Goal: Task Accomplishment & Management: Use online tool/utility

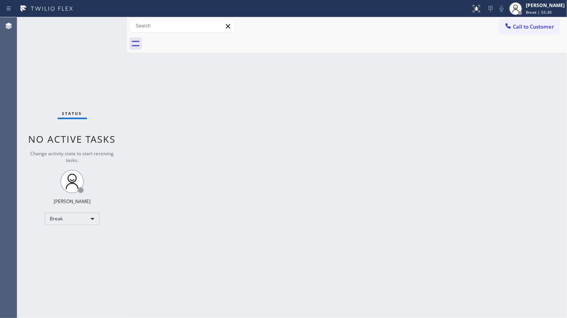
drag, startPoint x: 291, startPoint y: 182, endPoint x: 288, endPoint y: 158, distance: 24.4
click at [291, 177] on div "Back to Dashboard Change Sender ID Customers Technicians Select a contact Outbo…" at bounding box center [347, 167] width 440 height 301
click at [288, 158] on div "Back to Dashboard Change Sender ID Customers Technicians Select a contact Outbo…" at bounding box center [347, 167] width 440 height 301
click at [244, 184] on div "Back to Dashboard Change Sender ID Customers Technicians Select a contact Outbo…" at bounding box center [347, 167] width 440 height 301
click at [63, 65] on div "Status No active tasks Change activity state to start receiving tasks. JENIZA A…" at bounding box center [72, 167] width 110 height 301
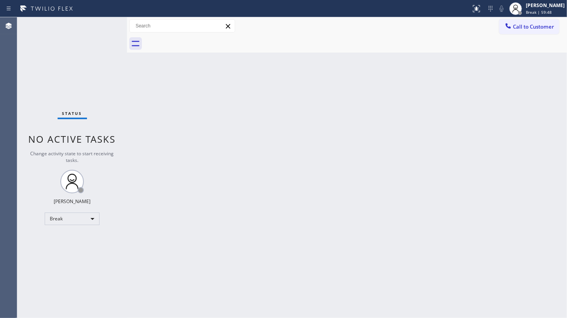
click at [83, 73] on div "Status No active tasks Change activity state to start receiving tasks. JENIZA A…" at bounding box center [72, 167] width 110 height 301
click at [69, 215] on div "Break" at bounding box center [72, 218] width 55 height 13
click at [60, 238] on li "Available" at bounding box center [71, 238] width 53 height 9
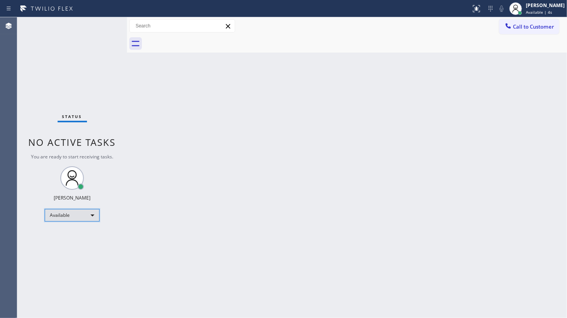
click at [69, 219] on div "Available" at bounding box center [72, 215] width 55 height 13
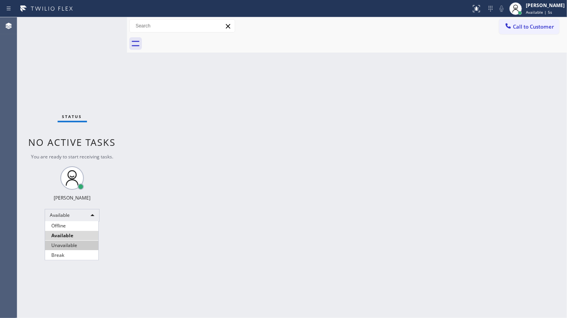
click at [69, 244] on li "Unavailable" at bounding box center [71, 245] width 53 height 9
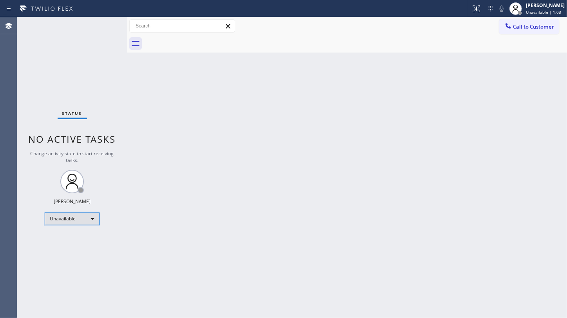
click at [66, 223] on div "Unavailable" at bounding box center [72, 218] width 55 height 13
click at [65, 236] on li "Available" at bounding box center [71, 238] width 53 height 9
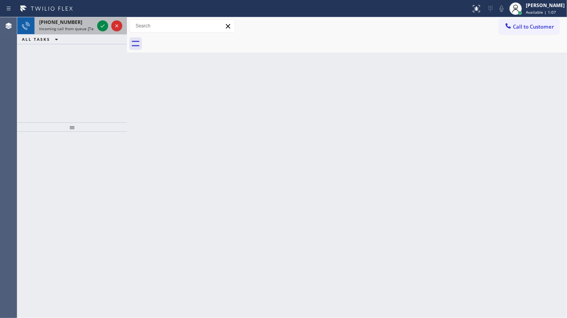
drag, startPoint x: 61, startPoint y: 64, endPoint x: 95, endPoint y: 34, distance: 45.8
click at [63, 61] on div "+13106216631 Incoming call from queue [Test] All ALL TASKS ALL TASKS ACTIVE TAS…" at bounding box center [72, 69] width 110 height 105
click at [102, 28] on icon at bounding box center [102, 25] width 9 height 9
click at [103, 23] on icon at bounding box center [102, 25] width 9 height 9
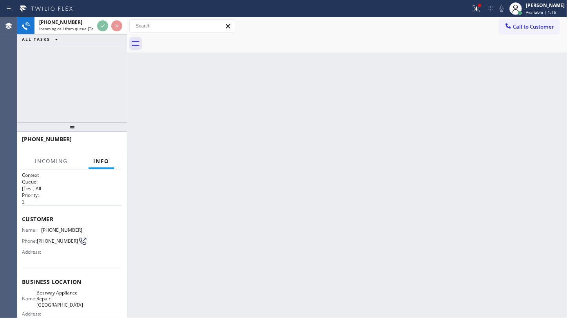
click at [474, 9] on icon at bounding box center [476, 8] width 9 height 9
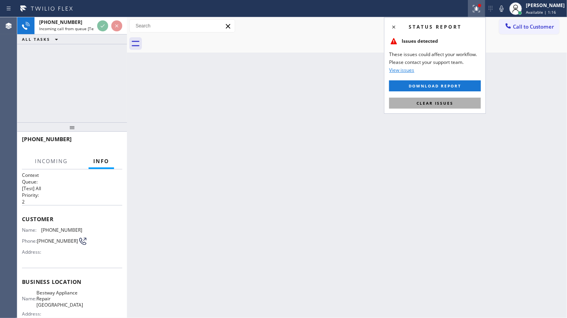
click at [460, 98] on button "Clear issues" at bounding box center [435, 103] width 92 height 11
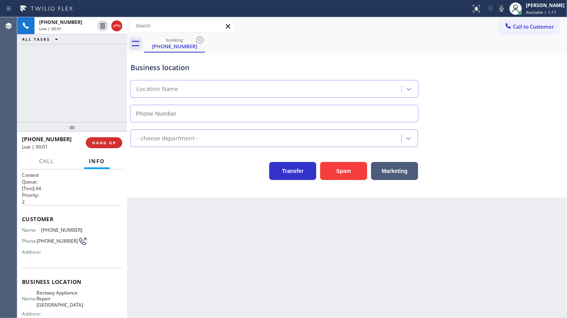
type input "(805) 519-7225"
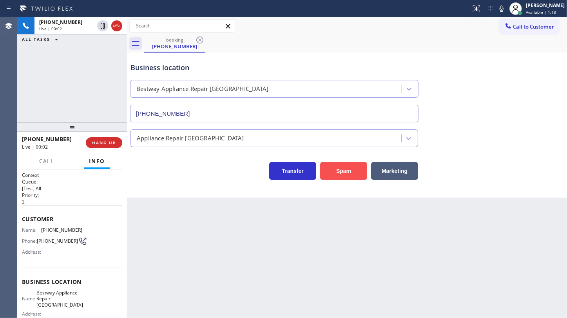
click at [348, 173] on button "Spam" at bounding box center [343, 171] width 47 height 18
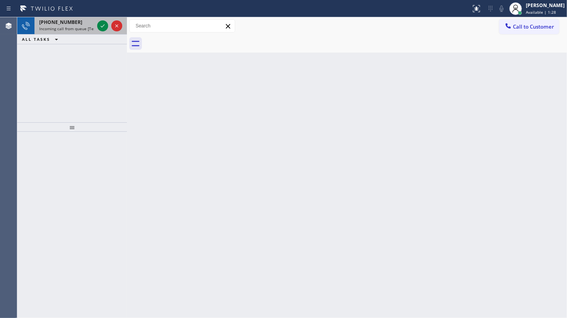
drag, startPoint x: 45, startPoint y: 79, endPoint x: 96, endPoint y: 29, distance: 71.2
click at [53, 70] on div "+17608252516 Incoming call from queue [Test] All ALL TASKS ALL TASKS ACTIVE TAS…" at bounding box center [72, 69] width 110 height 105
click at [105, 24] on icon at bounding box center [102, 25] width 9 height 9
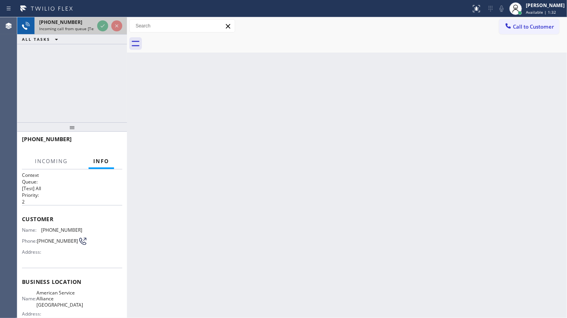
drag, startPoint x: 59, startPoint y: 71, endPoint x: 89, endPoint y: 32, distance: 49.1
click at [64, 62] on div "+17608252516 Incoming call from queue [Test] All ALL TASKS ALL TASKS ACTIVE TAS…" at bounding box center [72, 69] width 110 height 105
click at [102, 16] on div "Status report No issues detected If you experience an issue, please download th…" at bounding box center [283, 159] width 567 height 318
click at [102, 16] on div "Status report No issues detected If you experience an issue, please download th…" at bounding box center [283, 8] width 567 height 17
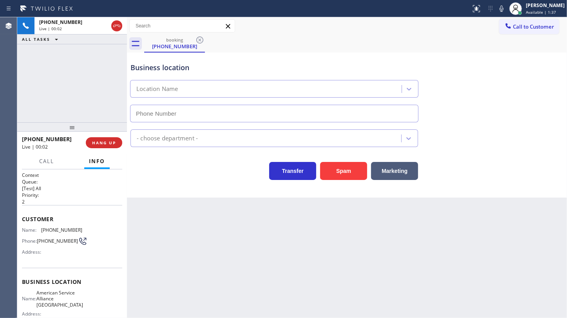
type input "(760) 452-3778"
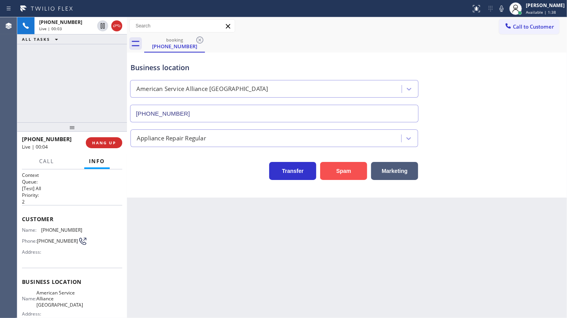
click at [347, 173] on button "Spam" at bounding box center [343, 171] width 47 height 18
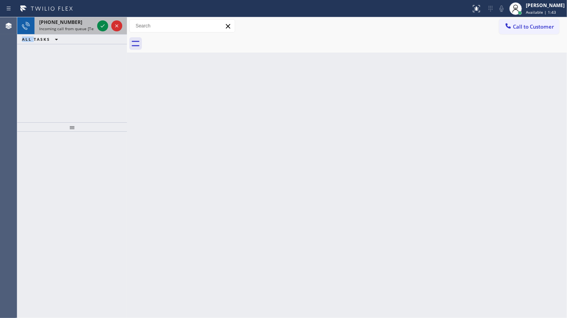
drag, startPoint x: 24, startPoint y: 60, endPoint x: 90, endPoint y: 34, distance: 70.6
click at [48, 53] on div "Agent Desktop Classify the call LOCATION NAME KitchenAid Appliance Professional…" at bounding box center [283, 167] width 567 height 301
click at [102, 22] on icon at bounding box center [102, 25] width 9 height 9
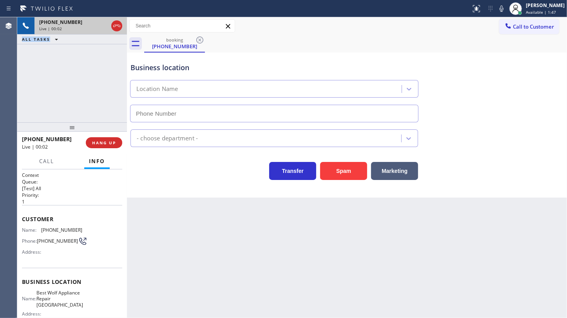
type input "(214) 949-1673"
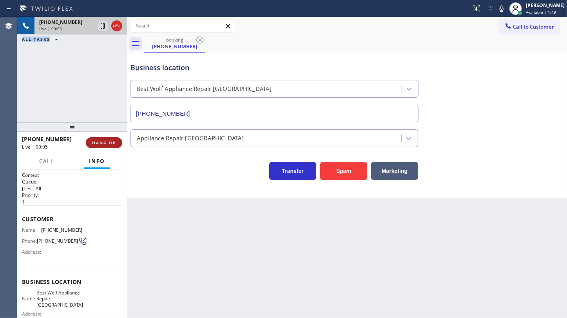
click at [106, 141] on span "HANG UP" at bounding box center [104, 142] width 24 height 5
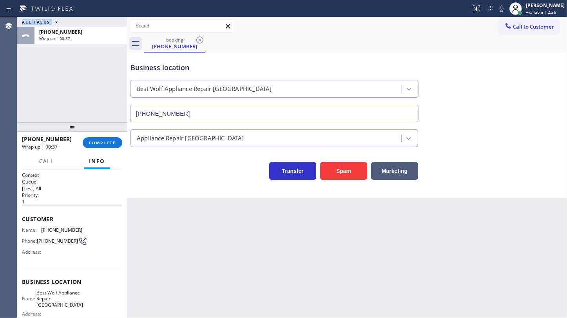
click at [55, 94] on div "ALL TASKS ALL TASKS ACTIVE TASKS TASKS IN WRAP UP +12793003324 Wrap up | 00:37" at bounding box center [72, 69] width 110 height 105
click at [112, 144] on span "COMPLETE" at bounding box center [102, 142] width 27 height 5
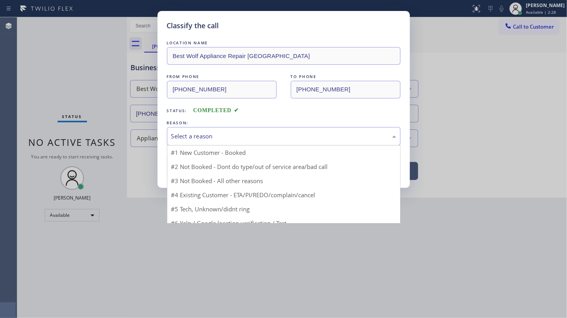
click at [190, 133] on div "Select a reason" at bounding box center [283, 136] width 225 height 9
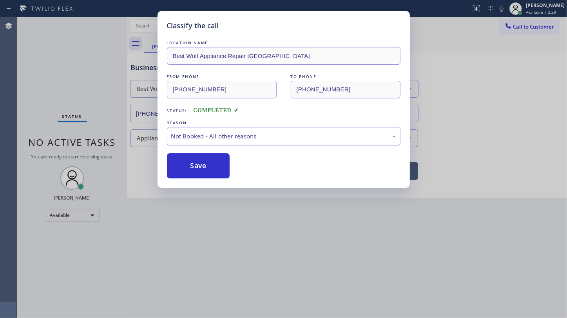
click at [199, 165] on button "Save" at bounding box center [198, 165] width 63 height 25
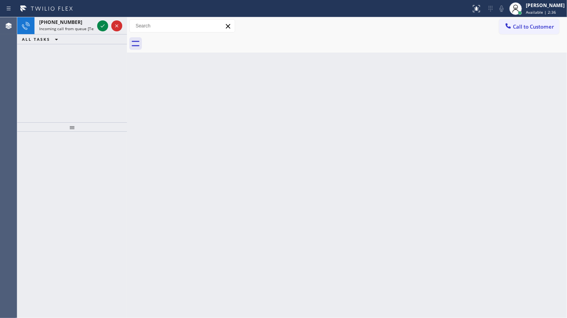
drag, startPoint x: 22, startPoint y: 65, endPoint x: 74, endPoint y: 45, distance: 56.5
click at [22, 64] on div "+18187538303 Incoming call from queue [Test] All ALL TASKS ALL TASKS ACTIVE TAS…" at bounding box center [72, 69] width 110 height 105
click at [98, 25] on icon at bounding box center [102, 25] width 9 height 9
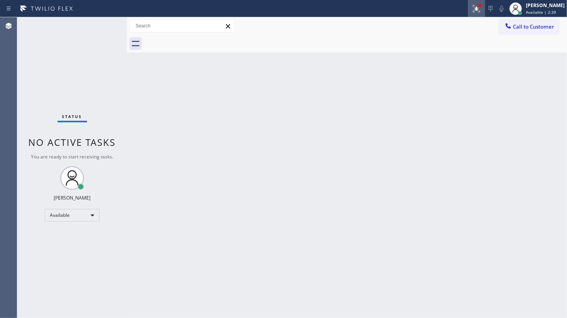
click at [476, 9] on icon at bounding box center [475, 7] width 5 height 5
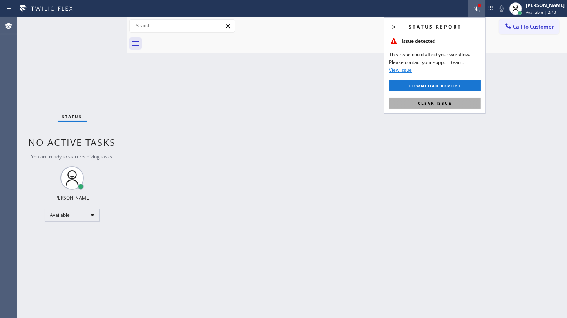
click at [462, 101] on button "Clear issue" at bounding box center [435, 103] width 92 height 11
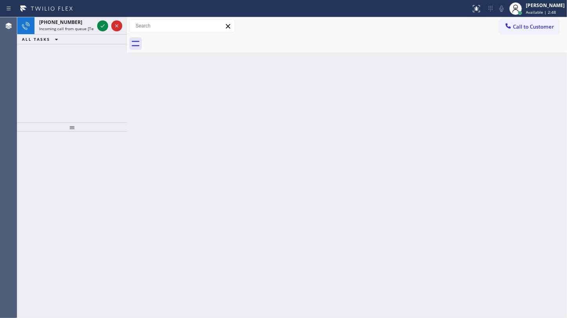
click at [72, 57] on div "+18174379507 Incoming call from queue [Test] All ALL TASKS ALL TASKS ACTIVE TAS…" at bounding box center [72, 69] width 110 height 105
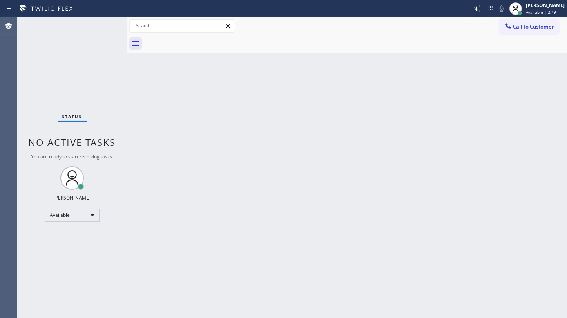
click at [102, 24] on div "Status No active tasks You are ready to start receiving tasks. JENIZA ALCAYDE A…" at bounding box center [72, 167] width 110 height 301
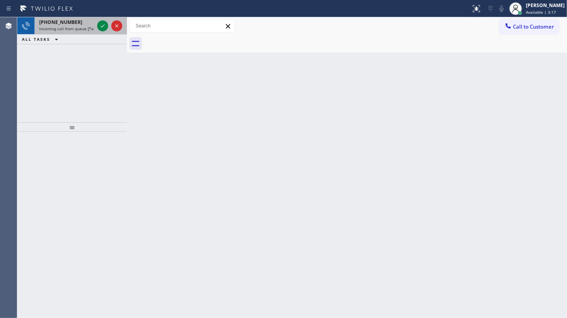
drag, startPoint x: 46, startPoint y: 51, endPoint x: 86, endPoint y: 27, distance: 46.6
click at [55, 43] on div "+19732810951 Incoming call from queue [Test] All ALL TASKS ALL TASKS ACTIVE TAS…" at bounding box center [72, 69] width 110 height 105
click at [101, 24] on icon at bounding box center [102, 25] width 9 height 9
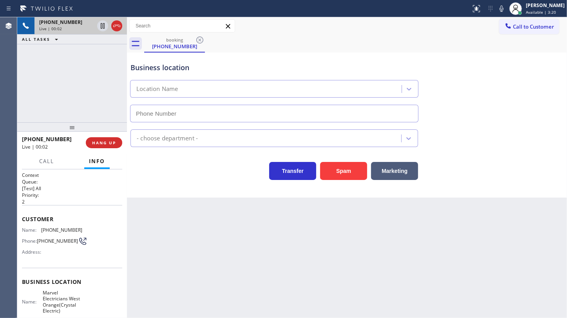
type input "(973) 834-6121"
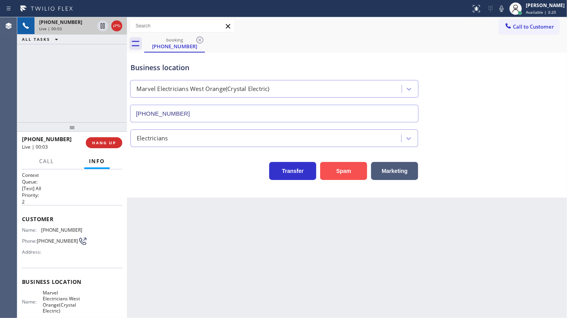
click at [335, 169] on button "Spam" at bounding box center [343, 171] width 47 height 18
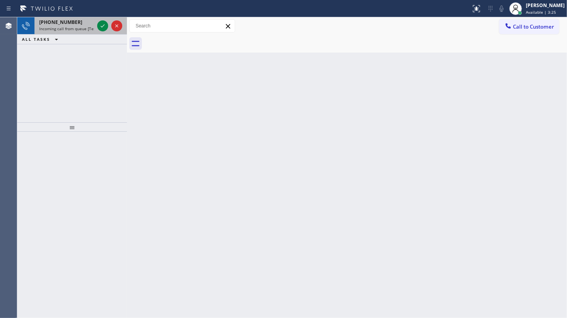
drag, startPoint x: 62, startPoint y: 67, endPoint x: 77, endPoint y: 31, distance: 38.3
click at [65, 59] on div "+17144876857 Incoming call from queue [Test] All ALL TASKS ALL TASKS ACTIVE TAS…" at bounding box center [72, 69] width 110 height 105
click at [102, 26] on icon at bounding box center [102, 25] width 9 height 9
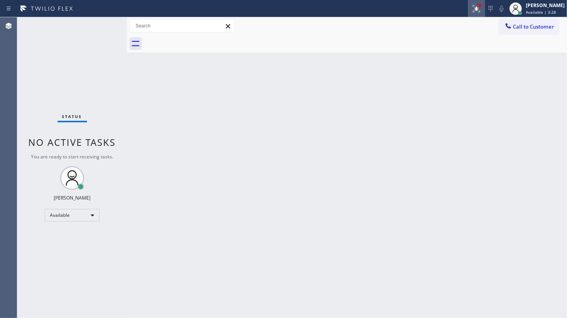
click at [471, 12] on div at bounding box center [476, 8] width 17 height 9
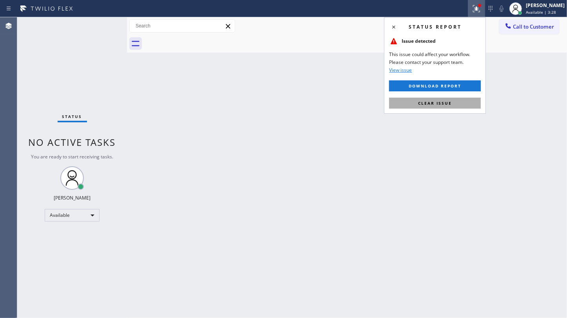
click at [421, 101] on span "Clear issue" at bounding box center [435, 102] width 34 height 5
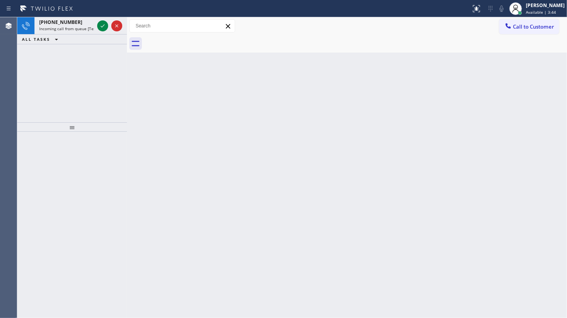
drag, startPoint x: 42, startPoint y: 53, endPoint x: 92, endPoint y: 40, distance: 51.1
click at [44, 53] on div "+19297874504 Incoming call from queue [Test] All ALL TASKS ALL TASKS ACTIVE TAS…" at bounding box center [72, 69] width 110 height 105
click at [100, 27] on icon at bounding box center [102, 25] width 9 height 9
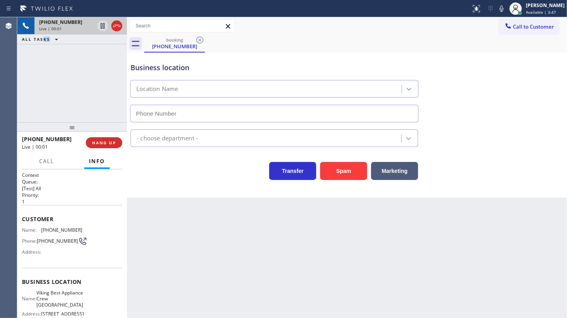
type input "(786) 257-0674"
click at [107, 143] on span "HANG UP" at bounding box center [104, 142] width 24 height 5
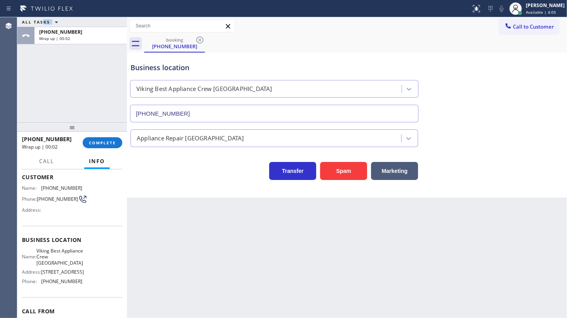
scroll to position [84, 0]
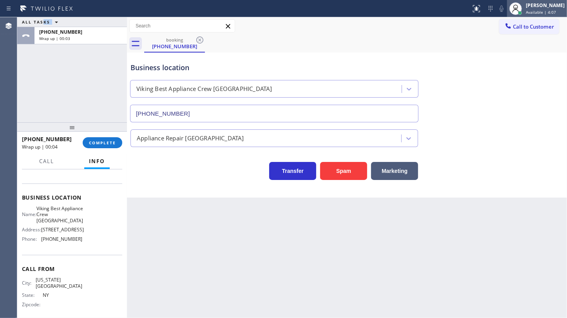
click at [539, 11] on span "Available | 4:07" at bounding box center [541, 11] width 30 height 5
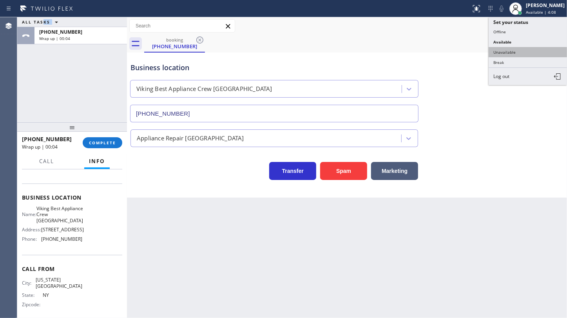
click at [503, 52] on button "Unavailable" at bounding box center [528, 52] width 78 height 10
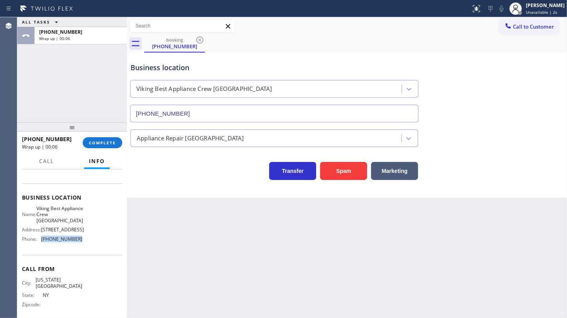
drag, startPoint x: 40, startPoint y: 239, endPoint x: 86, endPoint y: 241, distance: 46.3
click at [86, 241] on div "Name: Viking Best Appliance Crew Miami Beach Address: 618 Lincoln Rd Phone: (78…" at bounding box center [72, 225] width 100 height 40
copy div "(786) 257-0674"
click at [509, 25] on icon at bounding box center [508, 26] width 8 height 8
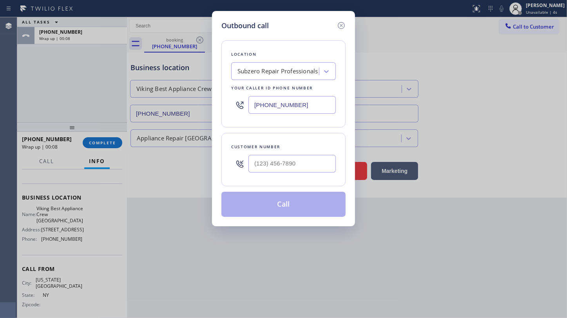
drag, startPoint x: 301, startPoint y: 102, endPoint x: 207, endPoint y: 106, distance: 94.1
click at [207, 106] on div "Outbound call Location Subzero Repair Professionals Your caller id phone number…" at bounding box center [283, 159] width 567 height 318
paste input "786) 257-067"
type input "(786) 257-0674"
click at [282, 165] on input "(___) ___-____" at bounding box center [291, 164] width 87 height 18
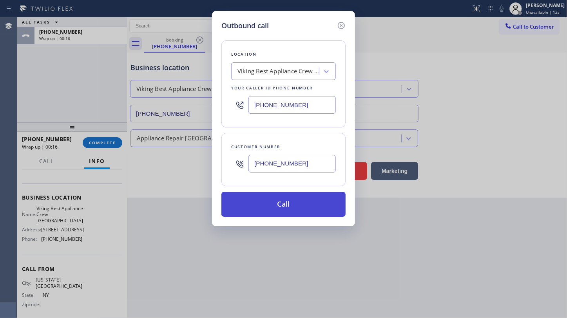
type input "(929) 787-4504"
click at [285, 203] on button "Call" at bounding box center [283, 204] width 124 height 25
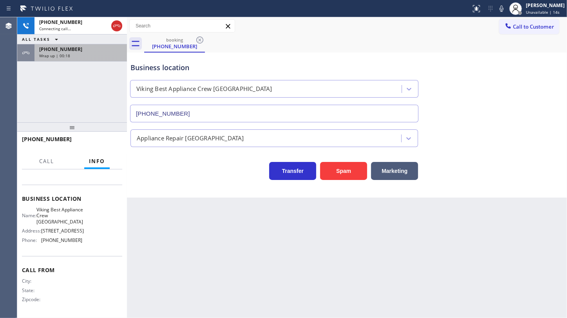
click at [55, 50] on span "+19297874504" at bounding box center [60, 49] width 43 height 7
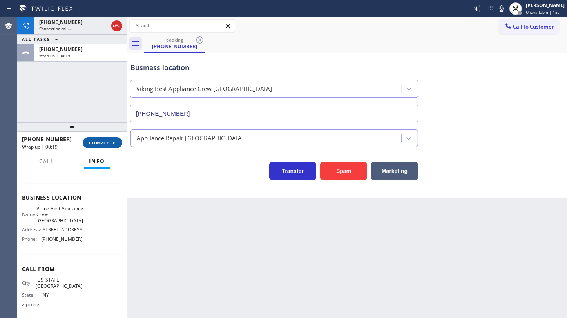
click at [97, 142] on span "COMPLETE" at bounding box center [102, 142] width 27 height 5
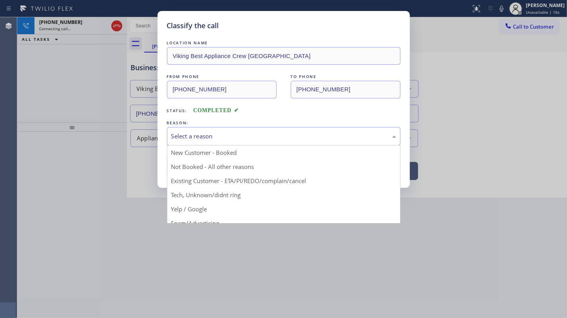
click at [192, 132] on div "Select a reason" at bounding box center [283, 136] width 225 height 9
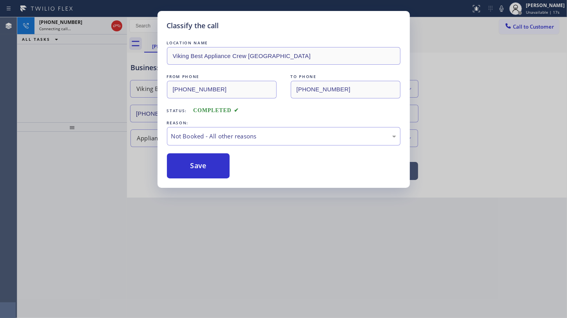
click at [190, 161] on button "Save" at bounding box center [198, 165] width 63 height 25
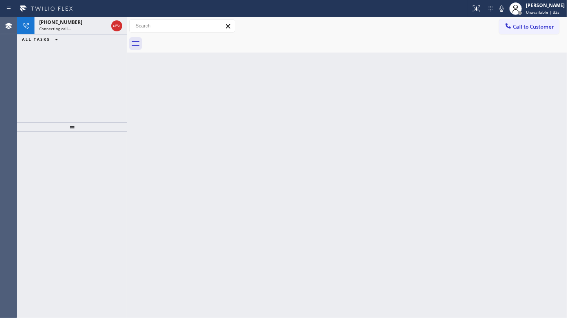
click at [61, 80] on div "+19297874504 Connecting call… ALL TASKS ALL TASKS ACTIVE TASKS TASKS IN WRAP UP" at bounding box center [72, 69] width 110 height 105
click at [119, 26] on icon at bounding box center [116, 25] width 9 height 9
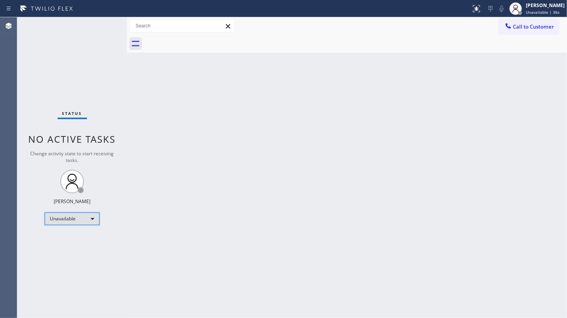
click at [63, 217] on div "Unavailable" at bounding box center [72, 218] width 55 height 13
click at [63, 239] on li "Available" at bounding box center [71, 238] width 53 height 9
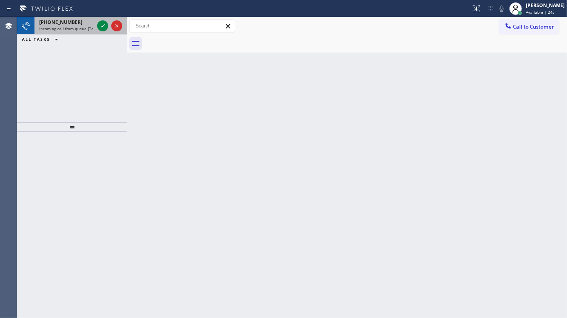
drag, startPoint x: 50, startPoint y: 74, endPoint x: 112, endPoint y: 31, distance: 75.0
click at [64, 64] on div "+13106216631 Incoming call from queue [Test] All ALL TASKS ALL TASKS ACTIVE TAS…" at bounding box center [72, 69] width 110 height 105
click at [103, 27] on icon at bounding box center [102, 25] width 9 height 9
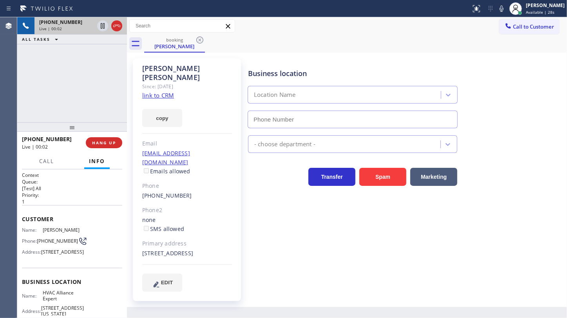
type input "(855) 999-4417"
click at [161, 91] on link "link to CRM" at bounding box center [158, 95] width 32 height 8
click at [164, 109] on button "copy" at bounding box center [162, 118] width 40 height 18
click at [47, 94] on div "+13106216631 Live | 00:45 ALL TASKS ALL TASKS ACTIVE TASKS TASKS IN WRAP UP" at bounding box center [72, 69] width 110 height 105
click at [503, 8] on icon at bounding box center [501, 8] width 9 height 9
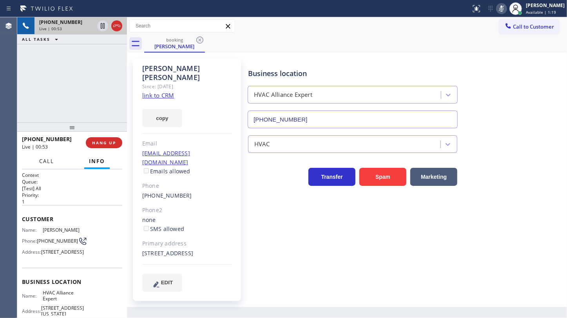
click at [41, 159] on span "Call" at bounding box center [46, 161] width 15 height 7
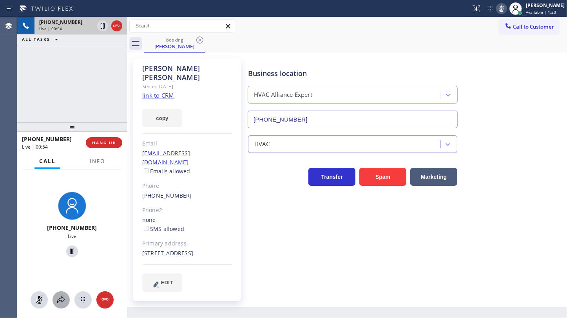
click at [63, 299] on icon at bounding box center [60, 299] width 9 height 9
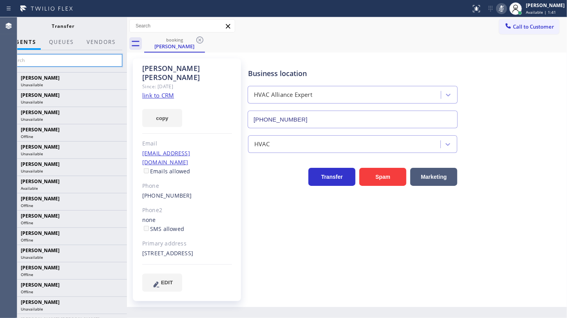
click at [40, 58] on input "text" at bounding box center [63, 60] width 118 height 13
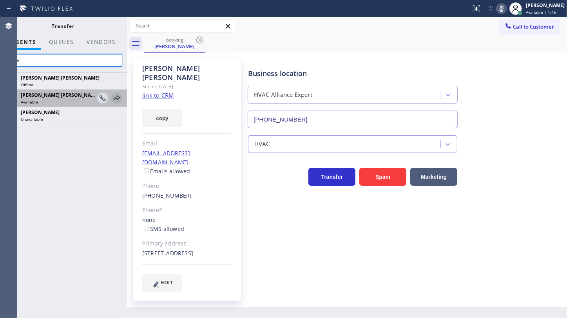
type input "rose"
click at [116, 98] on icon at bounding box center [116, 97] width 9 height 9
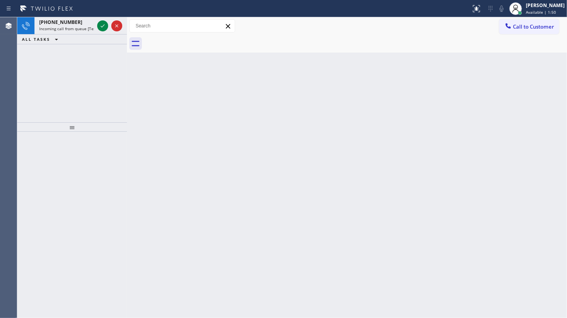
drag, startPoint x: 46, startPoint y: 65, endPoint x: 74, endPoint y: 40, distance: 37.7
click at [53, 60] on div "+14154440582 Incoming call from queue [Test] All ALL TASKS ALL TASKS ACTIVE TAS…" at bounding box center [72, 69] width 110 height 105
click at [107, 25] on icon at bounding box center [102, 25] width 9 height 9
click at [100, 26] on icon at bounding box center [102, 25] width 9 height 9
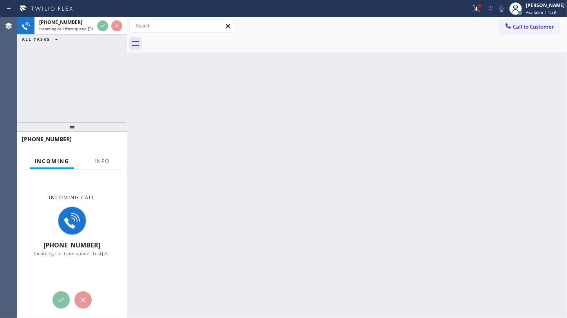
click at [70, 99] on div "+16264574188 Incoming call from queue [Test] All ALL TASKS ALL TASKS ACTIVE TAS…" at bounding box center [72, 69] width 110 height 105
click at [60, 107] on div "+16264574188 Incoming call from queue [Test] All ALL TASKS ALL TASKS ACTIVE TAS…" at bounding box center [72, 69] width 110 height 105
click at [113, 167] on div at bounding box center [102, 168] width 25 height 2
click at [112, 161] on button "Info" at bounding box center [102, 161] width 25 height 15
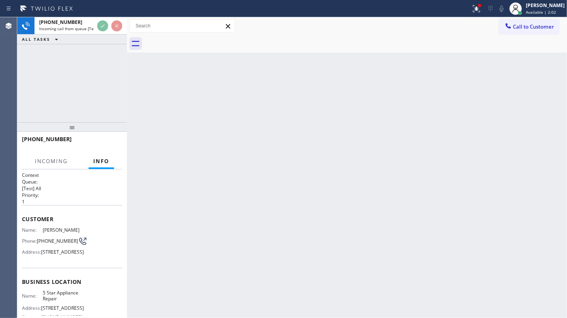
click at [108, 159] on span "Info" at bounding box center [101, 161] width 16 height 7
click at [115, 13] on div "Status report Issue detected This issue could affect your workflow. Please cont…" at bounding box center [283, 159] width 567 height 318
click at [115, 13] on div at bounding box center [235, 8] width 465 height 13
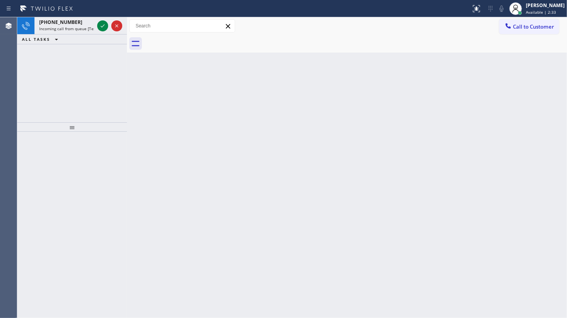
drag, startPoint x: 67, startPoint y: 65, endPoint x: 75, endPoint y: 51, distance: 15.7
click at [67, 63] on div "[PHONE_NUMBER] Incoming call from queue [Test] All ALL TASKS ALL TASKS ACTIVE T…" at bounding box center [72, 69] width 110 height 105
click at [107, 27] on icon at bounding box center [102, 25] width 9 height 9
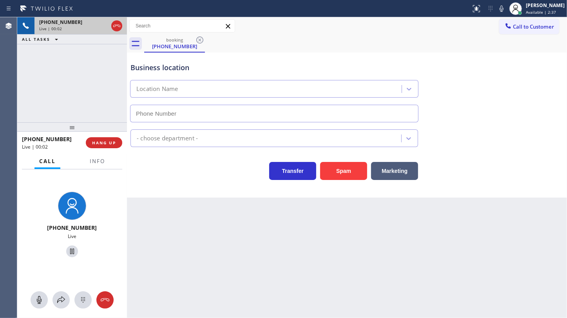
type input "[PHONE_NUMBER]"
click at [94, 169] on div "[PHONE_NUMBER] Live" at bounding box center [72, 225] width 110 height 112
click at [107, 162] on button "Info" at bounding box center [97, 161] width 25 height 15
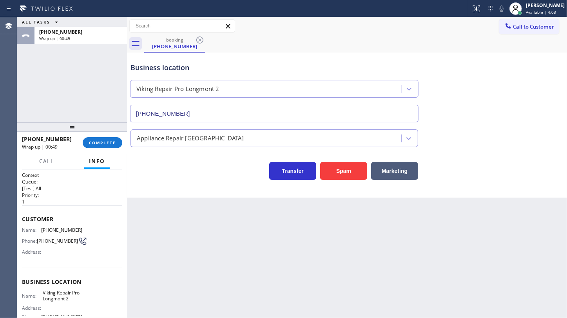
click at [60, 87] on div "ALL TASKS ALL TASKS ACTIVE TASKS TASKS IN WRAP UP +12672431414 Wrap up | 00:49" at bounding box center [72, 69] width 110 height 105
click at [91, 141] on span "COMPLETE" at bounding box center [102, 142] width 27 height 5
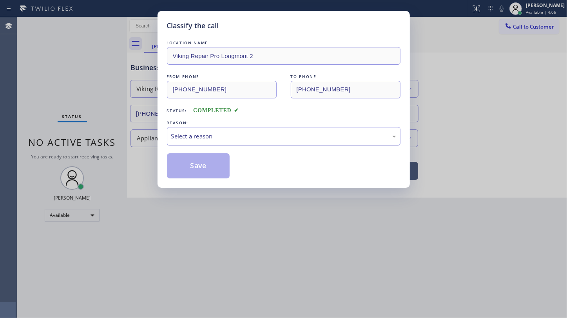
click at [188, 134] on div "Select a reason" at bounding box center [283, 136] width 225 height 9
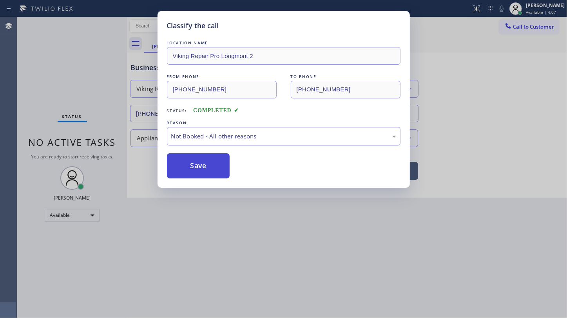
click at [185, 169] on button "Save" at bounding box center [198, 165] width 63 height 25
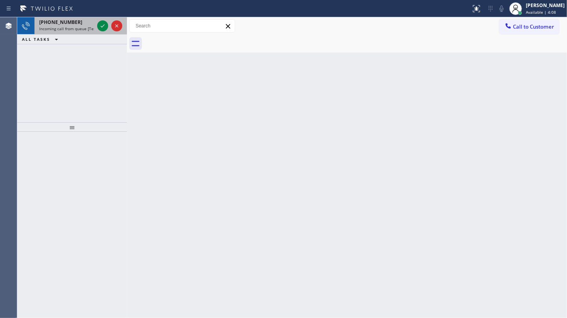
click at [91, 24] on div "+12059075821" at bounding box center [66, 22] width 55 height 7
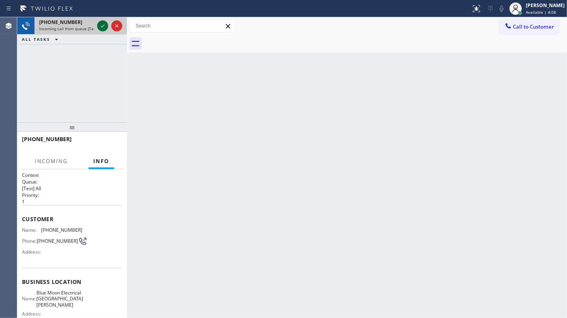
click at [98, 24] on icon at bounding box center [102, 25] width 9 height 9
click at [138, 74] on div "Back to Dashboard Change Sender ID Customers Technicians Select a contact Outbo…" at bounding box center [347, 167] width 440 height 301
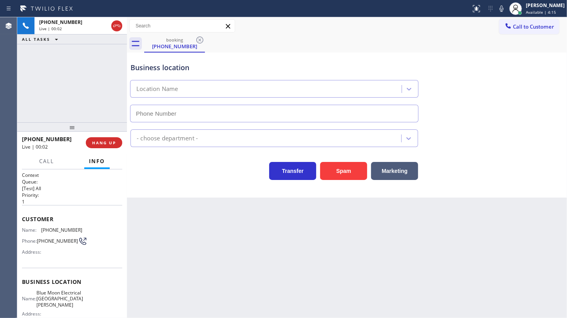
type input "(310) 893-5107"
click at [42, 61] on div "+12059075821 Live | 00:52 ALL TASKS ALL TASKS ACTIVE TASKS TASKS IN WRAP UP" at bounding box center [72, 69] width 110 height 105
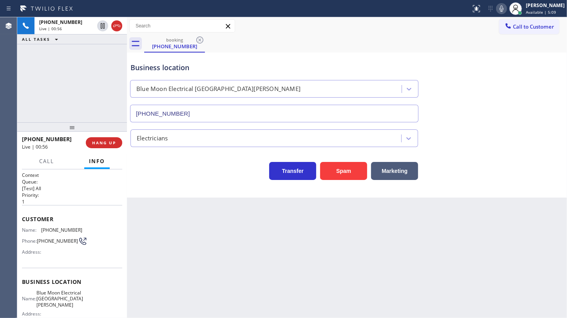
click at [498, 5] on icon at bounding box center [501, 8] width 9 height 9
click at [102, 23] on icon at bounding box center [102, 25] width 9 height 9
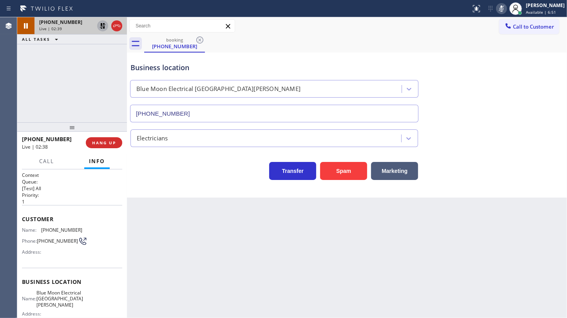
drag, startPoint x: 51, startPoint y: 86, endPoint x: 54, endPoint y: 80, distance: 6.9
click at [51, 86] on div "+12059075821 Live | 02:39 ALL TASKS ALL TASKS ACTIVE TASKS TASKS IN WRAP UP" at bounding box center [72, 69] width 110 height 105
click at [103, 27] on icon at bounding box center [102, 25] width 9 height 9
click at [506, 8] on icon at bounding box center [501, 8] width 9 height 9
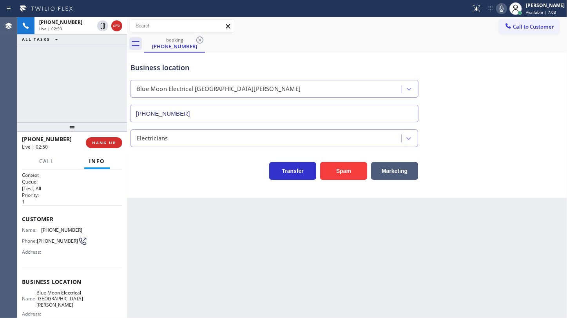
click at [564, 83] on div "Business location Blue Moon Electrical Santa Monica (310) 893-5107" at bounding box center [347, 86] width 436 height 71
drag, startPoint x: 55, startPoint y: 83, endPoint x: 80, endPoint y: 67, distance: 29.4
click at [57, 78] on div "+12059075821 Live | 05:41 ALL TASKS ALL TASKS ACTIVE TASKS TASKS IN WRAP UP (81…" at bounding box center [72, 69] width 110 height 105
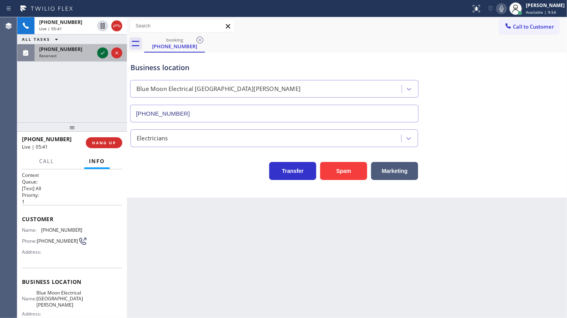
click at [105, 53] on icon at bounding box center [102, 52] width 9 height 9
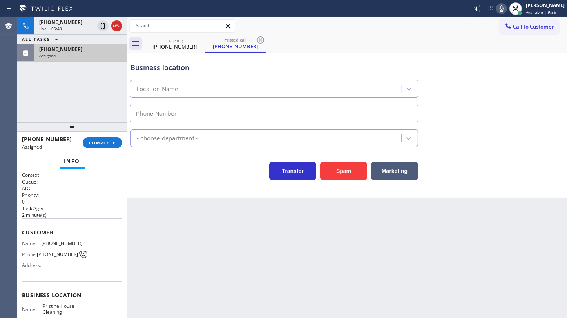
type input "(626) 548-3326"
click at [37, 88] on div "+12059075821 Live | 05:45 ALL TASKS ALL TASKS ACTIVE TASKS TASKS IN WRAP UP (81…" at bounding box center [72, 69] width 110 height 105
click at [52, 112] on div "+12059075821 Live | 05:58 ALL TASKS ALL TASKS ACTIVE TASKS TASKS IN WRAP UP (81…" at bounding box center [72, 69] width 110 height 105
click at [31, 93] on div "+12059075821 Live | 06:28 ALL TASKS ALL TASKS ACTIVE TASKS TASKS IN WRAP UP (81…" at bounding box center [72, 69] width 110 height 105
click at [103, 136] on div "(818) 614-4812 Assigned COMPLETE" at bounding box center [72, 142] width 100 height 20
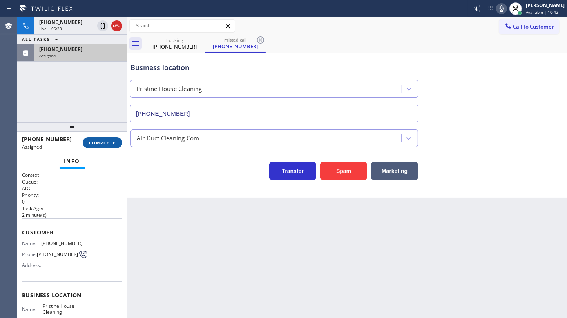
click at [106, 141] on span "COMPLETE" at bounding box center [102, 142] width 27 height 5
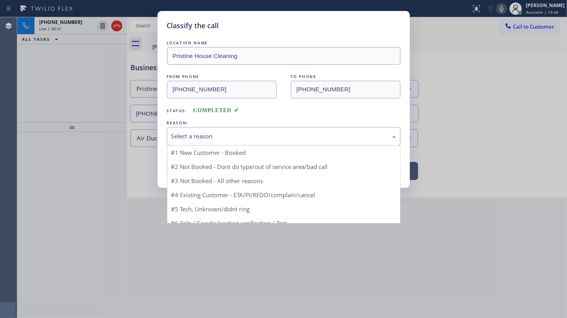
click at [204, 134] on div "Select a reason" at bounding box center [283, 136] width 225 height 9
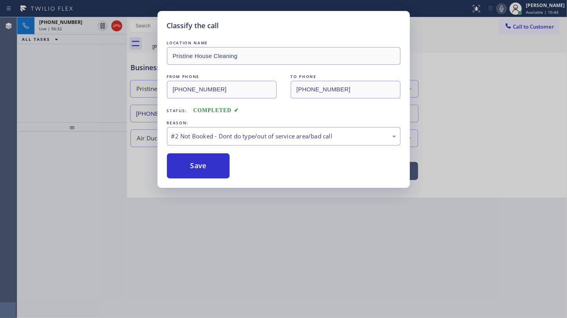
click at [194, 167] on button "Save" at bounding box center [198, 165] width 63 height 25
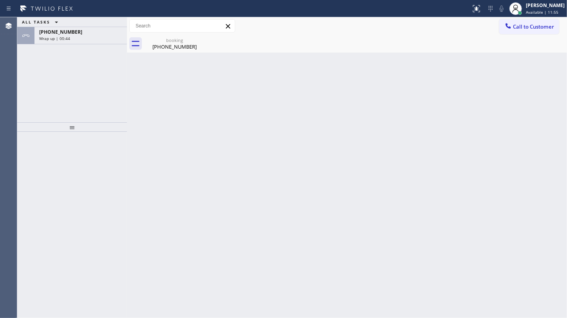
click at [27, 79] on div "ALL TASKS ALL TASKS ACTIVE TASKS TASKS IN WRAP UP +12059075821 Wrap up | 00:44" at bounding box center [72, 69] width 110 height 105
click at [539, 7] on div "[PERSON_NAME]" at bounding box center [545, 5] width 39 height 7
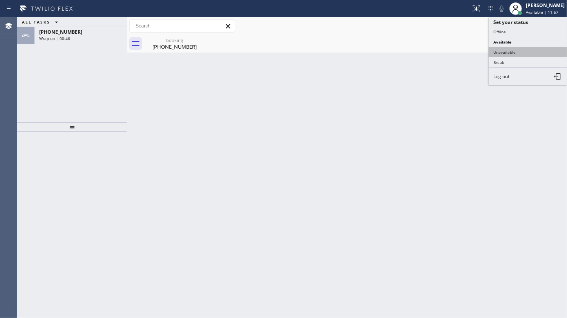
click at [523, 50] on button "Unavailable" at bounding box center [528, 52] width 78 height 10
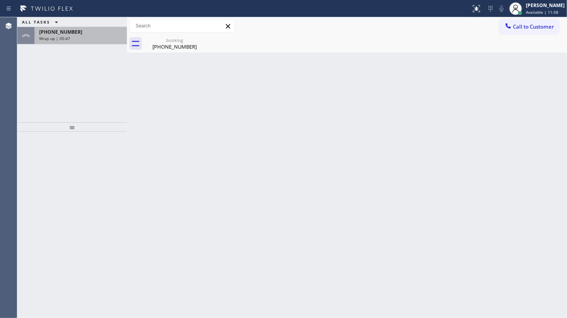
click at [61, 35] on span "+12059075821" at bounding box center [60, 32] width 43 height 7
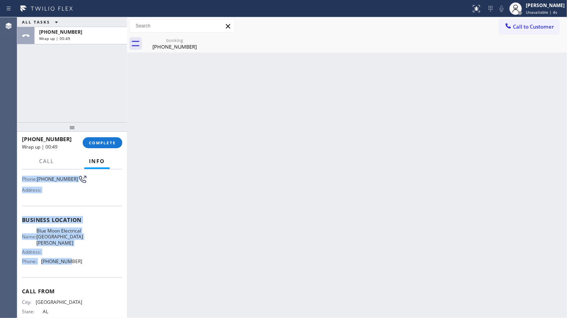
scroll to position [71, 0]
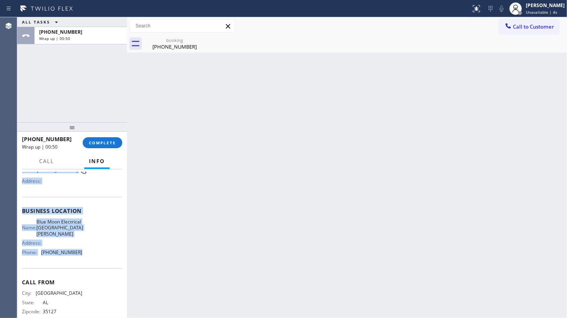
drag, startPoint x: 20, startPoint y: 214, endPoint x: 94, endPoint y: 252, distance: 83.9
click at [94, 252] on div "Context Queue: [Test] All Priority: 1 Customer Name: (205) 907-5821 Phone: (205…" at bounding box center [72, 243] width 110 height 148
copy div "Customer Name: (205) 907-5821 Phone: (205) 907-5821 Address: Business location …"
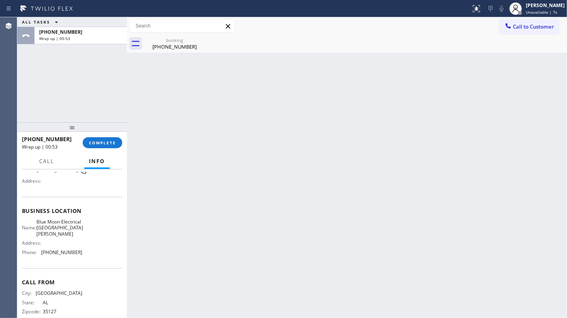
drag, startPoint x: 235, startPoint y: 174, endPoint x: 250, endPoint y: 145, distance: 31.9
click at [235, 174] on div "Back to Dashboard Change Sender ID Customers Technicians Select a contact Outbo…" at bounding box center [347, 167] width 440 height 301
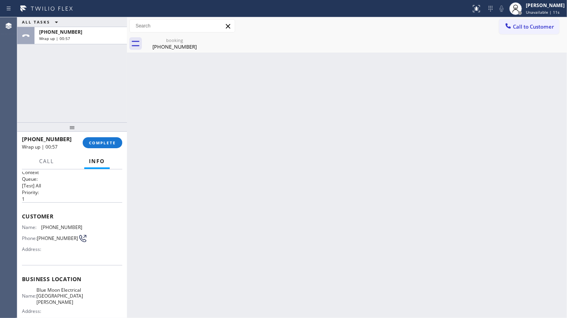
scroll to position [0, 0]
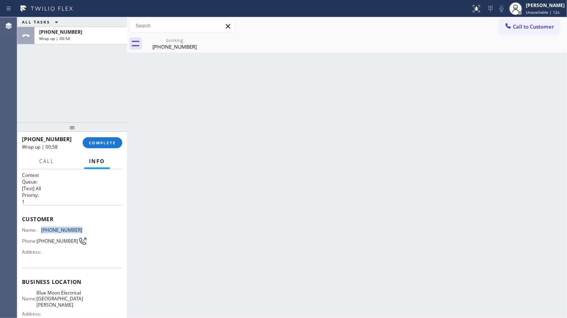
drag, startPoint x: 42, startPoint y: 226, endPoint x: 83, endPoint y: 227, distance: 40.8
click at [83, 227] on div "Name: (205) 907-5821 Phone: (205) 907-5821 Address:" at bounding box center [72, 242] width 100 height 31
copy span "(205) 907-5821"
click at [106, 140] on span "COMPLETE" at bounding box center [102, 142] width 27 height 5
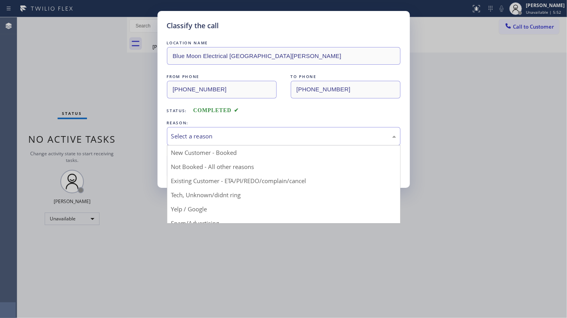
click at [184, 135] on div "Select a reason" at bounding box center [283, 136] width 225 height 9
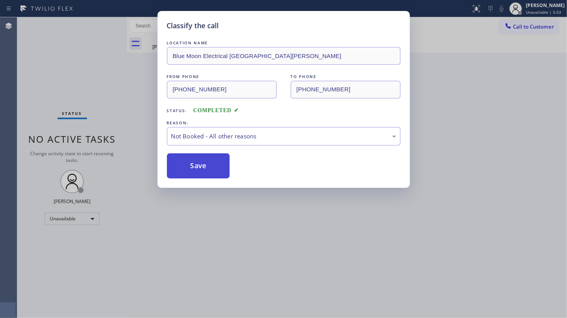
click at [187, 165] on button "Save" at bounding box center [198, 165] width 63 height 25
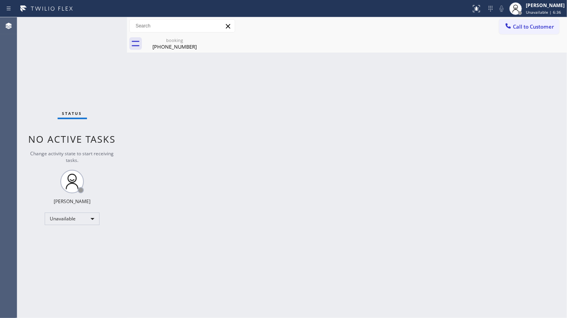
click at [48, 80] on div "Status No active tasks Change activity state to start receiving tasks. JENIZA A…" at bounding box center [72, 167] width 110 height 301
drag, startPoint x: 293, startPoint y: 82, endPoint x: 361, endPoint y: 38, distance: 81.6
click at [297, 78] on div "Back to Dashboard Change Sender ID Customers Technicians Select a contact Outbo…" at bounding box center [347, 167] width 440 height 301
click at [527, 26] on span "Call to Customer" at bounding box center [533, 26] width 41 height 7
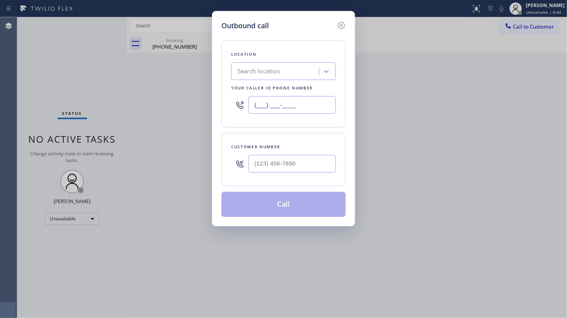
click at [299, 100] on input "(___) ___-____" at bounding box center [291, 105] width 87 height 18
paste input "310) 893-5107"
type input "(310) 893-5107"
click at [302, 159] on input "(___) ___-____" at bounding box center [291, 164] width 87 height 18
paste input "205) 907-5821"
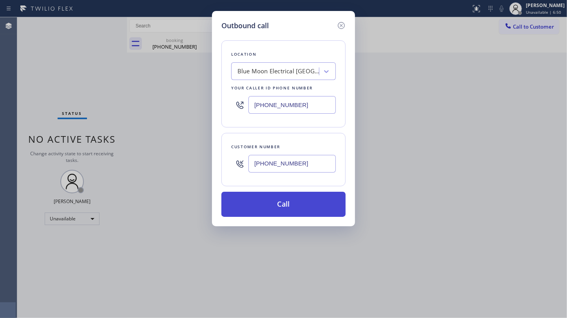
type input "(205) 907-5821"
click at [287, 203] on button "Call" at bounding box center [283, 204] width 124 height 25
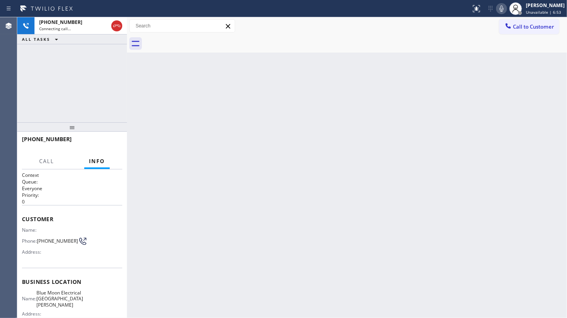
click at [55, 97] on div "+12059075821 Connecting call… ALL TASKS ALL TASKS ACTIVE TASKS TASKS IN WRAP UP" at bounding box center [72, 69] width 110 height 105
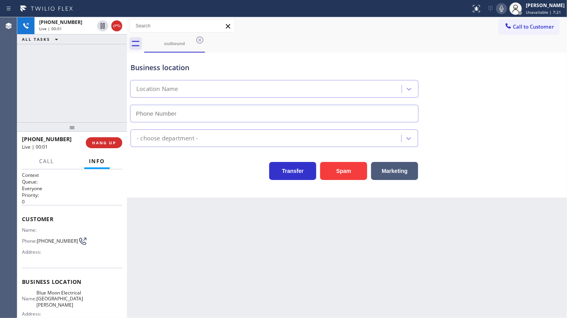
type input "(310) 893-5107"
click at [564, 158] on div "Transfer Spam Marketing" at bounding box center [347, 167] width 436 height 25
click at [106, 137] on div "+12059075821 Live | 00:42 HANG UP" at bounding box center [72, 142] width 100 height 20
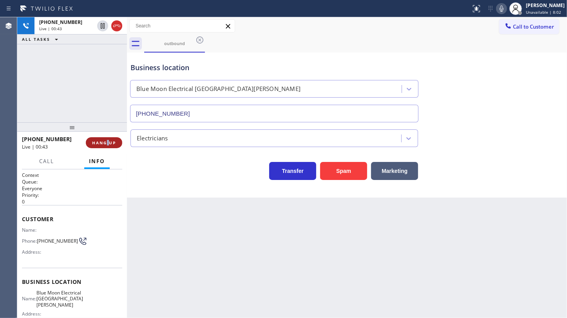
click at [110, 144] on span "HANG UP" at bounding box center [104, 142] width 24 height 5
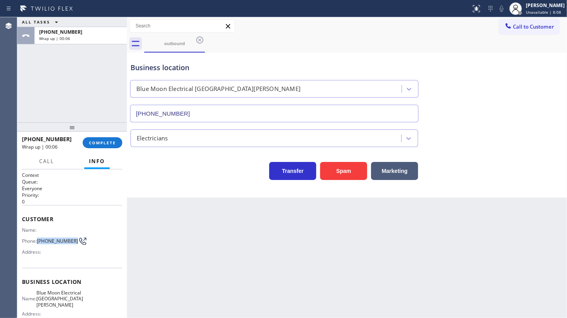
drag, startPoint x: 39, startPoint y: 235, endPoint x: 59, endPoint y: 241, distance: 20.8
click at [59, 241] on span "(205) 907-5821" at bounding box center [57, 241] width 41 height 6
copy span "(205) 907-5821"
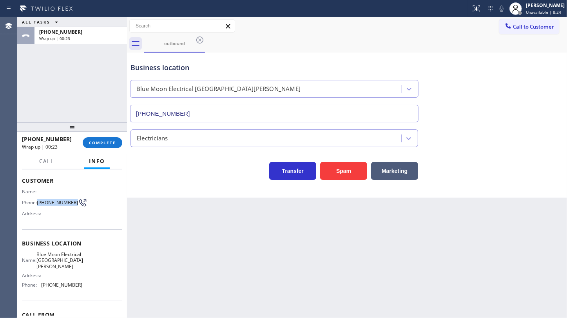
scroll to position [84, 0]
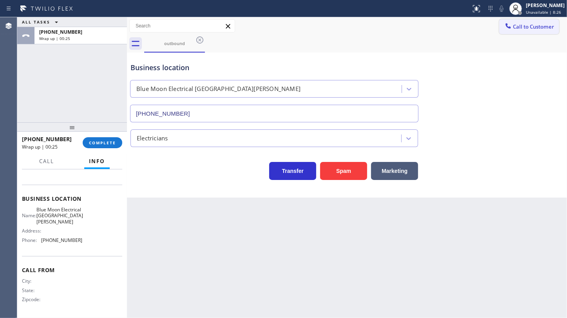
click at [523, 27] on span "Call to Customer" at bounding box center [533, 26] width 41 height 7
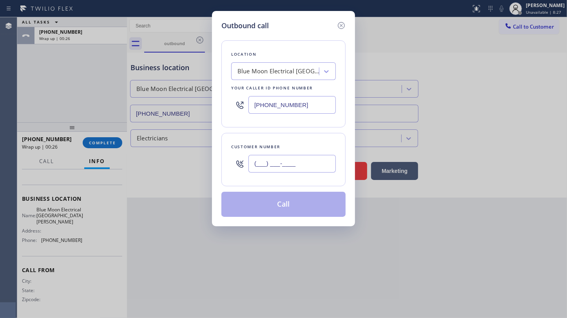
click at [276, 159] on input "(___) ___-____" at bounding box center [291, 164] width 87 height 18
paste input "205) 907-5821"
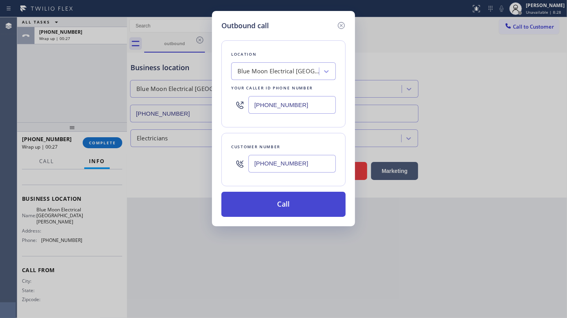
type input "(205) 907-5821"
click at [290, 202] on button "Call" at bounding box center [283, 204] width 124 height 25
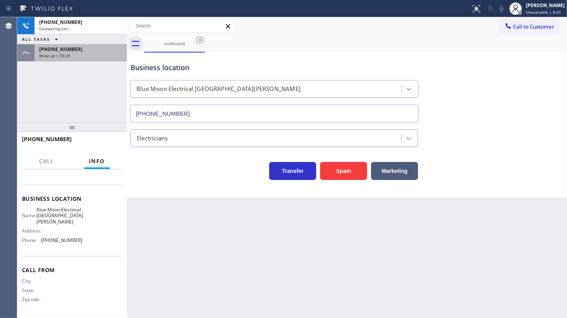
click at [50, 45] on div "+12059075821 Wrap up | 00:29" at bounding box center [78, 52] width 89 height 17
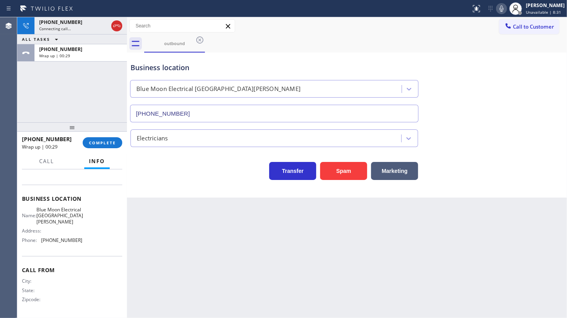
drag, startPoint x: 98, startPoint y: 143, endPoint x: 159, endPoint y: 141, distance: 61.6
click at [102, 143] on span "COMPLETE" at bounding box center [102, 142] width 27 height 5
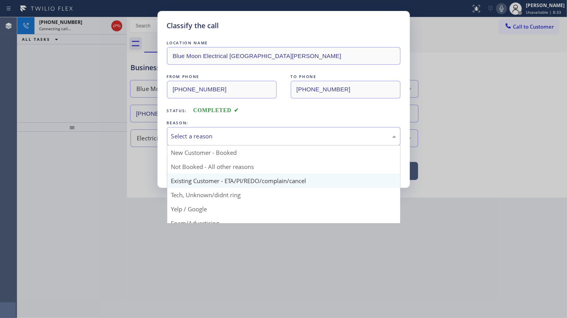
drag, startPoint x: 190, startPoint y: 138, endPoint x: 186, endPoint y: 174, distance: 35.5
click at [189, 141] on div "Select a reason" at bounding box center [284, 136] width 234 height 18
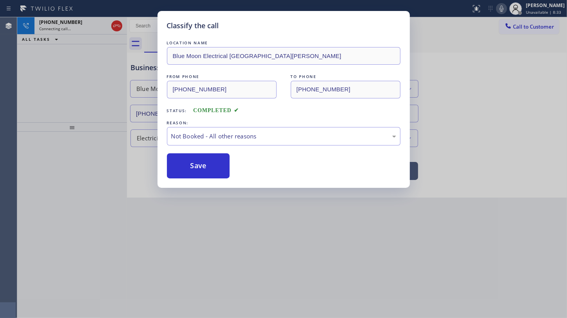
click at [190, 163] on button "Save" at bounding box center [198, 165] width 63 height 25
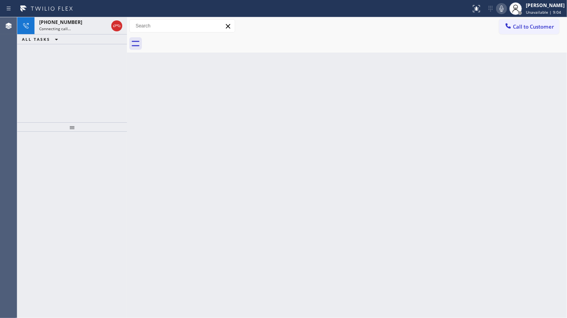
drag, startPoint x: 86, startPoint y: 29, endPoint x: 92, endPoint y: 40, distance: 12.4
click at [86, 29] on div "Connecting call…" at bounding box center [73, 28] width 69 height 5
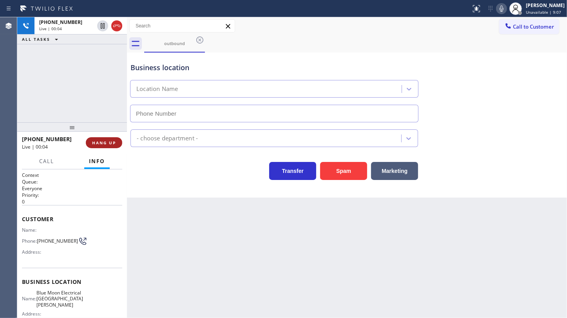
type input "(310) 893-5107"
click at [101, 143] on span "HANG UP" at bounding box center [104, 142] width 24 height 5
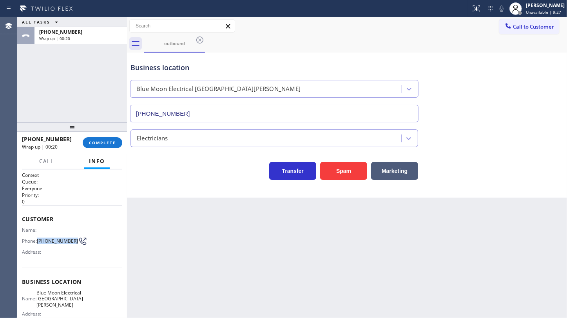
drag, startPoint x: 40, startPoint y: 242, endPoint x: 56, endPoint y: 241, distance: 15.7
click at [56, 244] on span "(205) 907-5821" at bounding box center [57, 241] width 41 height 6
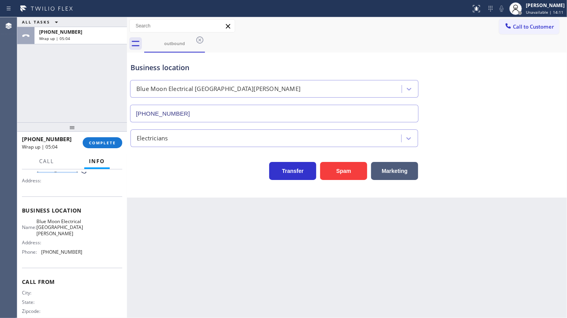
scroll to position [84, 0]
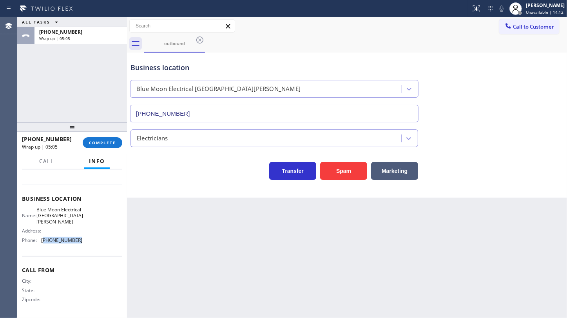
drag, startPoint x: 44, startPoint y: 240, endPoint x: 87, endPoint y: 241, distance: 42.7
click at [87, 241] on div "Name: Blue Moon Electrical Santa Monica Address: Phone: (310) 893-5107" at bounding box center [72, 226] width 100 height 40
copy span "310) 893-5107"
click at [108, 139] on button "COMPLETE" at bounding box center [103, 142] width 40 height 11
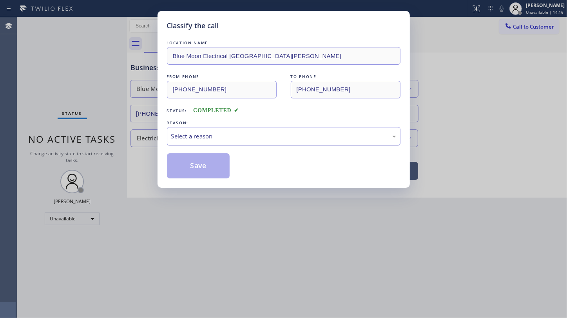
click at [233, 138] on div "Select a reason" at bounding box center [283, 136] width 225 height 9
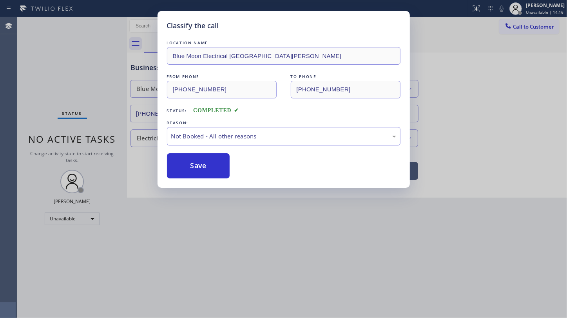
click at [188, 163] on button "Save" at bounding box center [198, 165] width 63 height 25
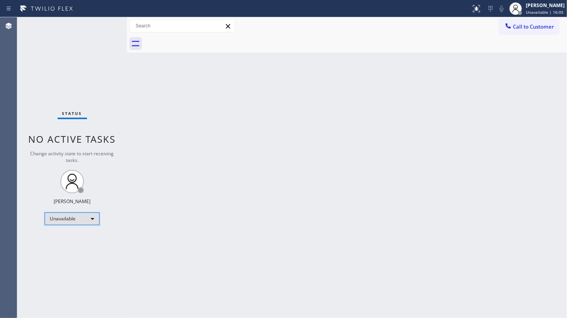
click at [56, 219] on div "Unavailable" at bounding box center [72, 218] width 55 height 13
click at [58, 239] on li "Available" at bounding box center [71, 238] width 53 height 9
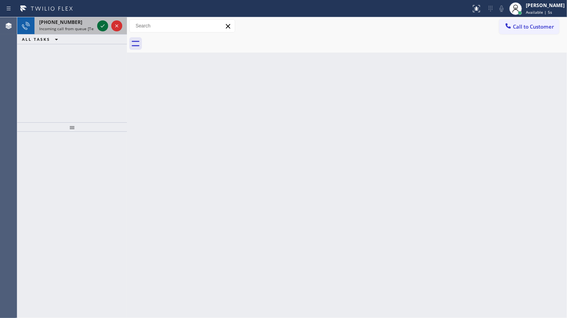
click at [101, 25] on icon at bounding box center [102, 25] width 9 height 9
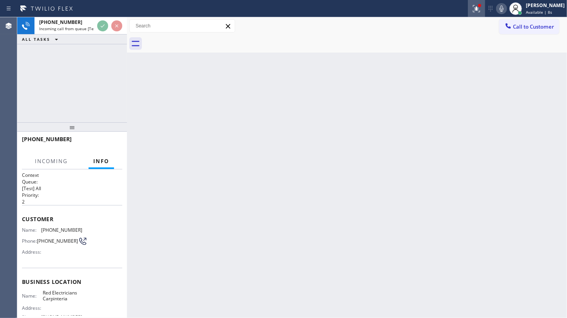
click at [482, 8] on div at bounding box center [476, 8] width 17 height 9
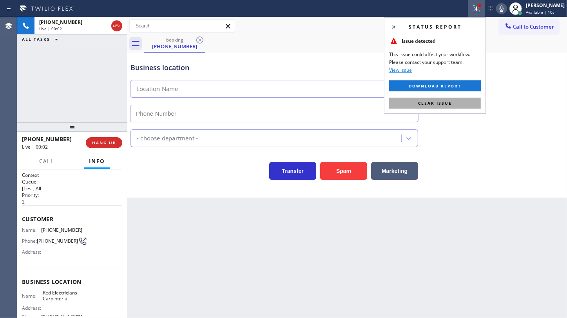
type input "(805) 222-7704"
click at [468, 101] on button "Clear issue" at bounding box center [435, 103] width 92 height 11
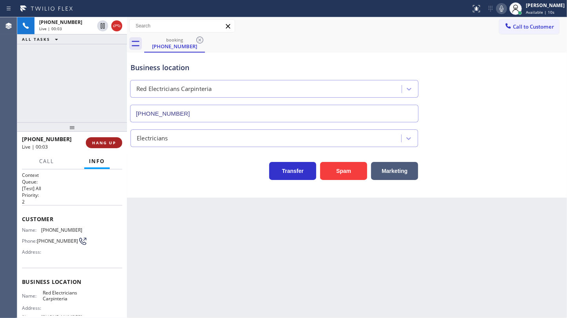
click at [107, 147] on button "HANG UP" at bounding box center [104, 142] width 36 height 11
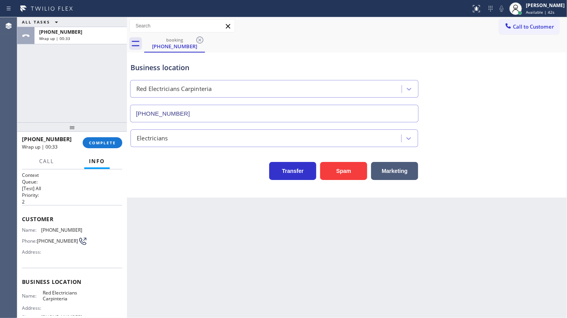
click at [56, 68] on div "ALL TASKS ALL TASKS ACTIVE TASKS TASKS IN WRAP UP +18052737528 Wrap up | 00:33" at bounding box center [72, 69] width 110 height 105
click at [95, 137] on button "COMPLETE" at bounding box center [103, 142] width 40 height 11
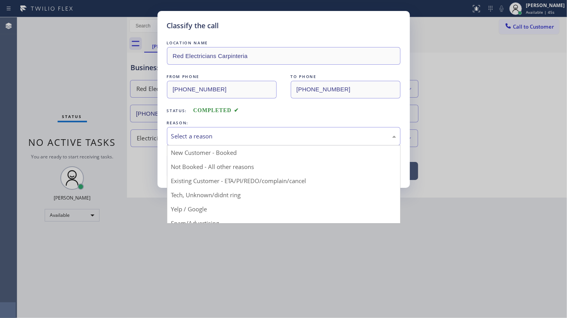
click at [215, 134] on div "Select a reason" at bounding box center [283, 136] width 225 height 9
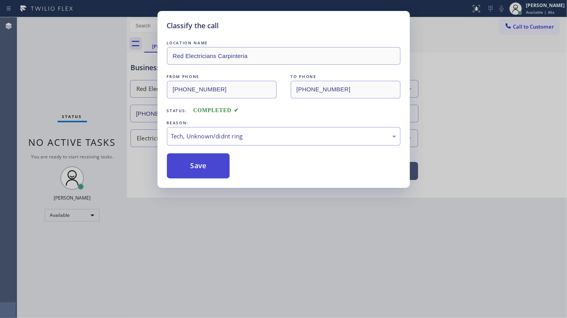
click at [204, 163] on button "Save" at bounding box center [198, 165] width 63 height 25
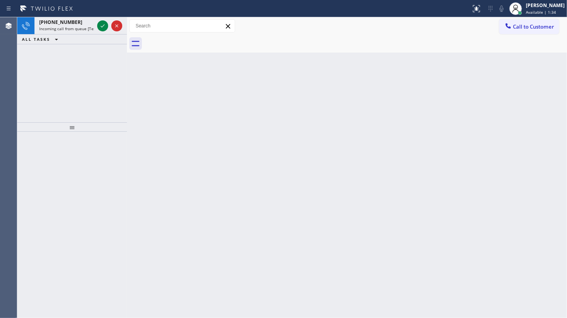
click at [32, 58] on div "+17024968947 Incoming call from queue [Test] All ALL TASKS ALL TASKS ACTIVE TAS…" at bounding box center [72, 69] width 110 height 105
drag, startPoint x: 62, startPoint y: 71, endPoint x: 86, endPoint y: 31, distance: 46.4
click at [66, 67] on div "+18035303603 Incoming call from queue [Test] All ALL TASKS ALL TASKS ACTIVE TAS…" at bounding box center [72, 69] width 110 height 105
click at [109, 19] on div "Status report No issues detected If you experience an issue, please download th…" at bounding box center [283, 159] width 567 height 318
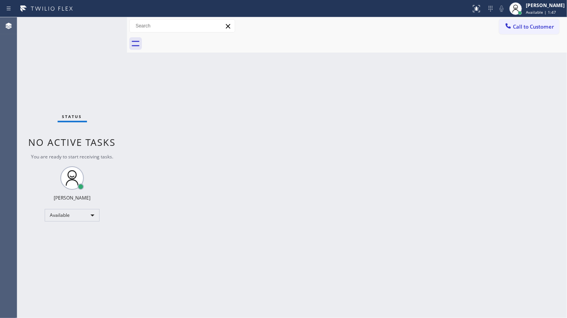
click at [106, 25] on div "Status No active tasks You are ready to start receiving tasks. JENIZA ALCAYDE A…" at bounding box center [72, 167] width 110 height 301
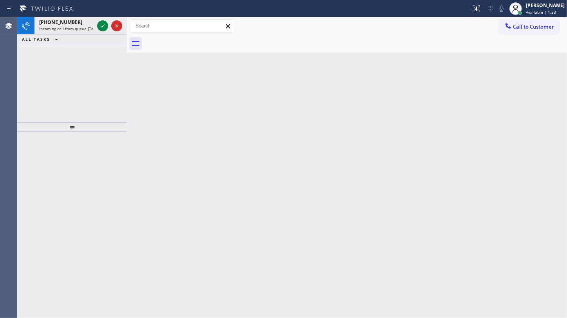
drag, startPoint x: 49, startPoint y: 63, endPoint x: 56, endPoint y: 57, distance: 8.9
click at [52, 60] on div "+12135633555 Incoming call from queue [Test] All ALL TASKS ALL TASKS ACTIVE TAS…" at bounding box center [72, 69] width 110 height 105
click at [102, 25] on icon at bounding box center [102, 25] width 9 height 9
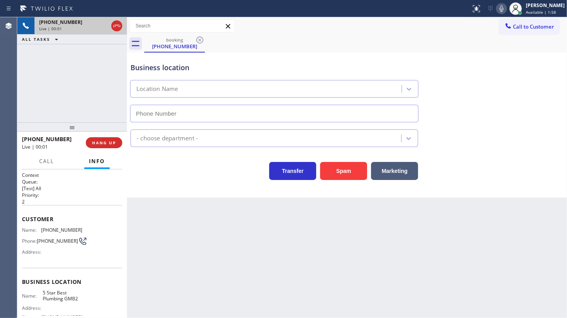
type input "(213) 401-0510"
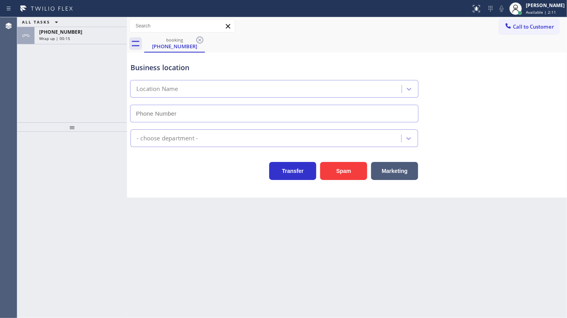
type input "[PHONE_NUMBER]"
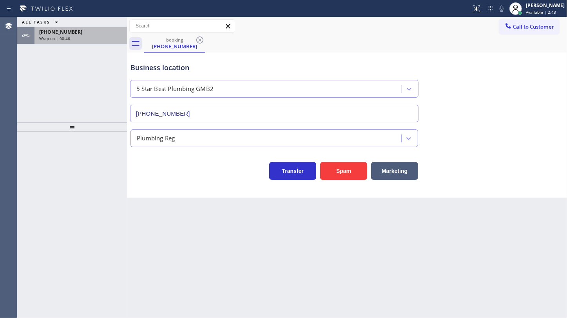
click at [80, 29] on div "[PHONE_NUMBER]" at bounding box center [80, 32] width 83 height 7
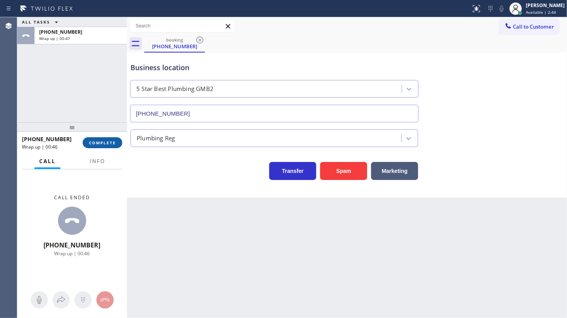
click at [96, 143] on span "COMPLETE" at bounding box center [102, 142] width 27 height 5
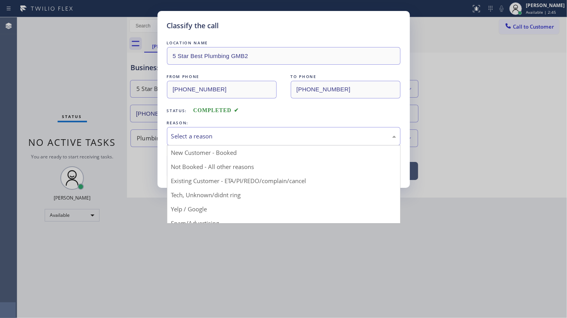
click at [194, 137] on div "Select a reason" at bounding box center [283, 136] width 225 height 9
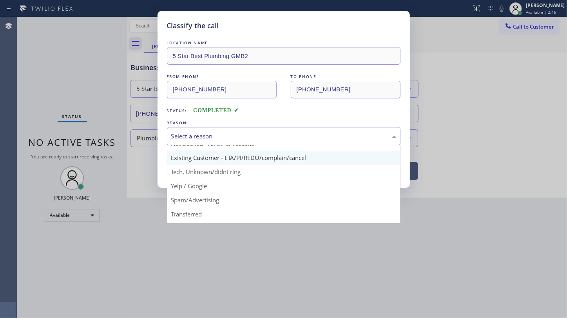
scroll to position [52, 0]
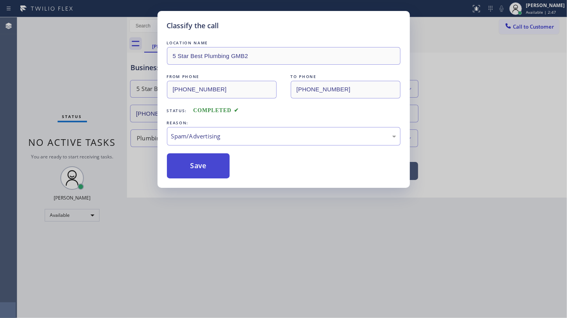
click at [201, 168] on button "Save" at bounding box center [198, 165] width 63 height 25
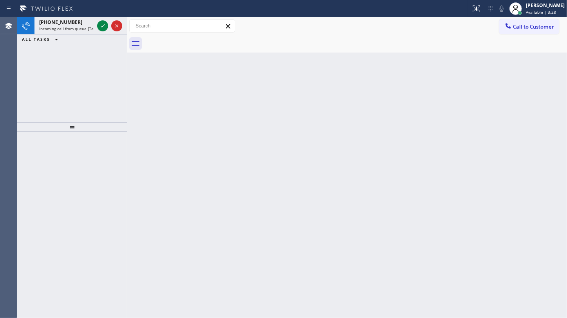
drag, startPoint x: 64, startPoint y: 66, endPoint x: 68, endPoint y: 62, distance: 5.5
click at [67, 64] on div "+12173790381 Incoming call from queue [Test] All ALL TASKS ALL TASKS ACTIVE TAS…" at bounding box center [72, 69] width 110 height 105
click at [529, 11] on span "Available | 3:30" at bounding box center [541, 11] width 30 height 5
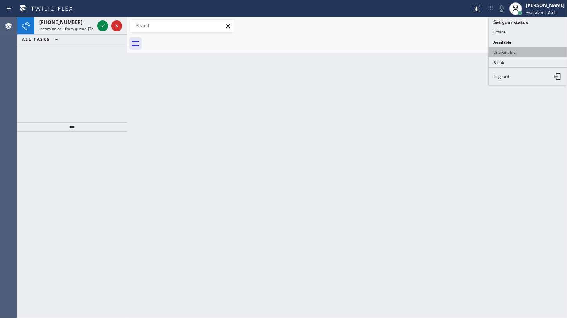
click at [514, 51] on button "Unavailable" at bounding box center [528, 52] width 78 height 10
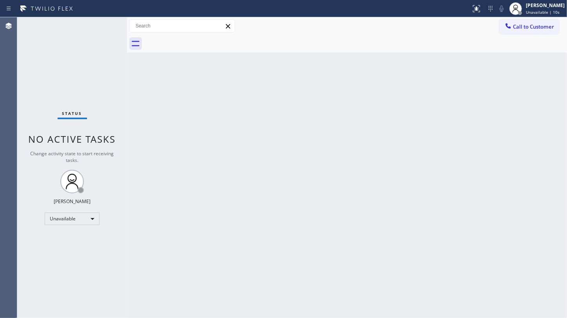
drag, startPoint x: 71, startPoint y: 81, endPoint x: 104, endPoint y: 62, distance: 38.1
click at [71, 81] on div "Status No active tasks Change activity state to start receiving tasks. JENIZA A…" at bounding box center [72, 167] width 110 height 301
click at [519, 23] on span "Call to Customer" at bounding box center [533, 26] width 41 height 7
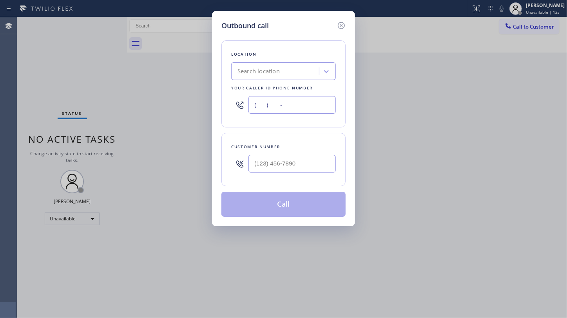
click at [269, 103] on input "(___) ___-____" at bounding box center [291, 105] width 87 height 18
paste input "720) 637-1164"
type input "(720) 637-1164"
click at [62, 48] on div "Outbound call Location Viking Repair Pro Longmont 2 Your caller id phone number…" at bounding box center [283, 159] width 567 height 318
click at [269, 163] on input "(___) ___-____" at bounding box center [291, 164] width 87 height 18
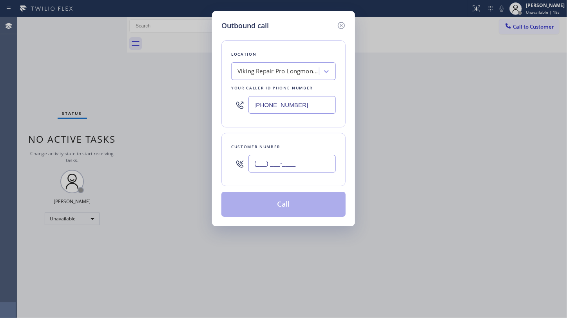
paste input "267) 243-1414"
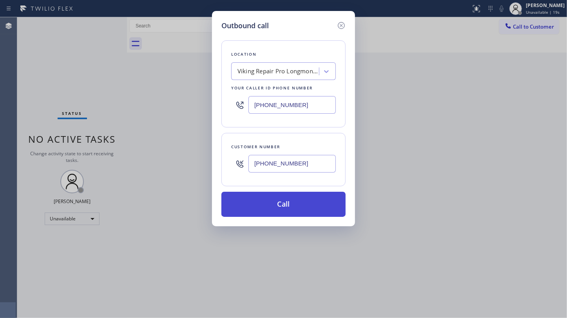
click at [275, 197] on button "Call" at bounding box center [283, 204] width 124 height 25
click at [275, 199] on button "Call" at bounding box center [283, 204] width 124 height 25
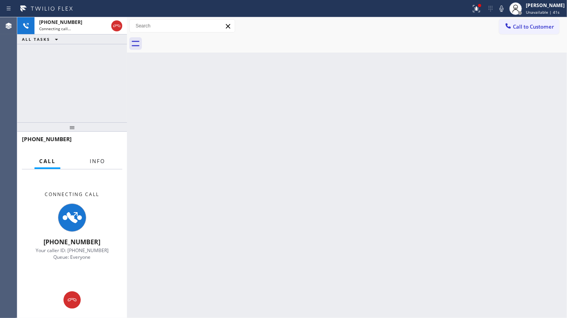
click at [93, 160] on span "Info" at bounding box center [97, 161] width 15 height 7
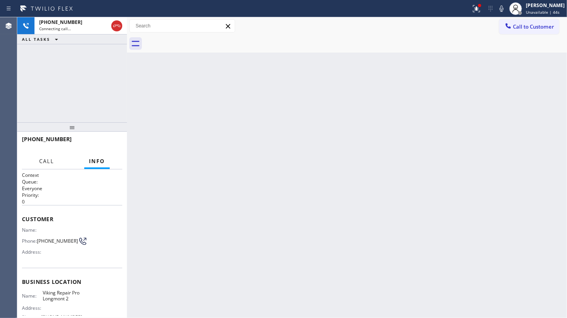
click at [38, 162] on button "Call" at bounding box center [46, 161] width 24 height 15
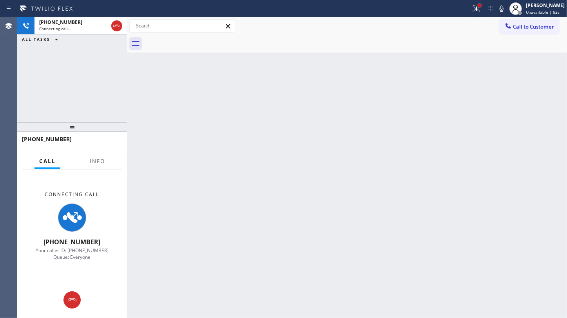
click at [480, 5] on div at bounding box center [479, 5] width 3 height 3
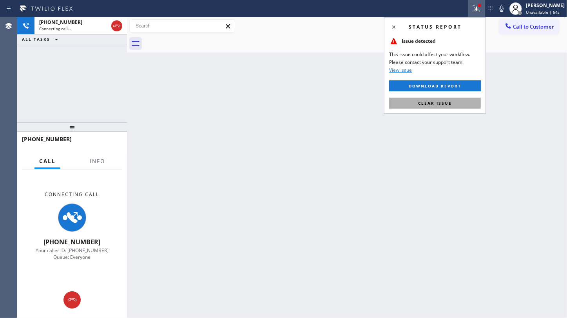
click at [461, 100] on button "Clear issue" at bounding box center [435, 103] width 92 height 11
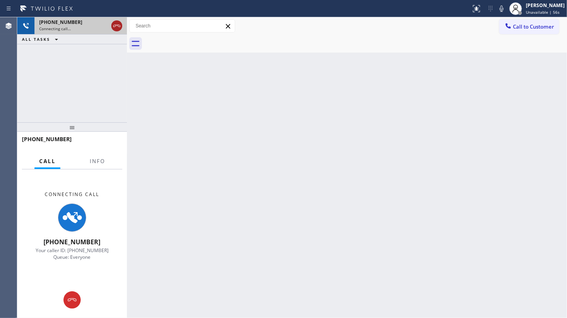
click at [118, 24] on icon at bounding box center [116, 25] width 9 height 9
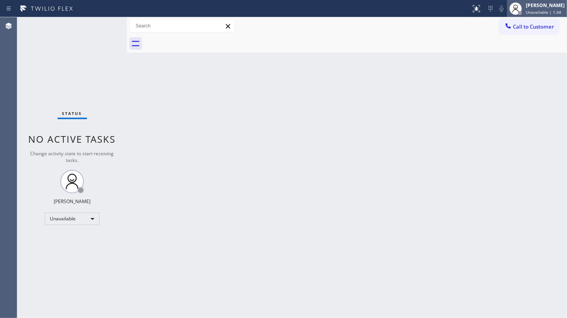
click at [515, 0] on div at bounding box center [515, 8] width 17 height 17
click at [442, 104] on div "Back to Dashboard Change Sender ID Customers Technicians Select a contact Outbo…" at bounding box center [347, 167] width 440 height 301
click at [507, 24] on icon at bounding box center [508, 25] width 5 height 5
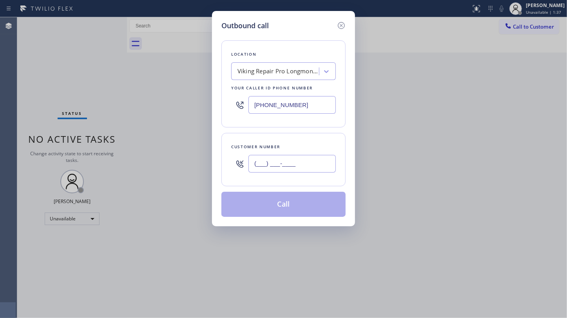
click at [285, 163] on input "(___) ___-____" at bounding box center [291, 164] width 87 height 18
paste input "267) 243-1414"
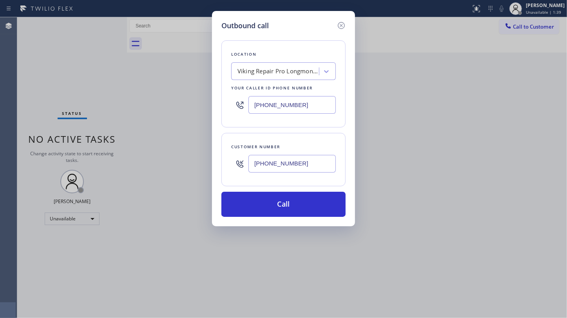
type input "(267) 243-1414"
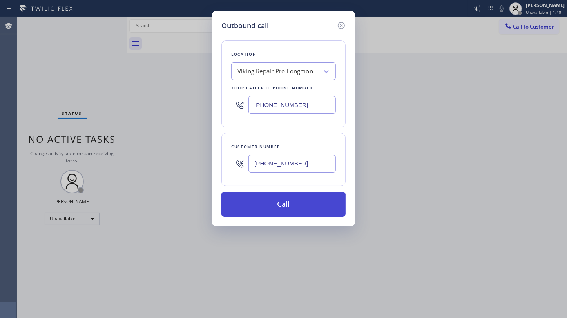
click at [270, 200] on button "Call" at bounding box center [283, 204] width 124 height 25
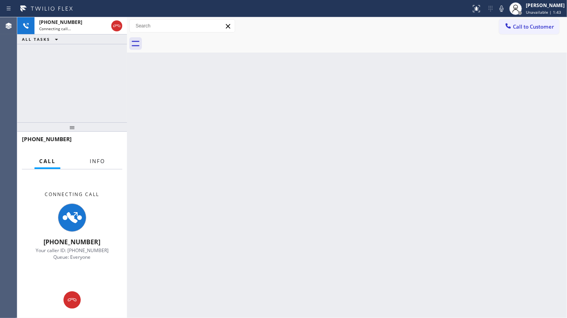
drag, startPoint x: 86, startPoint y: 169, endPoint x: 95, endPoint y: 162, distance: 11.4
click at [87, 167] on div "Call Info Connecting Call +12672431414 Your caller ID: +17206371164 Queue: Ever…" at bounding box center [72, 236] width 110 height 164
click at [95, 161] on span "Info" at bounding box center [97, 161] width 15 height 7
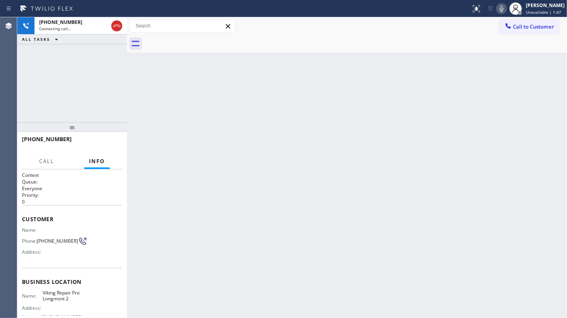
click at [505, 9] on icon at bounding box center [501, 8] width 9 height 9
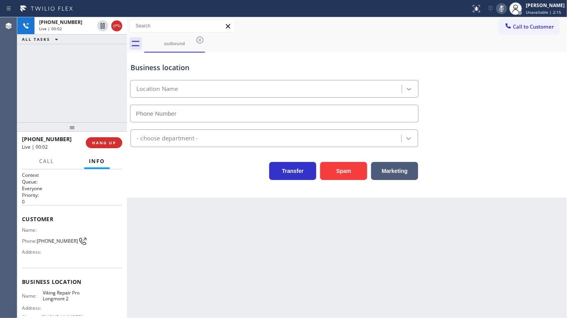
type input "(720) 637-1164"
click at [506, 8] on icon at bounding box center [501, 8] width 9 height 9
click at [103, 143] on span "HANG UP" at bounding box center [104, 142] width 24 height 5
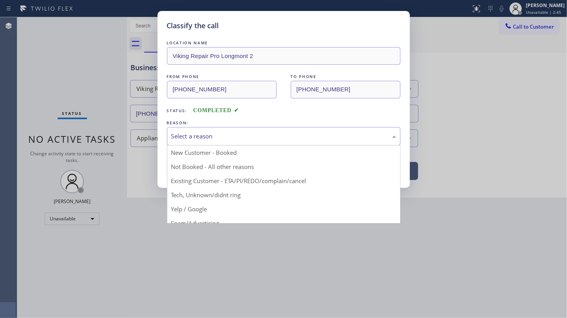
click at [195, 138] on div "Select a reason" at bounding box center [283, 136] width 225 height 9
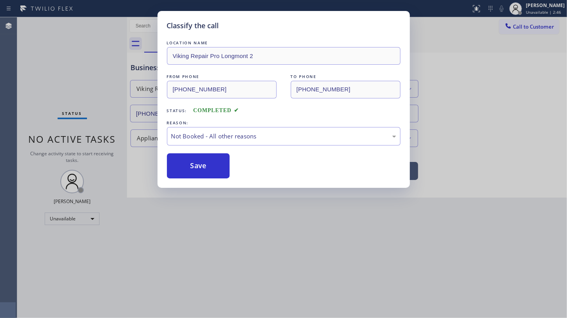
click at [195, 166] on button "Save" at bounding box center [198, 165] width 63 height 25
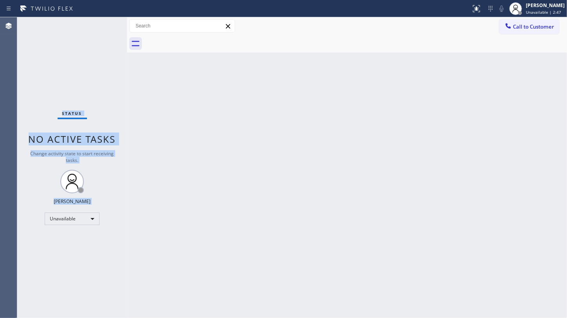
click at [72, 218] on div "Classify the call LOCATION NAME 5 Star Best Plumbing GMB2 FROM PHONE (213) 563-…" at bounding box center [292, 167] width 550 height 301
click at [72, 218] on div "Unavailable" at bounding box center [72, 218] width 55 height 13
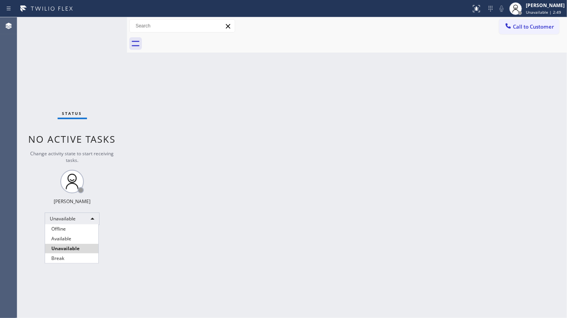
click at [317, 192] on div at bounding box center [283, 159] width 567 height 318
click at [62, 221] on div "Unavailable" at bounding box center [72, 218] width 55 height 13
click at [67, 237] on li "Available" at bounding box center [71, 238] width 53 height 9
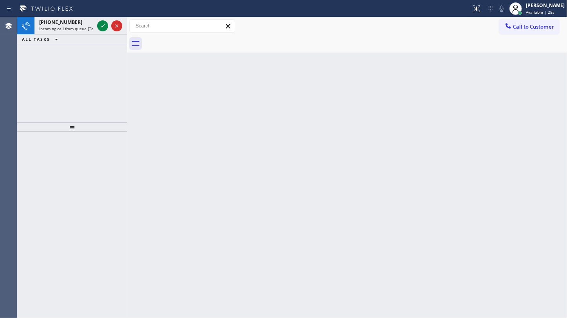
click at [70, 49] on div "+16056595417 Incoming call from queue [Test] All ALL TASKS ALL TASKS ACTIVE TAS…" at bounding box center [72, 69] width 110 height 105
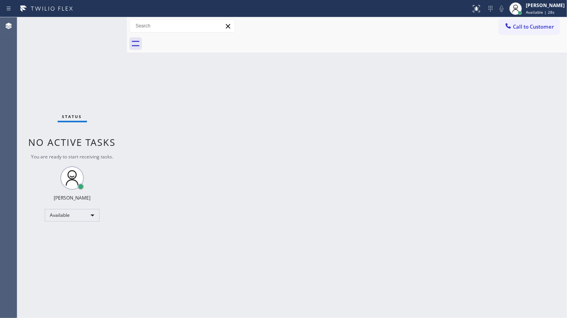
click at [96, 28] on div "Status No active tasks You are ready to start receiving tasks. JENIZA ALCAYDE A…" at bounding box center [72, 167] width 110 height 301
click at [102, 26] on div "Status No active tasks You are ready to start receiving tasks. JENIZA ALCAYDE A…" at bounding box center [72, 167] width 110 height 301
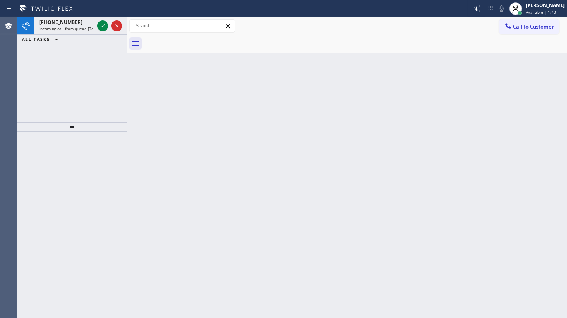
click at [43, 74] on div "+19178610686 Incoming call from queue [Test] All ALL TASKS ALL TASKS ACTIVE TAS…" at bounding box center [72, 69] width 110 height 105
click at [100, 24] on icon at bounding box center [102, 25] width 9 height 9
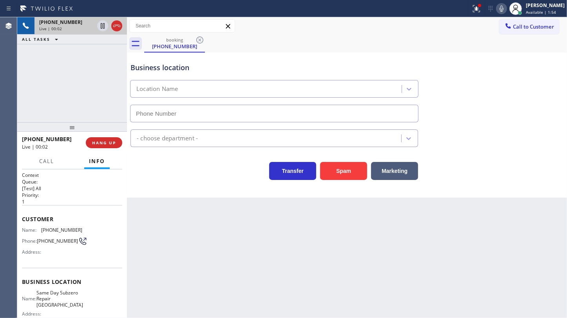
type input "(747) 282-0616"
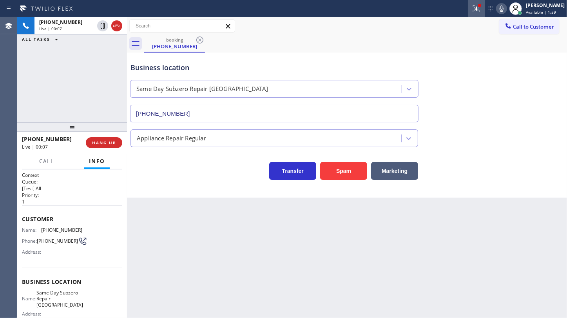
click at [475, 8] on icon at bounding box center [476, 8] width 9 height 9
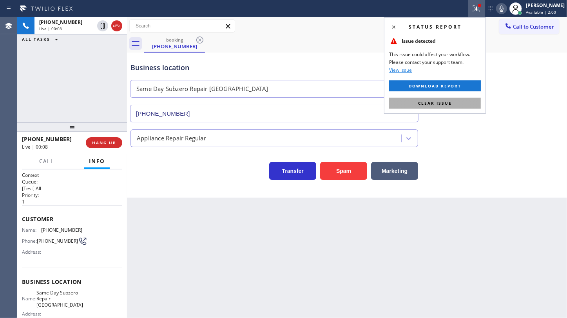
click at [451, 101] on button "Clear issue" at bounding box center [435, 103] width 92 height 11
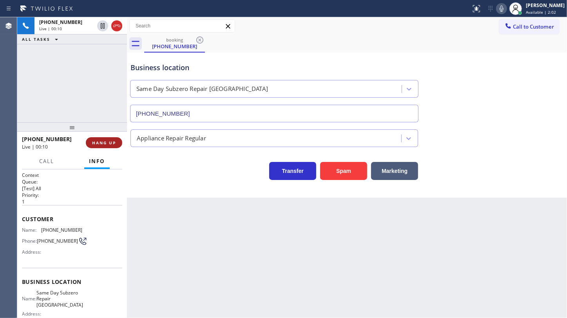
click at [98, 141] on span "HANG UP" at bounding box center [104, 142] width 24 height 5
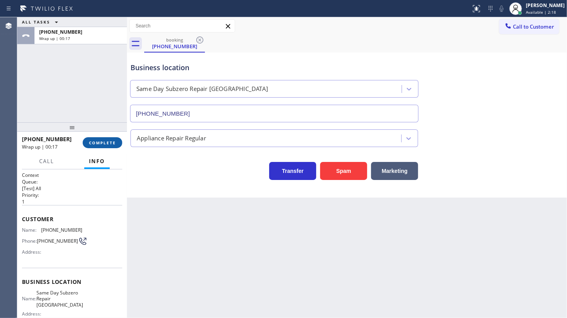
click at [110, 141] on span "COMPLETE" at bounding box center [102, 142] width 27 height 5
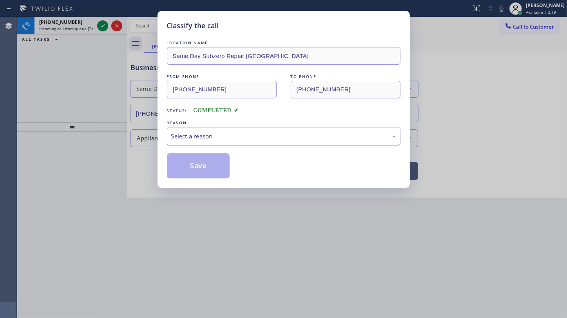
click at [191, 135] on div "Select a reason" at bounding box center [283, 136] width 225 height 9
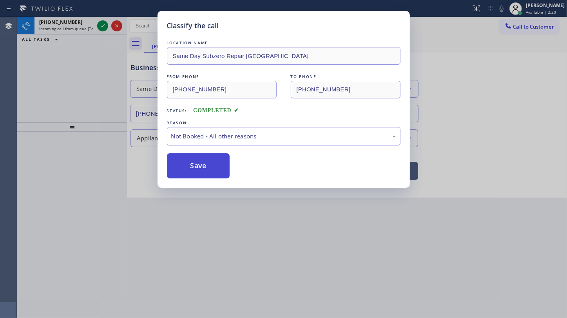
click at [191, 167] on button "Save" at bounding box center [198, 165] width 63 height 25
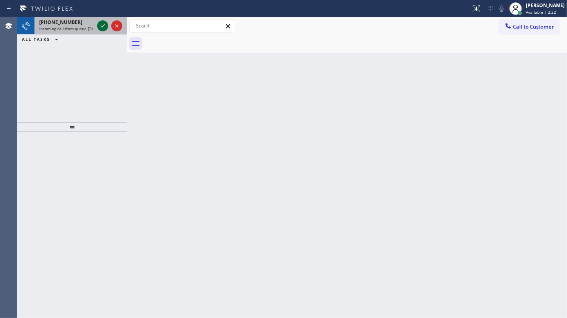
click at [102, 25] on icon at bounding box center [102, 25] width 9 height 9
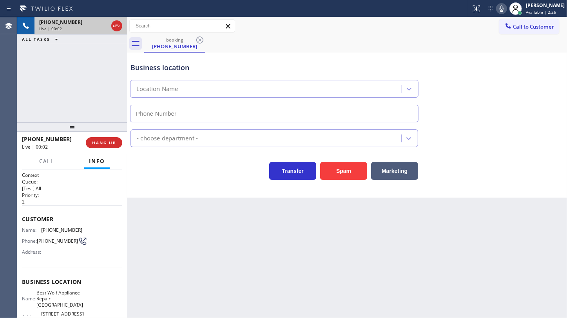
type input "(720) 613-9803"
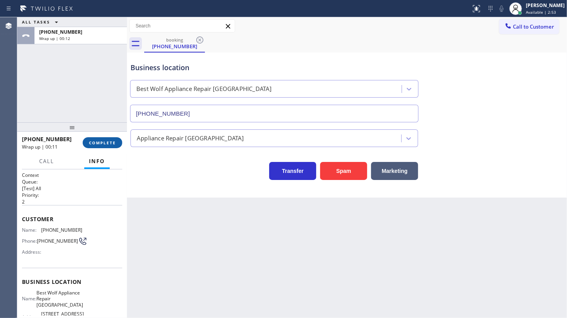
click at [109, 138] on button "COMPLETE" at bounding box center [103, 142] width 40 height 11
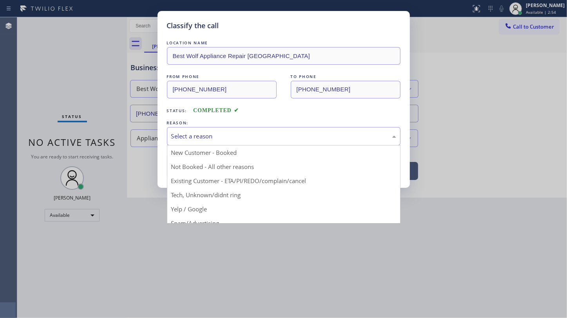
click at [188, 134] on div "Select a reason" at bounding box center [283, 136] width 225 height 9
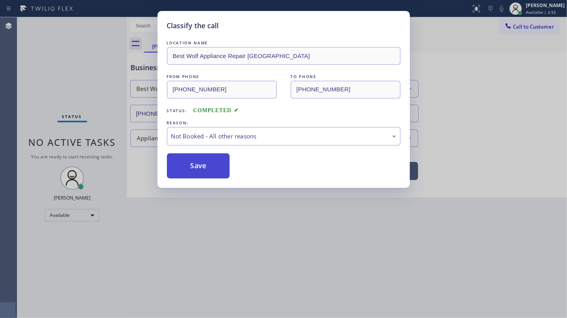
click at [190, 163] on button "Save" at bounding box center [198, 165] width 63 height 25
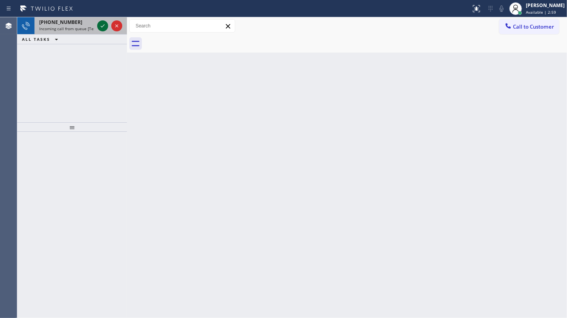
click at [103, 26] on icon at bounding box center [103, 25] width 4 height 3
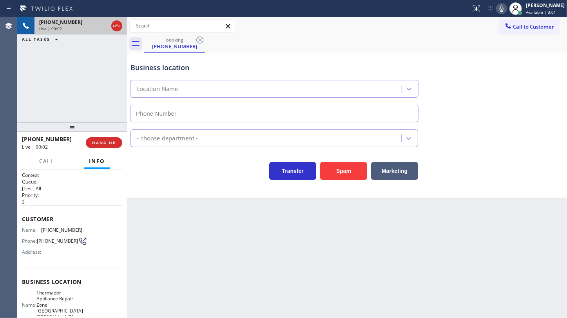
type input "(805) 600-3844"
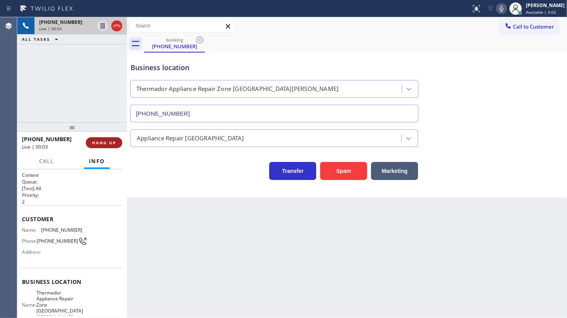
click at [96, 141] on span "HANG UP" at bounding box center [104, 142] width 24 height 5
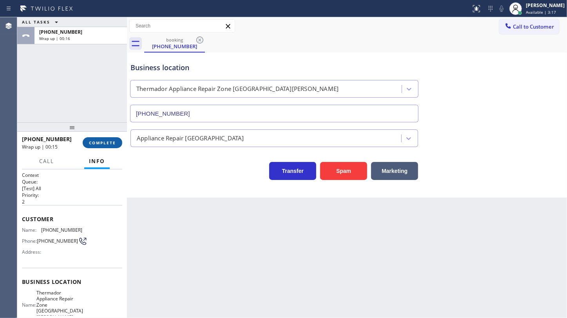
click at [110, 140] on span "COMPLETE" at bounding box center [102, 142] width 27 height 5
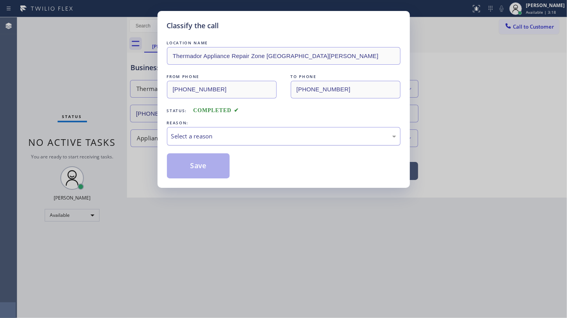
click at [237, 139] on div "Select a reason" at bounding box center [283, 136] width 225 height 9
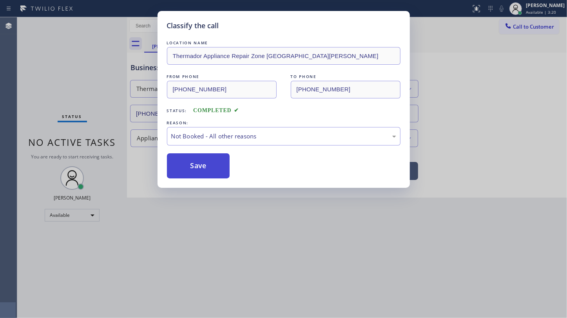
click at [192, 172] on button "Save" at bounding box center [198, 165] width 63 height 25
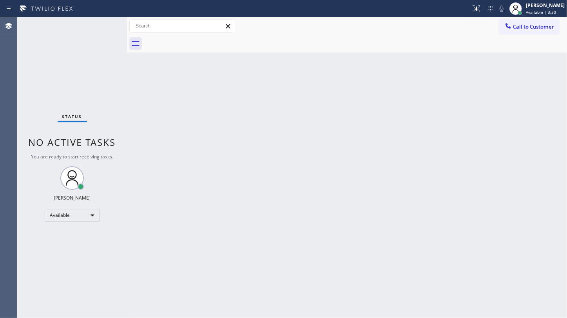
click at [60, 69] on div "Status No active tasks You are ready to start receiving tasks. JENIZA ALCAYDE A…" at bounding box center [72, 167] width 110 height 301
click at [96, 25] on div "Status No active tasks You are ready to start receiving tasks. JENIZA ALCAYDE A…" at bounding box center [72, 167] width 110 height 301
click at [358, 117] on div "Back to Dashboard Change Sender ID Customers Technicians Select a contact Outbo…" at bounding box center [347, 167] width 440 height 301
drag, startPoint x: 100, startPoint y: 20, endPoint x: 103, endPoint y: 16, distance: 5.0
click at [103, 16] on div "Status report No issues detected If you experience an issue, please download th…" at bounding box center [283, 159] width 567 height 318
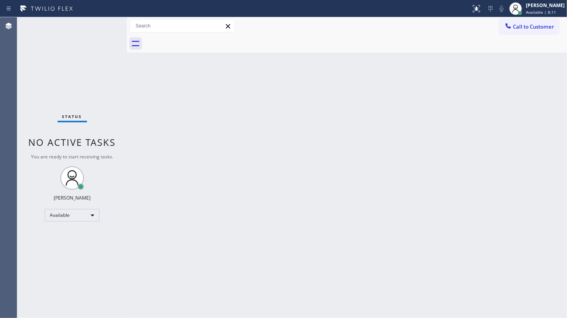
click at [96, 36] on div "Status No active tasks You are ready to start receiving tasks. JENIZA ALCAYDE A…" at bounding box center [72, 167] width 110 height 301
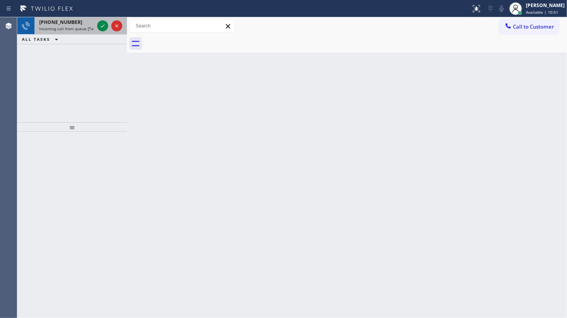
click at [93, 24] on div "+17185599495" at bounding box center [66, 22] width 55 height 7
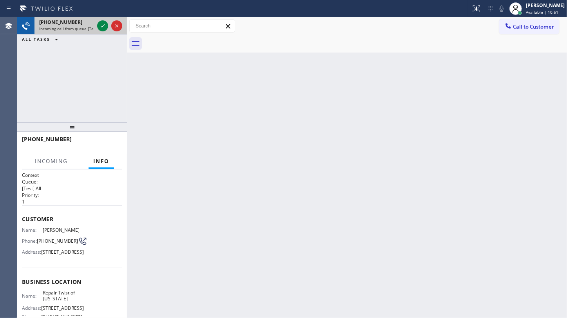
click at [96, 25] on div at bounding box center [110, 25] width 28 height 17
click at [99, 25] on icon at bounding box center [102, 25] width 9 height 9
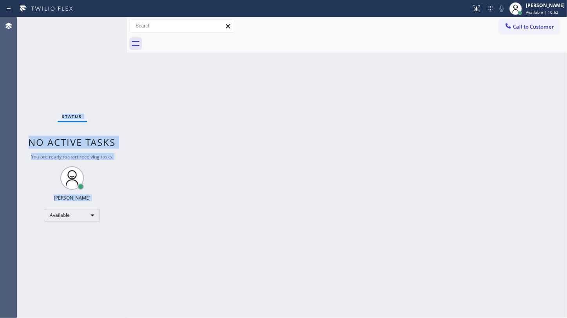
click at [99, 25] on div "Status No active tasks You are ready to start receiving tasks. JENIZA ALCAYDE A…" at bounding box center [72, 167] width 110 height 301
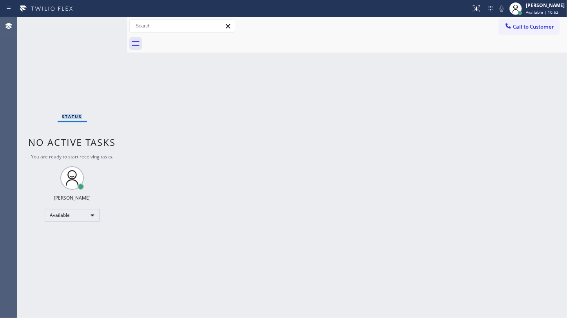
click at [99, 25] on div "Status No active tasks You are ready to start receiving tasks. JENIZA ALCAYDE A…" at bounding box center [72, 167] width 110 height 301
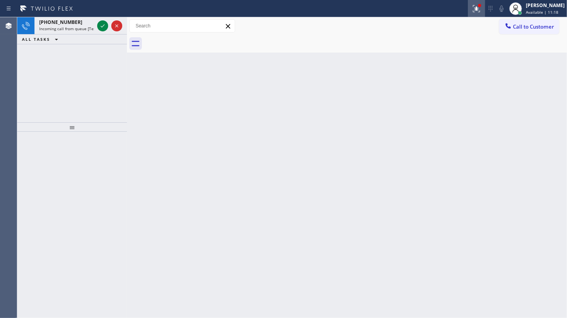
click at [474, 7] on icon at bounding box center [476, 8] width 9 height 9
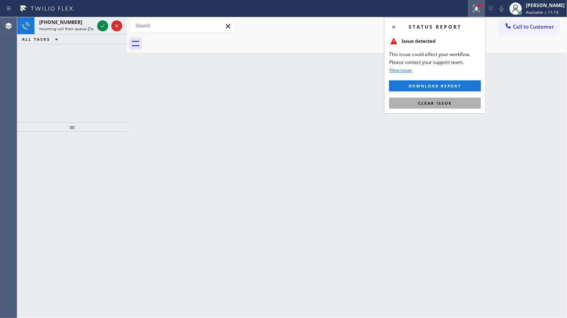
drag, startPoint x: 447, startPoint y: 94, endPoint x: 445, endPoint y: 102, distance: 8.0
click at [446, 97] on div "Status report Issue detected This issue could affect your workflow. Please cont…" at bounding box center [435, 65] width 102 height 96
click at [445, 102] on span "Clear issue" at bounding box center [435, 102] width 34 height 5
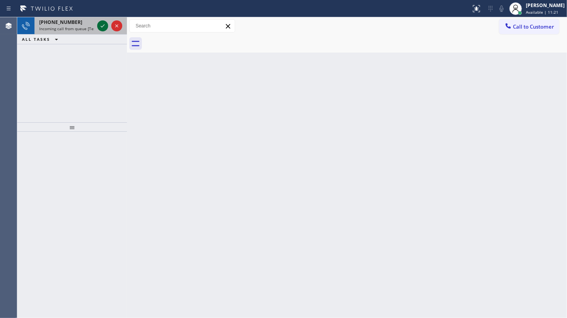
click at [100, 23] on icon at bounding box center [102, 25] width 9 height 9
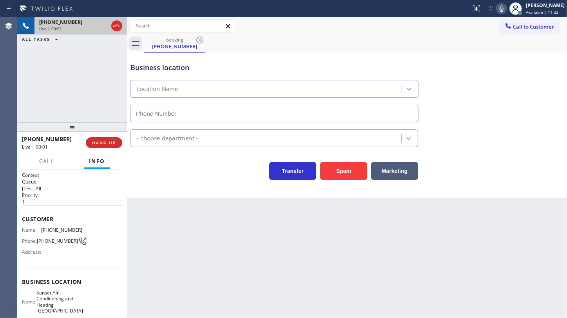
type input "(805) 659-8606"
click at [103, 142] on span "HANG UP" at bounding box center [104, 142] width 24 height 5
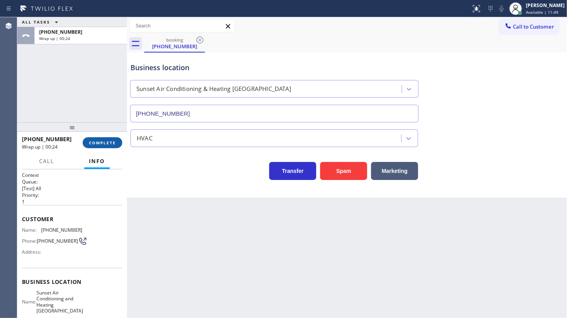
click at [108, 141] on span "COMPLETE" at bounding box center [102, 142] width 27 height 5
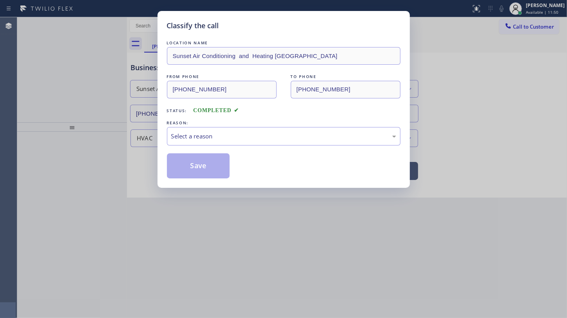
click at [120, 159] on div "Classify the call LOCATION NAME Sunset Air Conditioning and Heating Hope Ranch …" at bounding box center [283, 159] width 567 height 318
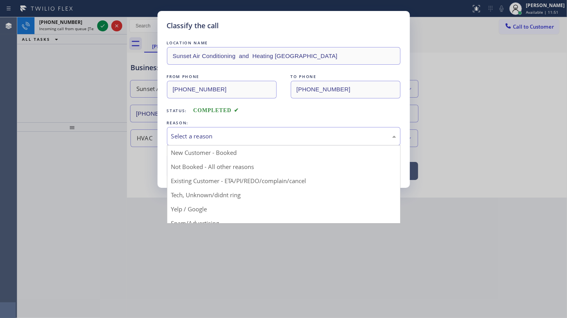
click at [217, 130] on div "Select a reason" at bounding box center [284, 136] width 234 height 18
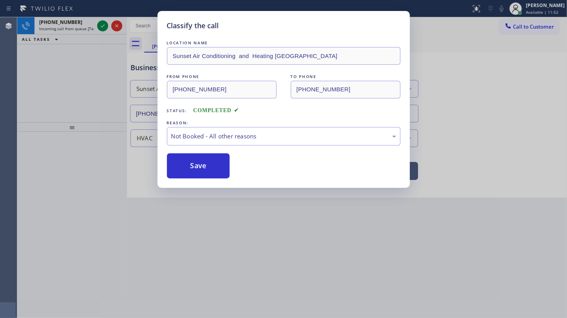
click at [199, 161] on button "Save" at bounding box center [198, 165] width 63 height 25
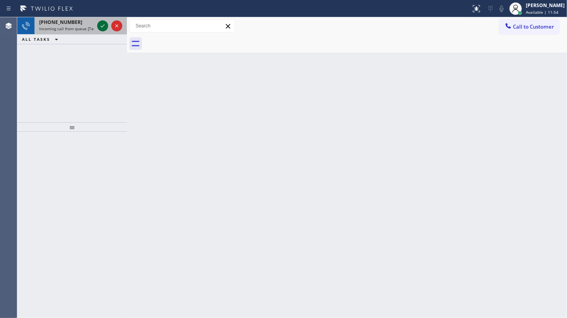
drag, startPoint x: 98, startPoint y: 23, endPoint x: 102, endPoint y: 24, distance: 4.3
click at [98, 24] on icon at bounding box center [102, 25] width 9 height 9
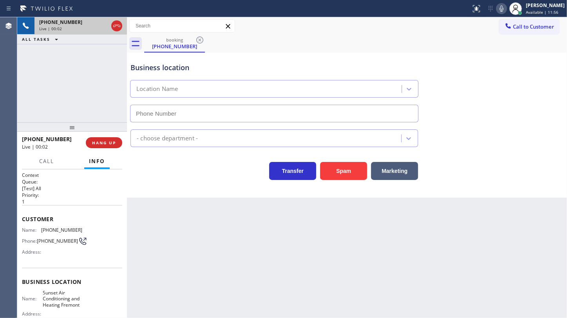
type input "(510) 692-4344"
click at [113, 142] on span "HANG UP" at bounding box center [104, 142] width 24 height 5
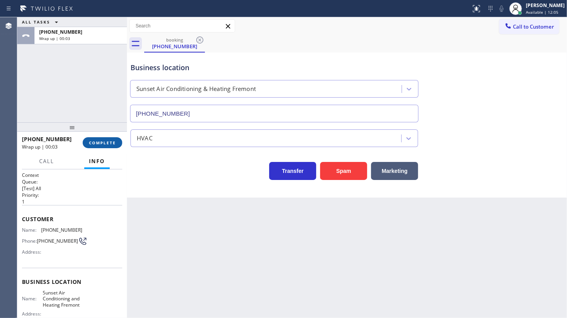
click at [110, 141] on span "COMPLETE" at bounding box center [102, 142] width 27 height 5
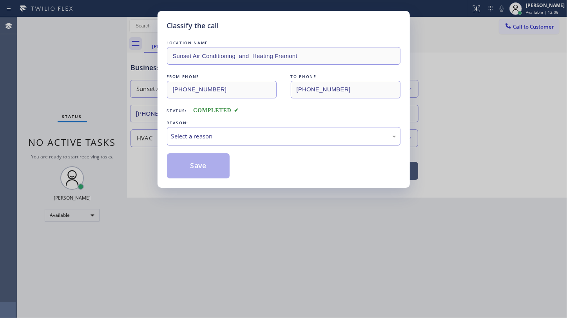
click at [196, 138] on div "Select a reason" at bounding box center [283, 136] width 225 height 9
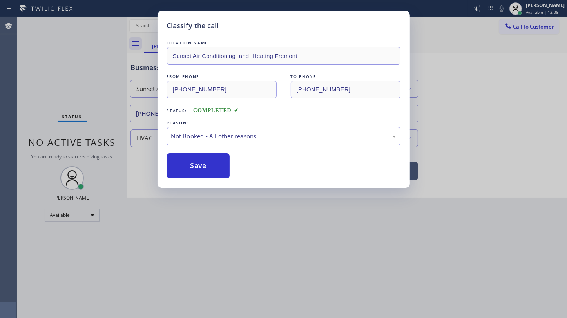
click at [191, 170] on button "Save" at bounding box center [198, 165] width 63 height 25
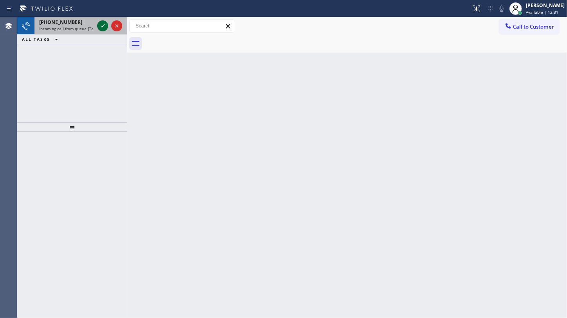
click at [101, 24] on icon at bounding box center [102, 25] width 9 height 9
click at [478, 14] on button at bounding box center [476, 8] width 17 height 17
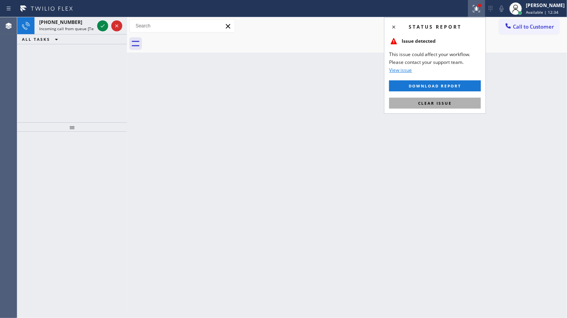
click at [436, 107] on button "Clear issue" at bounding box center [435, 103] width 92 height 11
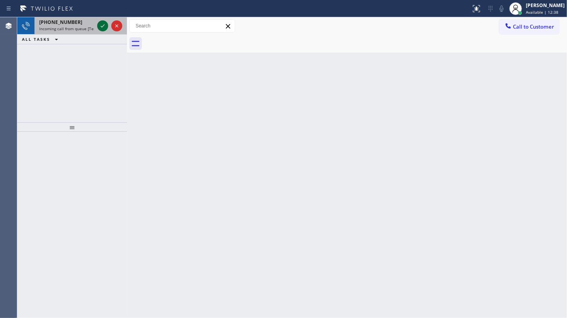
click at [101, 28] on icon at bounding box center [102, 25] width 9 height 9
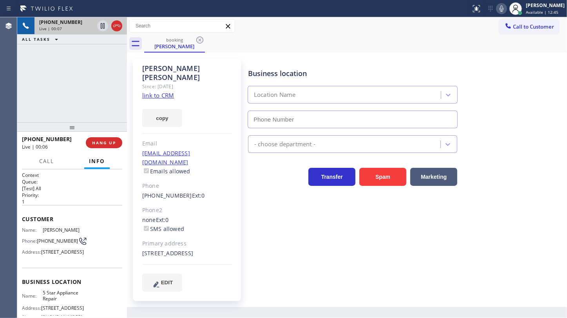
type input "(855) 731-4952"
click at [149, 91] on link "link to CRM" at bounding box center [158, 95] width 32 height 8
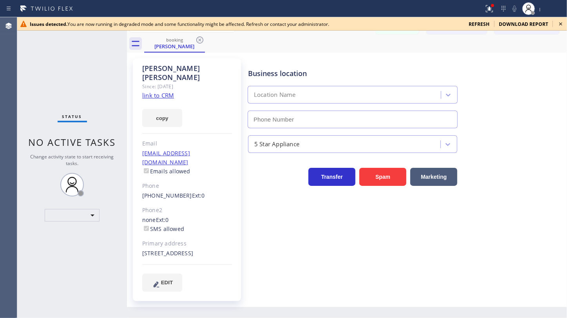
type input "(855) 731-4952"
click at [65, 77] on div "Status No active tasks Change activity state to start receiving tasks. ​" at bounding box center [72, 167] width 110 height 301
click at [37, 49] on div "Status No active tasks Change activity state to start receiving tasks. ​" at bounding box center [72, 167] width 110 height 301
click at [15, 58] on div "Agent Desktop" at bounding box center [8, 167] width 17 height 301
click at [477, 23] on span "refresh" at bounding box center [479, 24] width 21 height 7
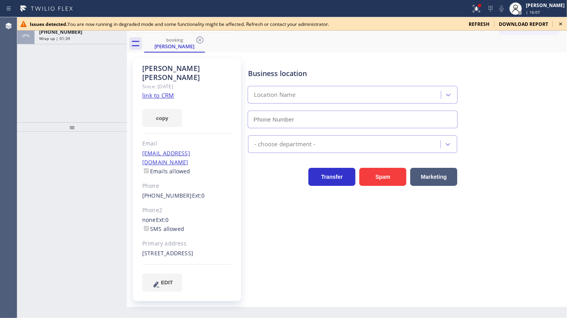
type input "[PHONE_NUMBER]"
click at [44, 61] on div "ALL TASKS ALL TASKS ACTIVE TASKS TASKS IN WRAP UP [PHONE_NUMBER] Wrap up | 01:52" at bounding box center [72, 69] width 110 height 105
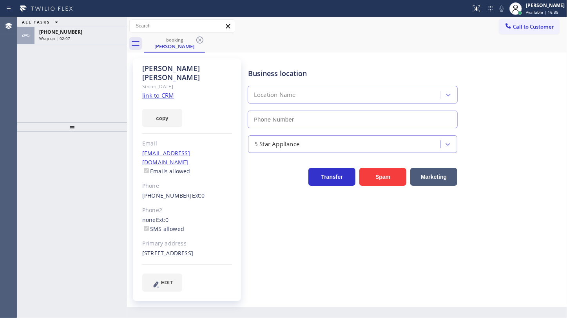
type input "[PHONE_NUMBER]"
click at [73, 63] on div "ALL TASKS ALL TASKS ACTIVE TASKS TASKS IN WRAP UP [PHONE_NUMBER] Wrap up | 04:13" at bounding box center [72, 69] width 110 height 105
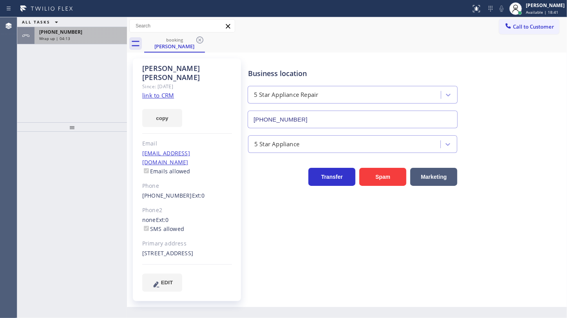
click at [97, 41] on div "[PHONE_NUMBER] Wrap up | 04:13" at bounding box center [78, 35] width 89 height 17
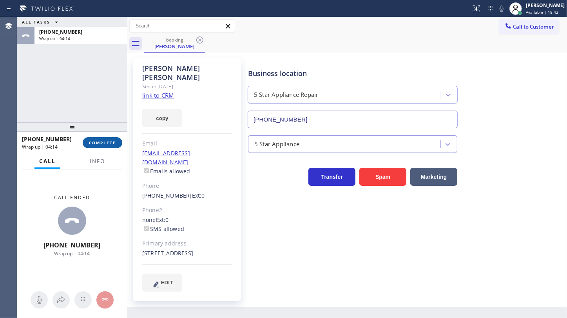
click at [116, 140] on button "COMPLETE" at bounding box center [103, 142] width 40 height 11
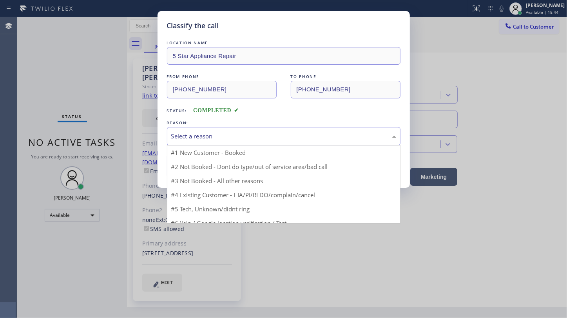
click at [178, 138] on div "Select a reason" at bounding box center [283, 136] width 225 height 9
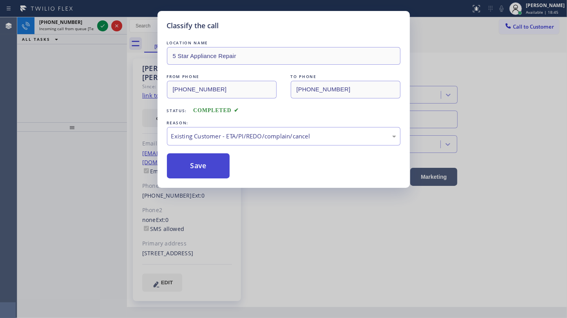
drag, startPoint x: 194, startPoint y: 180, endPoint x: 197, endPoint y: 166, distance: 14.2
click at [197, 166] on button "Save" at bounding box center [198, 165] width 63 height 25
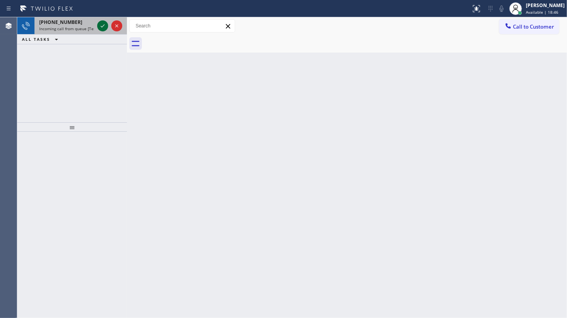
click at [100, 23] on icon at bounding box center [102, 25] width 9 height 9
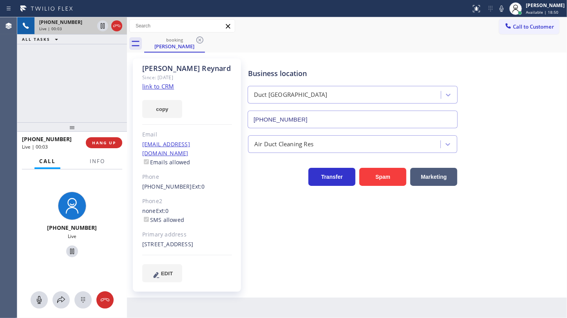
type input "[PHONE_NUMBER]"
click at [153, 87] on link "link to CRM" at bounding box center [158, 86] width 32 height 8
click at [57, 303] on icon at bounding box center [60, 299] width 9 height 9
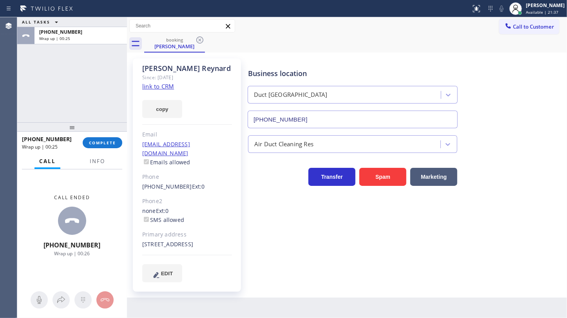
drag, startPoint x: 41, startPoint y: 76, endPoint x: 52, endPoint y: 83, distance: 13.5
click at [46, 80] on div "ALL TASKS ALL TASKS ACTIVE TASKS TASKS IN WRAP UP [PHONE_NUMBER] Wrap up | 00:25" at bounding box center [72, 69] width 110 height 105
click at [111, 144] on span "COMPLETE" at bounding box center [102, 142] width 27 height 5
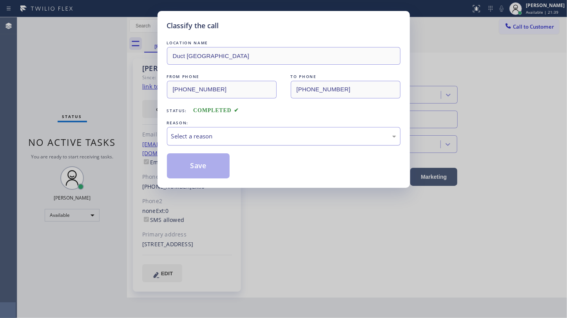
click at [237, 132] on div "Select a reason" at bounding box center [283, 136] width 225 height 9
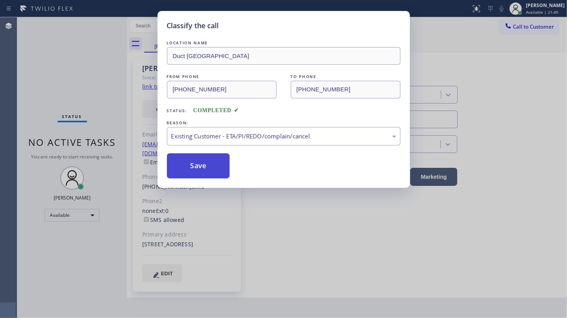
click at [199, 170] on button "Save" at bounding box center [198, 165] width 63 height 25
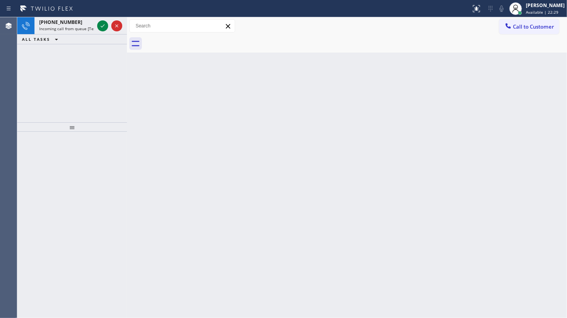
drag, startPoint x: 37, startPoint y: 66, endPoint x: 40, endPoint y: 57, distance: 9.8
click at [36, 62] on div "[PHONE_NUMBER] Incoming call from queue [Test] All ALL TASKS ALL TASKS ACTIVE T…" at bounding box center [72, 69] width 110 height 105
click at [57, 26] on span "Incoming call from queue [Test] All" at bounding box center [71, 28] width 65 height 5
click at [39, 40] on span "ALL TASKS" at bounding box center [36, 38] width 28 height 5
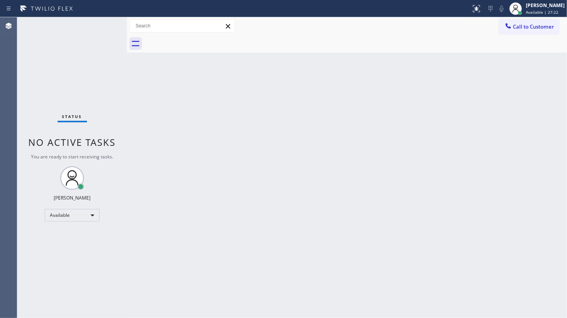
click at [100, 23] on div "Status No active tasks You are ready to start receiving tasks. JENIZA ALCAYDE A…" at bounding box center [72, 167] width 110 height 301
click at [44, 43] on div "Status No active tasks You are ready to start receiving tasks. JENIZA ALCAYDE A…" at bounding box center [72, 167] width 110 height 301
click at [106, 45] on div "Status No active tasks You are ready to start receiving tasks. JENIZA ALCAYDE A…" at bounding box center [72, 167] width 110 height 301
click at [101, 23] on div "Status No active tasks You are ready to start receiving tasks. JENIZA ALCAYDE A…" at bounding box center [72, 167] width 110 height 301
click at [380, 288] on div "Back to Dashboard Change Sender ID Customers Technicians Select a contact Outbo…" at bounding box center [347, 167] width 440 height 301
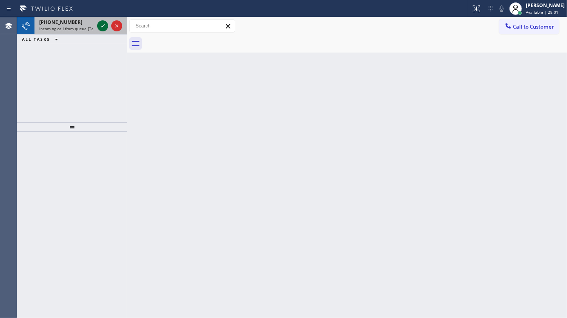
click at [99, 25] on icon at bounding box center [102, 25] width 9 height 9
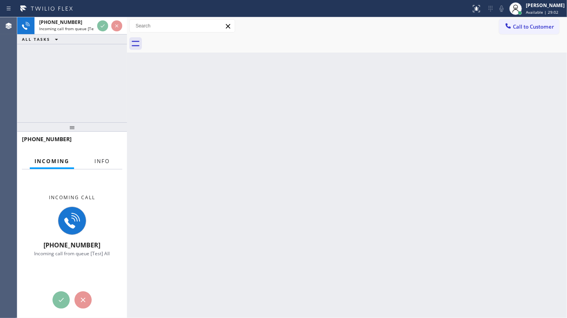
click at [105, 156] on button "Info" at bounding box center [102, 161] width 25 height 15
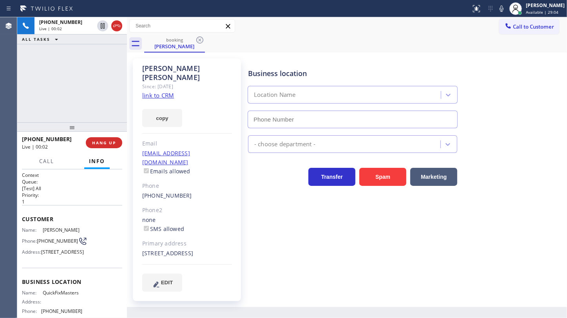
type input "[PHONE_NUMBER]"
click at [153, 91] on link "link to CRM" at bounding box center [158, 95] width 32 height 8
click at [504, 6] on icon at bounding box center [501, 8] width 9 height 9
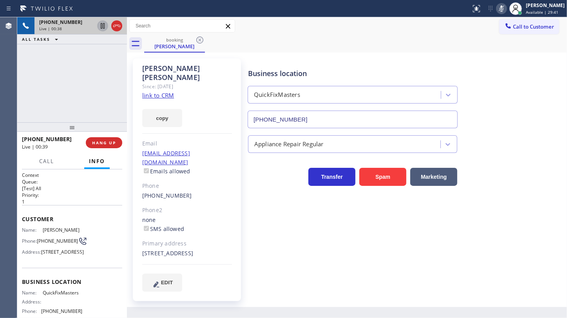
click at [101, 24] on icon at bounding box center [102, 25] width 9 height 9
click at [101, 23] on icon at bounding box center [102, 25] width 5 height 5
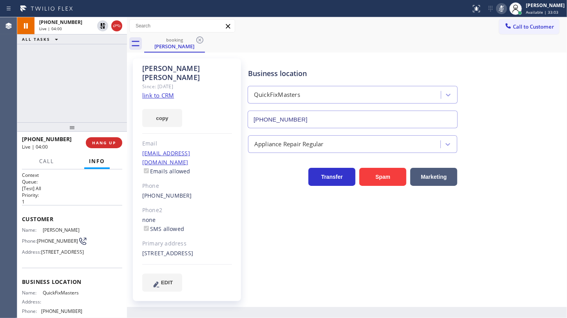
click at [498, 5] on icon at bounding box center [501, 8] width 9 height 9
click at [52, 72] on div "[PHONE_NUMBER] Live | 04:24 ALL TASKS ALL TASKS ACTIVE TASKS TASKS IN WRAP UP" at bounding box center [72, 69] width 110 height 105
click at [109, 145] on button "HANG UP" at bounding box center [104, 142] width 36 height 11
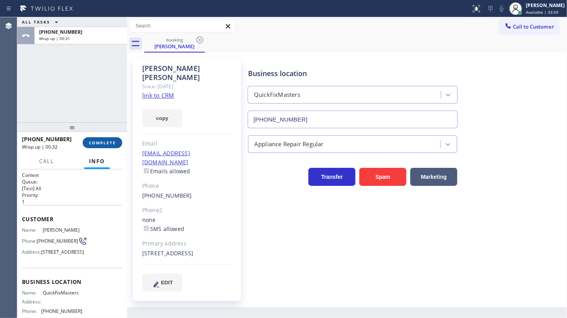
click at [99, 143] on span "COMPLETE" at bounding box center [102, 142] width 27 height 5
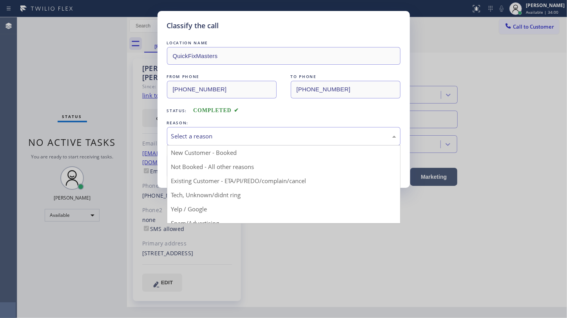
click at [182, 141] on div "Select a reason" at bounding box center [284, 136] width 234 height 18
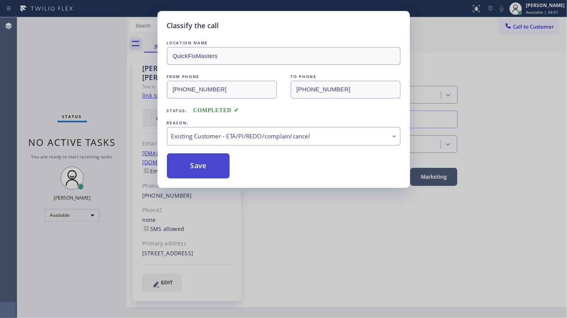
click at [186, 168] on button "Save" at bounding box center [198, 165] width 63 height 25
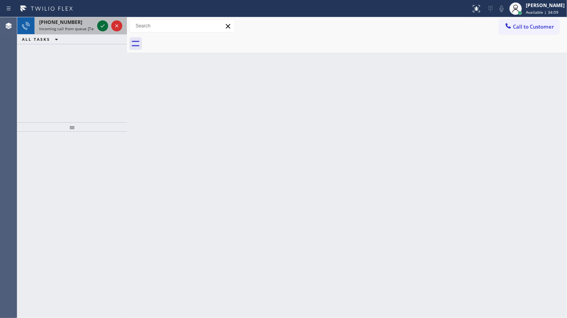
click at [101, 25] on icon at bounding box center [102, 25] width 9 height 9
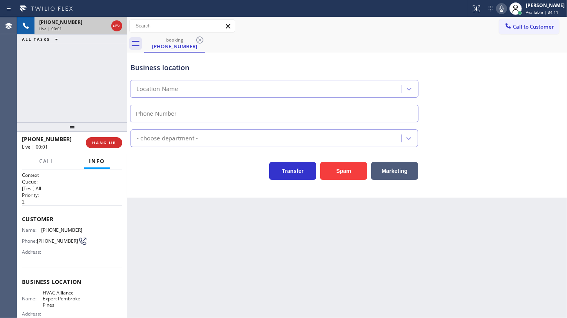
type input "(754) 253-3535"
click at [114, 142] on span "HANG UP" at bounding box center [104, 142] width 24 height 5
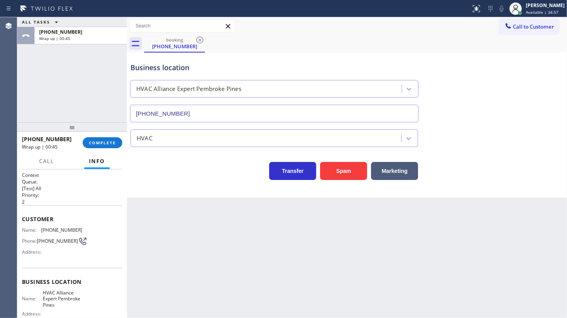
click at [77, 90] on div "ALL TASKS ALL TASKS ACTIVE TASKS TASKS IN WRAP UP +17542335908 Wrap up | 00:45" at bounding box center [72, 69] width 110 height 105
click at [110, 140] on span "COMPLETE" at bounding box center [102, 142] width 27 height 5
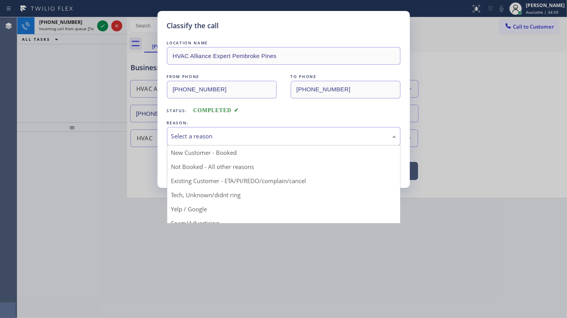
click at [239, 133] on div "Select a reason" at bounding box center [283, 136] width 225 height 9
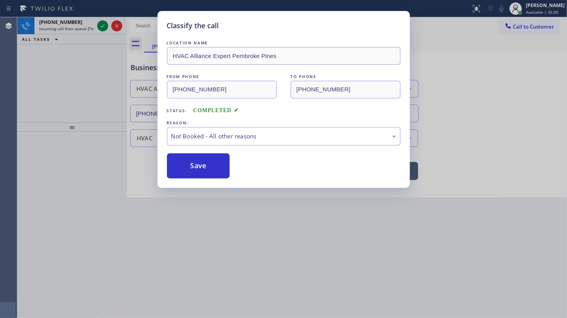
click at [214, 166] on button "Save" at bounding box center [198, 165] width 63 height 25
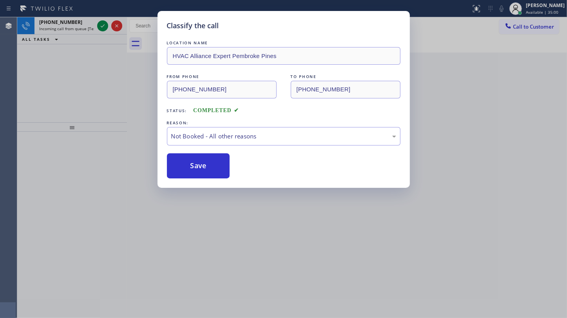
click at [98, 27] on div "Classify the call LOCATION NAME HVAC Alliance Expert Pembroke Pines FROM PHONE …" at bounding box center [283, 159] width 567 height 318
click at [99, 25] on div "Classify the call LOCATION NAME HVAC Alliance Expert Pembroke Pines FROM PHONE …" at bounding box center [283, 159] width 567 height 318
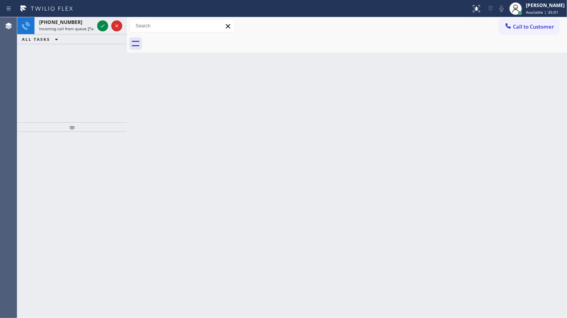
click at [99, 25] on icon at bounding box center [102, 25] width 9 height 9
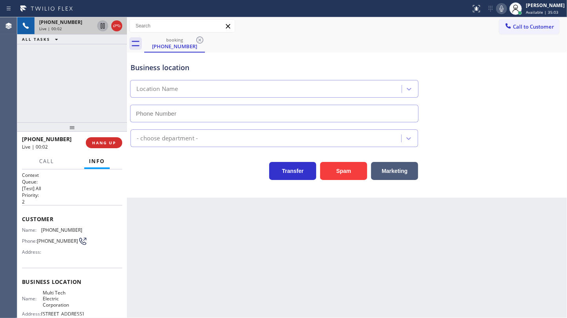
type input "(862) 415-0430"
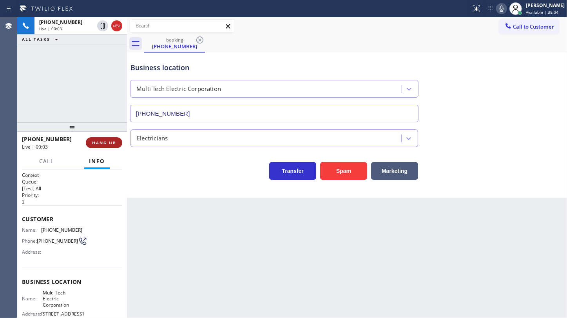
drag, startPoint x: 121, startPoint y: 143, endPoint x: 122, endPoint y: 139, distance: 4.4
click at [121, 142] on button "HANG UP" at bounding box center [104, 142] width 36 height 11
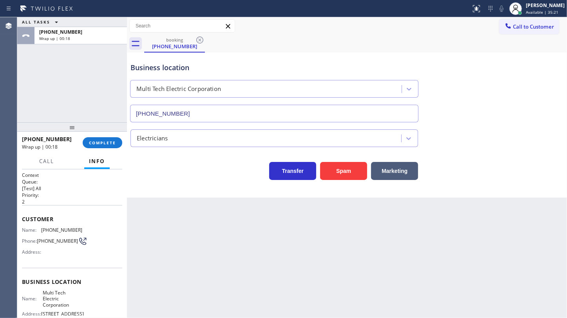
drag, startPoint x: 75, startPoint y: 75, endPoint x: 129, endPoint y: 161, distance: 101.1
click at [81, 82] on div "ALL TASKS ALL TASKS ACTIVE TASKS TASKS IN WRAP UP +18622081572 Wrap up | 00:18" at bounding box center [72, 69] width 110 height 105
click at [107, 145] on span "COMPLETE" at bounding box center [102, 142] width 27 height 5
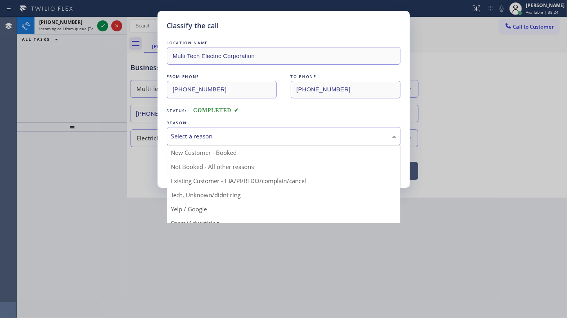
drag, startPoint x: 193, startPoint y: 129, endPoint x: 192, endPoint y: 134, distance: 4.4
click at [193, 131] on div "Select a reason" at bounding box center [284, 136] width 234 height 18
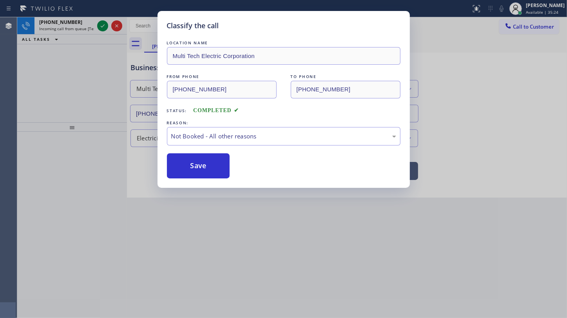
click at [184, 170] on button "Save" at bounding box center [198, 165] width 63 height 25
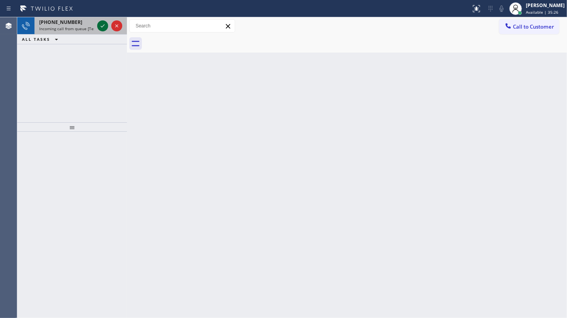
click at [102, 26] on icon at bounding box center [102, 25] width 9 height 9
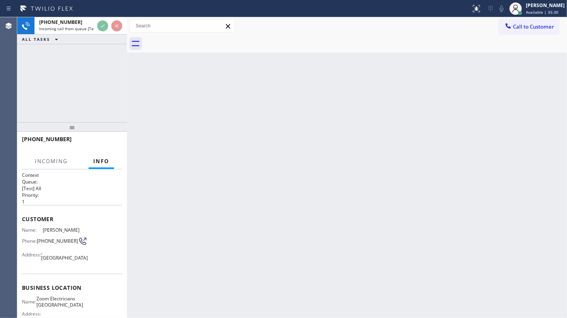
click at [118, 139] on div "+12137009994" at bounding box center [72, 142] width 100 height 20
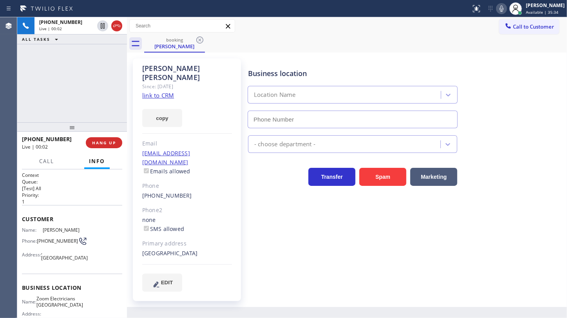
type input "(805) 995-4906"
click at [166, 91] on link "link to CRM" at bounding box center [158, 95] width 32 height 8
click at [167, 111] on button "copy" at bounding box center [162, 118] width 40 height 18
click at [44, 86] on div "+12137009994 Live | 02:31 ALL TASKS ALL TASKS ACTIVE TASKS TASKS IN WRAP UP" at bounding box center [72, 69] width 110 height 105
drag, startPoint x: 502, startPoint y: 7, endPoint x: 490, endPoint y: 8, distance: 12.6
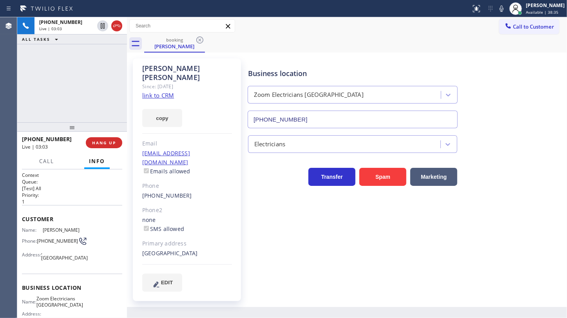
click at [498, 7] on icon at bounding box center [501, 8] width 9 height 9
click at [100, 23] on icon at bounding box center [102, 25] width 9 height 9
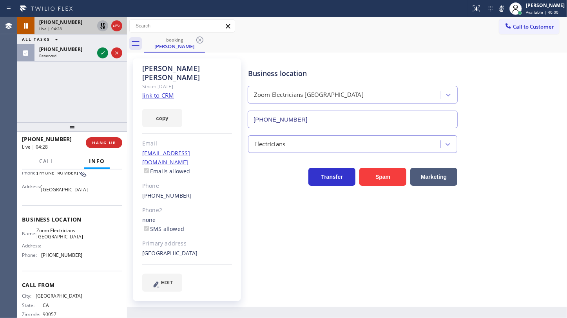
scroll to position [71, 0]
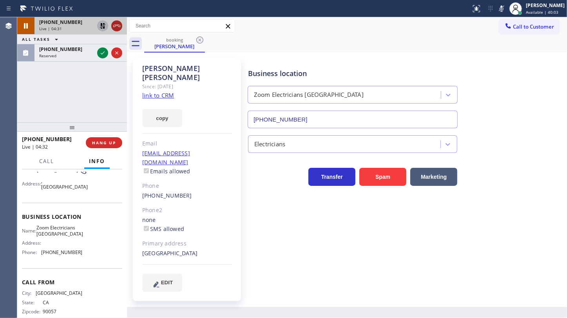
click at [118, 25] on icon at bounding box center [116, 25] width 9 height 9
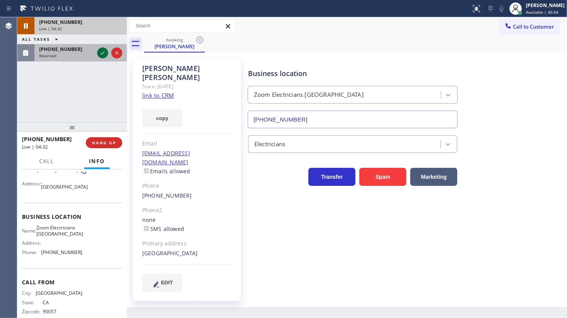
click at [99, 51] on icon at bounding box center [102, 52] width 9 height 9
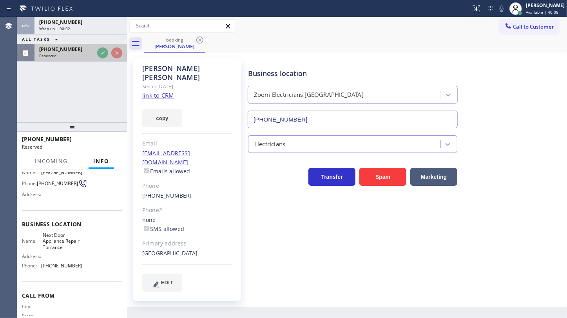
scroll to position [84, 0]
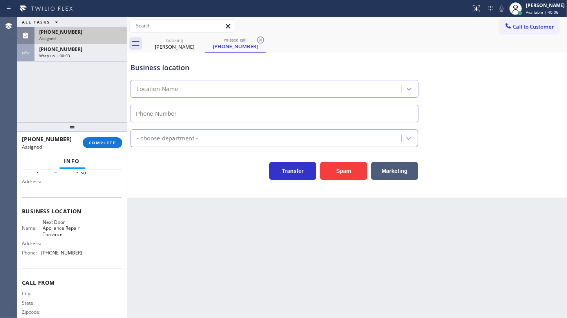
click at [102, 36] on div "Assigned" at bounding box center [80, 38] width 83 height 5
type input "(310) 929-9664"
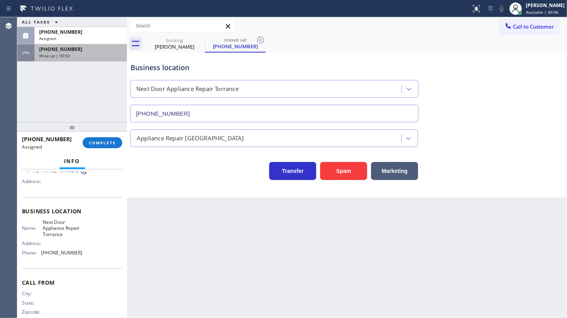
click at [79, 61] on div "+12137009994 Wrap up | 00:03" at bounding box center [72, 52] width 110 height 17
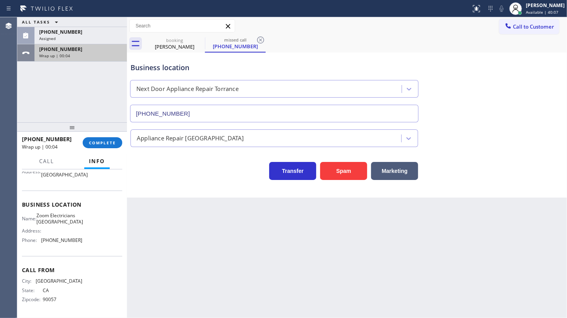
scroll to position [71, 0]
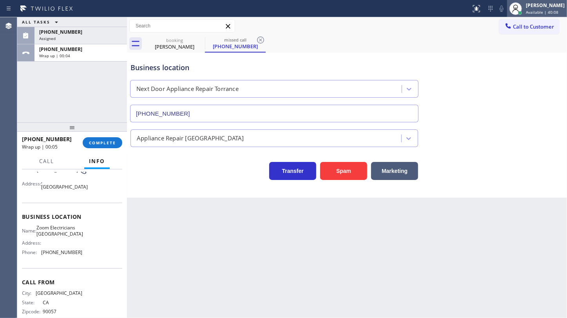
click at [535, 15] on div "JENIZA ALCAYDE Available | 40:08" at bounding box center [545, 9] width 43 height 14
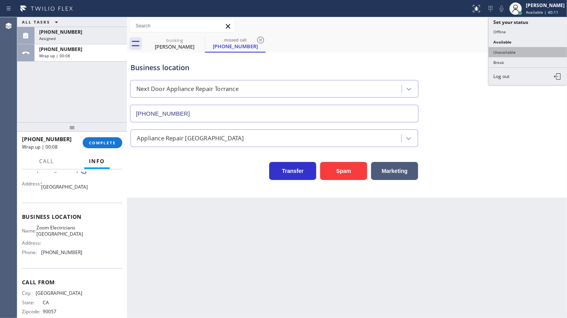
click at [511, 50] on button "Unavailable" at bounding box center [528, 52] width 78 height 10
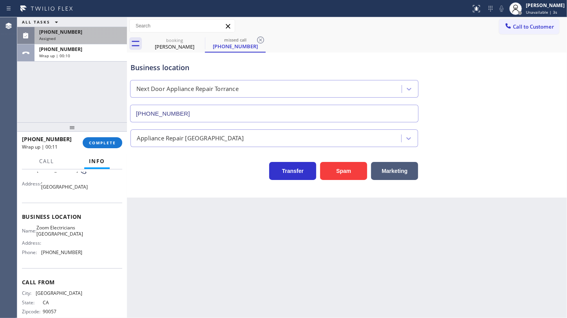
click at [101, 36] on div "Assigned" at bounding box center [80, 38] width 83 height 5
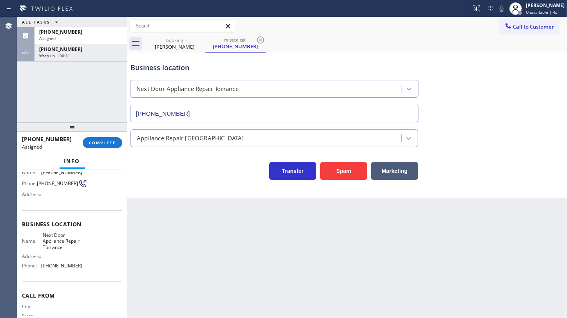
scroll to position [84, 0]
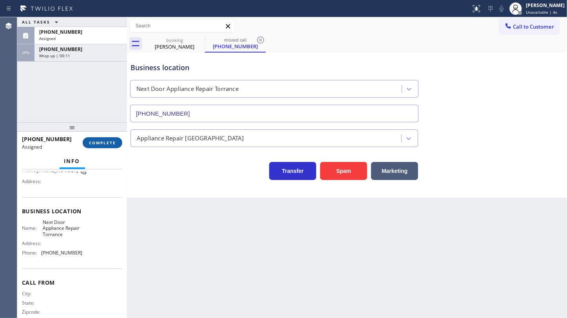
click at [102, 141] on span "COMPLETE" at bounding box center [102, 142] width 27 height 5
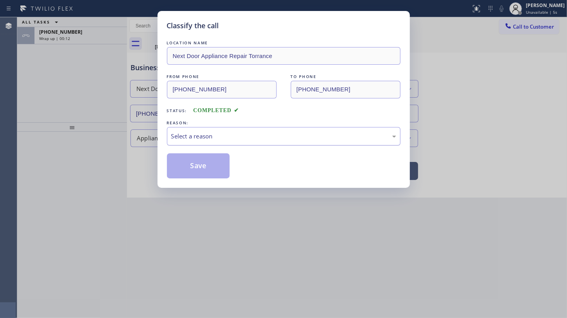
click at [204, 125] on div "REASON:" at bounding box center [284, 123] width 234 height 8
click at [204, 132] on div "Select a reason" at bounding box center [283, 136] width 225 height 9
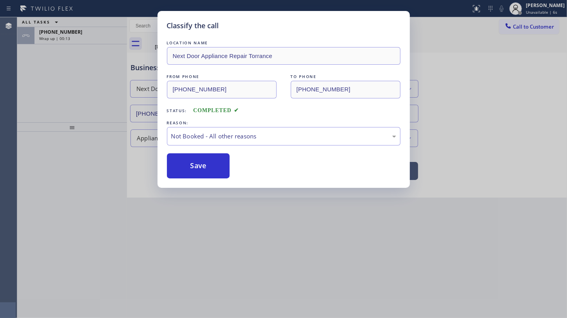
click at [198, 164] on button "Save" at bounding box center [198, 165] width 63 height 25
type input "(805) 995-4906"
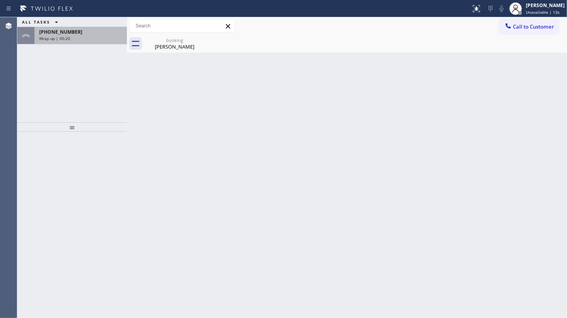
click at [56, 30] on span "+12137009994" at bounding box center [60, 32] width 43 height 7
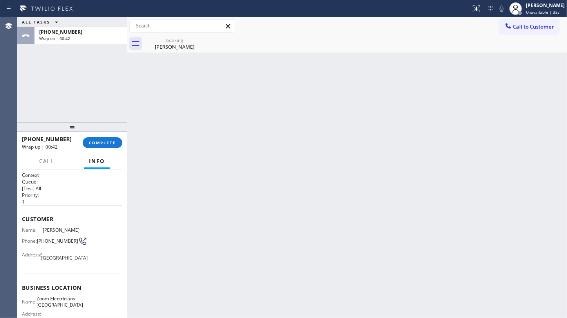
click at [11, 64] on div "Agent Desktop" at bounding box center [8, 167] width 17 height 301
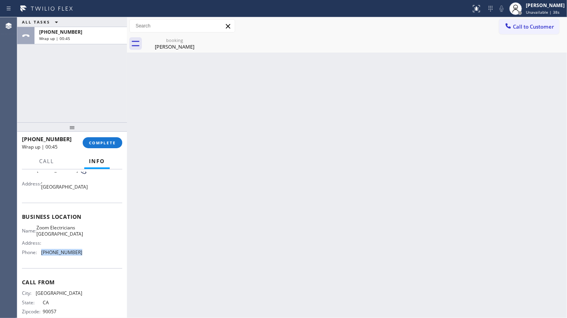
drag, startPoint x: 42, startPoint y: 259, endPoint x: 81, endPoint y: 261, distance: 39.2
click at [81, 258] on div "Name: Zoom Electricians Thousand Oaks Address: Phone: (805) 995-4906" at bounding box center [72, 242] width 100 height 34
copy span "(805) 995-4906"
click at [520, 28] on span "Call to Customer" at bounding box center [533, 26] width 41 height 7
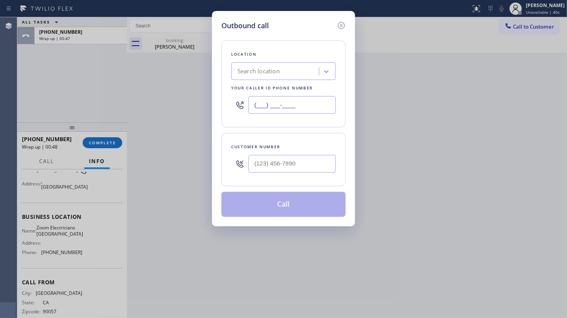
click at [280, 102] on input "(___) ___-____" at bounding box center [291, 105] width 87 height 18
paste input "805) 995-4906"
type input "(805) 995-4906"
click at [252, 163] on input "(___) ___-____" at bounding box center [291, 164] width 87 height 18
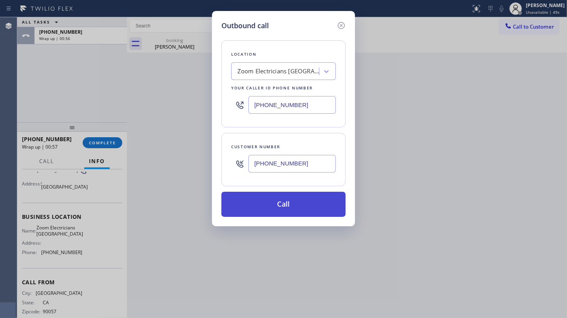
type input "(213) 700-9994"
click at [269, 202] on button "Call" at bounding box center [283, 204] width 124 height 25
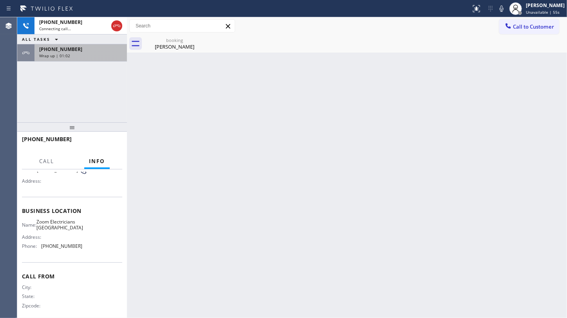
click at [44, 52] on span "+12137009994" at bounding box center [60, 49] width 43 height 7
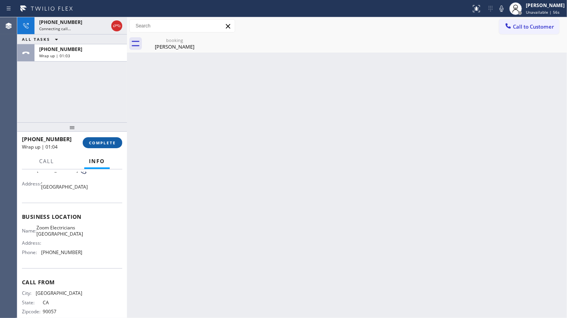
click at [111, 145] on span "COMPLETE" at bounding box center [102, 142] width 27 height 5
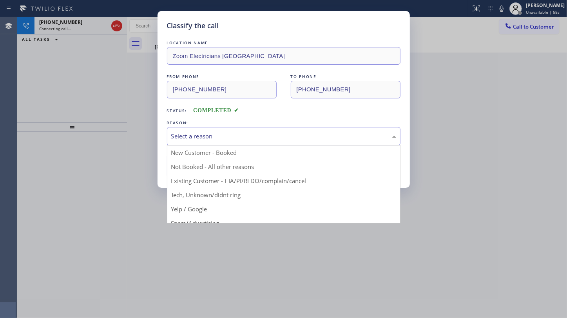
click at [192, 137] on div "Select a reason" at bounding box center [283, 136] width 225 height 9
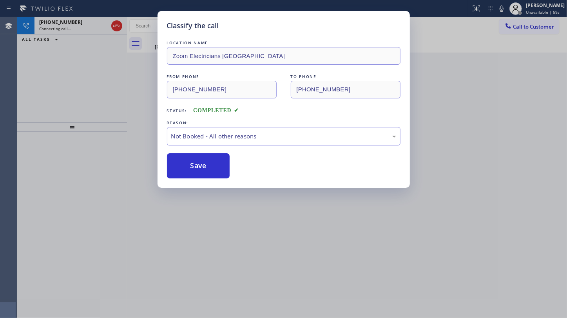
click at [185, 168] on button "Save" at bounding box center [198, 165] width 63 height 25
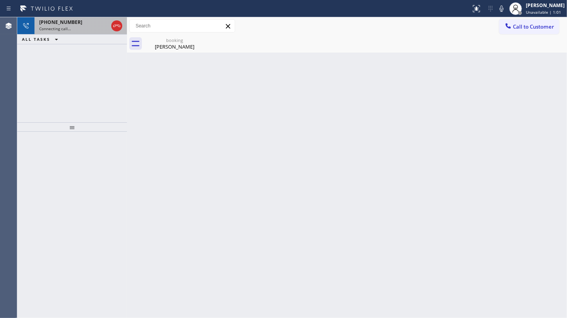
click at [107, 26] on div "Connecting call…" at bounding box center [73, 28] width 69 height 5
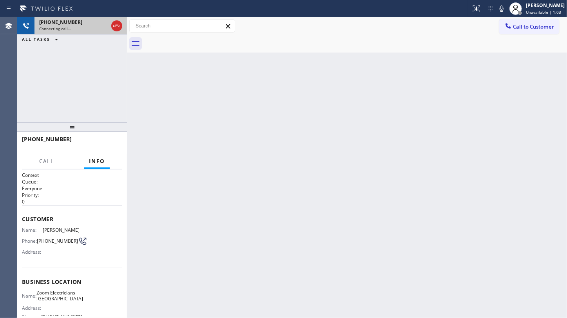
click at [61, 29] on span "Connecting call…" at bounding box center [55, 28] width 32 height 5
click at [79, 92] on div "+12137009994 Connecting call… ALL TASKS ALL TASKS ACTIVE TASKS TASKS IN WRAP UP" at bounding box center [72, 69] width 110 height 105
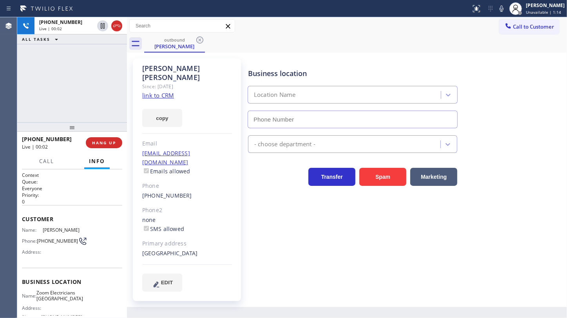
type input "(805) 995-4906"
click at [106, 143] on span "HANG UP" at bounding box center [104, 142] width 24 height 5
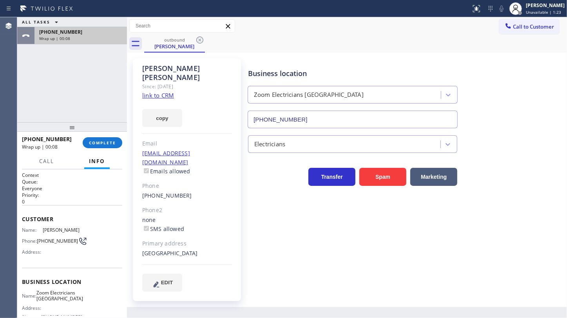
click at [67, 33] on span "+12137009994" at bounding box center [60, 32] width 43 height 7
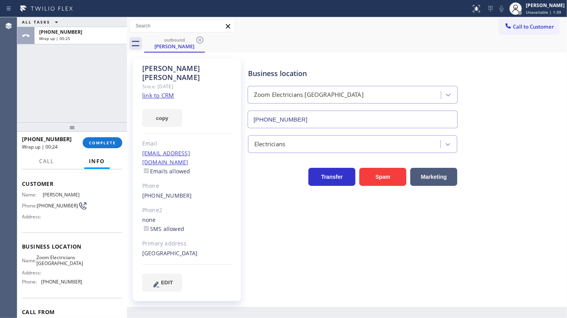
scroll to position [84, 0]
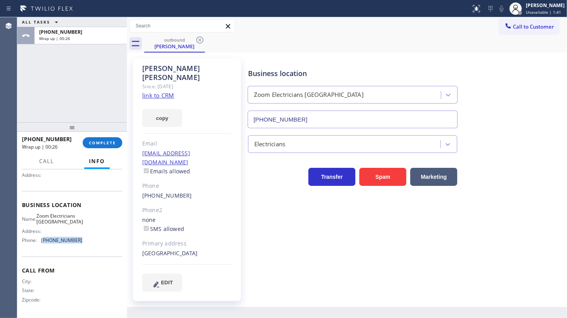
drag, startPoint x: 43, startPoint y: 240, endPoint x: 111, endPoint y: 247, distance: 67.7
click at [111, 247] on div "Business location Name: Zoom Electricians Thousand Oaks Address: Phone: (805) 9…" at bounding box center [72, 223] width 100 height 65
copy span "805) 995-4906"
click at [532, 25] on span "Call to Customer" at bounding box center [533, 26] width 41 height 7
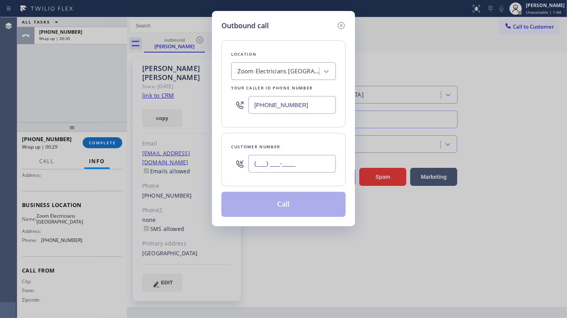
click at [264, 163] on input "(___) ___-____" at bounding box center [291, 164] width 87 height 18
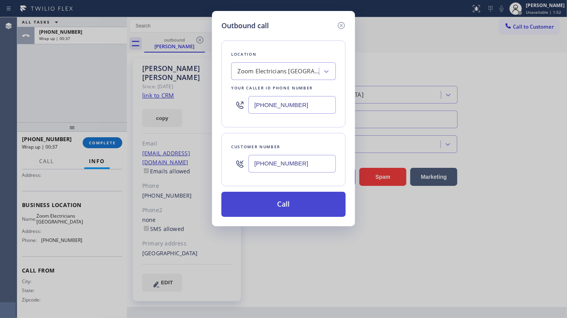
type input "(213) 700-9994"
click at [282, 199] on button "Call" at bounding box center [283, 204] width 124 height 25
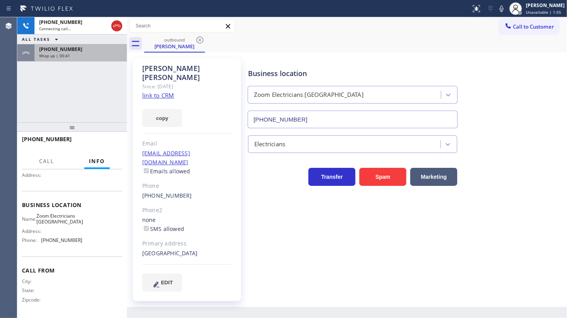
click at [86, 53] on div "Wrap up | 00:41" at bounding box center [80, 55] width 83 height 5
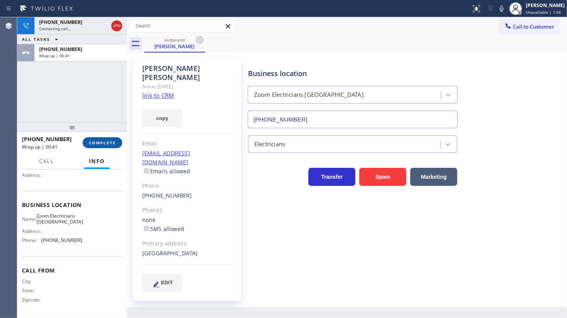
click at [108, 141] on span "COMPLETE" at bounding box center [102, 142] width 27 height 5
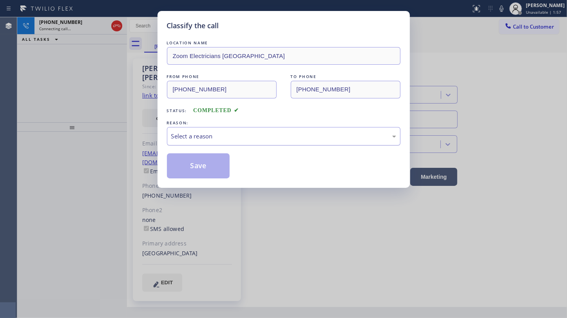
click at [185, 127] on div "Select a reason" at bounding box center [284, 136] width 234 height 18
click at [186, 158] on button "Save" at bounding box center [198, 165] width 63 height 25
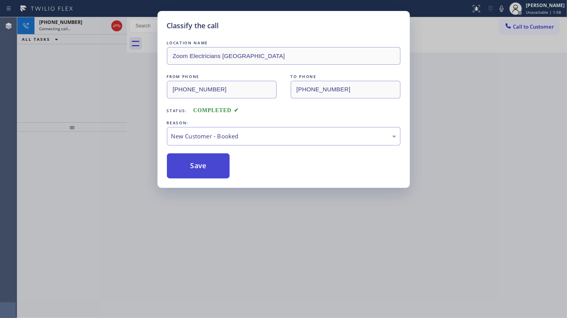
click at [186, 157] on button "Save" at bounding box center [198, 165] width 63 height 25
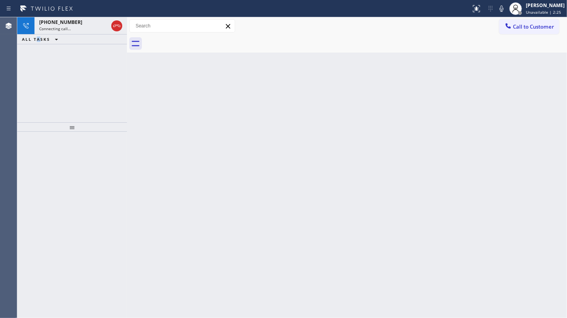
click at [38, 53] on div "+12137009994 Connecting call… ALL TASKS ALL TASKS ACTIVE TASKS TASKS IN WRAP UP" at bounding box center [72, 69] width 110 height 105
click at [54, 22] on span "+12137009994" at bounding box center [60, 22] width 43 height 7
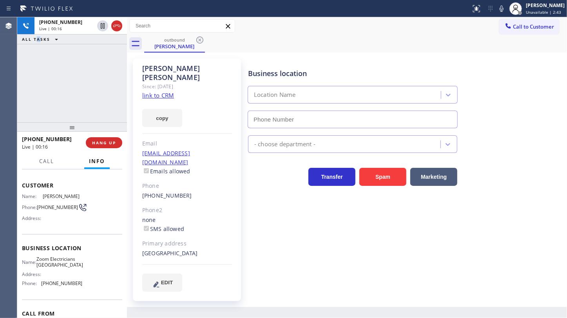
scroll to position [35, 0]
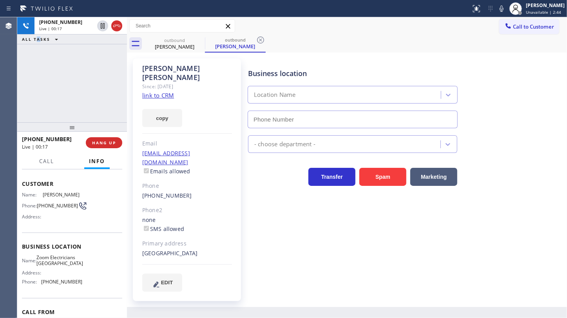
type input "(805) 995-4906"
click at [94, 142] on span "HANG UP" at bounding box center [104, 142] width 24 height 5
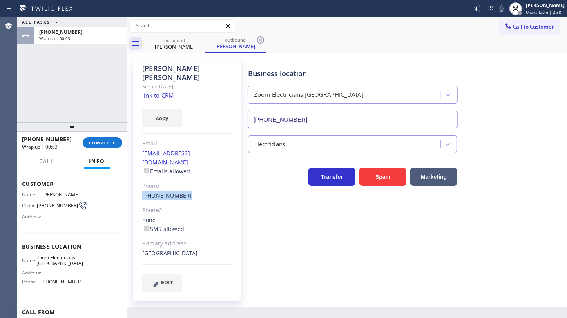
drag, startPoint x: 139, startPoint y: 178, endPoint x: 201, endPoint y: 179, distance: 61.1
click at [201, 179] on div "Jay SAL Since: 20 may 2020 link to CRM copy Email no@email.com Emails allowed P…" at bounding box center [187, 179] width 108 height 243
copy link "(213) 700-9994"
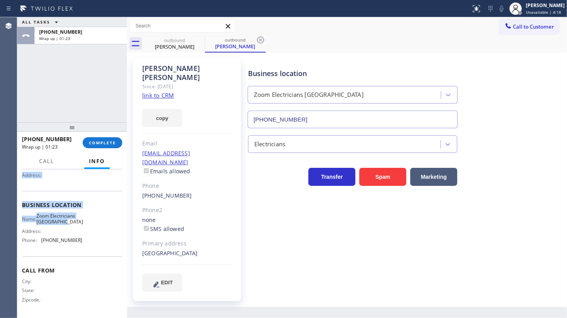
scroll to position [84, 0]
drag, startPoint x: 20, startPoint y: 175, endPoint x: 86, endPoint y: 249, distance: 99.6
click at [86, 249] on div "Context Queue: Everyone Priority: 0 Customer Name: Jay SAL Phone: (213) 700-999…" at bounding box center [72, 243] width 110 height 148
copy div "Customer Name: Jay SAL Phone: (213) 700-9994 Address: Business location Name: Z…"
click at [105, 142] on span "COMPLETE" at bounding box center [102, 142] width 27 height 5
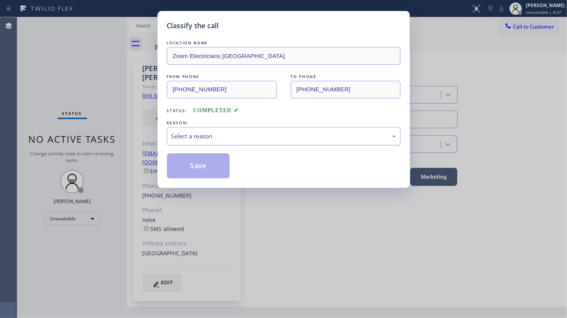
click at [198, 141] on div "Select a reason" at bounding box center [284, 136] width 234 height 18
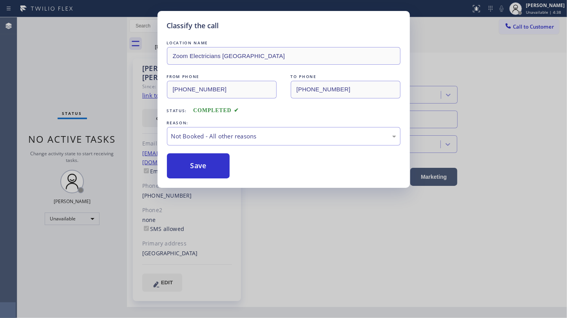
click at [188, 169] on button "Save" at bounding box center [198, 165] width 63 height 25
click at [188, 168] on button "Save" at bounding box center [198, 165] width 63 height 25
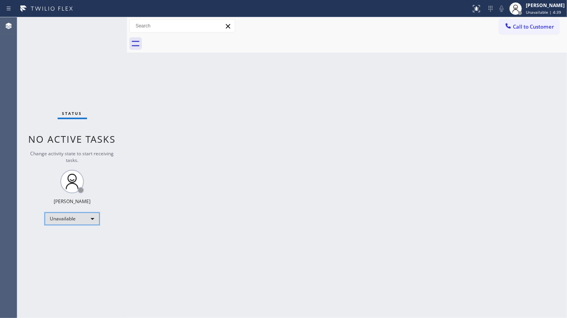
click at [67, 215] on div "Unavailable" at bounding box center [72, 218] width 55 height 13
click at [62, 237] on li "Available" at bounding box center [71, 238] width 53 height 9
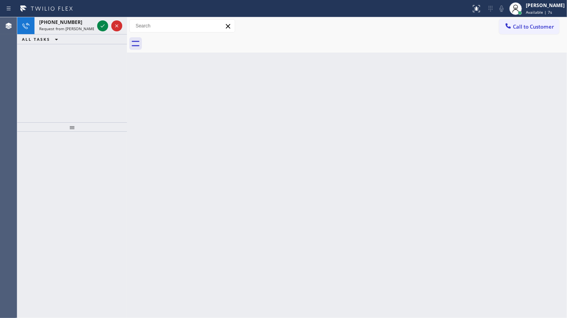
click at [63, 54] on div "+12137009994 Request from Jen Rose Villanueva (direct) ALL TASKS ALL TASKS ACTI…" at bounding box center [72, 69] width 110 height 105
click at [101, 24] on icon at bounding box center [102, 25] width 9 height 9
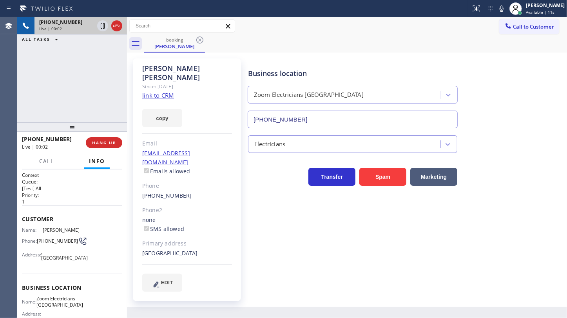
type input "(805) 995-4906"
click at [39, 88] on div "+12137009994 Live | 04:14 ALL TASKS ALL TASKS ACTIVE TASKS TASKS IN WRAP UP" at bounding box center [72, 69] width 110 height 105
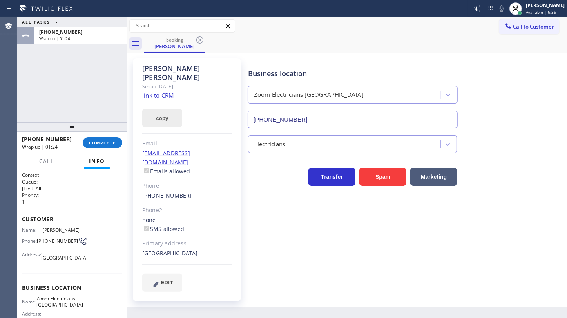
click at [163, 112] on button "copy" at bounding box center [162, 118] width 40 height 18
drag, startPoint x: 37, startPoint y: 78, endPoint x: 45, endPoint y: 83, distance: 9.2
click at [37, 78] on div "ALL TASKS ALL TASKS ACTIVE TASKS TASKS IN WRAP UP +12137009994 Wrap up | 02:12" at bounding box center [72, 69] width 110 height 105
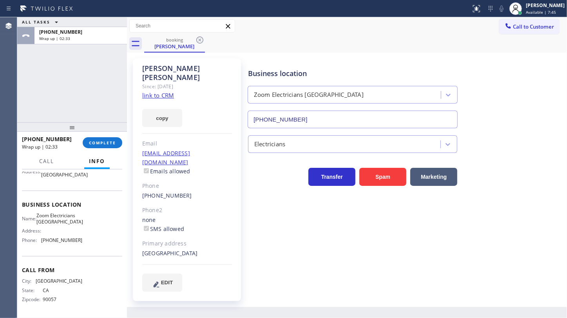
scroll to position [90, 0]
drag, startPoint x: 42, startPoint y: 242, endPoint x: 78, endPoint y: 242, distance: 36.0
click at [78, 242] on span "(805) 995-4906" at bounding box center [61, 240] width 41 height 6
copy span "(805) 995-4906"
click at [533, 0] on div "JENIZA ALCAYDE Available | 8:41" at bounding box center [537, 8] width 60 height 17
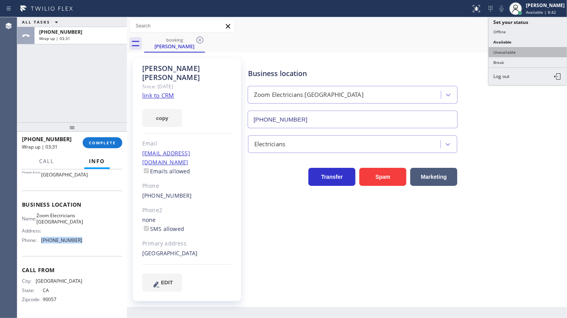
click at [520, 51] on button "Unavailable" at bounding box center [528, 52] width 78 height 10
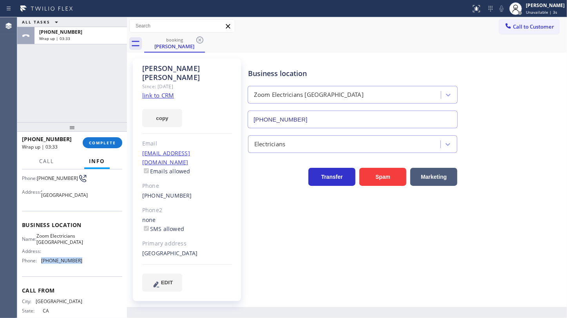
scroll to position [19, 0]
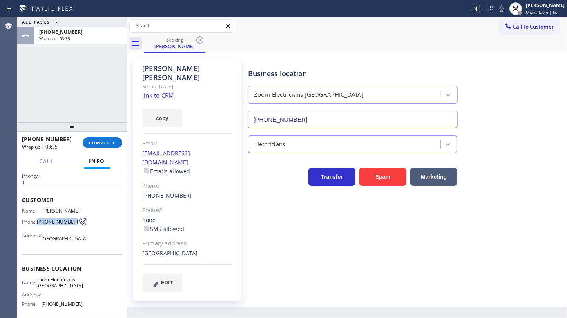
drag, startPoint x: 38, startPoint y: 217, endPoint x: 60, endPoint y: 227, distance: 23.5
click at [60, 226] on div "Phone: (213) 700-9994" at bounding box center [52, 221] width 60 height 9
copy span "(213) 700-9994"
click at [523, 30] on span "Call to Customer" at bounding box center [533, 26] width 41 height 7
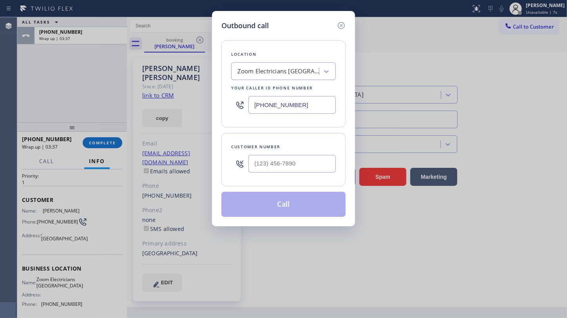
click at [294, 106] on input "(805) 995-4906" at bounding box center [291, 105] width 87 height 18
paste input "text"
type input "(805) 995-4906"
click at [301, 161] on input "(___) ___-____" at bounding box center [291, 164] width 87 height 18
paste input "213) 700-9994"
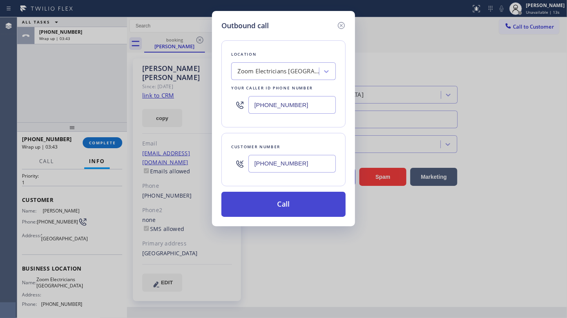
type input "(213) 700-9994"
click at [276, 206] on button "Call" at bounding box center [283, 204] width 124 height 25
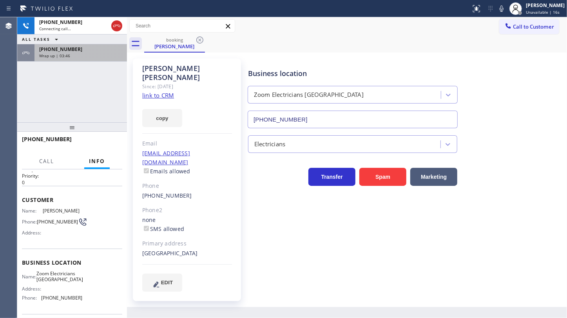
click at [56, 51] on span "+12137009994" at bounding box center [60, 49] width 43 height 7
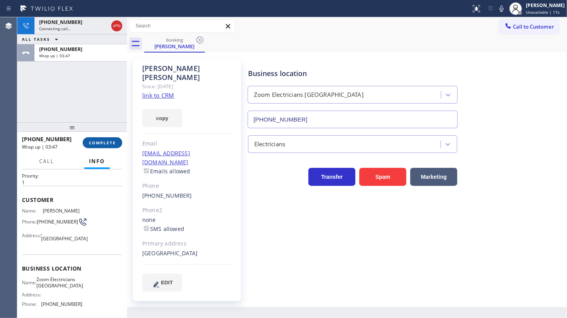
click at [103, 147] on button "COMPLETE" at bounding box center [103, 142] width 40 height 11
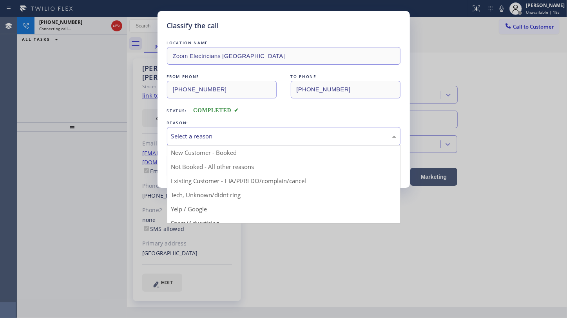
click at [214, 132] on div "Select a reason" at bounding box center [283, 136] width 225 height 9
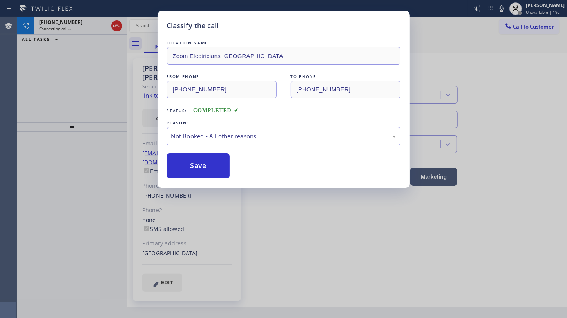
click at [181, 164] on button "Save" at bounding box center [198, 165] width 63 height 25
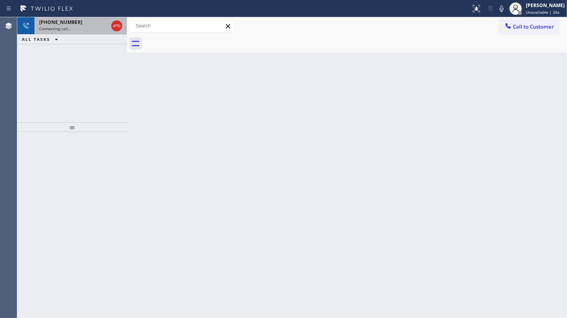
click at [74, 27] on div "Connecting call…" at bounding box center [73, 28] width 69 height 5
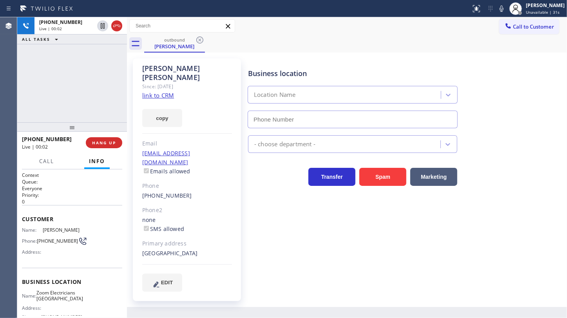
type input "(805) 995-4906"
click at [35, 88] on div "+12137009994 Live | 00:06 ALL TASKS ALL TASKS ACTIVE TASKS TASKS IN WRAP UP" at bounding box center [72, 69] width 110 height 105
click at [30, 87] on div "+12137009994 Live | 01:37 ALL TASKS ALL TASKS ACTIVE TASKS TASKS IN WRAP UP" at bounding box center [72, 69] width 110 height 105
click at [53, 78] on div "+12137009994 Live | 01:41 ALL TASKS ALL TASKS ACTIVE TASKS TASKS IN WRAP UP" at bounding box center [72, 69] width 110 height 105
click at [109, 144] on span "HANG UP" at bounding box center [104, 142] width 24 height 5
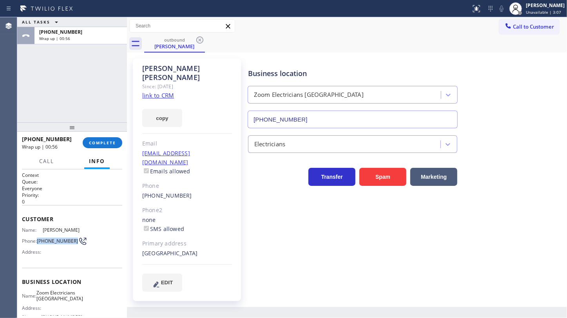
drag, startPoint x: 38, startPoint y: 238, endPoint x: 53, endPoint y: 243, distance: 15.6
click at [53, 243] on div "Phone: (213) 700-9994" at bounding box center [52, 240] width 60 height 9
copy div "(213) 700-9994"
click at [67, 212] on div "Customer Name: Jay SAL Phone: (213) 700-9994 Address:" at bounding box center [72, 236] width 100 height 63
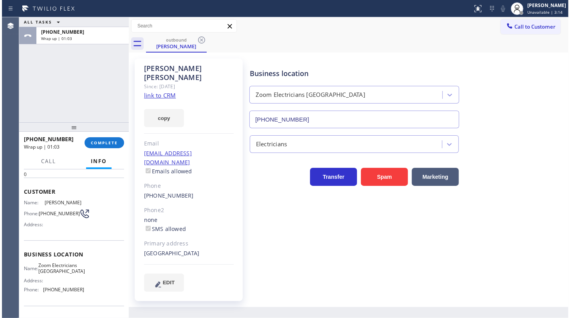
scroll to position [71, 0]
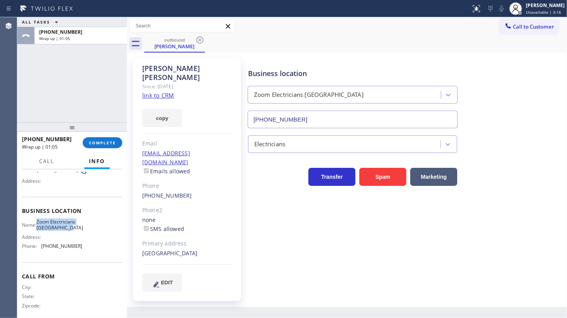
drag, startPoint x: 39, startPoint y: 223, endPoint x: 91, endPoint y: 236, distance: 53.0
click at [91, 236] on div "Name: Zoom Electricians Thousand Oaks Address: Phone: (805) 995-4906" at bounding box center [72, 236] width 100 height 34
copy span "Zoom Electricians Thousand Oaks"
drag, startPoint x: 49, startPoint y: 69, endPoint x: 50, endPoint y: 1, distance: 67.8
click at [51, 58] on div "ALL TASKS ALL TASKS ACTIVE TASKS TASKS IN WRAP UP +12137009994 Wrap up | 01:24" at bounding box center [72, 69] width 110 height 105
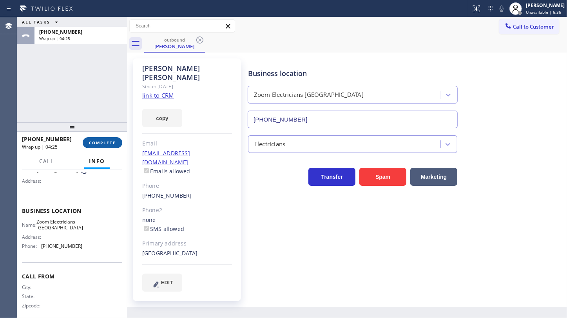
click at [90, 140] on span "COMPLETE" at bounding box center [102, 142] width 27 height 5
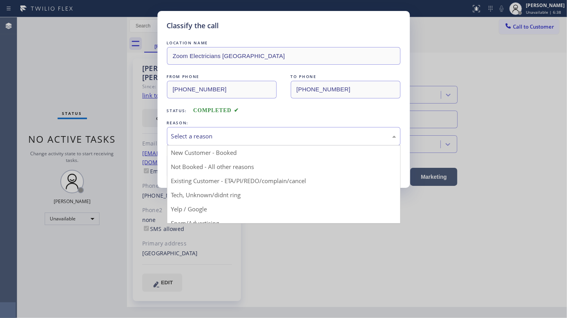
click at [172, 140] on div "Select a reason" at bounding box center [283, 136] width 225 height 9
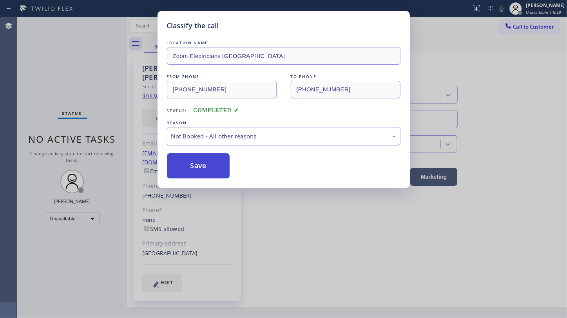
click at [175, 161] on button "Save" at bounding box center [198, 165] width 63 height 25
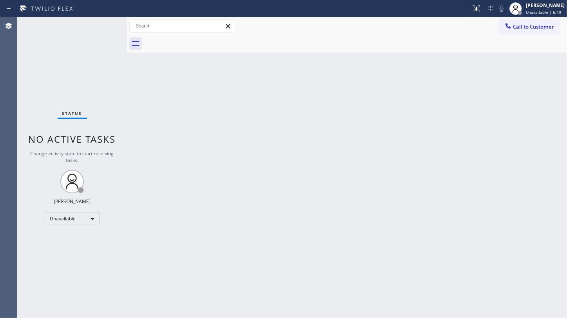
click at [63, 219] on div "Classify the call LOCATION NAME 5 Star Appliance Repair FROM PHONE (949) 205-95…" at bounding box center [292, 167] width 550 height 301
click at [63, 219] on div "Unavailable" at bounding box center [72, 218] width 55 height 13
click at [63, 237] on li "Available" at bounding box center [71, 238] width 53 height 9
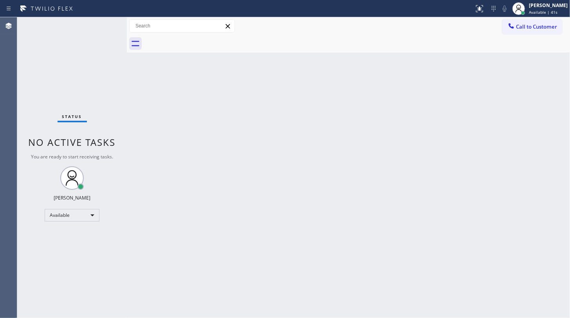
click at [134, 106] on div "Back to Dashboard Change Sender ID Customers Technicians Select a contact Outbo…" at bounding box center [349, 167] width 444 height 301
drag, startPoint x: 107, startPoint y: 29, endPoint x: 102, endPoint y: 31, distance: 5.1
click at [102, 31] on div "Status No active tasks You are ready to start receiving tasks. JENIZA ALCAYDE A…" at bounding box center [72, 167] width 110 height 301
click at [567, 186] on div "Back to Dashboard Change Sender ID Customers Technicians Select a contact Outbo…" at bounding box center [349, 167] width 444 height 301
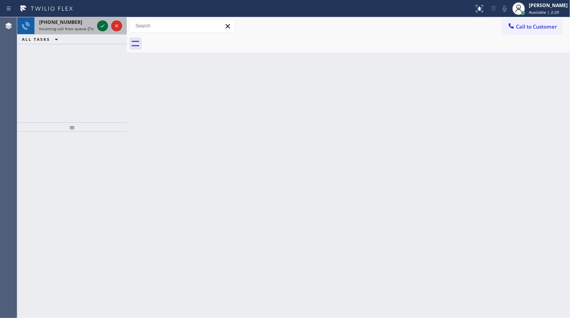
click at [107, 24] on div at bounding box center [102, 25] width 11 height 9
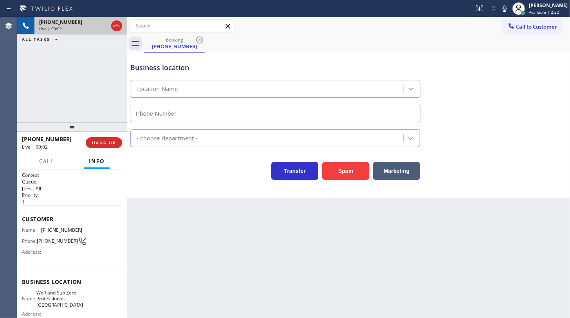
type input "(949) 538-2898"
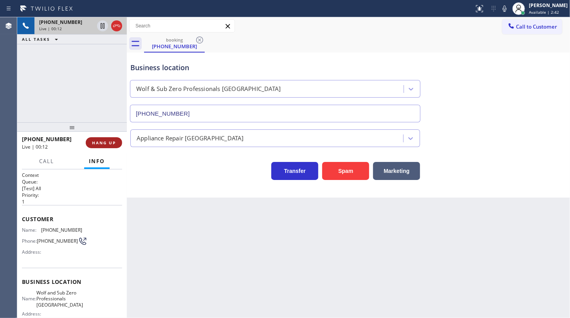
click at [97, 141] on span "HANG UP" at bounding box center [104, 142] width 24 height 5
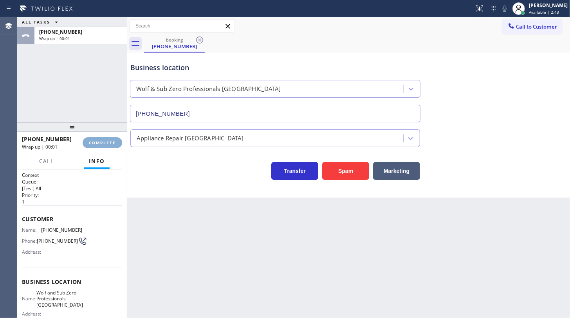
click at [97, 141] on span "COMPLETE" at bounding box center [102, 142] width 27 height 5
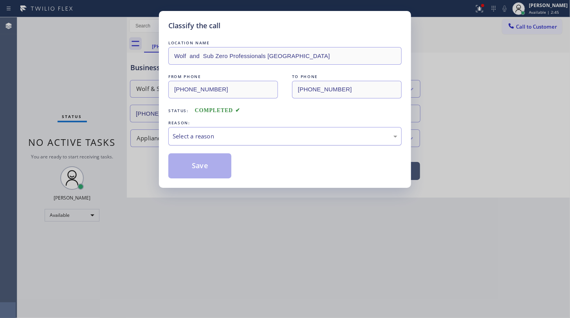
click at [221, 134] on div "Select a reason" at bounding box center [285, 136] width 225 height 9
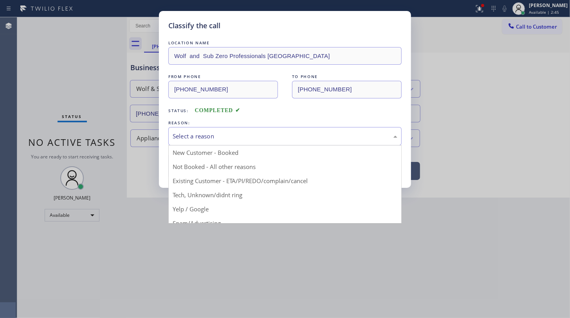
drag, startPoint x: 221, startPoint y: 198, endPoint x: 215, endPoint y: 171, distance: 27.2
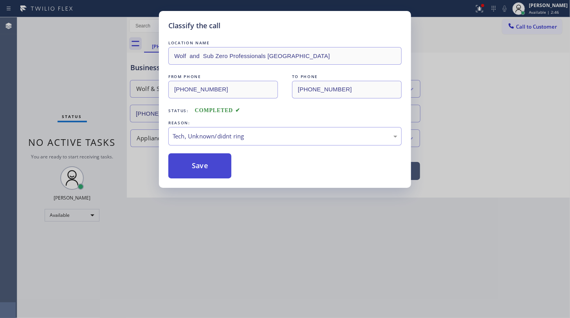
click at [215, 165] on button "Save" at bounding box center [199, 165] width 63 height 25
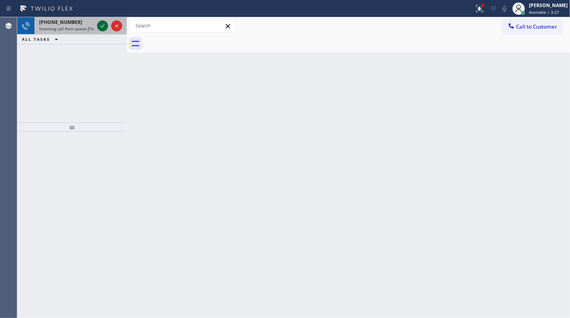
click at [102, 27] on icon at bounding box center [102, 25] width 9 height 9
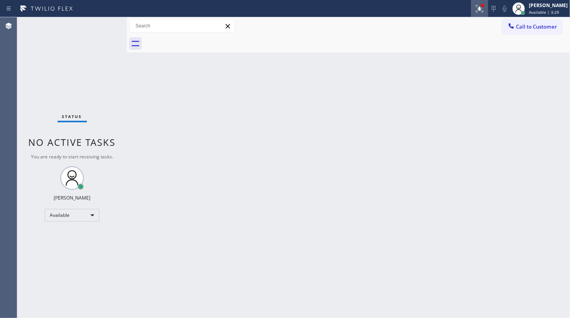
click at [476, 9] on div at bounding box center [479, 8] width 17 height 9
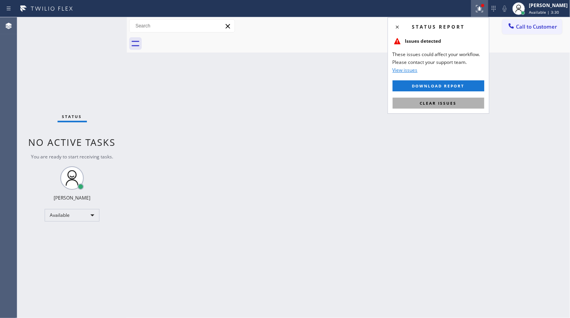
click at [469, 106] on button "Clear issues" at bounding box center [439, 103] width 92 height 11
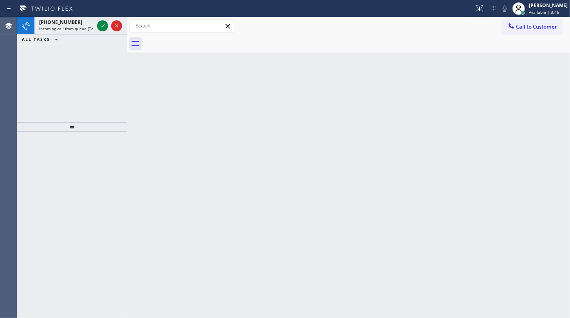
click at [56, 68] on div "+16507198400 Incoming call from queue [Test] All ALL TASKS ALL TASKS ACTIVE TAS…" at bounding box center [72, 69] width 110 height 105
drag, startPoint x: 101, startPoint y: 15, endPoint x: 100, endPoint y: 23, distance: 8.2
click at [100, 18] on div "Status report No issues detected If you experience an issue, please download th…" at bounding box center [285, 159] width 570 height 318
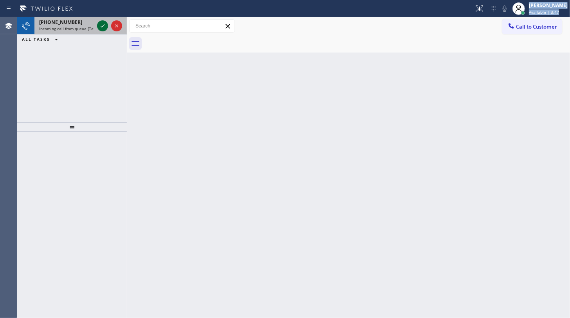
click at [101, 27] on icon at bounding box center [102, 25] width 9 height 9
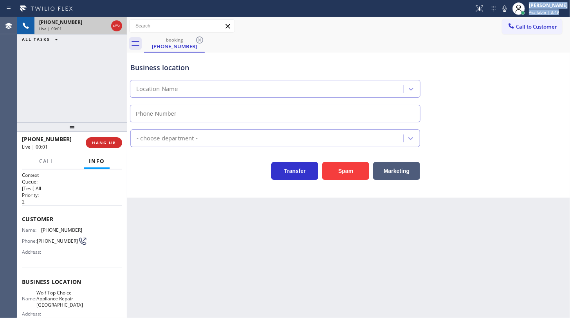
type input "(650) 879-4949"
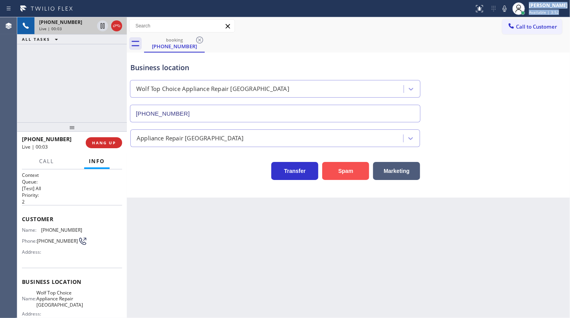
click at [342, 167] on button "Spam" at bounding box center [345, 171] width 47 height 18
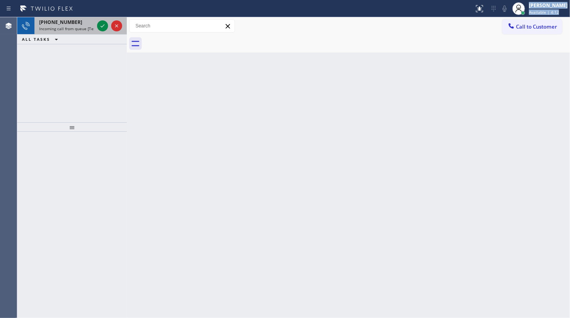
click at [69, 31] on div "+14803537331 Incoming call from queue [Test] All" at bounding box center [64, 25] width 61 height 17
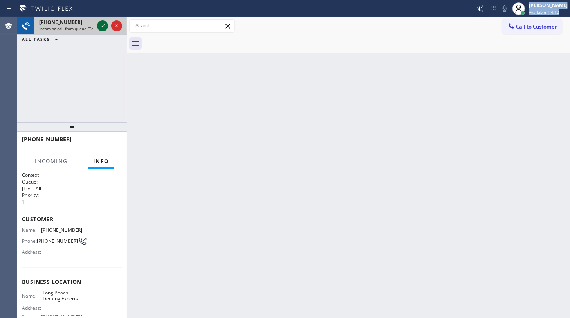
click at [103, 25] on icon at bounding box center [102, 25] width 9 height 9
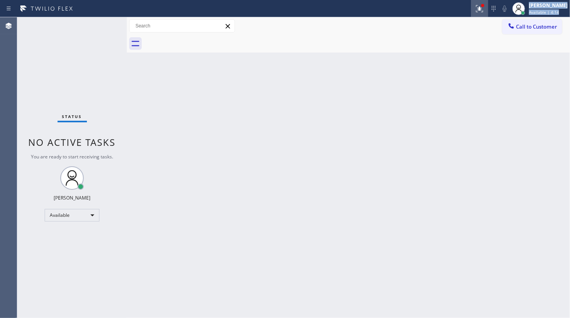
click at [479, 7] on icon at bounding box center [479, 8] width 9 height 9
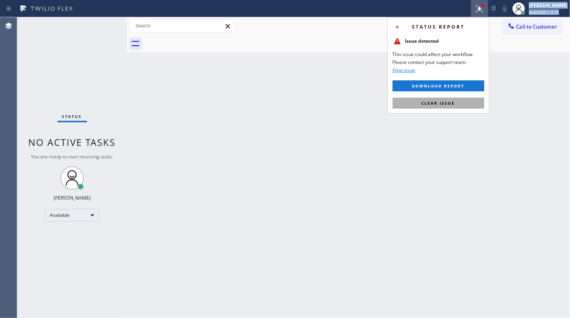
click at [451, 103] on span "Clear issue" at bounding box center [439, 102] width 34 height 5
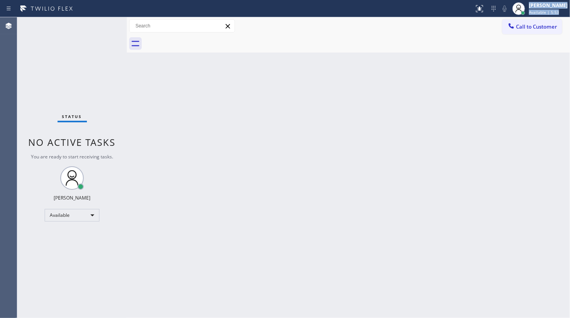
click at [57, 75] on div "Status No active tasks You are ready to start receiving tasks. JENIZA ALCAYDE A…" at bounding box center [72, 167] width 110 height 301
click at [87, 26] on div "Status No active tasks You are ready to start receiving tasks. JENIZA ALCAYDE A…" at bounding box center [72, 167] width 110 height 301
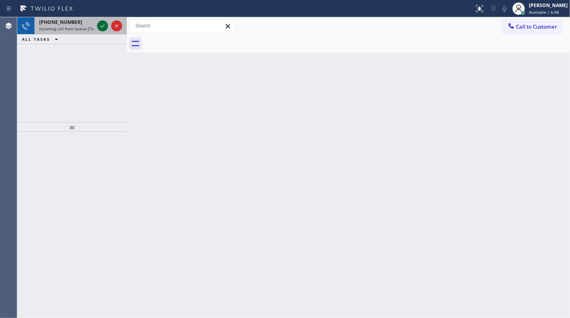
click at [102, 23] on icon at bounding box center [102, 25] width 9 height 9
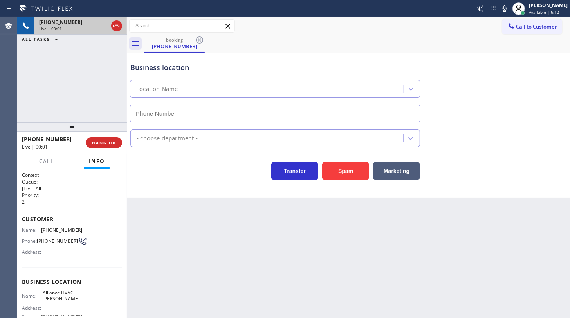
type input "(786) 640-0054"
click at [336, 166] on button "Spam" at bounding box center [345, 171] width 47 height 18
click at [336, 164] on button "Spam" at bounding box center [345, 171] width 47 height 18
click at [336, 166] on button "Spam" at bounding box center [345, 171] width 47 height 18
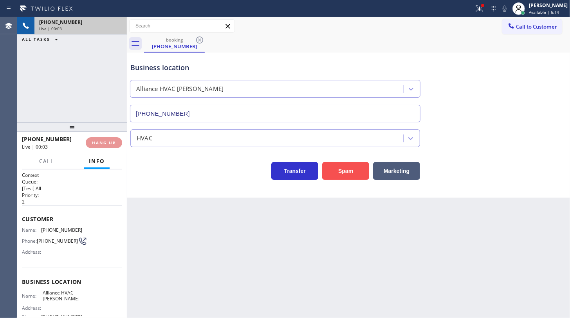
click at [338, 168] on button "Spam" at bounding box center [345, 171] width 47 height 18
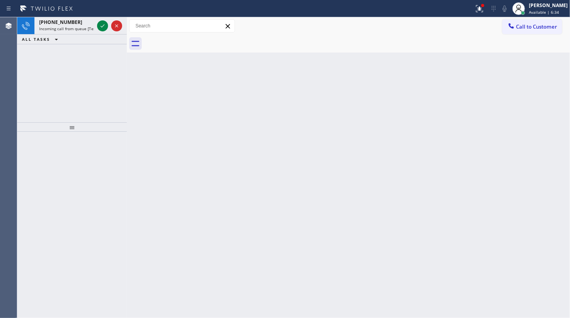
click at [99, 48] on div "+18484585256 Incoming call from queue [Test] All ALL TASKS ALL TASKS ACTIVE TAS…" at bounding box center [72, 69] width 110 height 105
click at [99, 31] on div at bounding box center [110, 25] width 28 height 17
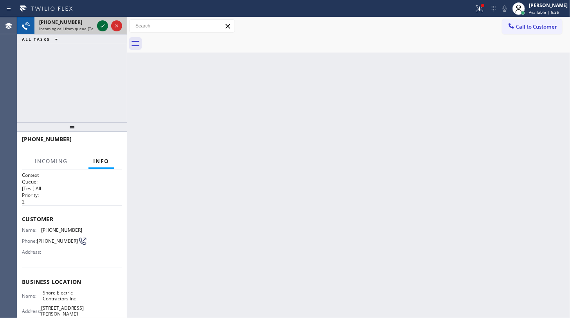
click at [103, 23] on icon at bounding box center [102, 25] width 9 height 9
drag, startPoint x: 480, startPoint y: 0, endPoint x: 477, endPoint y: 46, distance: 45.9
click at [480, 0] on button at bounding box center [479, 8] width 17 height 17
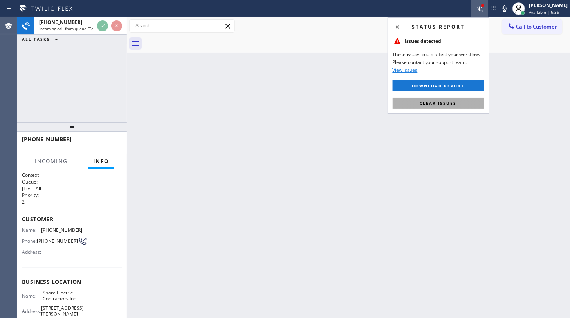
drag, startPoint x: 458, startPoint y: 95, endPoint x: 457, endPoint y: 99, distance: 4.1
click at [458, 98] on div "Status report Issues detected These issues could affect your workflow. Please c…" at bounding box center [439, 65] width 102 height 96
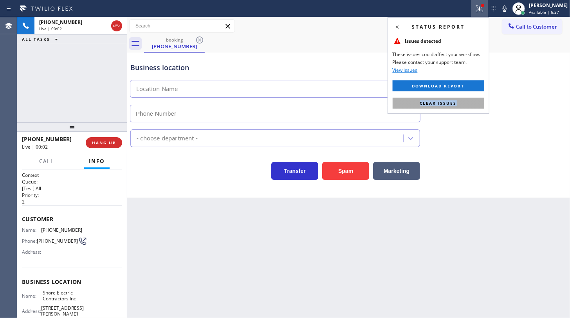
click at [456, 105] on button "Clear issues" at bounding box center [439, 103] width 92 height 11
type input "(848) 331-2674"
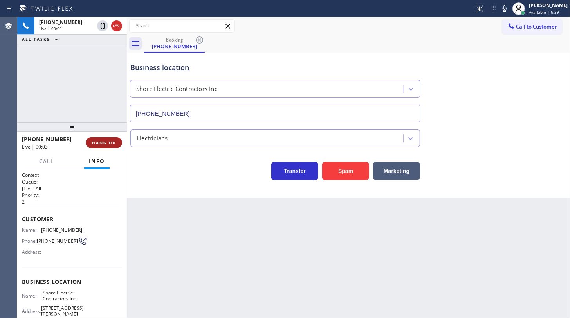
click at [107, 141] on span "HANG UP" at bounding box center [104, 142] width 24 height 5
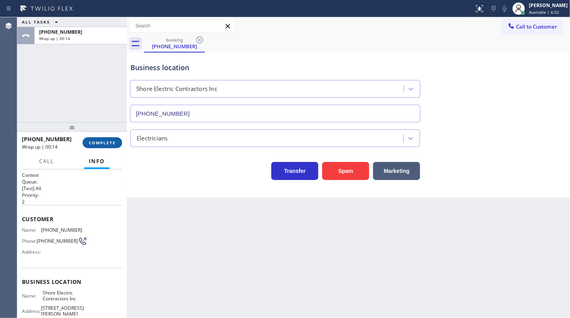
click at [90, 141] on span "COMPLETE" at bounding box center [102, 142] width 27 height 5
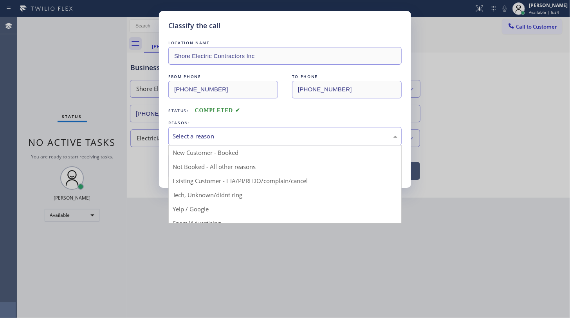
click at [207, 133] on div "Select a reason" at bounding box center [285, 136] width 225 height 9
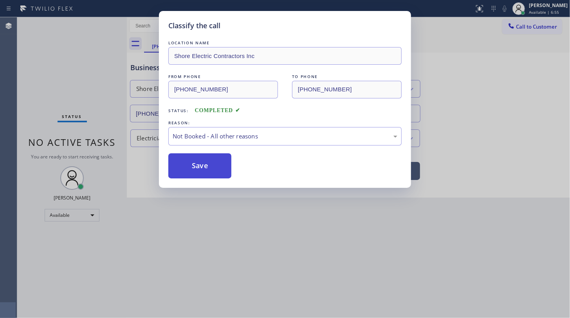
click at [199, 162] on button "Save" at bounding box center [199, 165] width 63 height 25
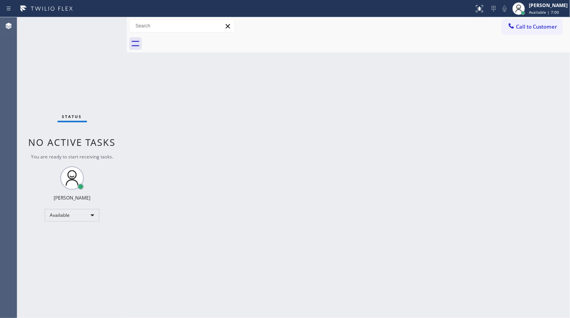
click at [311, 180] on div "Back to Dashboard Change Sender ID Customers Technicians Select a contact Outbo…" at bounding box center [349, 167] width 444 height 301
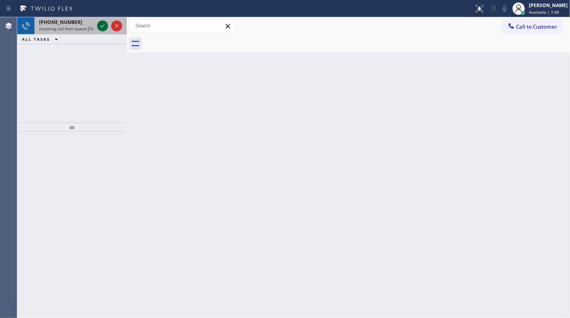
click at [103, 25] on icon at bounding box center [102, 25] width 9 height 9
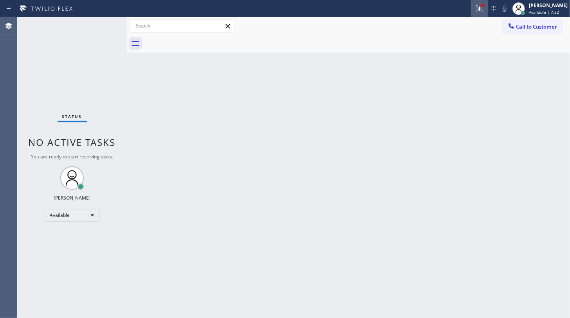
click at [481, 8] on icon at bounding box center [480, 7] width 5 height 3
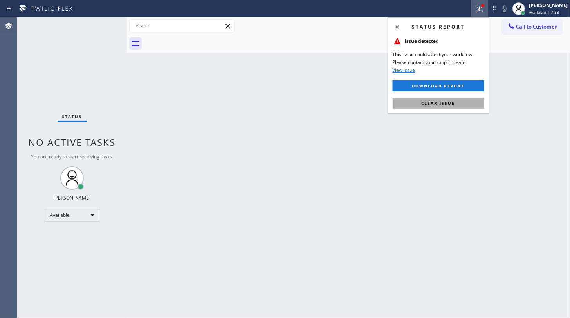
click at [468, 103] on button "Clear issue" at bounding box center [439, 103] width 92 height 11
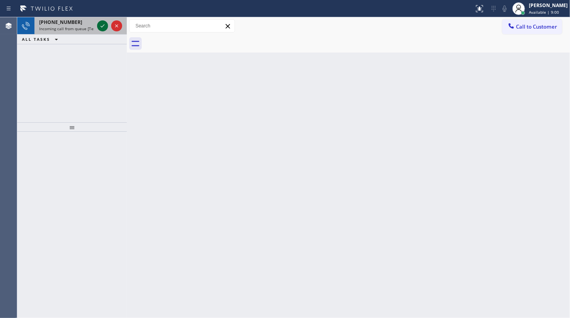
click at [103, 27] on icon at bounding box center [102, 25] width 9 height 9
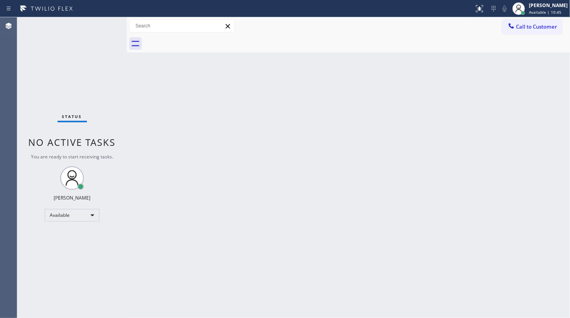
click at [357, 229] on div "Back to Dashboard Change Sender ID Customers Technicians Select a contact Outbo…" at bounding box center [349, 167] width 444 height 301
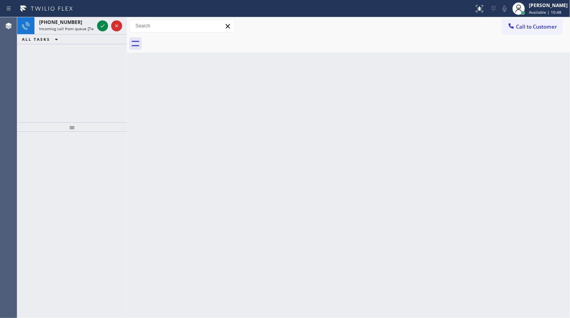
drag, startPoint x: 42, startPoint y: 73, endPoint x: 56, endPoint y: 44, distance: 32.8
click at [42, 73] on div "[PHONE_NUMBER] Incoming call from queue [Test] All ALL TASKS ALL TASKS ACTIVE T…" at bounding box center [72, 69] width 110 height 105
drag, startPoint x: 96, startPoint y: 22, endPoint x: 100, endPoint y: 25, distance: 4.7
click at [97, 24] on div at bounding box center [110, 25] width 28 height 17
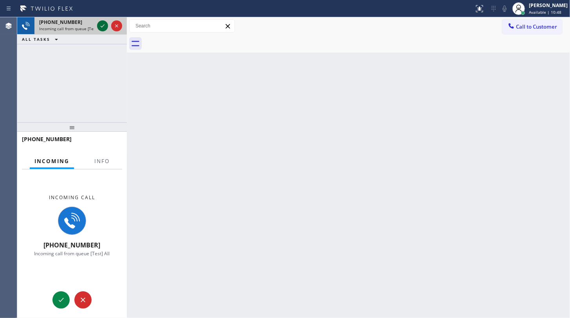
click at [100, 25] on icon at bounding box center [102, 25] width 9 height 9
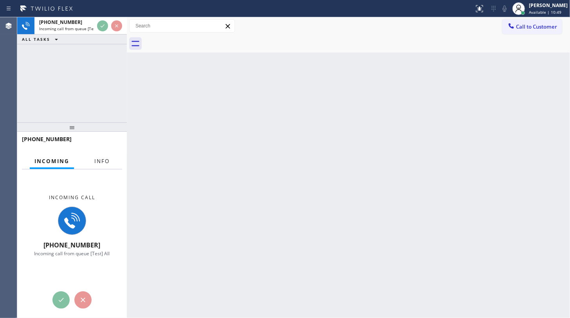
click at [99, 165] on button "Info" at bounding box center [102, 161] width 25 height 15
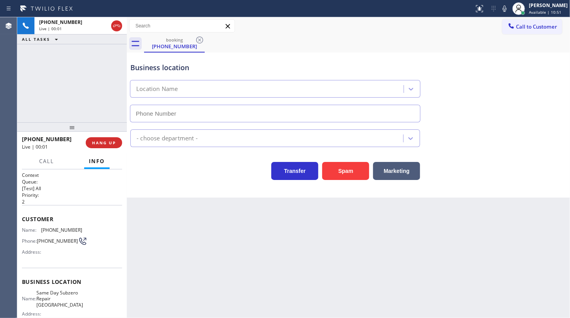
type input "[PHONE_NUMBER]"
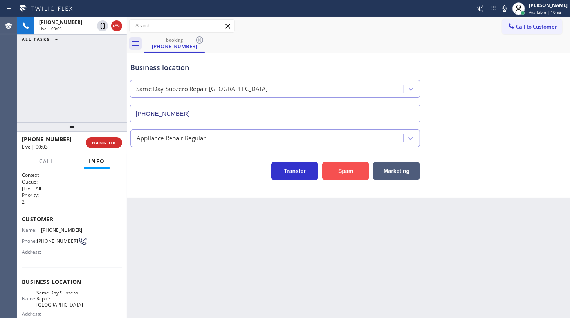
click at [340, 172] on button "Spam" at bounding box center [345, 171] width 47 height 18
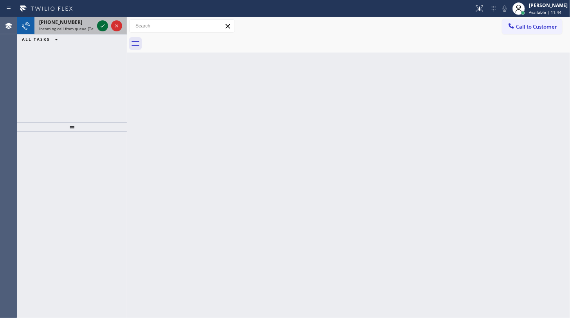
drag, startPoint x: 98, startPoint y: 23, endPoint x: 103, endPoint y: 25, distance: 5.8
click at [101, 26] on div at bounding box center [102, 25] width 11 height 9
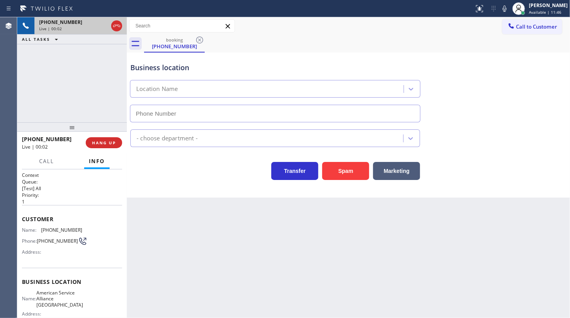
type input "[PHONE_NUMBER]"
click at [98, 143] on span "HANG UP" at bounding box center [104, 142] width 24 height 5
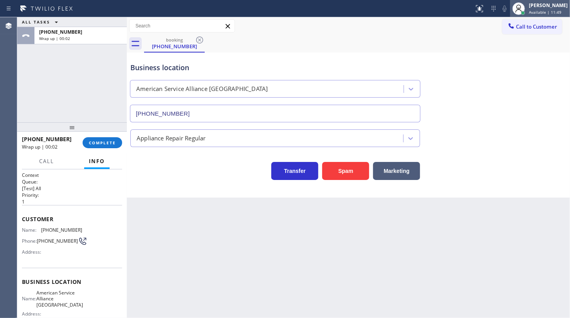
click at [541, 9] on div "[PERSON_NAME] Available | 11:49" at bounding box center [549, 9] width 43 height 14
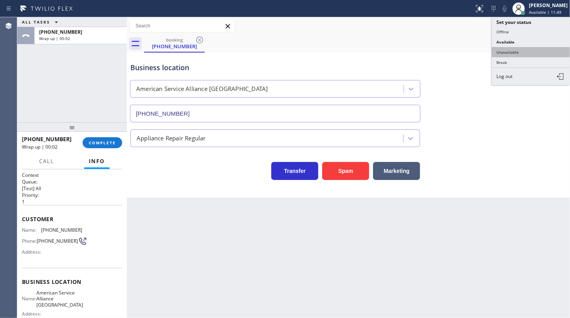
click at [505, 54] on button "Unavailable" at bounding box center [531, 52] width 78 height 10
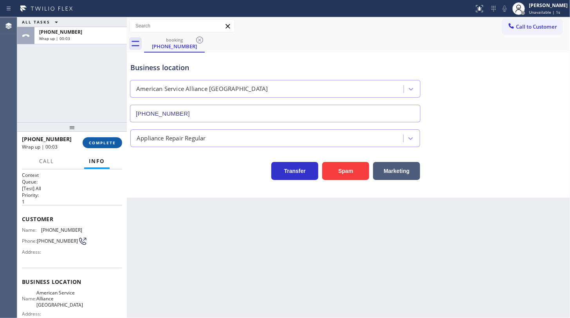
click at [94, 144] on span "COMPLETE" at bounding box center [102, 142] width 27 height 5
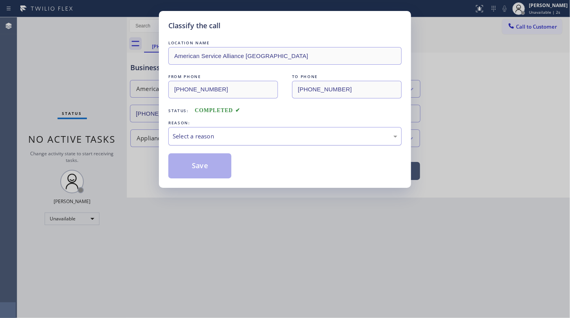
click at [207, 133] on div "Select a reason" at bounding box center [285, 136] width 225 height 9
click at [183, 162] on button "Save" at bounding box center [199, 165] width 63 height 25
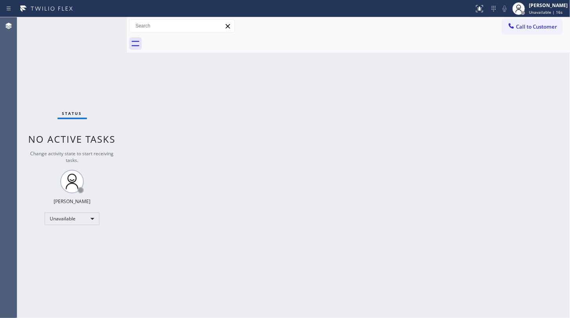
drag, startPoint x: 541, startPoint y: 94, endPoint x: 541, endPoint y: 60, distance: 34.1
click at [541, 87] on div "Back to Dashboard Change Sender ID Customers Technicians Select a contact Outbo…" at bounding box center [349, 167] width 444 height 301
drag, startPoint x: 530, startPoint y: 29, endPoint x: 435, endPoint y: 121, distance: 132.4
click at [529, 30] on span "Call to Customer" at bounding box center [536, 26] width 41 height 7
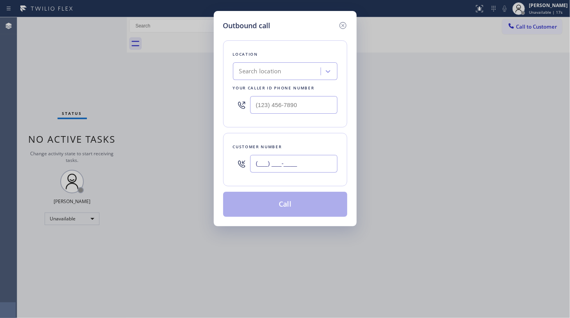
click at [310, 164] on input "(___) ___-____" at bounding box center [293, 164] width 87 height 18
paste input "267) 243-1414"
type input "(267) 243-1414"
drag, startPoint x: 195, startPoint y: 291, endPoint x: 224, endPoint y: 263, distance: 40.7
click at [199, 286] on div "Outbound call Location Search location Your caller id phone number Customer num…" at bounding box center [285, 159] width 570 height 318
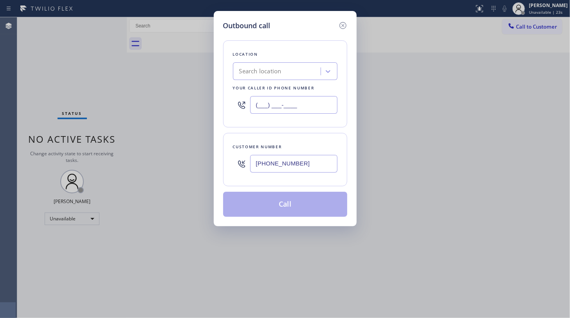
click at [265, 109] on input "(___) ___-____" at bounding box center [293, 105] width 87 height 18
paste input "720) 637-1164"
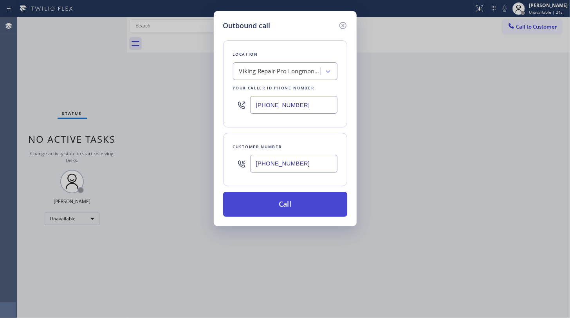
type input "(720) 637-1164"
click at [266, 204] on button "Call" at bounding box center [285, 204] width 124 height 25
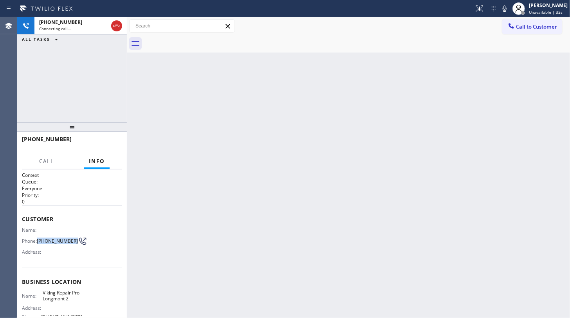
drag, startPoint x: 38, startPoint y: 237, endPoint x: 55, endPoint y: 243, distance: 18.3
click at [55, 243] on div "Phone: (267) 243-1414" at bounding box center [52, 240] width 60 height 9
copy span "(267) 243-1414"
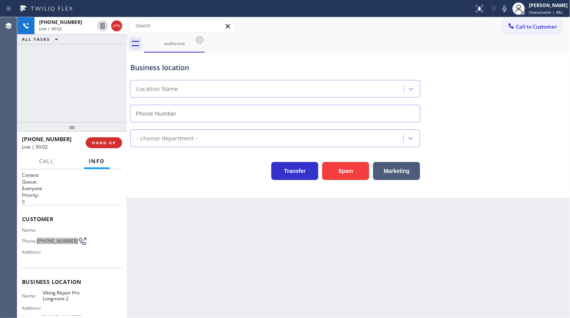
type input "(720) 637-1164"
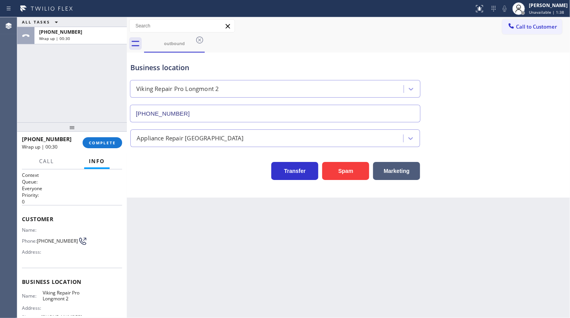
click at [78, 94] on div "ALL TASKS ALL TASKS ACTIVE TASKS TASKS IN WRAP UP +12672431414 Wrap up | 00:30" at bounding box center [72, 69] width 110 height 105
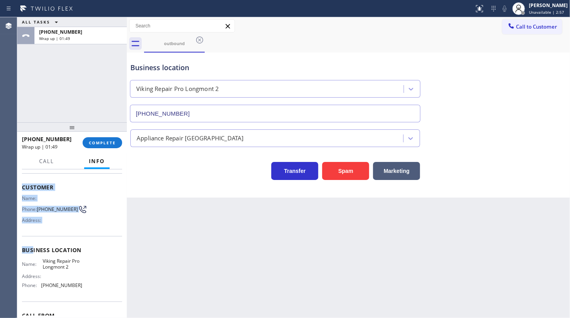
scroll to position [78, 0]
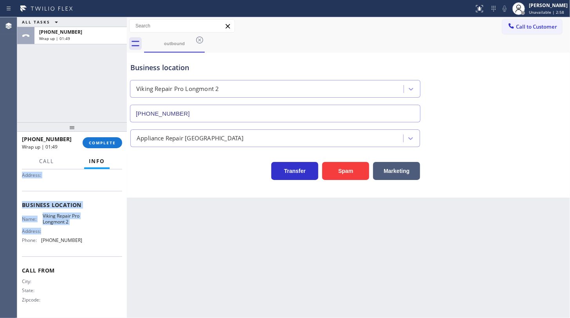
drag, startPoint x: 22, startPoint y: 210, endPoint x: 81, endPoint y: 235, distance: 63.9
click at [81, 235] on div "Context Queue: Everyone Priority: 0 Customer Name: Phone: (267) 243-1414 Addres…" at bounding box center [72, 205] width 100 height 221
drag, startPoint x: 63, startPoint y: 263, endPoint x: 62, endPoint y: 237, distance: 25.9
click at [65, 257] on div "Call From City: State: Zipcode:" at bounding box center [72, 285] width 100 height 59
drag, startPoint x: 22, startPoint y: 214, endPoint x: 100, endPoint y: 243, distance: 83.6
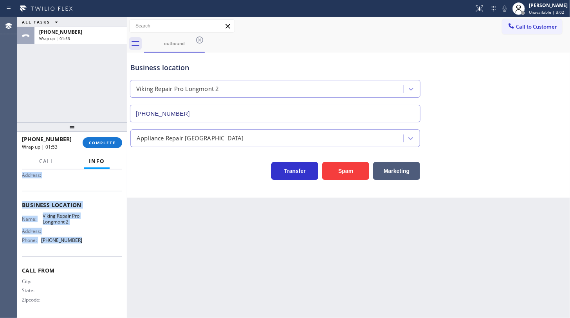
click at [100, 243] on div "Context Queue: Everyone Priority: 0 Customer Name: Phone: (267) 243-1414 Addres…" at bounding box center [72, 205] width 100 height 221
copy div "Customer Name: Phone: (267) 243-1414 Address: Business location Name: Viking Re…"
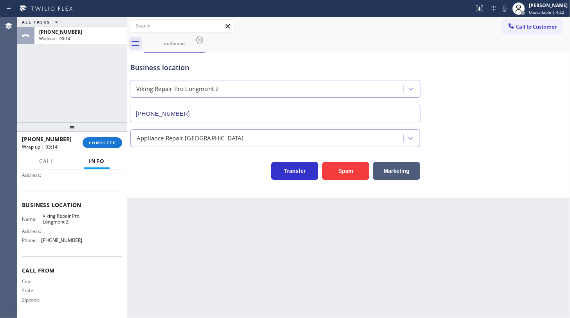
click at [100, 136] on div "+12672431414 Wrap up | 03:14 COMPLETE" at bounding box center [72, 142] width 100 height 20
click at [114, 138] on button "COMPLETE" at bounding box center [103, 142] width 40 height 11
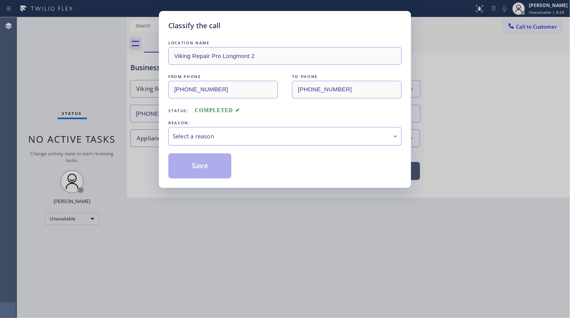
click at [196, 143] on div "Select a reason" at bounding box center [285, 136] width 234 height 18
click at [192, 161] on button "Save" at bounding box center [199, 165] width 63 height 25
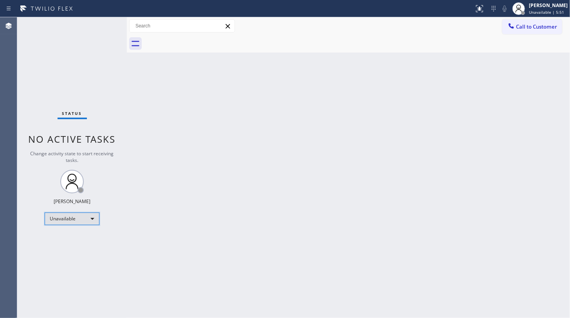
click at [55, 214] on div "Unavailable" at bounding box center [72, 218] width 55 height 13
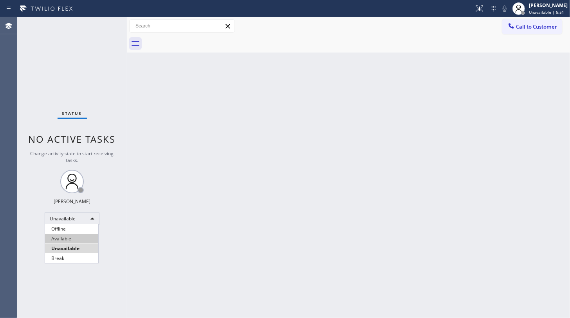
click at [67, 239] on li "Available" at bounding box center [71, 238] width 53 height 9
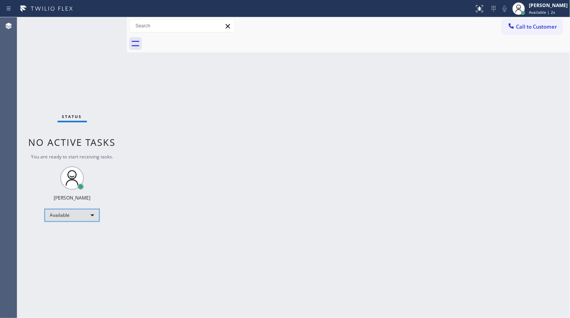
click at [58, 214] on div "Available" at bounding box center [72, 215] width 55 height 13
click at [368, 192] on div at bounding box center [285, 159] width 570 height 318
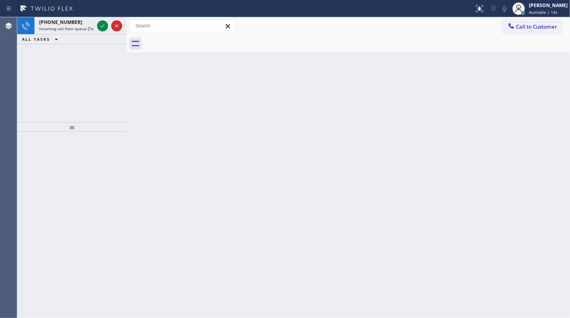
drag, startPoint x: 42, startPoint y: 60, endPoint x: 72, endPoint y: 39, distance: 37.4
click at [47, 56] on div "+18062046466 Incoming call from queue [Test] All ALL TASKS ALL TASKS ACTIVE TAS…" at bounding box center [72, 69] width 110 height 105
click at [101, 25] on icon at bounding box center [102, 25] width 9 height 9
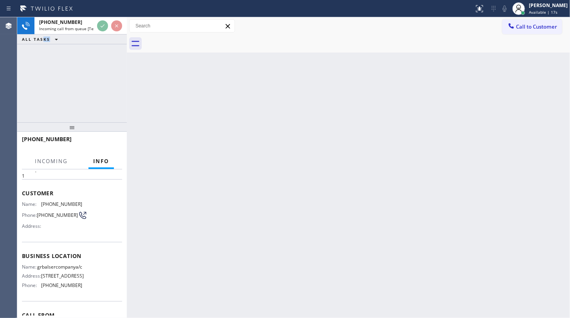
scroll to position [71, 0]
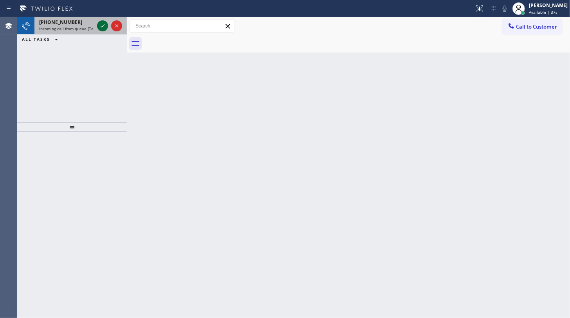
click at [103, 25] on icon at bounding box center [103, 25] width 4 height 3
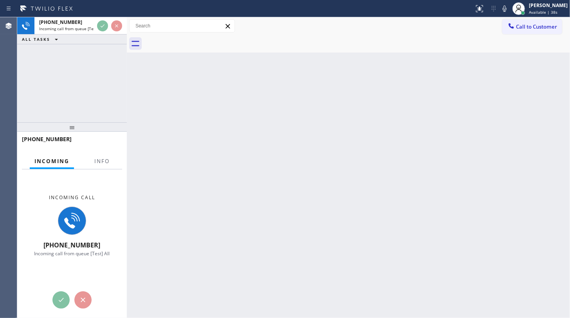
click at [87, 160] on div "Incoming Info" at bounding box center [72, 162] width 100 height 16
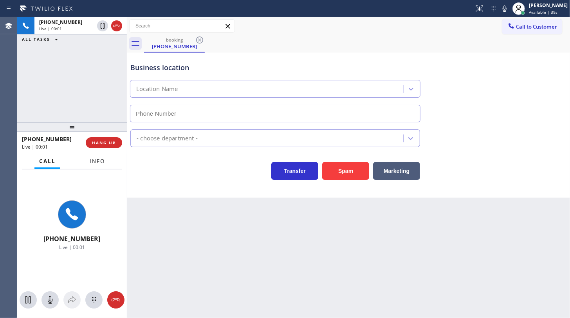
click at [97, 161] on span "Info" at bounding box center [97, 161] width 15 height 7
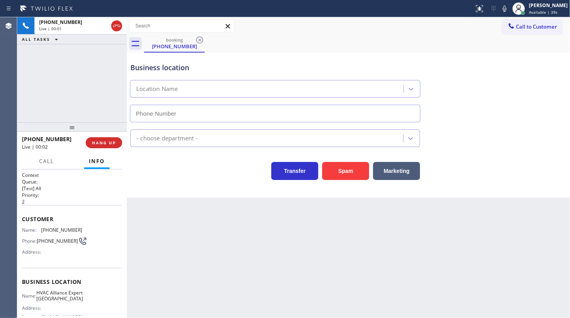
type input "[PHONE_NUMBER]"
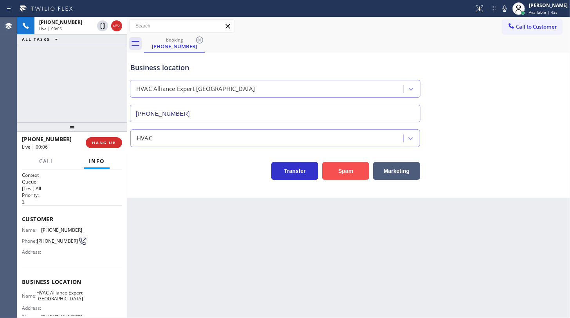
click at [340, 170] on button "Spam" at bounding box center [345, 171] width 47 height 18
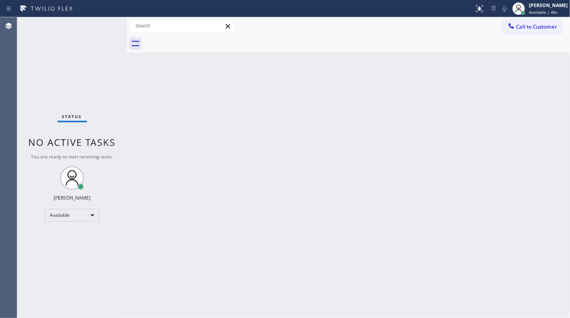
click at [73, 204] on div "Status No active tasks You are ready to start receiving tasks. JENIZA ALCAYDE A…" at bounding box center [72, 167] width 110 height 301
click at [72, 215] on div "Available" at bounding box center [72, 215] width 55 height 13
click at [65, 253] on li "Break" at bounding box center [71, 254] width 53 height 9
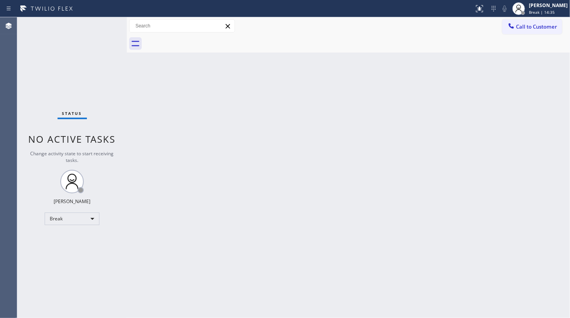
click at [42, 68] on div "Status No active tasks Change activity state to start receiving tasks. JENIZA A…" at bounding box center [72, 167] width 110 height 301
click at [51, 223] on div "Break" at bounding box center [72, 218] width 55 height 13
click at [56, 237] on li "Available" at bounding box center [71, 238] width 53 height 9
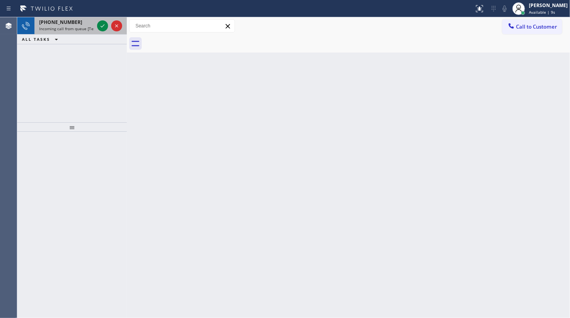
click at [71, 23] on span "[PHONE_NUMBER]" at bounding box center [60, 22] width 43 height 7
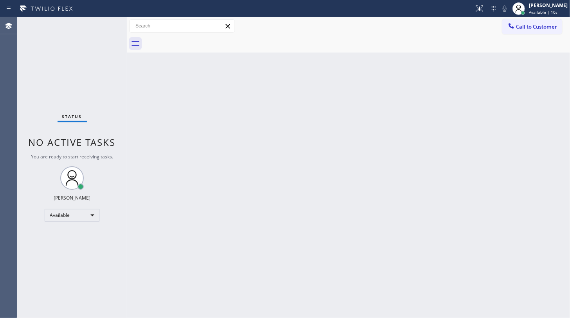
click at [104, 23] on div "Status No active tasks You are ready to start receiving tasks. JENIZA ALCAYDE A…" at bounding box center [72, 167] width 110 height 301
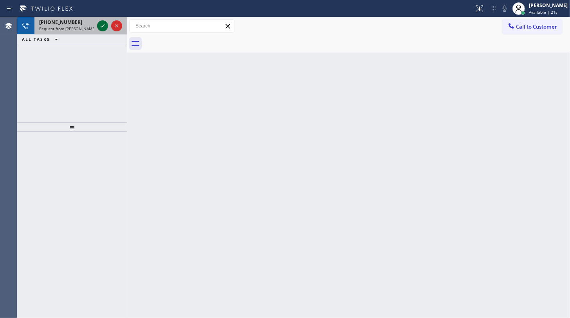
drag, startPoint x: 70, startPoint y: 75, endPoint x: 105, endPoint y: 25, distance: 61.0
click at [87, 54] on div "[PHONE_NUMBER] Request from [PERSON_NAME] (direct) ALL TASKS ALL TASKS ACTIVE T…" at bounding box center [72, 69] width 110 height 105
click at [105, 25] on icon at bounding box center [102, 25] width 9 height 9
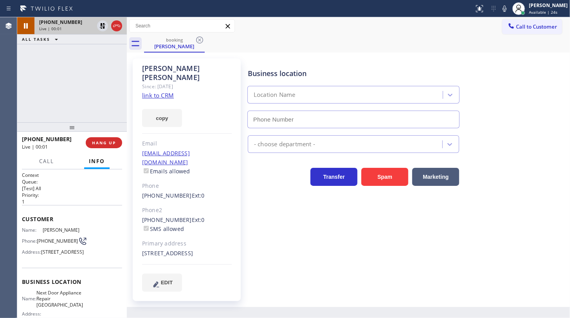
type input "[PHONE_NUMBER]"
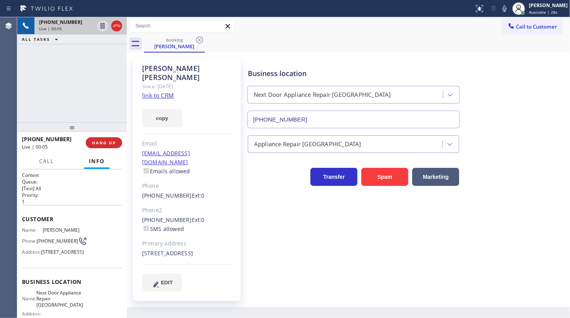
click at [161, 91] on link "link to CRM" at bounding box center [158, 95] width 32 height 8
click at [526, 180] on div "Transfer Spam Marketing" at bounding box center [407, 173] width 322 height 25
click at [28, 81] on div "[PHONE_NUMBER] Live | 00:59 ALL TASKS ALL TASKS ACTIVE TASKS TASKS IN WRAP UP" at bounding box center [72, 69] width 110 height 105
click at [47, 83] on div "[PHONE_NUMBER] Live | 01:01 ALL TASKS ALL TASKS ACTIVE TASKS TASKS IN WRAP UP" at bounding box center [72, 69] width 110 height 105
click at [47, 83] on div "[PHONE_NUMBER] Live | 01:04 ALL TASKS ALL TASKS ACTIVE TASKS TASKS IN WRAP UP" at bounding box center [72, 69] width 110 height 105
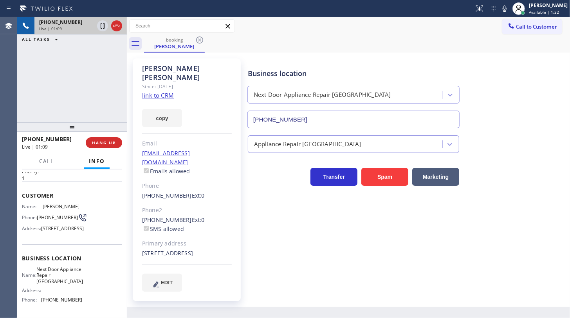
scroll to position [35, 0]
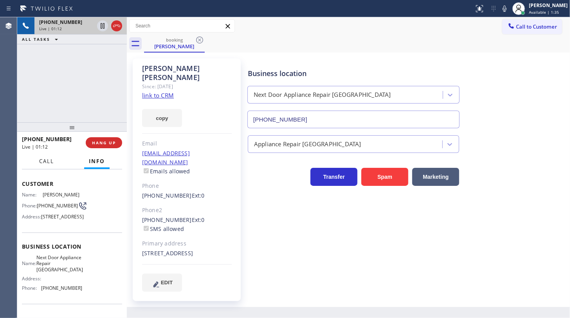
click at [50, 160] on span "Call" at bounding box center [46, 161] width 15 height 7
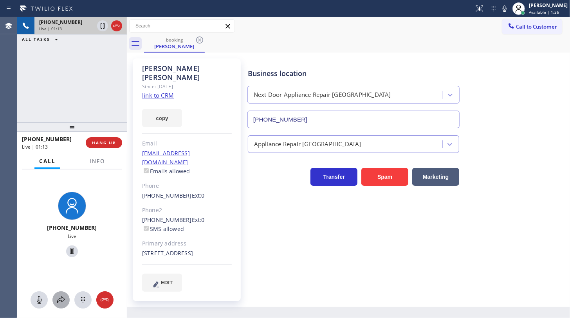
click at [58, 297] on icon at bounding box center [60, 299] width 9 height 9
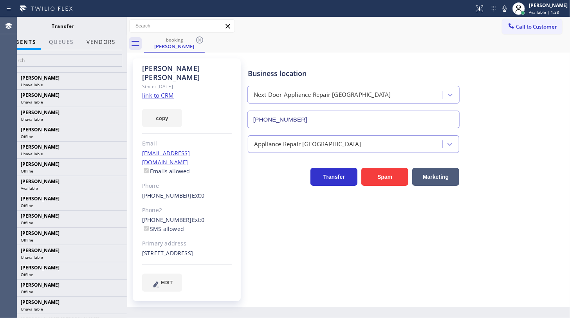
drag, startPoint x: 106, startPoint y: 42, endPoint x: 100, endPoint y: 51, distance: 10.7
click at [104, 44] on button "Vendors" at bounding box center [101, 41] width 38 height 15
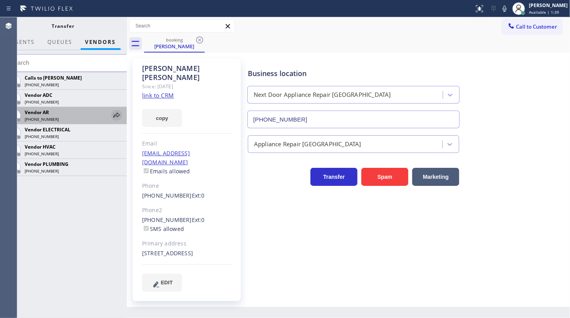
click at [118, 116] on icon at bounding box center [117, 114] width 6 height 5
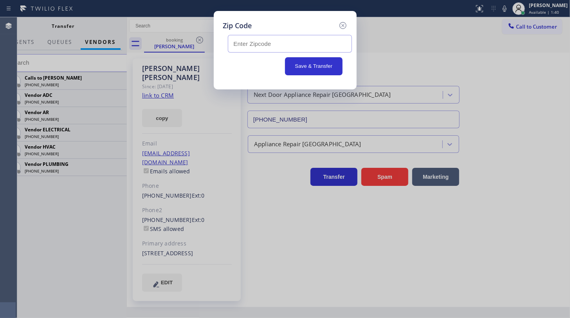
click at [248, 46] on input "text" at bounding box center [290, 44] width 124 height 18
type input "11733"
click at [296, 62] on button "Save & Transfer" at bounding box center [314, 66] width 58 height 18
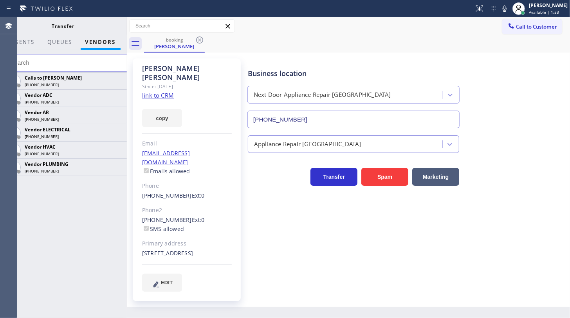
click at [25, 205] on div "Calls to Vlad (619) 639-1606 Vendor ADC (877) 364-1078 Vendor AR (888) 627-0156…" at bounding box center [63, 195] width 127 height 246
click at [112, 114] on icon at bounding box center [116, 114] width 9 height 9
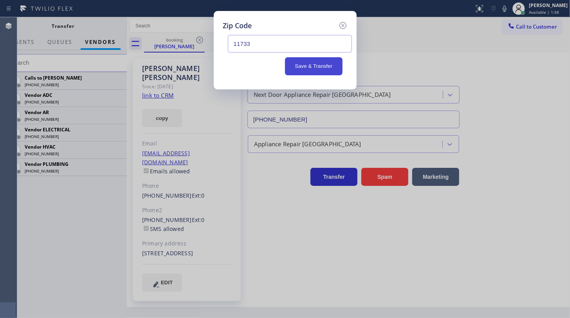
click at [293, 69] on button "Save & Transfer" at bounding box center [314, 66] width 58 height 18
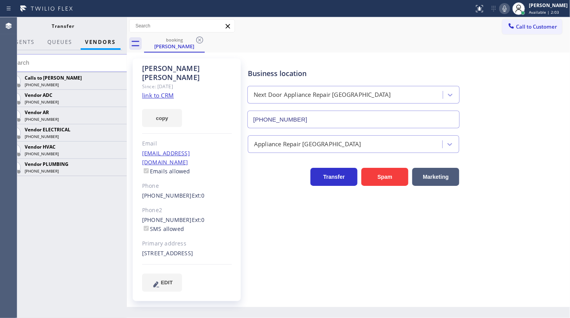
click at [508, 9] on icon at bounding box center [504, 8] width 9 height 9
click at [22, 40] on span "AGENTS" at bounding box center [23, 41] width 24 height 7
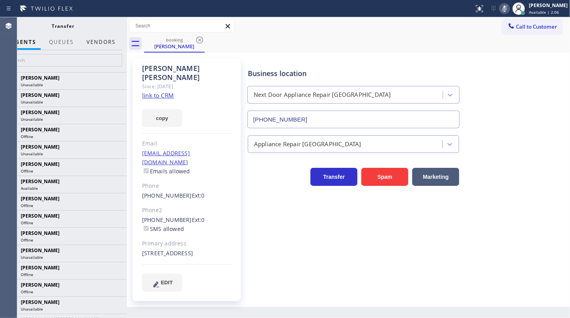
click at [111, 40] on button "Vendors" at bounding box center [101, 41] width 38 height 15
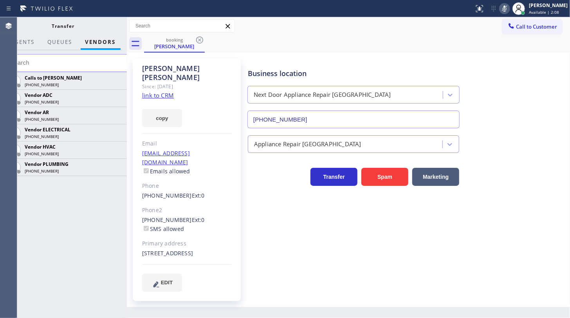
click at [231, 249] on div "[STREET_ADDRESS]" at bounding box center [187, 253] width 90 height 9
click at [216, 100] on div "copy" at bounding box center [187, 113] width 90 height 27
click at [57, 216] on div "Calls to Vlad (619) 639-1606 Vendor ADC (877) 364-1078 Vendor AR (888) 627-0156…" at bounding box center [63, 195] width 127 height 246
click at [59, 45] on button "QUEUES" at bounding box center [60, 41] width 34 height 15
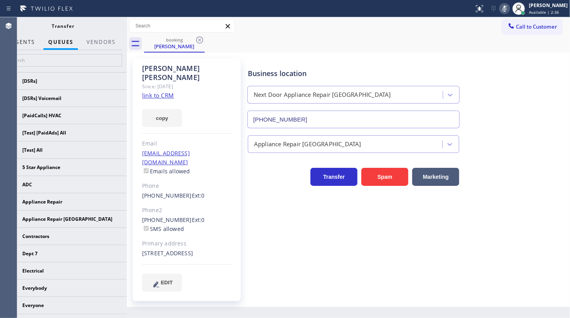
click at [35, 41] on button "AGENTS" at bounding box center [22, 41] width 33 height 15
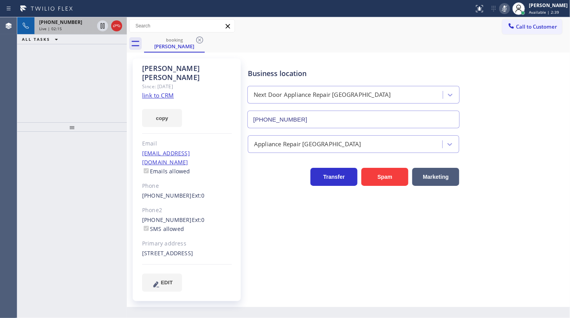
click at [53, 28] on span "Live | 02:15" at bounding box center [50, 28] width 23 height 5
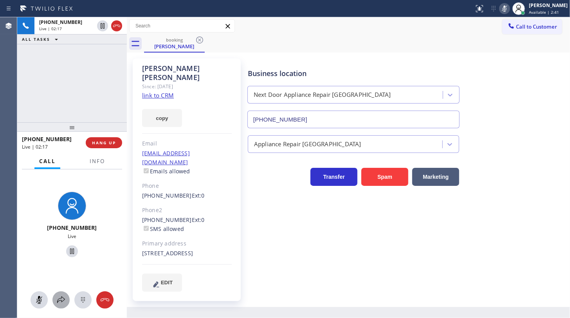
click at [58, 299] on icon at bounding box center [60, 299] width 9 height 9
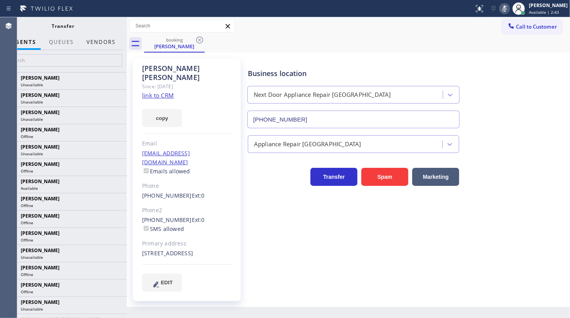
click at [108, 40] on button "Vendors" at bounding box center [101, 41] width 38 height 15
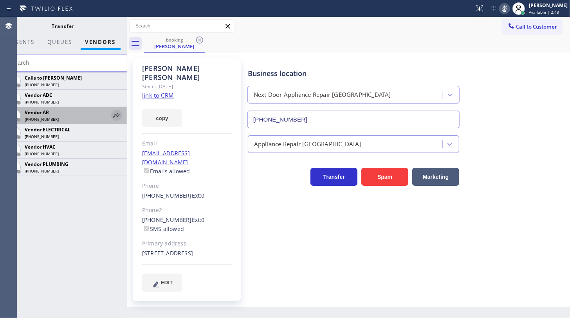
click at [118, 112] on icon at bounding box center [116, 114] width 9 height 9
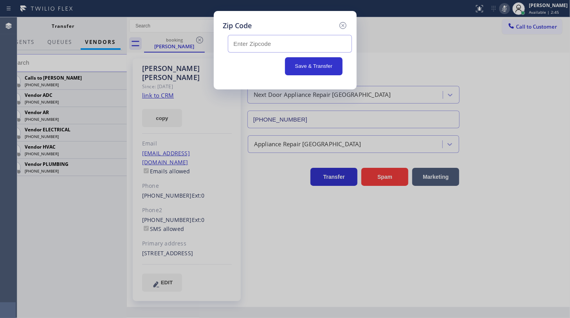
click at [243, 43] on input "text" at bounding box center [290, 44] width 124 height 18
type input "11733"
click at [305, 63] on button "Save & Transfer" at bounding box center [314, 66] width 58 height 18
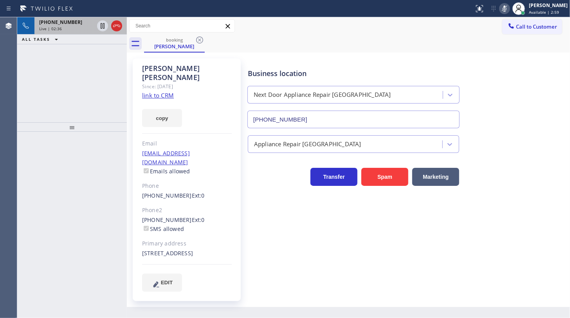
click at [74, 27] on div "Live | 02:36" at bounding box center [66, 28] width 55 height 5
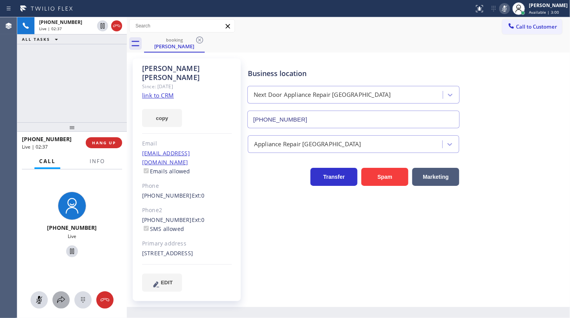
click at [60, 296] on icon at bounding box center [60, 299] width 9 height 9
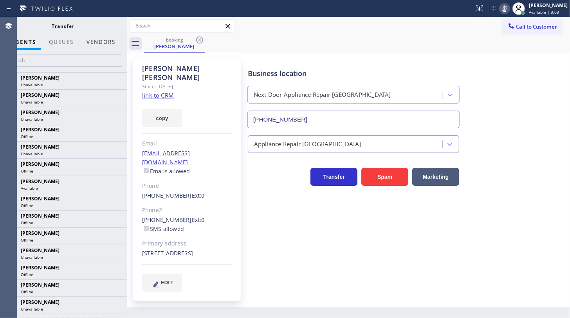
click at [102, 40] on button "Vendors" at bounding box center [101, 41] width 38 height 15
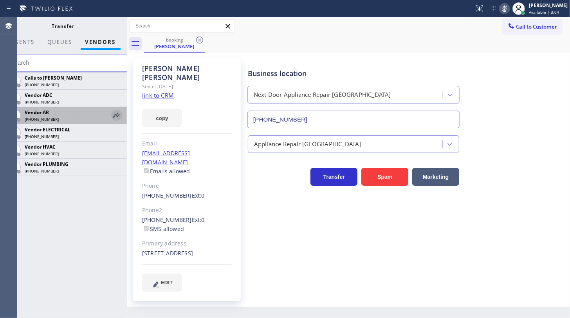
click at [116, 114] on icon at bounding box center [117, 114] width 6 height 5
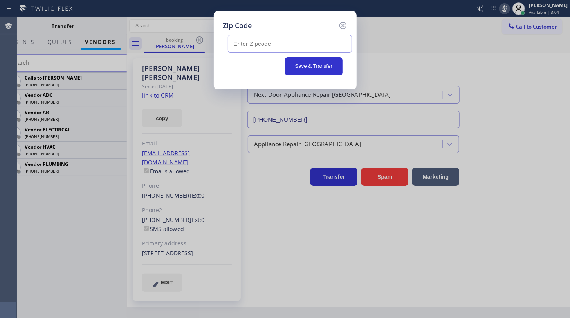
click at [236, 45] on input "text" at bounding box center [290, 44] width 124 height 18
type input "11733"
click at [290, 65] on button "Save & Transfer" at bounding box center [314, 66] width 58 height 18
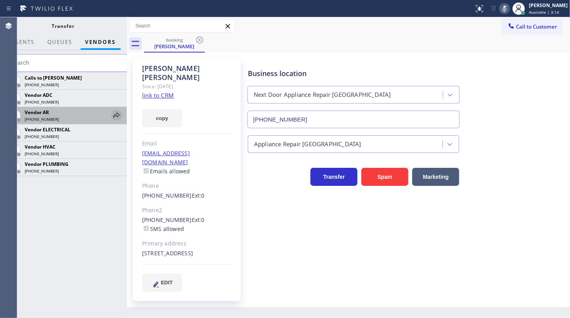
click at [117, 114] on icon at bounding box center [116, 114] width 9 height 9
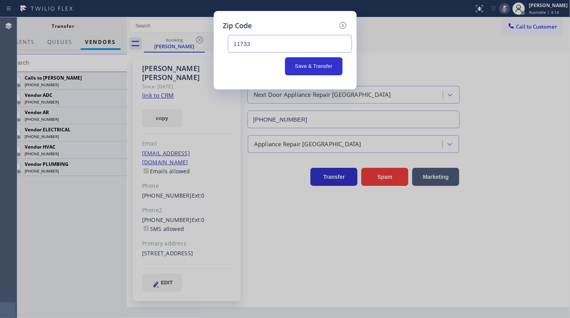
click at [245, 45] on input "11733" at bounding box center [290, 44] width 124 height 18
click at [263, 44] on input "11733" at bounding box center [290, 44] width 124 height 18
click at [317, 64] on button "Save & Transfer" at bounding box center [314, 66] width 58 height 18
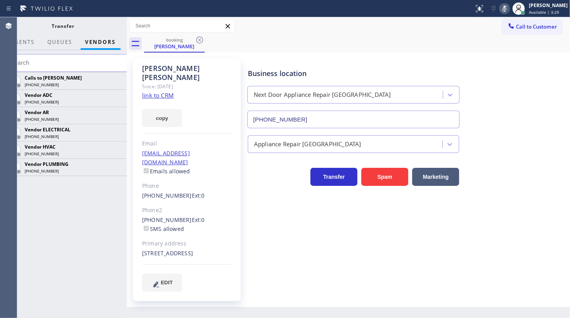
click at [43, 201] on div "Calls to Vlad (619) 639-1606 Vendor ADC (877) 364-1078 Vendor AR (888) 627-0156…" at bounding box center [63, 195] width 127 height 246
click at [113, 114] on icon at bounding box center [116, 114] width 9 height 9
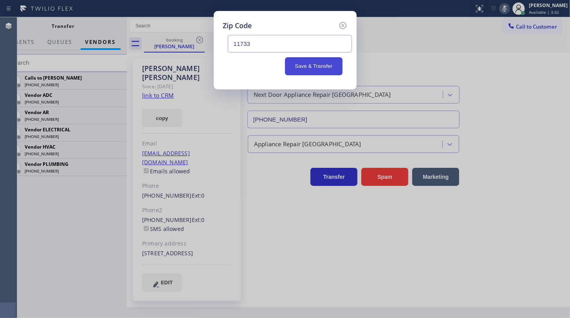
click at [304, 62] on button "Save & Transfer" at bounding box center [314, 66] width 58 height 18
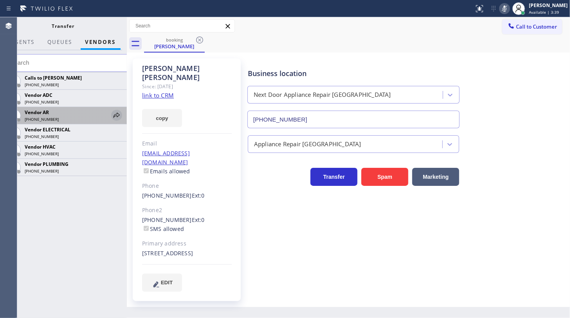
click at [116, 111] on icon at bounding box center [116, 114] width 9 height 9
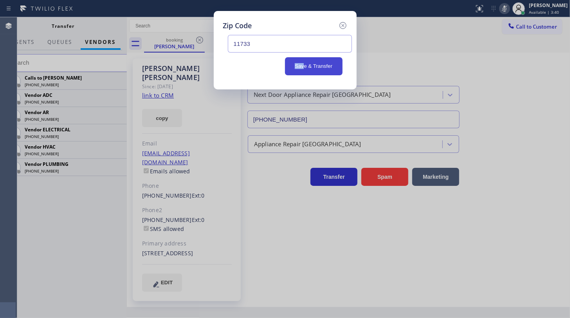
click at [306, 60] on div "11733 Save & Transfer" at bounding box center [285, 53] width 124 height 44
click at [306, 60] on button "Save & Transfer" at bounding box center [314, 66] width 58 height 18
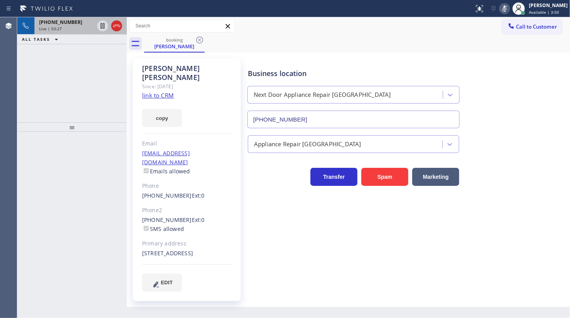
click at [52, 22] on span "[PHONE_NUMBER]" at bounding box center [60, 22] width 43 height 7
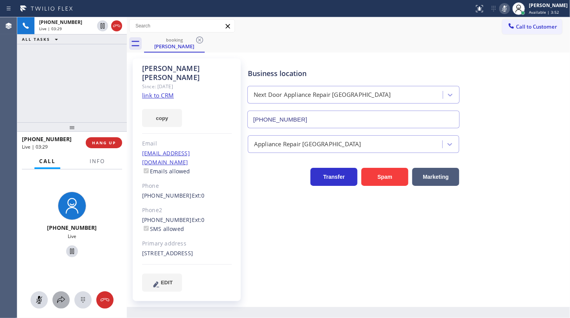
click at [60, 296] on icon at bounding box center [60, 299] width 9 height 9
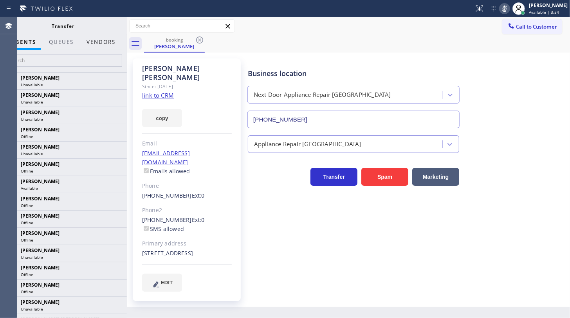
click at [107, 39] on button "Vendors" at bounding box center [101, 41] width 38 height 15
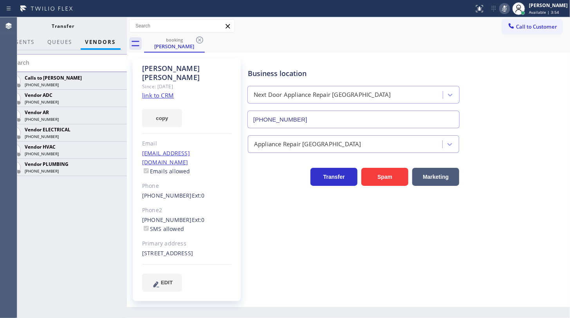
click at [0, 0] on icon at bounding box center [0, 0] width 0 height 0
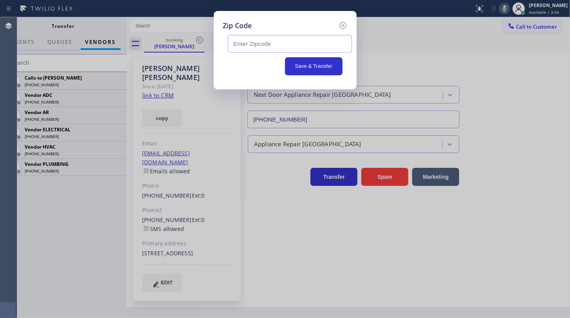
click at [114, 114] on div "Zip Code Save & Transfer" at bounding box center [285, 159] width 570 height 318
click at [266, 43] on input "text" at bounding box center [290, 44] width 124 height 18
type input "1"
click at [306, 68] on button "Save & Transfer" at bounding box center [314, 66] width 58 height 18
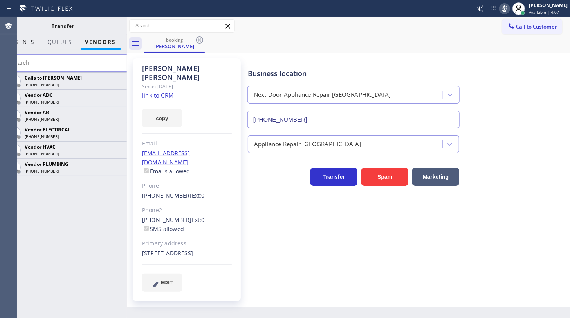
click at [23, 41] on span "AGENTS" at bounding box center [23, 41] width 24 height 7
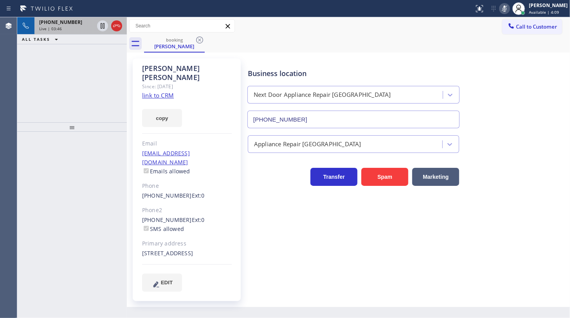
click at [67, 27] on div "Live | 03:46" at bounding box center [66, 28] width 55 height 5
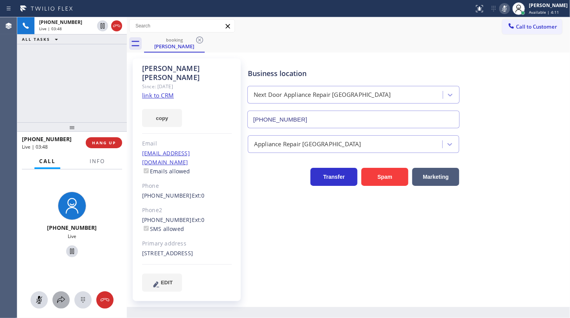
click at [59, 298] on icon at bounding box center [60, 299] width 9 height 9
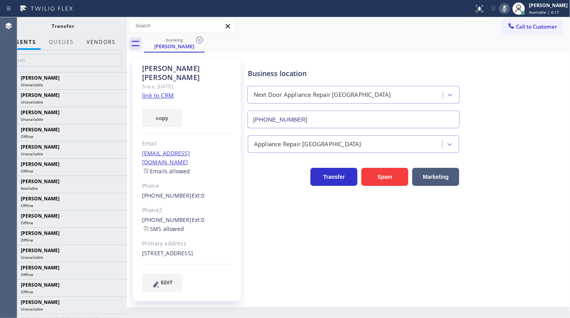
click at [90, 43] on button "Vendors" at bounding box center [101, 41] width 38 height 15
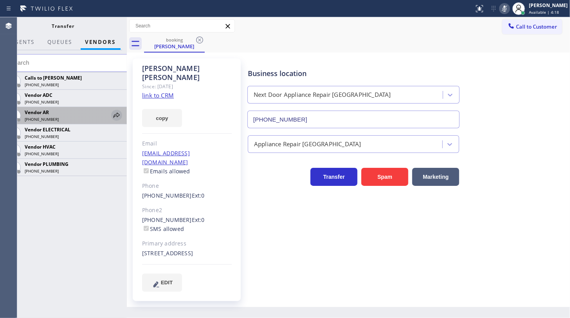
click at [115, 114] on icon at bounding box center [117, 114] width 6 height 5
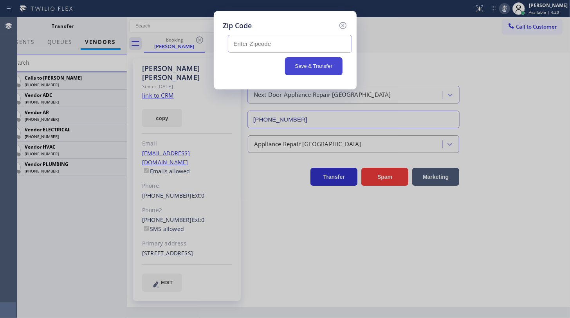
click at [306, 68] on button "Save & Transfer" at bounding box center [314, 66] width 58 height 18
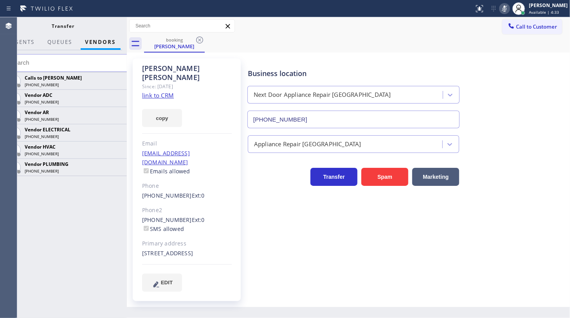
click at [36, 231] on div "Calls to Vlad (619) 639-1606 Vendor ADC (877) 364-1078 Vendor AR (888) 627-0156…" at bounding box center [63, 195] width 127 height 246
drag, startPoint x: 69, startPoint y: 212, endPoint x: 69, endPoint y: 200, distance: 11.4
click at [71, 211] on div "Calls to Vlad (619) 639-1606 Vendor ADC (877) 364-1078 Vendor AR (888) 627-0156…" at bounding box center [63, 195] width 127 height 246
click at [117, 112] on icon at bounding box center [116, 114] width 9 height 9
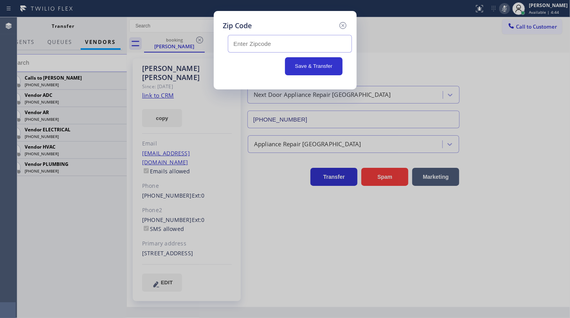
click at [292, 60] on button "Save & Transfer" at bounding box center [314, 66] width 58 height 18
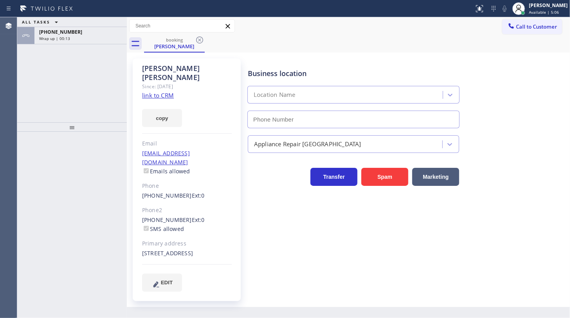
type input "[PHONE_NUMBER]"
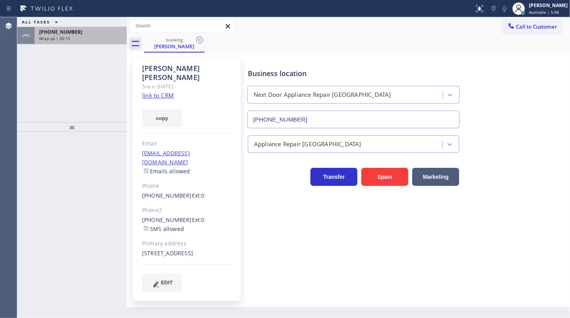
click at [59, 40] on div "[PHONE_NUMBER] Wrap up | 00:15" at bounding box center [78, 35] width 89 height 17
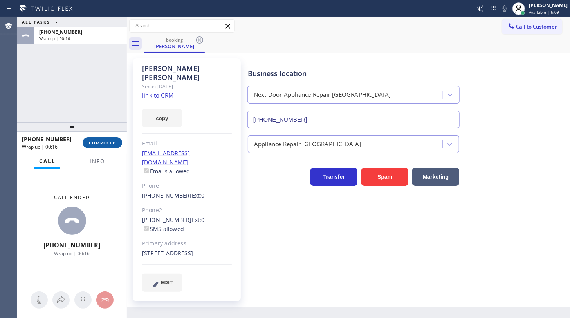
click at [99, 145] on span "COMPLETE" at bounding box center [102, 142] width 27 height 5
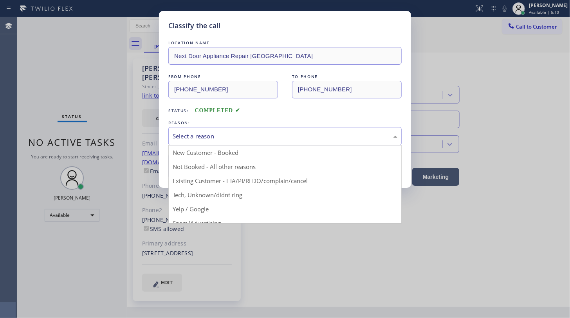
click at [217, 136] on div "Select a reason" at bounding box center [285, 136] width 225 height 9
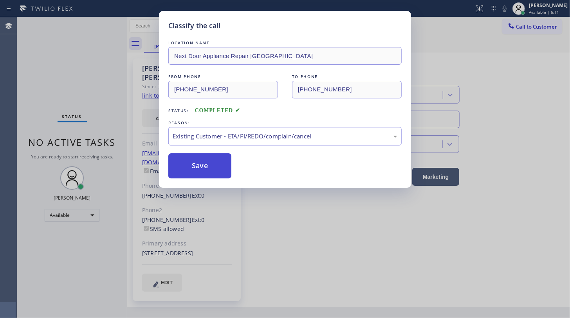
click at [187, 172] on button "Save" at bounding box center [199, 165] width 63 height 25
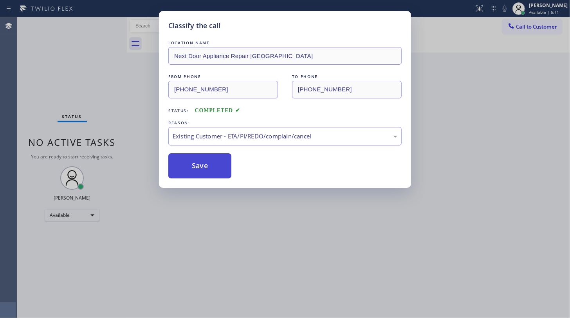
click at [188, 168] on button "Save" at bounding box center [199, 165] width 63 height 25
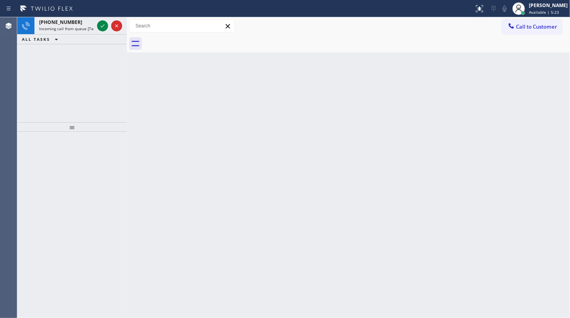
drag, startPoint x: 62, startPoint y: 81, endPoint x: 103, endPoint y: 47, distance: 52.6
click at [83, 63] on div "[PHONE_NUMBER] Incoming call from queue [Test] All ALL TASKS ALL TASKS ACTIVE T…" at bounding box center [72, 69] width 110 height 105
click at [102, 26] on icon at bounding box center [102, 25] width 9 height 9
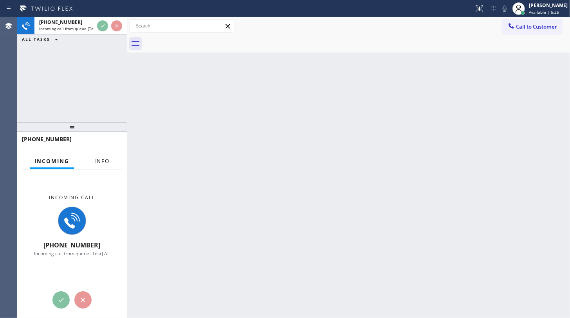
click at [112, 161] on button "Info" at bounding box center [102, 161] width 25 height 15
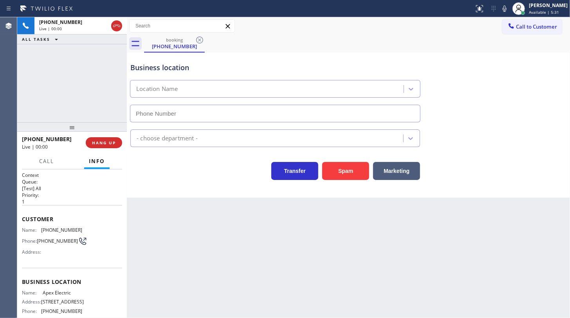
type input "[PHONE_NUMBER]"
click at [114, 142] on span "HANG UP" at bounding box center [104, 142] width 24 height 5
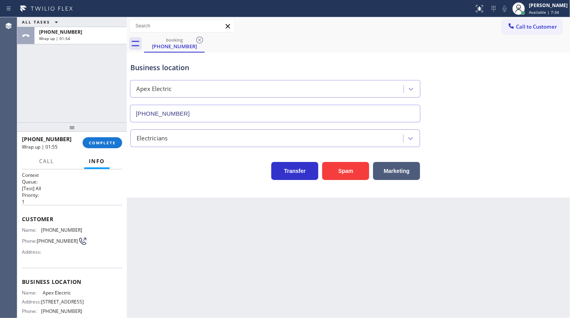
click at [65, 109] on div "ALL TASKS ALL TASKS ACTIVE TASKS TASKS IN WRAP UP [PHONE_NUMBER] Wrap up | 01:54" at bounding box center [72, 69] width 110 height 105
click at [111, 145] on button "COMPLETE" at bounding box center [103, 142] width 40 height 11
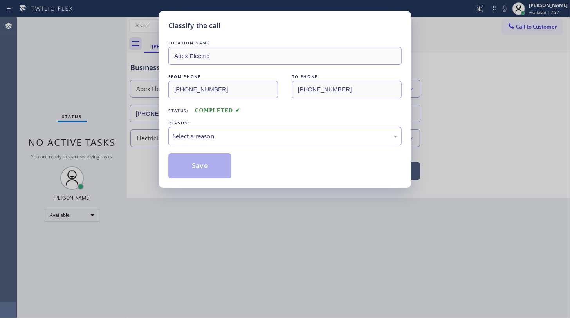
click at [163, 140] on div "Classify the call LOCATION NAME Apex Electric FROM PHONE [PHONE_NUMBER] TO PHON…" at bounding box center [285, 99] width 252 height 177
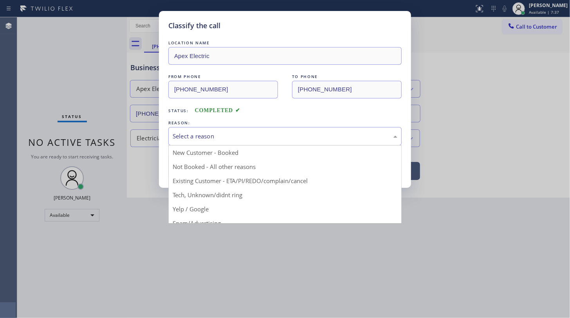
click at [204, 138] on div "Select a reason" at bounding box center [285, 136] width 225 height 9
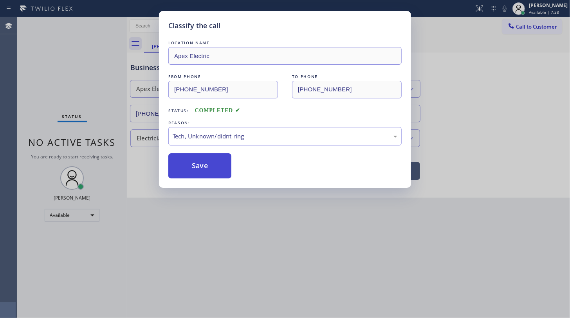
click at [199, 171] on button "Save" at bounding box center [199, 165] width 63 height 25
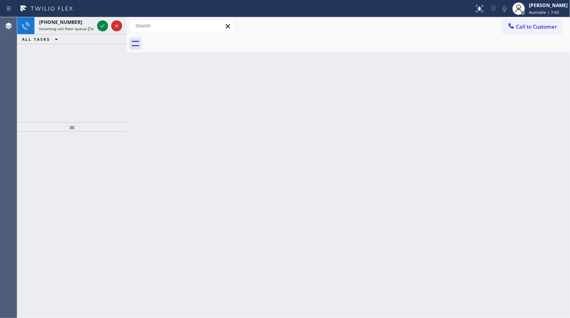
click at [74, 76] on div "[PHONE_NUMBER] Incoming call from queue [Test] All ALL TASKS ALL TASKS ACTIVE T…" at bounding box center [72, 69] width 110 height 105
click at [101, 28] on icon at bounding box center [102, 25] width 9 height 9
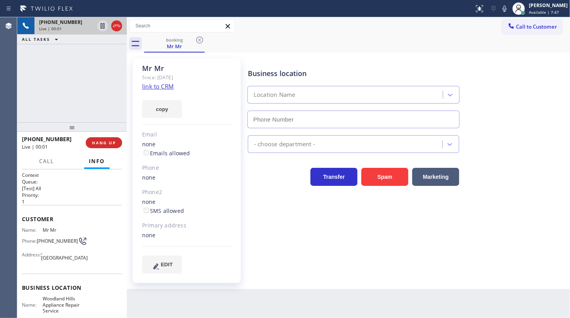
type input "[PHONE_NUMBER]"
click at [151, 88] on link "link to CRM" at bounding box center [158, 86] width 32 height 8
click at [525, 156] on div "Transfer Spam Marketing" at bounding box center [407, 169] width 322 height 33
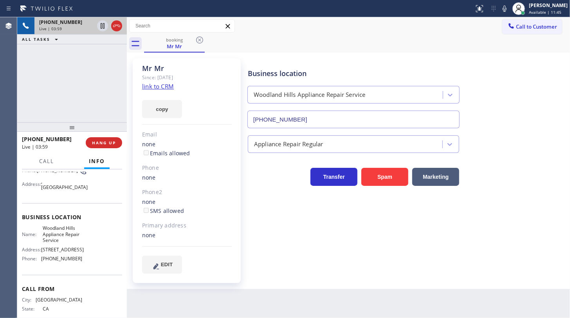
scroll to position [71, 0]
drag, startPoint x: 40, startPoint y: 265, endPoint x: 78, endPoint y: 266, distance: 38.8
click at [78, 261] on div "Phone: [PHONE_NUMBER]" at bounding box center [52, 258] width 60 height 6
copy div "[PHONE_NUMBER]"
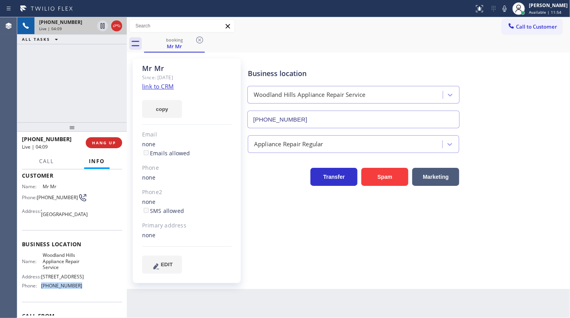
scroll to position [0, 0]
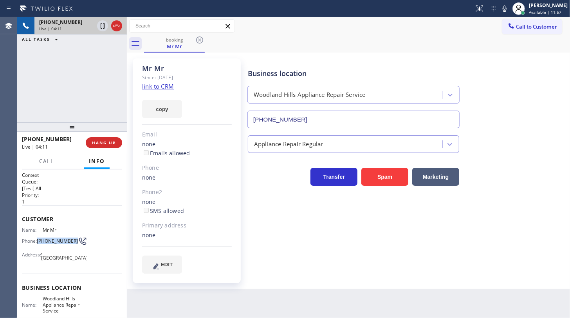
drag, startPoint x: 38, startPoint y: 239, endPoint x: 54, endPoint y: 244, distance: 16.1
click at [54, 244] on span "[PHONE_NUMBER]" at bounding box center [57, 241] width 41 height 6
copy span "[PHONE_NUMBER]"
click at [153, 88] on link "link to CRM" at bounding box center [158, 86] width 32 height 8
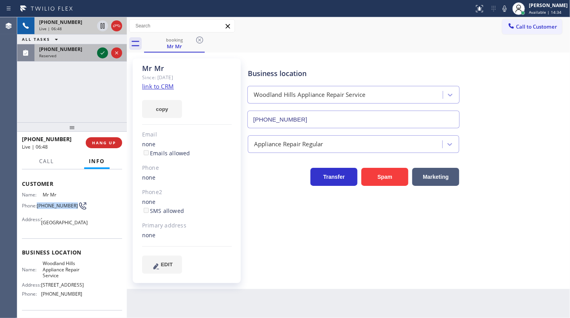
click at [104, 51] on icon at bounding box center [102, 52] width 9 height 9
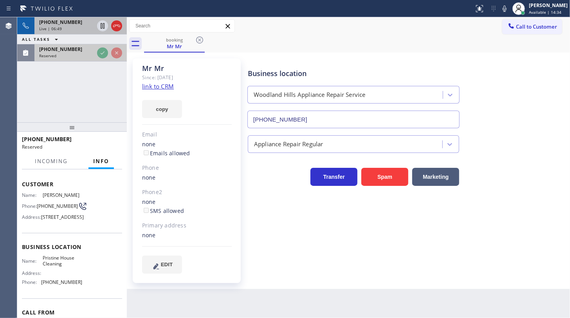
scroll to position [42, 0]
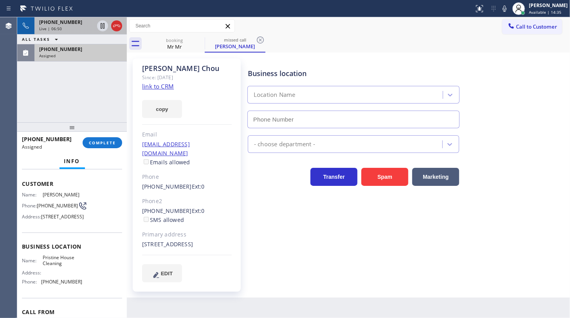
type input "[PHONE_NUMBER]"
click at [103, 53] on div "Assigned" at bounding box center [80, 55] width 83 height 5
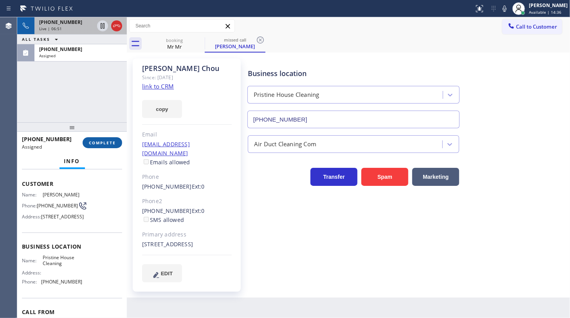
click at [110, 141] on span "COMPLETE" at bounding box center [102, 142] width 27 height 5
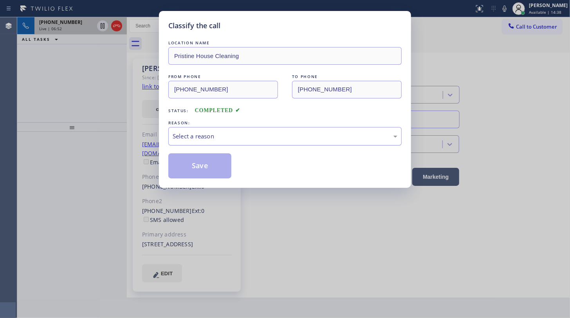
click at [198, 136] on div "Select a reason" at bounding box center [285, 136] width 225 height 9
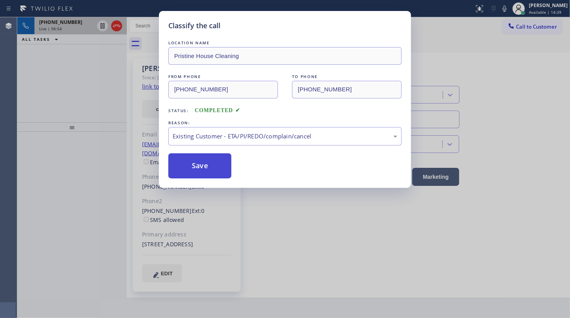
click at [182, 161] on button "Save" at bounding box center [199, 165] width 63 height 25
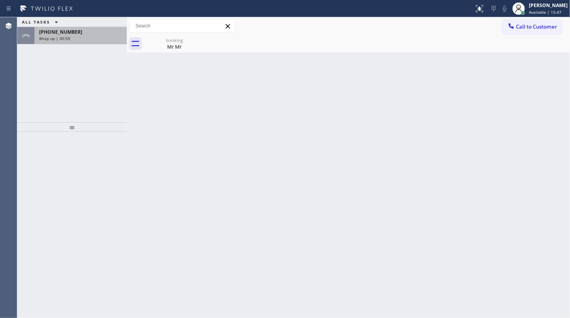
click at [75, 38] on div "Wrap up | 00:59" at bounding box center [80, 38] width 83 height 5
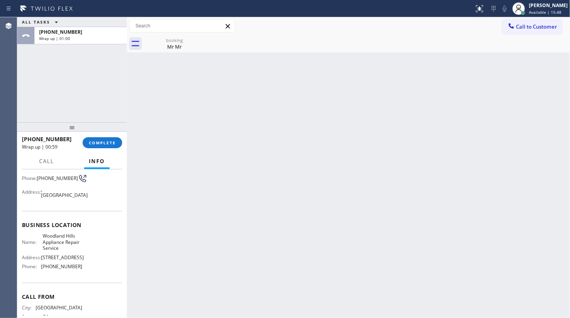
scroll to position [71, 0]
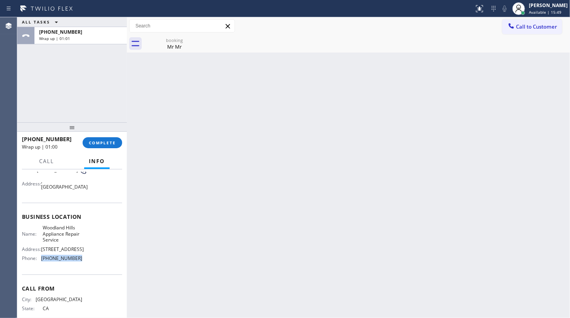
drag, startPoint x: 40, startPoint y: 264, endPoint x: 85, endPoint y: 270, distance: 45.1
click at [85, 264] on div "Name: [GEOGRAPHIC_DATA] Appliance Repair Service Address: [STREET_ADDRESS] Phon…" at bounding box center [72, 245] width 100 height 40
copy div "[PHONE_NUMBER]"
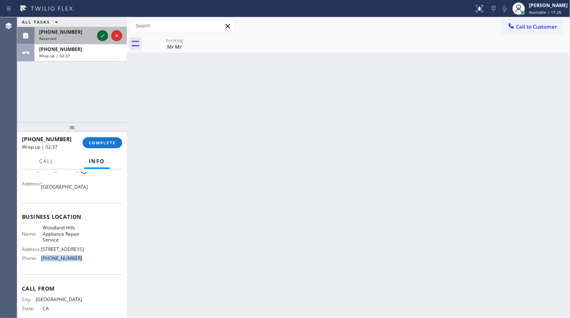
click at [103, 36] on icon at bounding box center [102, 35] width 9 height 9
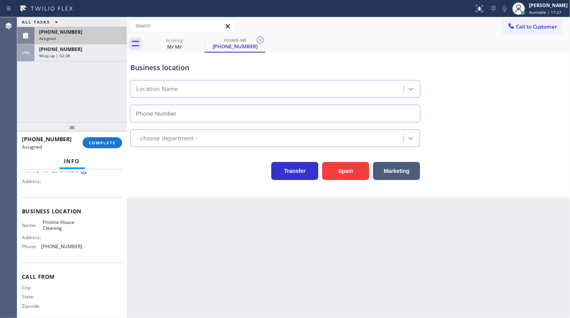
type input "[PHONE_NUMBER]"
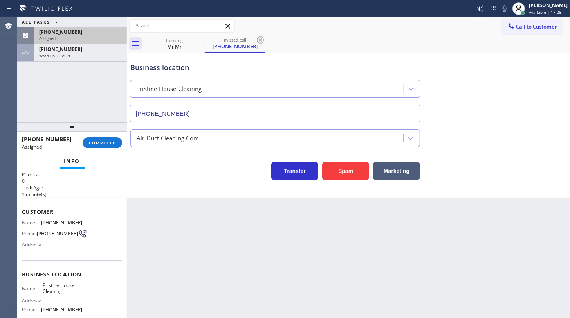
scroll to position [0, 0]
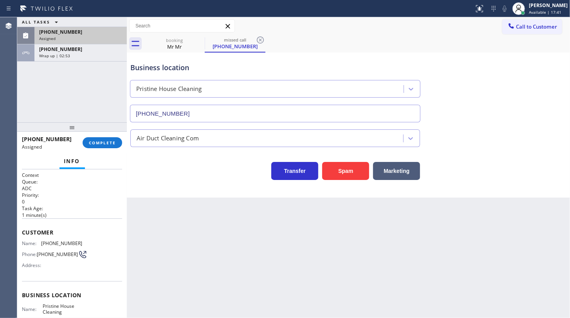
click at [80, 31] on div "[PHONE_NUMBER]" at bounding box center [80, 32] width 83 height 7
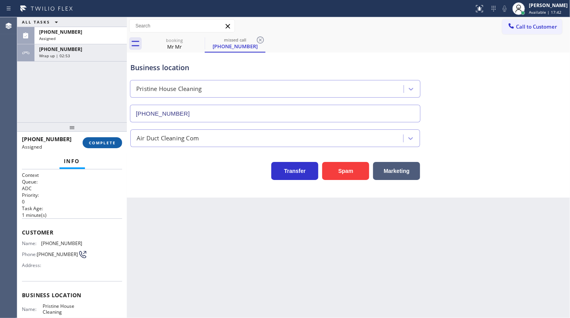
click at [104, 144] on span "COMPLETE" at bounding box center [102, 142] width 27 height 5
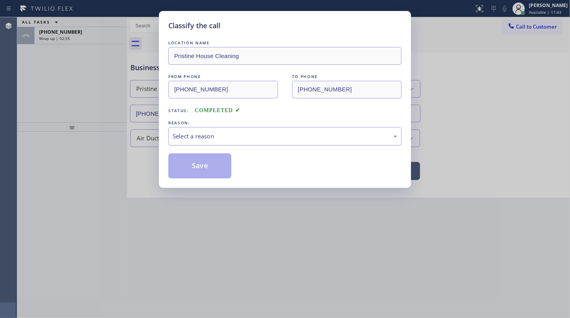
click at [215, 141] on div "Select a reason" at bounding box center [285, 136] width 234 height 18
drag, startPoint x: 189, startPoint y: 162, endPoint x: 132, endPoint y: 24, distance: 148.9
click at [186, 157] on button "Save" at bounding box center [199, 165] width 63 height 25
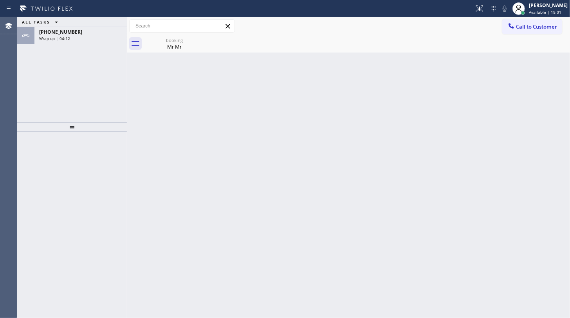
drag, startPoint x: 63, startPoint y: 68, endPoint x: 71, endPoint y: 23, distance: 45.9
click at [63, 60] on div "ALL TASKS ALL TASKS ACTIVE TASKS TASKS IN WRAP UP [PHONE_NUMBER] Wrap up | 04:12" at bounding box center [72, 69] width 110 height 105
click at [71, 26] on div "ALL TASKS ALL TASKS ACTIVE TASKS TASKS IN WRAP UP" at bounding box center [72, 22] width 110 height 10
click at [71, 38] on div "Wrap up | 04:13" at bounding box center [80, 38] width 83 height 5
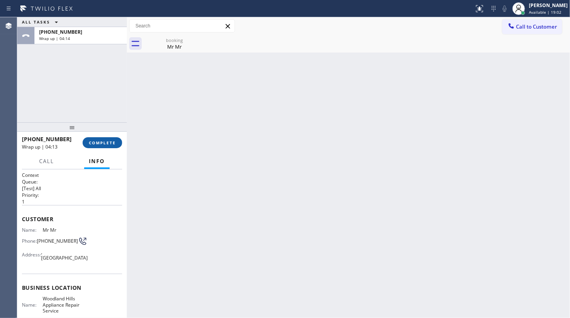
click at [100, 140] on span "COMPLETE" at bounding box center [102, 142] width 27 height 5
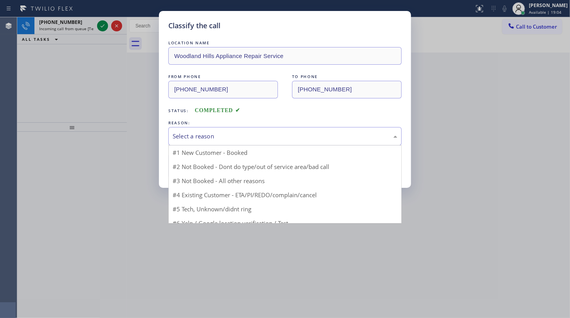
click at [188, 139] on div "Select a reason" at bounding box center [285, 136] width 225 height 9
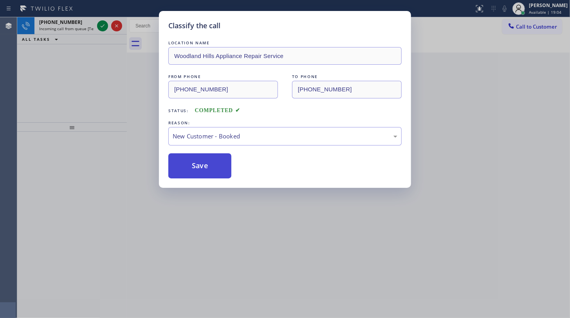
click at [186, 152] on div "LOCATION NAME [GEOGRAPHIC_DATA] Appliance Repair Service FROM PHONE [PHONE_NUMB…" at bounding box center [285, 108] width 234 height 139
click at [187, 157] on button "Save" at bounding box center [199, 165] width 63 height 25
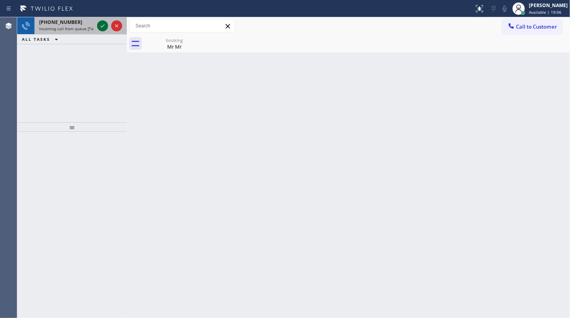
click at [105, 25] on icon at bounding box center [102, 25] width 9 height 9
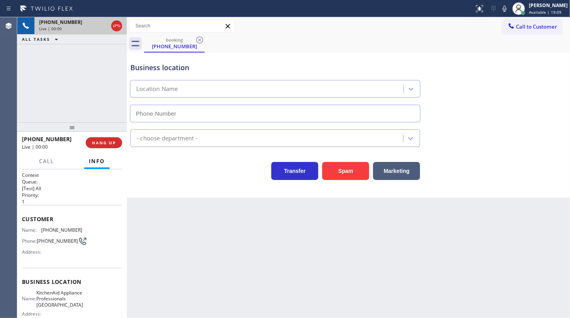
type input "[PHONE_NUMBER]"
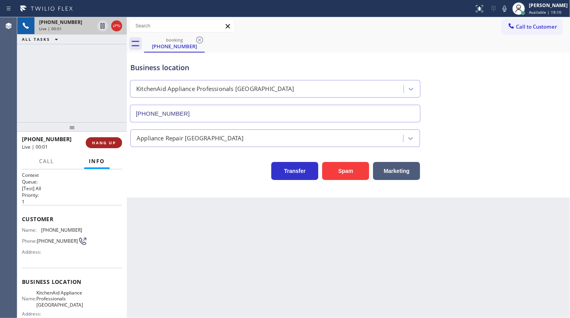
click at [118, 144] on button "HANG UP" at bounding box center [104, 142] width 36 height 11
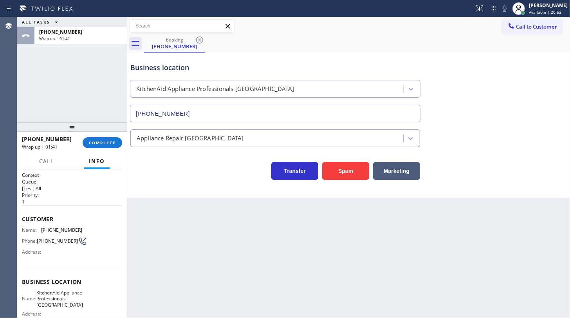
click at [64, 83] on div "ALL TASKS ALL TASKS ACTIVE TASKS TASKS IN WRAP UP [PHONE_NUMBER] Wrap up | 01:41" at bounding box center [72, 69] width 110 height 105
click at [94, 148] on button "COMPLETE" at bounding box center [103, 142] width 40 height 11
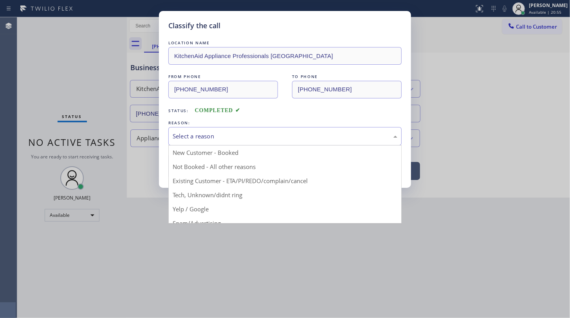
click at [194, 138] on div "Select a reason" at bounding box center [285, 136] width 225 height 9
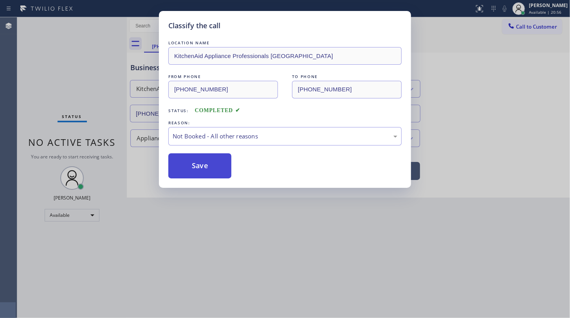
click at [184, 160] on button "Save" at bounding box center [199, 165] width 63 height 25
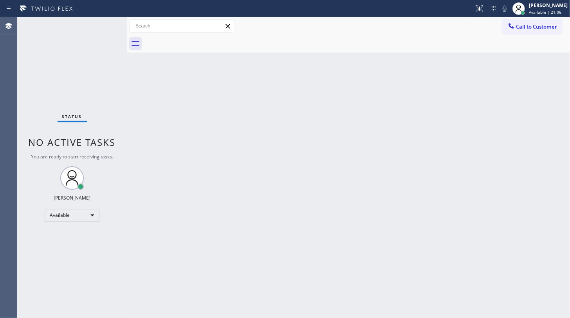
click at [35, 95] on div "Status No active tasks You are ready to start receiving tasks. JENIZA ALCAYDE A…" at bounding box center [72, 167] width 110 height 301
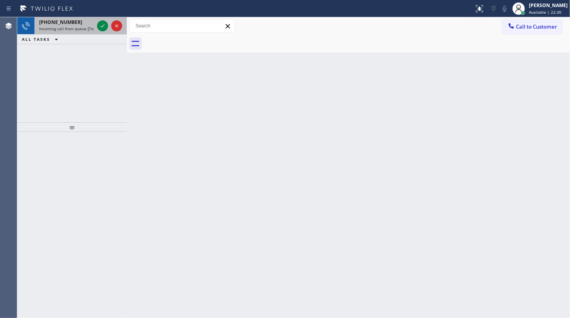
drag, startPoint x: 74, startPoint y: 54, endPoint x: 110, endPoint y: 25, distance: 46.6
click at [78, 49] on div "[PHONE_NUMBER] Incoming call from queue [Test] All ALL TASKS ALL TASKS ACTIVE T…" at bounding box center [72, 69] width 110 height 105
click at [111, 24] on div at bounding box center [116, 25] width 11 height 9
click at [103, 23] on icon at bounding box center [102, 25] width 9 height 9
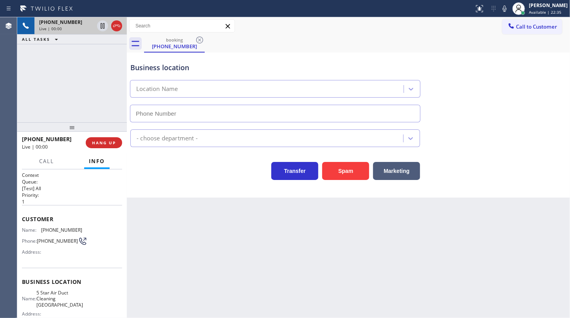
type input "[PHONE_NUMBER]"
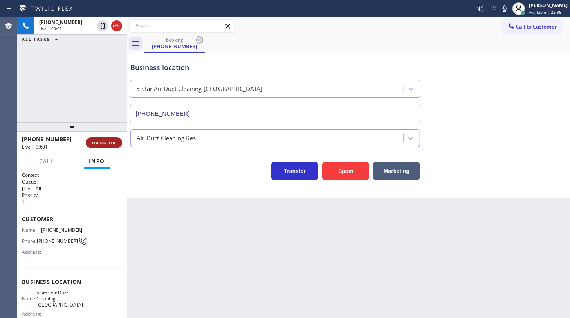
click at [110, 144] on span "HANG UP" at bounding box center [104, 142] width 24 height 5
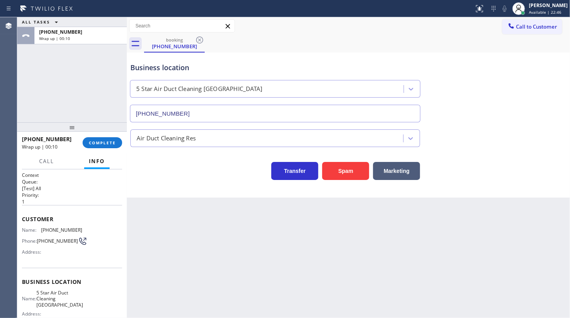
click at [50, 59] on div "ALL TASKS ALL TASKS ACTIVE TASKS TASKS IN WRAP UP [PHONE_NUMBER] Wrap up | 00:10" at bounding box center [72, 69] width 110 height 105
click at [46, 78] on div "ALL TASKS ALL TASKS ACTIVE TASKS TASKS IN WRAP UP [PHONE_NUMBER] Wrap up | 01:17" at bounding box center [72, 69] width 110 height 105
click at [107, 141] on span "COMPLETE" at bounding box center [102, 142] width 27 height 5
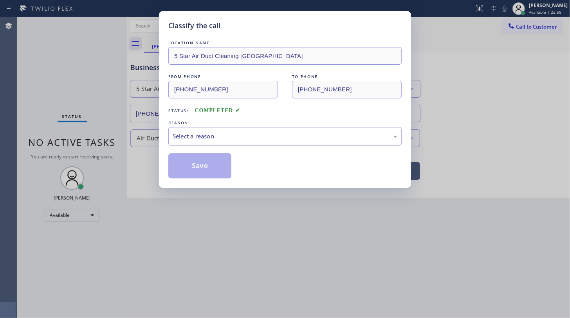
click at [207, 132] on div "Select a reason" at bounding box center [285, 136] width 225 height 9
click at [218, 168] on button "Save" at bounding box center [199, 165] width 63 height 25
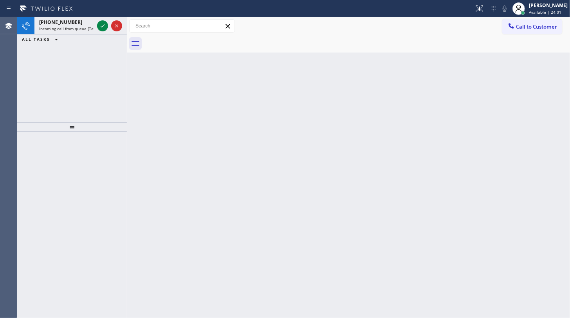
click at [400, 146] on div "Back to Dashboard Change Sender ID Customers Technicians Select a contact Outbo…" at bounding box center [349, 167] width 444 height 301
click at [100, 25] on icon at bounding box center [102, 25] width 9 height 9
click at [103, 23] on icon at bounding box center [102, 25] width 9 height 9
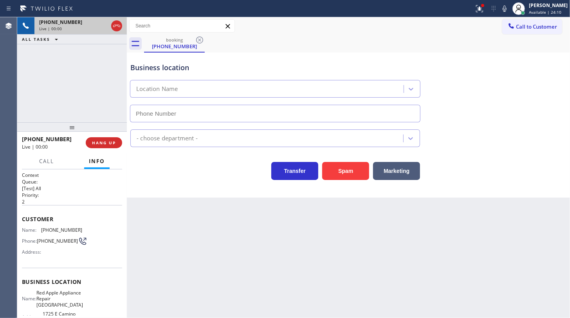
type input "[PHONE_NUMBER]"
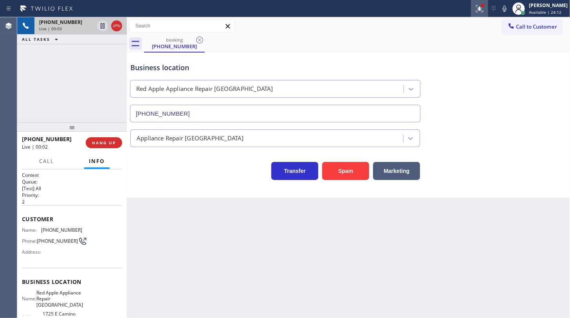
click at [476, 11] on icon at bounding box center [479, 8] width 9 height 9
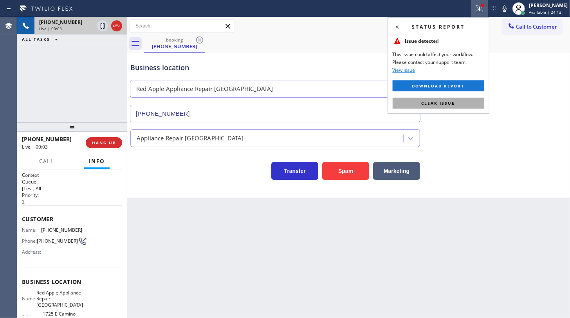
click at [461, 102] on button "Clear issue" at bounding box center [439, 103] width 92 height 11
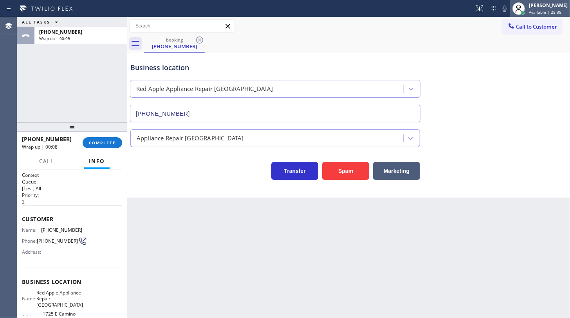
click at [545, 11] on span "Available | 25:35" at bounding box center [545, 11] width 33 height 5
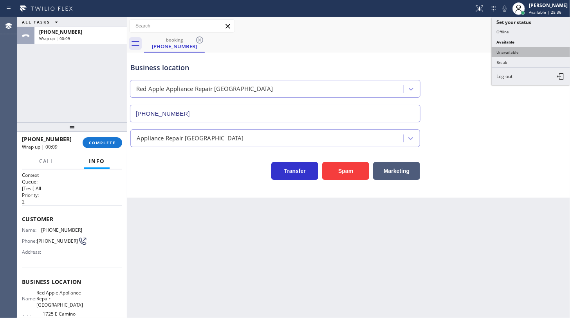
click at [523, 51] on button "Unavailable" at bounding box center [531, 52] width 78 height 10
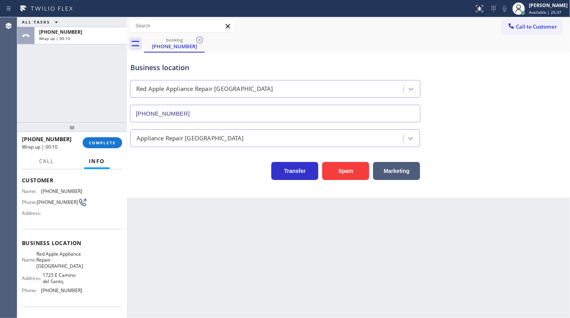
scroll to position [90, 0]
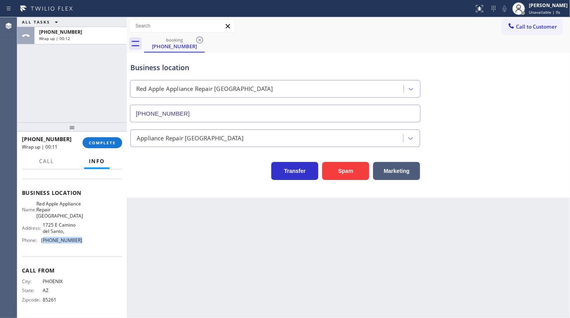
drag, startPoint x: 43, startPoint y: 241, endPoint x: 99, endPoint y: 244, distance: 56.5
click at [99, 244] on div "Name: Red Apple Appliance Repair Phoenix Address: [STREET_ADDRESS], Phone: [PHO…" at bounding box center [72, 224] width 100 height 46
copy span "602) 353-7310"
click at [527, 27] on span "Call to Customer" at bounding box center [536, 26] width 41 height 7
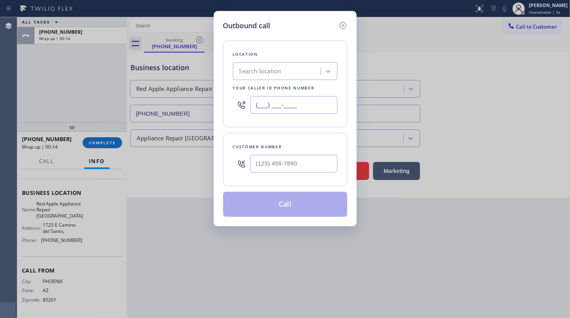
click at [306, 108] on input "(___) ___-____" at bounding box center [293, 105] width 87 height 18
paste input "602) 353-7310"
type input "[PHONE_NUMBER]"
drag, startPoint x: 292, startPoint y: 153, endPoint x: 290, endPoint y: 161, distance: 8.9
click at [290, 162] on div at bounding box center [293, 163] width 87 height 25
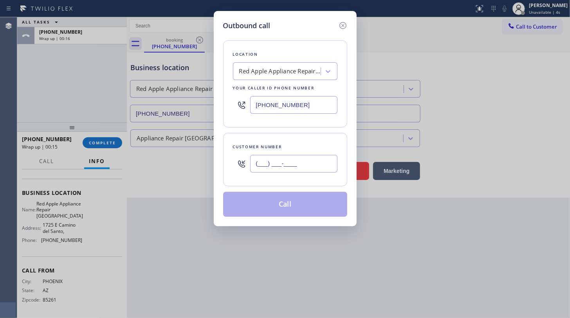
click at [290, 160] on input "(___) ___-____" at bounding box center [293, 164] width 87 height 18
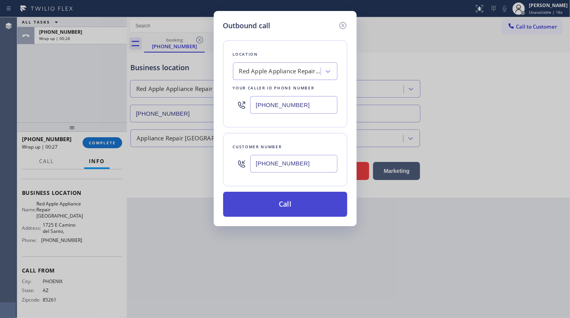
click at [325, 197] on button "Call" at bounding box center [285, 204] width 124 height 25
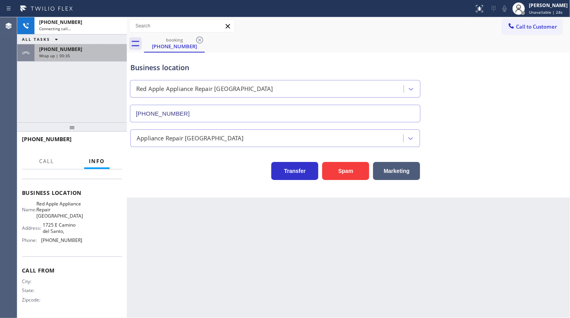
click at [49, 49] on span "[PHONE_NUMBER]" at bounding box center [60, 49] width 43 height 7
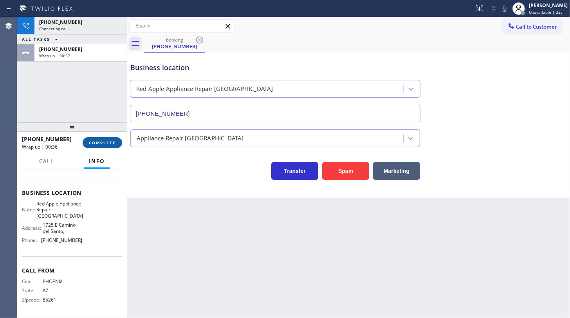
click at [104, 146] on button "COMPLETE" at bounding box center [103, 142] width 40 height 11
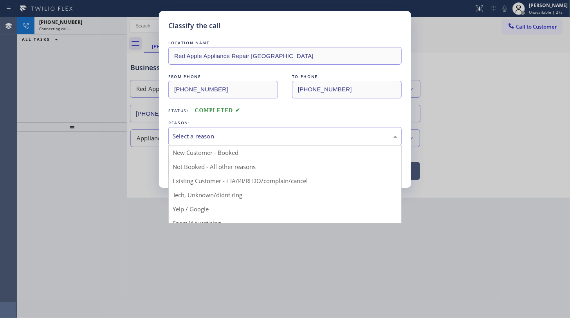
click at [170, 142] on div "Select a reason" at bounding box center [285, 136] width 234 height 18
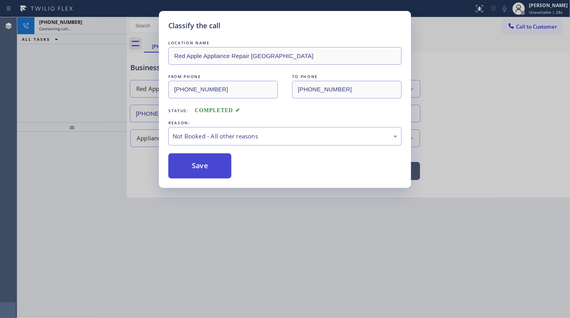
click at [175, 163] on button "Save" at bounding box center [199, 165] width 63 height 25
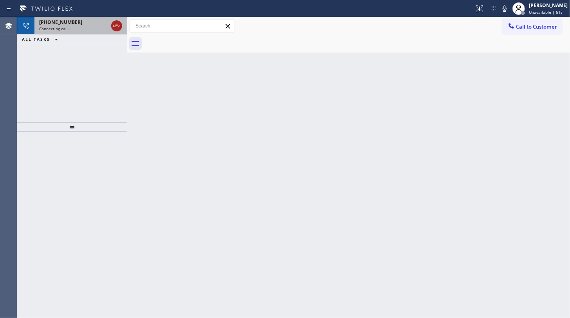
click at [117, 27] on icon at bounding box center [116, 25] width 9 height 9
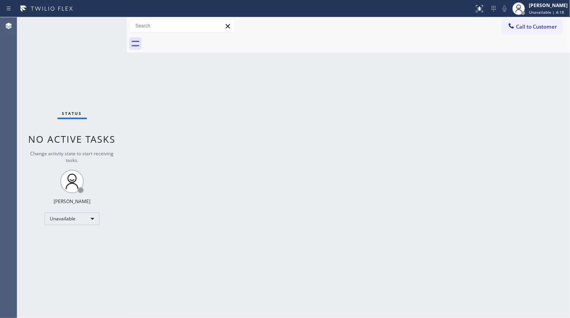
drag, startPoint x: 37, startPoint y: 60, endPoint x: 33, endPoint y: 1, distance: 58.5
click at [37, 48] on div "Status No active tasks Change activity state to start receiving tasks. JENIZA A…" at bounding box center [72, 167] width 110 height 301
drag, startPoint x: 45, startPoint y: 55, endPoint x: 76, endPoint y: 49, distance: 31.0
click at [45, 55] on div "Status No active tasks Change activity state to start receiving tasks. JENIZA A…" at bounding box center [72, 167] width 110 height 301
click at [517, 21] on button "Call to Customer" at bounding box center [533, 26] width 60 height 15
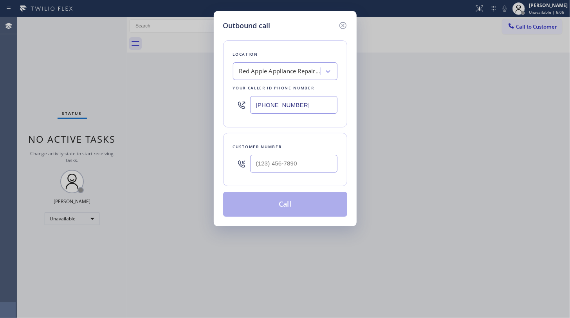
click at [270, 103] on input "[PHONE_NUMBER]" at bounding box center [293, 105] width 87 height 18
click at [321, 165] on input "(___) ___-____" at bounding box center [293, 164] width 87 height 18
paste input "602) 705-4222"
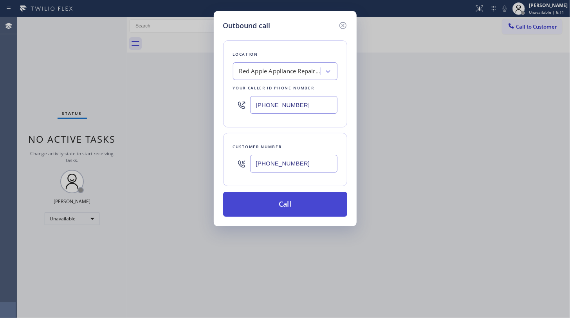
type input "[PHONE_NUMBER]"
click at [296, 203] on button "Call" at bounding box center [285, 204] width 124 height 25
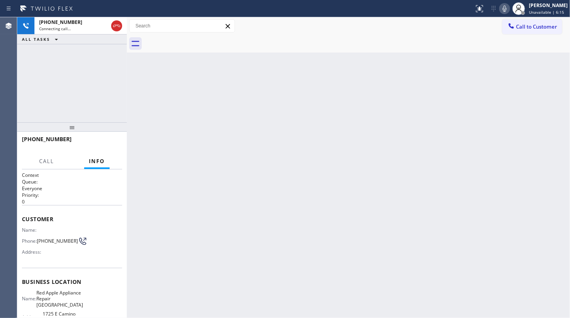
click at [505, 9] on icon at bounding box center [504, 8] width 9 height 9
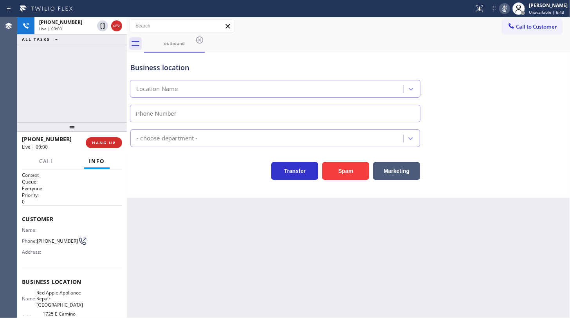
type input "[PHONE_NUMBER]"
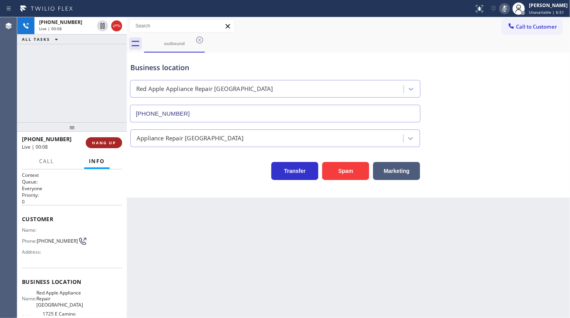
click at [98, 143] on span "HANG UP" at bounding box center [104, 142] width 24 height 5
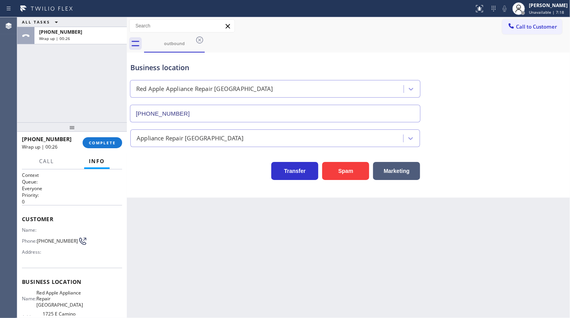
click at [77, 89] on div "ALL TASKS ALL TASKS ACTIVE TASKS TASKS IN WRAP UP [PHONE_NUMBER] Wrap up | 00:26" at bounding box center [72, 69] width 110 height 105
click at [114, 137] on div "[PHONE_NUMBER] Wrap up | 00:27 COMPLETE" at bounding box center [72, 142] width 100 height 20
click at [114, 141] on span "COMPLETE" at bounding box center [102, 142] width 27 height 5
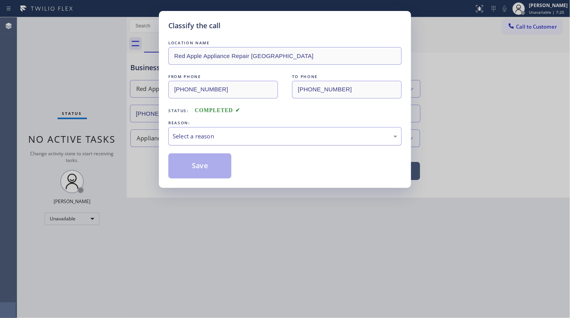
click at [194, 139] on div "Select a reason" at bounding box center [285, 136] width 225 height 9
click at [199, 167] on button "Save" at bounding box center [199, 165] width 63 height 25
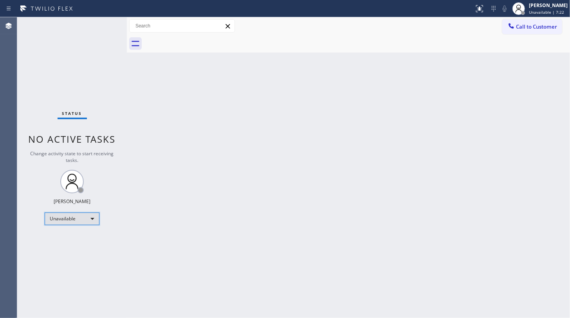
click at [71, 215] on div "Unavailable" at bounding box center [72, 218] width 55 height 13
click at [71, 215] on div at bounding box center [285, 159] width 570 height 318
click at [69, 219] on div "Unavailable" at bounding box center [72, 218] width 55 height 13
drag, startPoint x: 65, startPoint y: 240, endPoint x: 66, endPoint y: 235, distance: 5.0
click at [65, 239] on li "Available" at bounding box center [71, 238] width 53 height 9
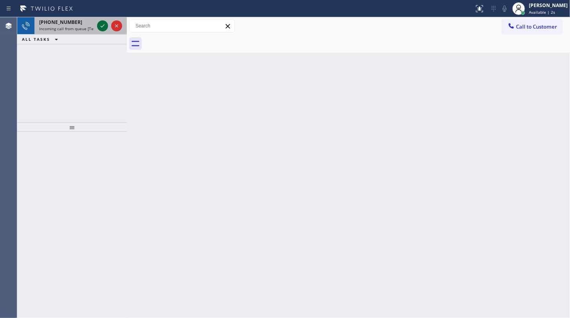
click at [102, 26] on icon at bounding box center [102, 25] width 9 height 9
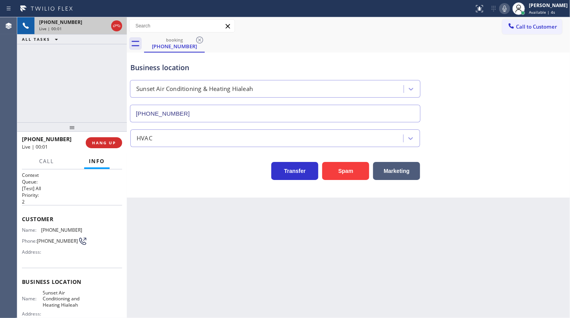
type input "[PHONE_NUMBER]"
click at [99, 143] on span "HANG UP" at bounding box center [104, 142] width 24 height 5
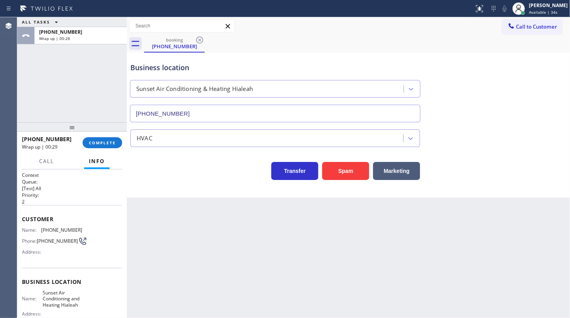
drag, startPoint x: 90, startPoint y: 132, endPoint x: 91, endPoint y: 137, distance: 5.0
click at [91, 132] on div at bounding box center [72, 126] width 110 height 9
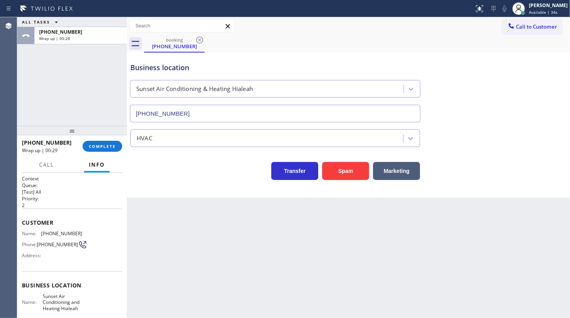
click at [93, 138] on div "[PHONE_NUMBER] Wrap up | 00:29 COMPLETE" at bounding box center [72, 146] width 100 height 20
click at [98, 146] on div "[PHONE_NUMBER] Wrap up | 00:29 COMPLETE" at bounding box center [72, 146] width 100 height 20
click at [102, 145] on span "COMPLETE" at bounding box center [102, 145] width 27 height 5
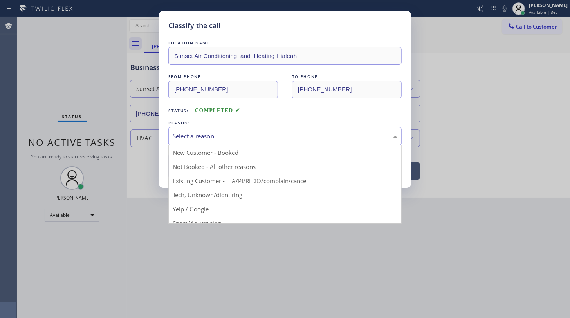
click at [228, 136] on div "Select a reason" at bounding box center [285, 136] width 225 height 9
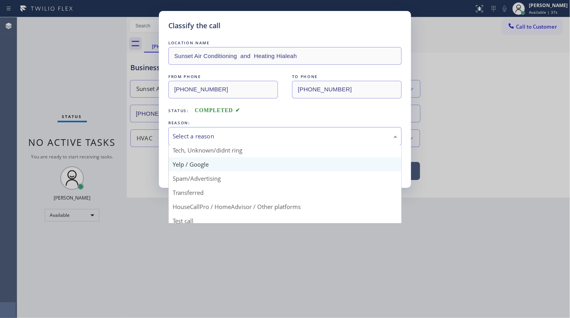
scroll to position [52, 0]
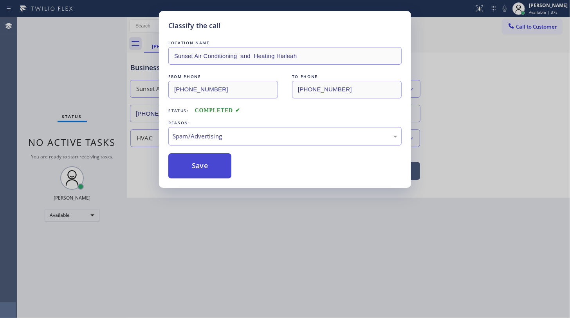
click at [205, 153] on button "Save" at bounding box center [199, 165] width 63 height 25
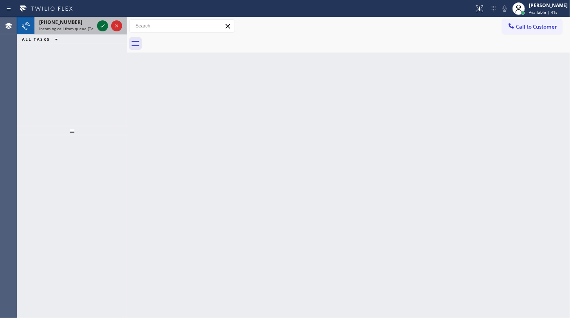
click at [99, 24] on div at bounding box center [110, 25] width 28 height 17
click at [99, 24] on icon at bounding box center [102, 25] width 9 height 9
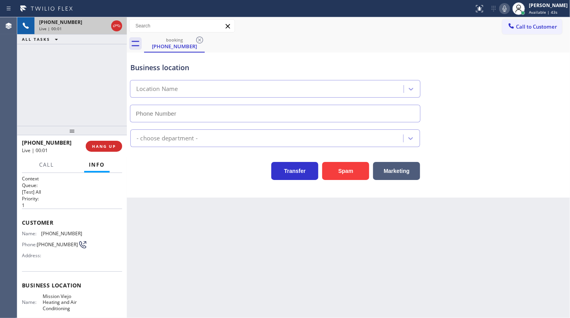
type input "[PHONE_NUMBER]"
click at [103, 25] on icon at bounding box center [102, 25] width 9 height 9
click at [502, 7] on icon at bounding box center [504, 8] width 9 height 9
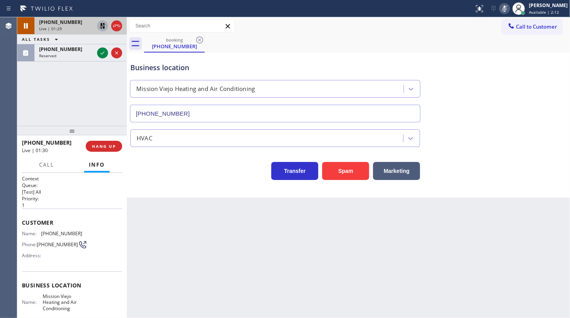
drag, startPoint x: 50, startPoint y: 90, endPoint x: 54, endPoint y: 81, distance: 9.1
click at [54, 81] on div "[PHONE_NUMBER] Live | 01:29 ALL TASKS ALL TASKS ACTIVE TASKS TASKS IN WRAP UP […" at bounding box center [72, 71] width 110 height 109
click at [98, 49] on icon at bounding box center [102, 52] width 9 height 9
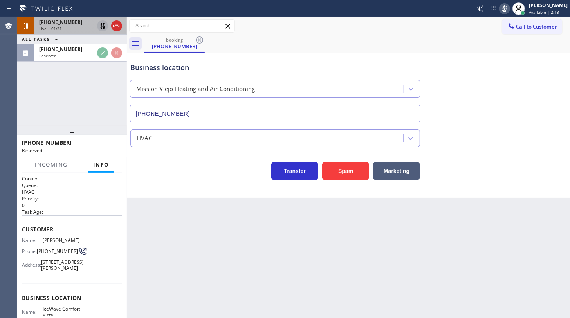
click at [102, 30] on icon at bounding box center [102, 25] width 9 height 9
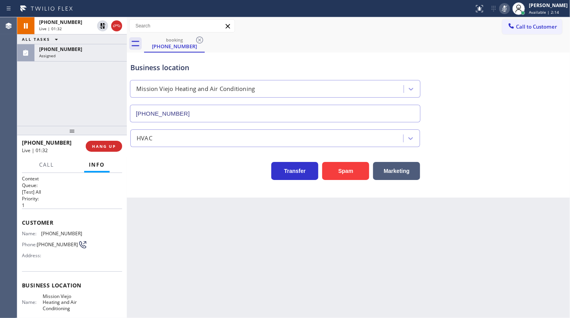
click at [502, 4] on icon at bounding box center [504, 8] width 9 height 9
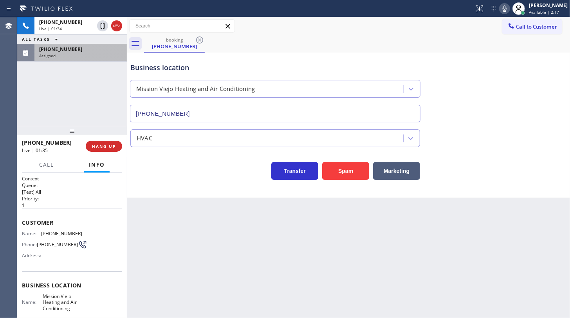
click at [91, 56] on div "Assigned" at bounding box center [80, 55] width 83 height 5
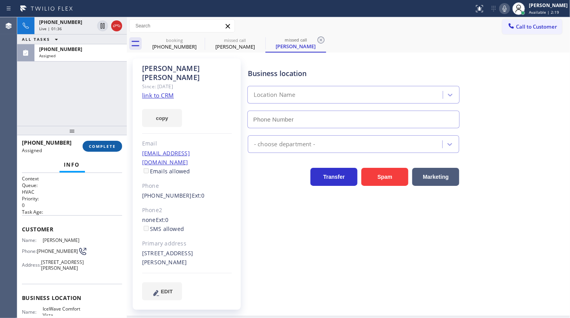
click at [108, 145] on span "COMPLETE" at bounding box center [102, 145] width 27 height 5
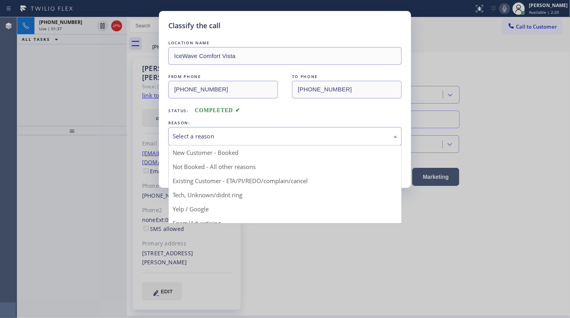
click at [197, 141] on div "Select a reason" at bounding box center [285, 136] width 234 height 18
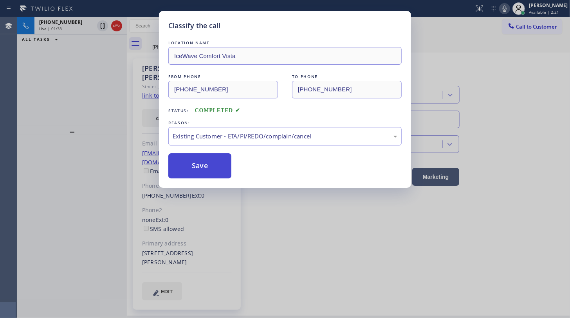
click at [192, 165] on button "Save" at bounding box center [199, 165] width 63 height 25
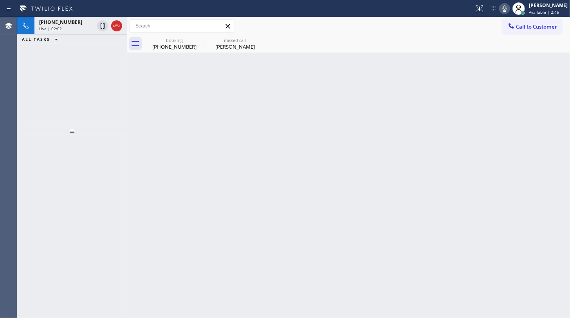
click at [37, 73] on div "[PHONE_NUMBER] Live | 02:02 ALL TASKS ALL TASKS ACTIVE TASKS TASKS IN WRAP UP" at bounding box center [72, 71] width 110 height 109
click at [163, 30] on input "text" at bounding box center [182, 26] width 105 height 13
drag, startPoint x: 159, startPoint y: 44, endPoint x: 67, endPoint y: 51, distance: 91.5
click at [159, 46] on div "[PHONE_NUMBER]" at bounding box center [174, 46] width 59 height 7
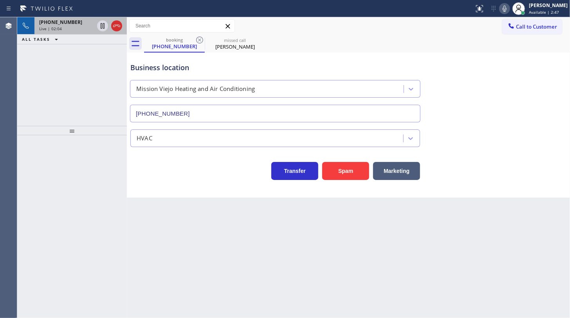
click at [42, 27] on span "Live | 02:04" at bounding box center [50, 28] width 23 height 5
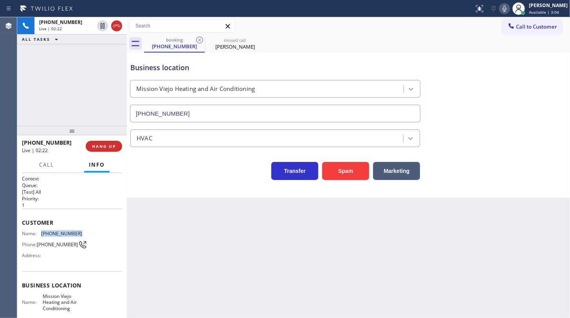
drag, startPoint x: 36, startPoint y: 230, endPoint x: 87, endPoint y: 231, distance: 50.9
click at [87, 231] on div "Name: [PHONE_NUMBER] Phone: [PHONE_NUMBER] Address:" at bounding box center [72, 245] width 100 height 31
copy div "[PHONE_NUMBER]"
click at [82, 60] on div "[PHONE_NUMBER] Live | 04:21 ALL TASKS ALL TASKS ACTIVE TASKS TASKS IN WRAP UP" at bounding box center [72, 71] width 110 height 109
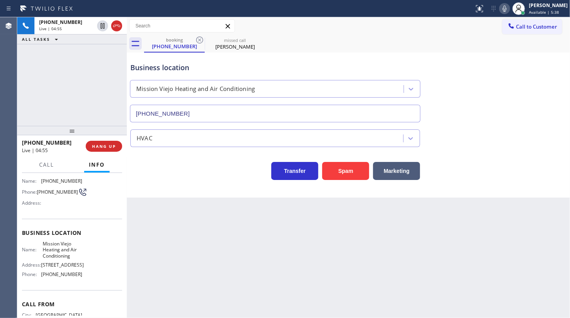
scroll to position [71, 0]
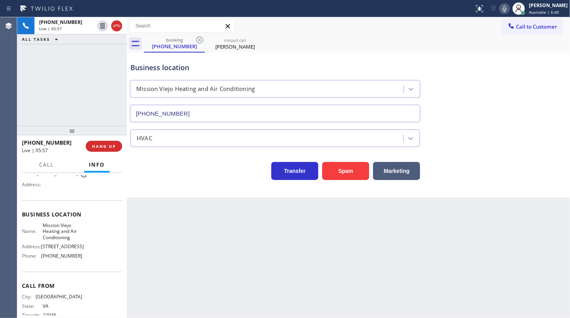
click at [504, 8] on icon at bounding box center [504, 8] width 9 height 9
click at [54, 65] on div "[PHONE_NUMBER] Live | 06:04 ALL TASKS ALL TASKS ACTIVE TASKS TASKS IN WRAP UP" at bounding box center [72, 71] width 110 height 109
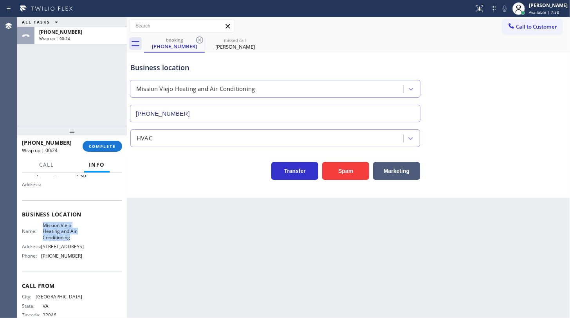
drag, startPoint x: 42, startPoint y: 225, endPoint x: 79, endPoint y: 239, distance: 40.2
click at [79, 239] on div "Name: Mission Viejo Heating and Air Conditioning Address: [STREET_ADDRESS] Phon…" at bounding box center [72, 242] width 100 height 40
copy span "Mission Viejo Heating and Air Conditioning"
click at [64, 110] on div "ALL TASKS ALL TASKS ACTIVE TASKS TASKS IN WRAP UP [PHONE_NUMBER] Wrap up | 00:40" at bounding box center [72, 71] width 110 height 109
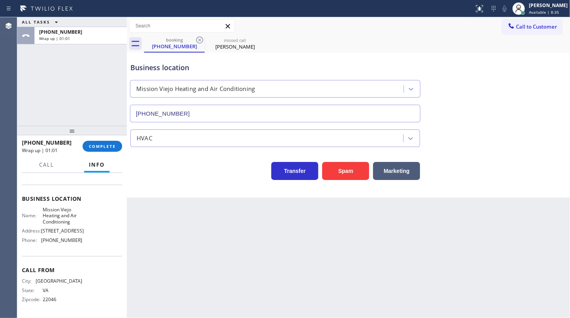
scroll to position [94, 0]
drag, startPoint x: 36, startPoint y: 239, endPoint x: 54, endPoint y: 241, distance: 18.5
click at [54, 241] on div "Phone: [PHONE_NUMBER]" at bounding box center [52, 240] width 60 height 6
click at [43, 243] on div "Name: Mission Viejo Heating and Air Conditioning Address: [STREET_ADDRESS] Phon…" at bounding box center [52, 226] width 60 height 40
drag, startPoint x: 41, startPoint y: 239, endPoint x: 96, endPoint y: 241, distance: 55.7
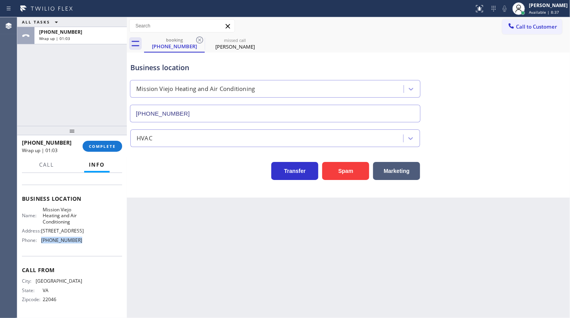
click at [96, 241] on div "Name: Mission Viejo Heating and Air Conditioning Address: [STREET_ADDRESS] Phon…" at bounding box center [72, 226] width 100 height 40
copy div "[PHONE_NUMBER]"
click at [86, 146] on button "COMPLETE" at bounding box center [103, 146] width 40 height 11
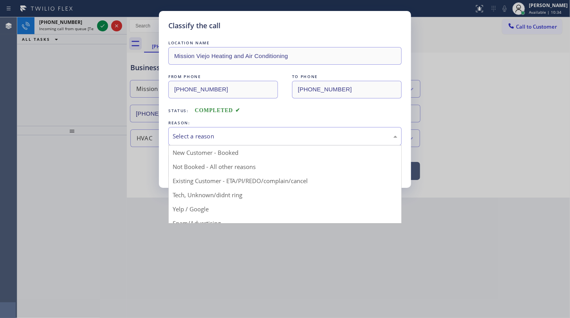
click at [232, 141] on div "Select a reason" at bounding box center [285, 136] width 234 height 18
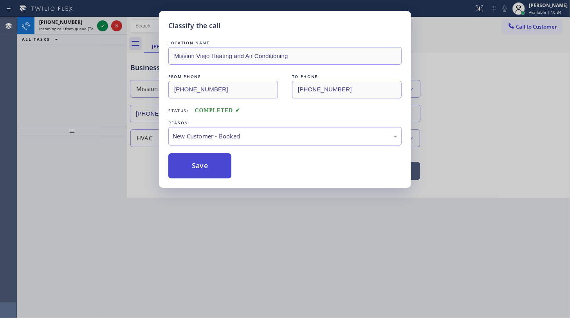
click at [211, 160] on button "Save" at bounding box center [199, 165] width 63 height 25
type input "[PHONE_NUMBER]"
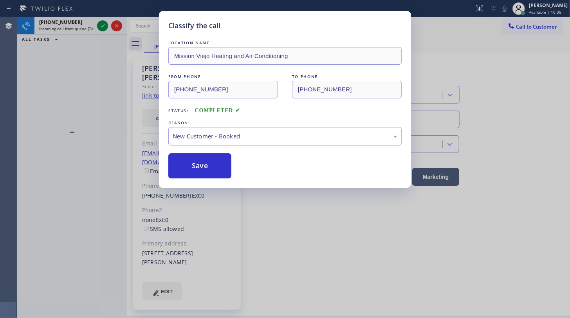
drag, startPoint x: 87, startPoint y: 16, endPoint x: 101, endPoint y: 23, distance: 15.1
click at [90, 20] on div "Classify the call LOCATION NAME Mission Viejo Heating and Air Conditioning FROM…" at bounding box center [285, 159] width 570 height 318
click at [101, 23] on div "Classify the call LOCATION NAME Next Door Appliance Repair [GEOGRAPHIC_DATA] FR…" at bounding box center [293, 167] width 553 height 301
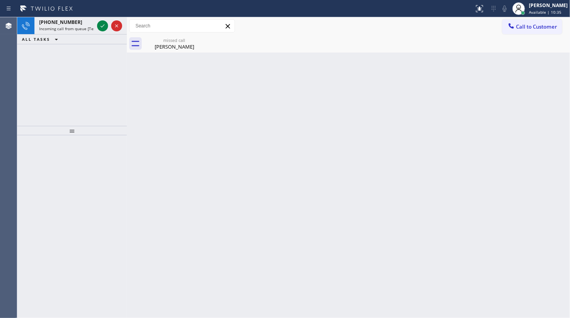
click at [101, 23] on icon at bounding box center [102, 25] width 9 height 9
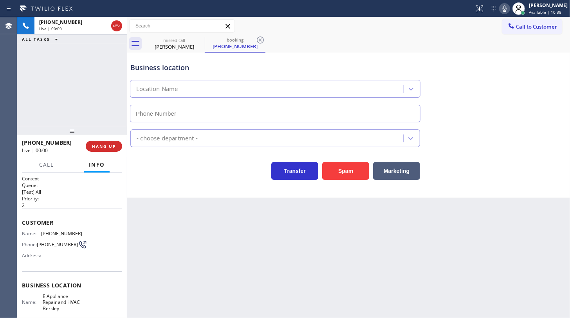
type input "[PHONE_NUMBER]"
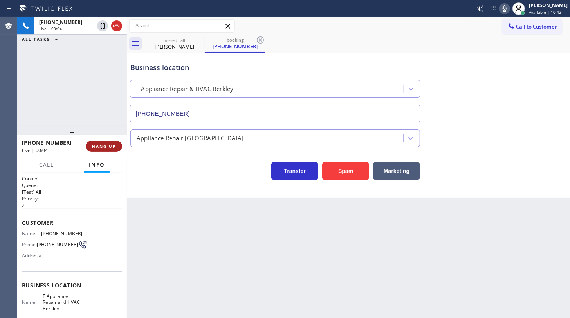
click at [98, 147] on span "HANG UP" at bounding box center [104, 145] width 24 height 5
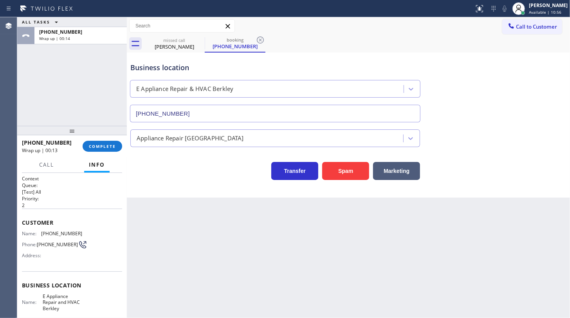
click at [22, 47] on div "ALL TASKS ALL TASKS ACTIVE TASKS TASKS IN WRAP UP [PHONE_NUMBER] Wrap up | 00:14" at bounding box center [72, 71] width 110 height 109
drag, startPoint x: 103, startPoint y: 129, endPoint x: 105, endPoint y: 145, distance: 16.9
click at [104, 135] on div at bounding box center [72, 130] width 110 height 9
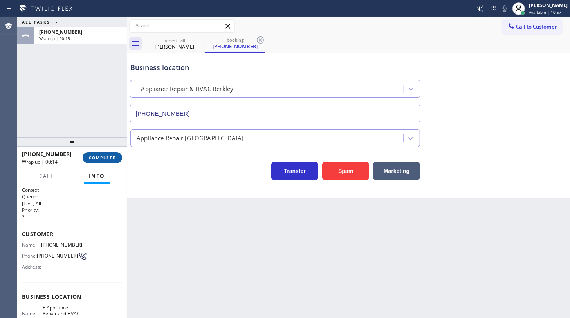
drag, startPoint x: 107, startPoint y: 148, endPoint x: 107, endPoint y: 152, distance: 3.9
click at [108, 147] on div at bounding box center [72, 141] width 110 height 9
click at [109, 158] on span "COMPLETE" at bounding box center [102, 157] width 27 height 5
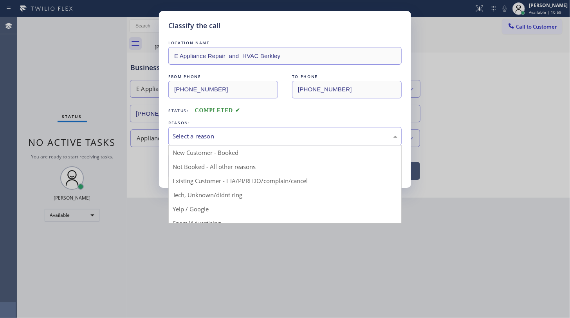
click at [191, 141] on div "Select a reason" at bounding box center [285, 136] width 234 height 18
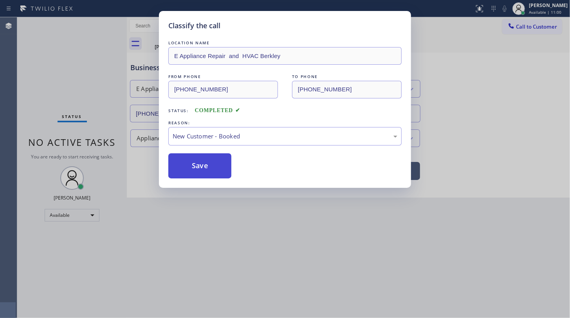
click at [194, 163] on button "Save" at bounding box center [199, 165] width 63 height 25
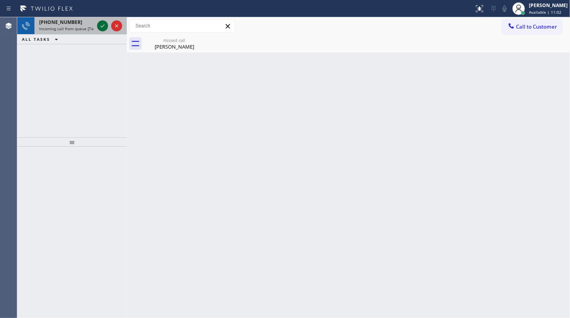
click at [103, 25] on icon at bounding box center [102, 25] width 9 height 9
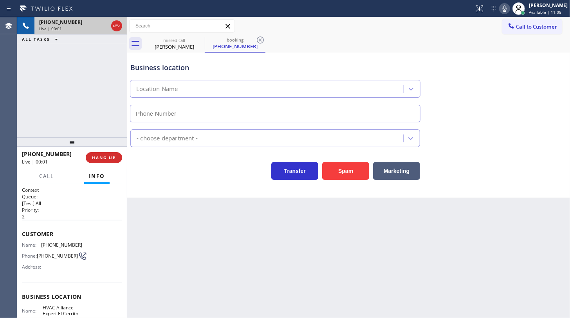
type input "[PHONE_NUMBER]"
drag, startPoint x: 90, startPoint y: 154, endPoint x: 101, endPoint y: 155, distance: 11.8
click at [101, 157] on button "HANG UP" at bounding box center [104, 157] width 36 height 11
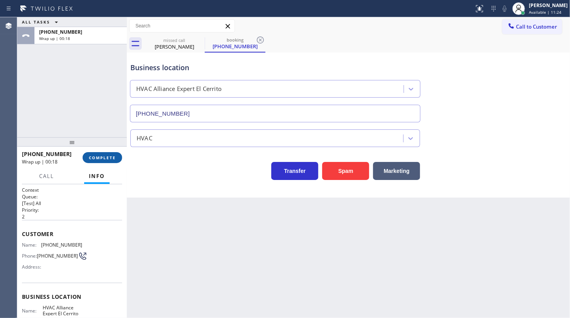
click at [108, 158] on span "COMPLETE" at bounding box center [102, 157] width 27 height 5
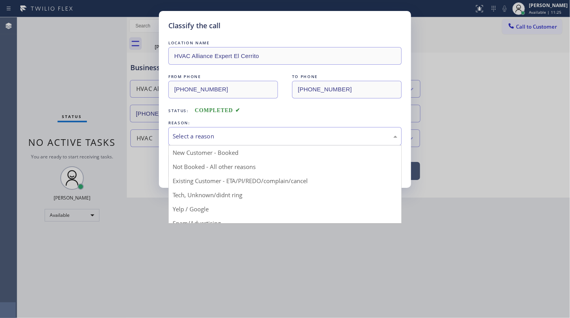
click at [190, 144] on div "Select a reason New Customer - Booked Not Booked - All other reasons Existing C…" at bounding box center [285, 136] width 234 height 18
click at [189, 134] on div "Select a reason" at bounding box center [285, 136] width 225 height 9
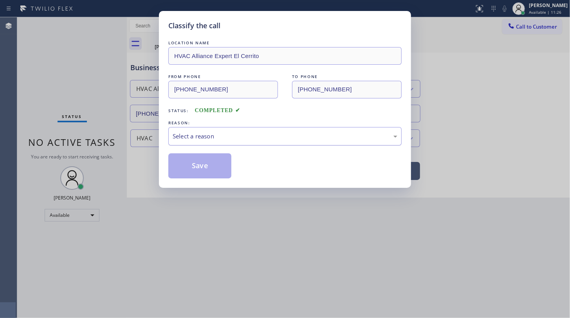
click at [189, 134] on div "Select a reason" at bounding box center [285, 136] width 225 height 9
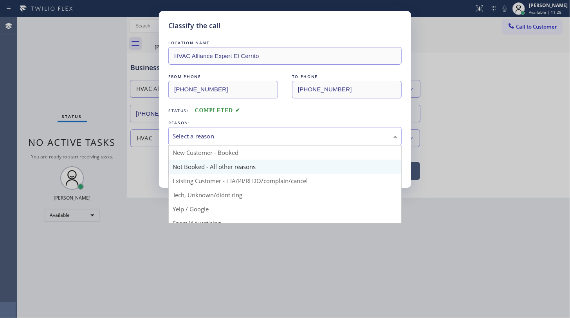
scroll to position [35, 0]
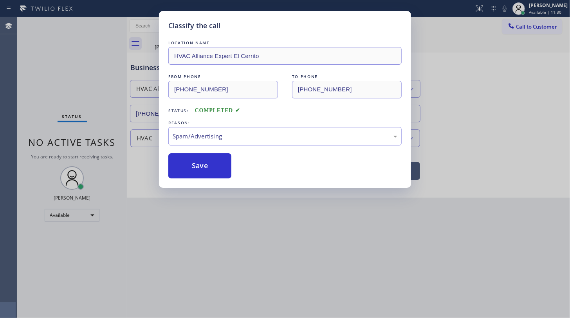
click at [188, 188] on div "Classify the call LOCATION NAME HVAC Alliance Expert El Cerrito FROM PHONE [PHO…" at bounding box center [285, 159] width 570 height 318
click at [196, 168] on button "Save" at bounding box center [199, 165] width 63 height 25
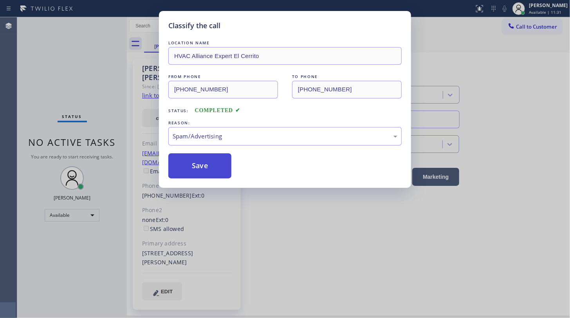
click at [200, 156] on button "Save" at bounding box center [199, 165] width 63 height 25
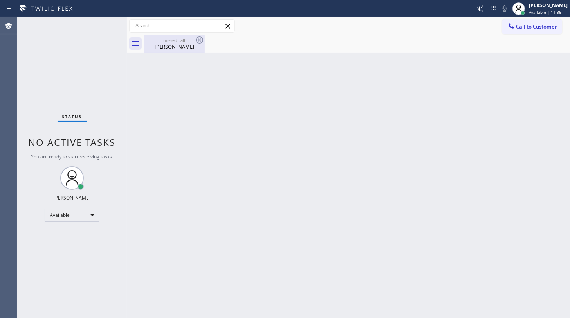
click at [187, 42] on div "missed call" at bounding box center [174, 40] width 59 height 6
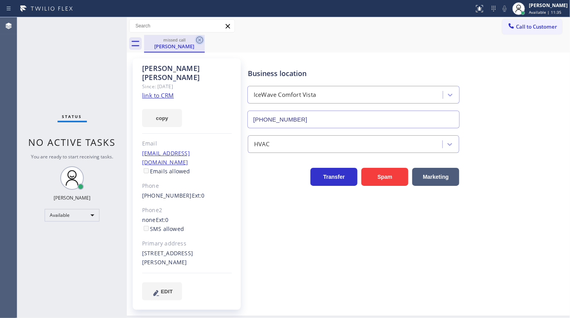
click at [200, 38] on icon at bounding box center [199, 39] width 9 height 9
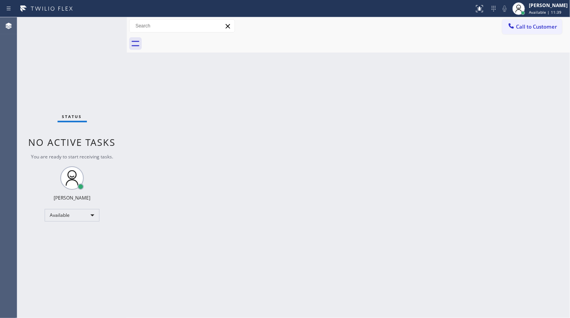
drag, startPoint x: 205, startPoint y: 139, endPoint x: 549, endPoint y: 122, distance: 344.0
click at [208, 139] on div "Back to Dashboard Change Sender ID Customers Technicians Select a contact Outbo…" at bounding box center [349, 167] width 444 height 301
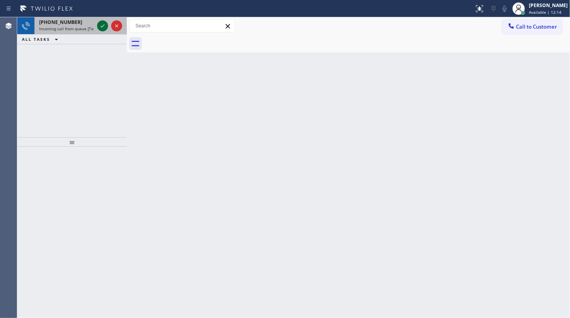
click at [101, 27] on icon at bounding box center [102, 25] width 9 height 9
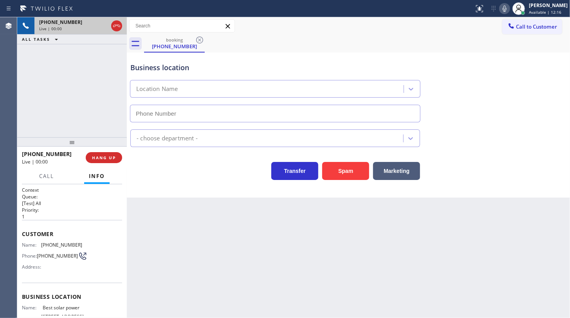
type input "[PHONE_NUMBER]"
drag, startPoint x: 80, startPoint y: 67, endPoint x: 70, endPoint y: 40, distance: 28.5
click at [77, 61] on div "[PHONE_NUMBER] Live | 00:02 ALL TASKS ALL TASKS ACTIVE TASKS TASKS IN WRAP UP" at bounding box center [72, 77] width 110 height 120
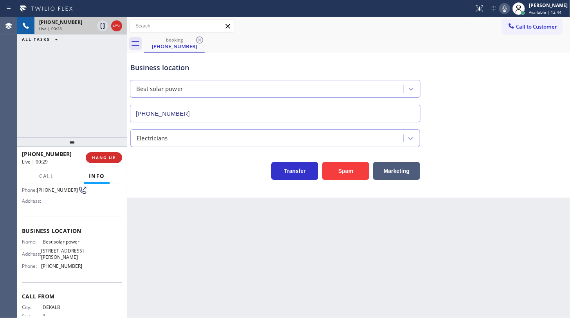
scroll to position [71, 0]
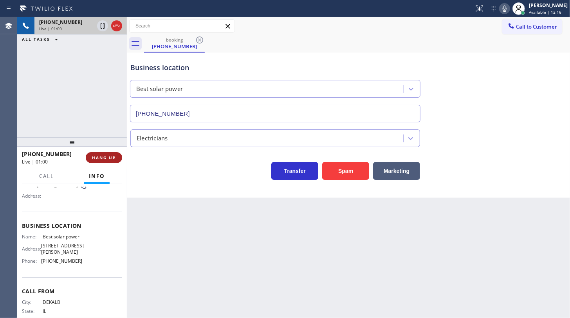
click at [118, 162] on button "HANG UP" at bounding box center [104, 157] width 36 height 11
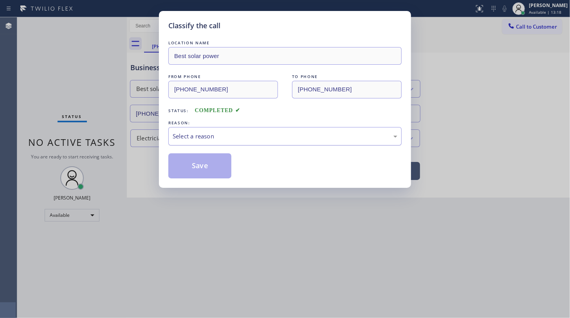
click at [199, 136] on div "Select a reason" at bounding box center [285, 136] width 225 height 9
click at [193, 168] on button "Save" at bounding box center [199, 165] width 63 height 25
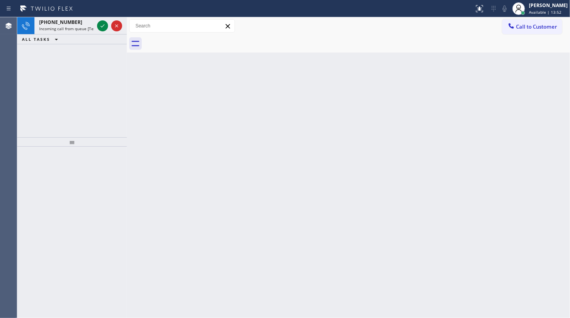
click at [77, 55] on div "[PHONE_NUMBER] Incoming call from queue [Test] All ALL TASKS ALL TASKS ACTIVE T…" at bounding box center [72, 77] width 110 height 120
click at [104, 25] on icon at bounding box center [102, 25] width 9 height 9
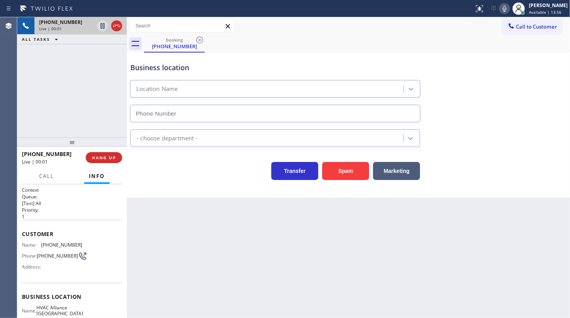
type input "[PHONE_NUMBER]"
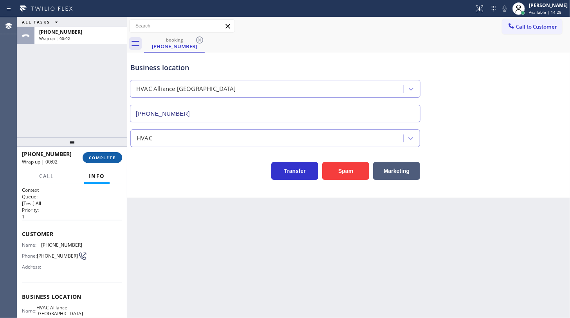
drag, startPoint x: 98, startPoint y: 158, endPoint x: 162, endPoint y: 153, distance: 63.7
click at [99, 158] on span "COMPLETE" at bounding box center [102, 157] width 27 height 5
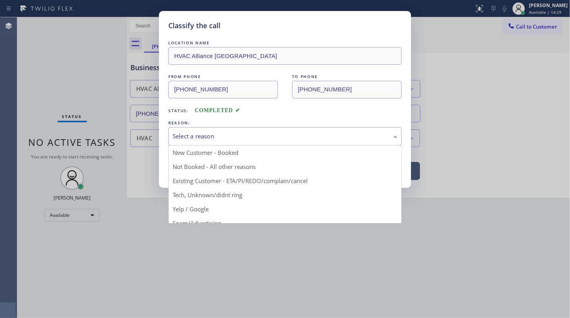
click at [199, 139] on div "Select a reason" at bounding box center [285, 136] width 225 height 9
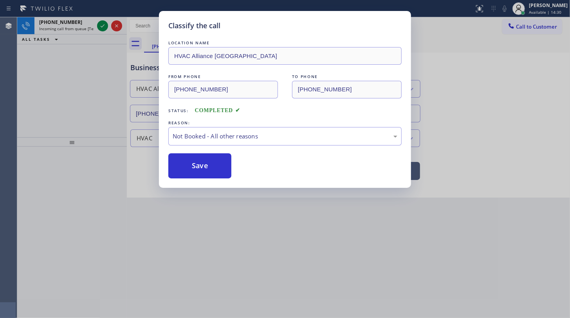
drag, startPoint x: 196, startPoint y: 167, endPoint x: 89, endPoint y: 47, distance: 161.0
click at [189, 156] on button "Save" at bounding box center [199, 165] width 63 height 25
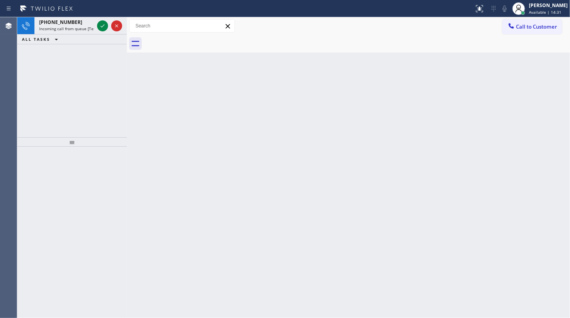
click at [100, 24] on div "Classify the call LOCATION NAME Next Door Appliance Repair [GEOGRAPHIC_DATA] FR…" at bounding box center [293, 167] width 553 height 301
click at [100, 24] on icon at bounding box center [102, 25] width 9 height 9
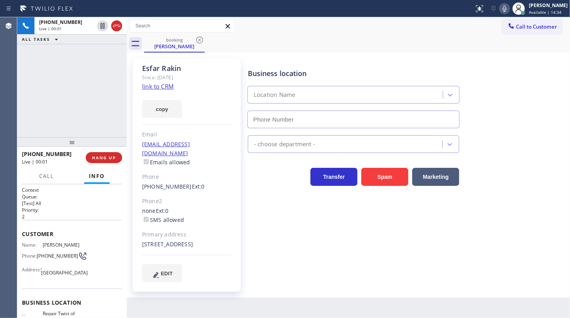
type input "[PHONE_NUMBER]"
click at [167, 87] on link "link to CRM" at bounding box center [158, 86] width 32 height 8
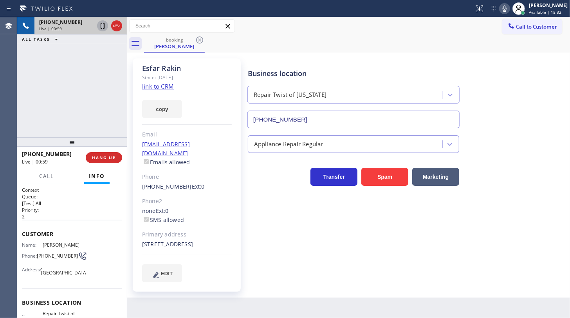
click at [103, 25] on icon at bounding box center [103, 25] width 4 height 5
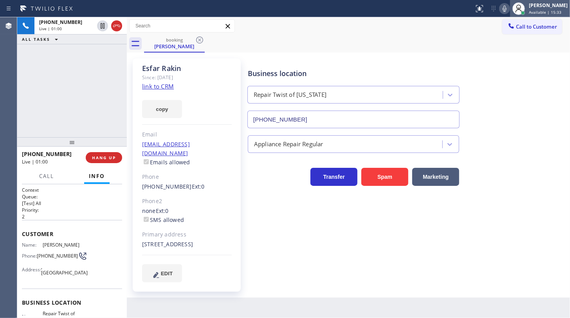
click at [513, 11] on div at bounding box center [519, 8] width 17 height 17
click at [507, 9] on icon at bounding box center [505, 8] width 4 height 6
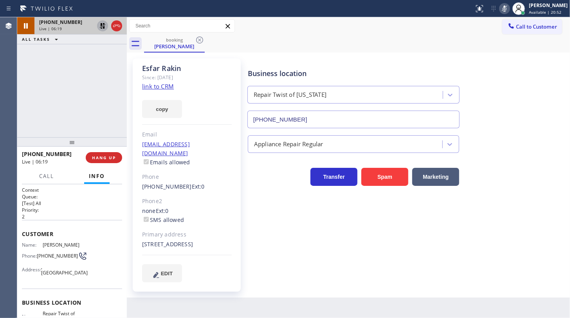
click at [101, 26] on icon at bounding box center [102, 25] width 9 height 9
click at [503, 7] on icon at bounding box center [504, 8] width 9 height 9
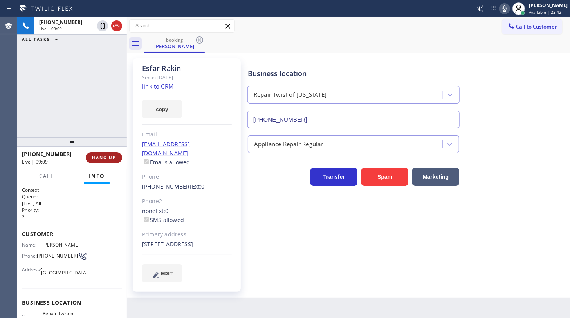
click at [103, 154] on button "HANG UP" at bounding box center [104, 157] width 36 height 11
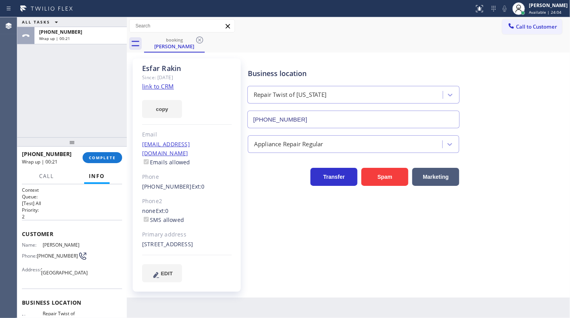
click at [41, 96] on div "ALL TASKS ALL TASKS ACTIVE TASKS TASKS IN WRAP UP [PHONE_NUMBER] Wrap up | 00:21" at bounding box center [72, 77] width 110 height 120
click at [101, 161] on button "COMPLETE" at bounding box center [103, 157] width 40 height 11
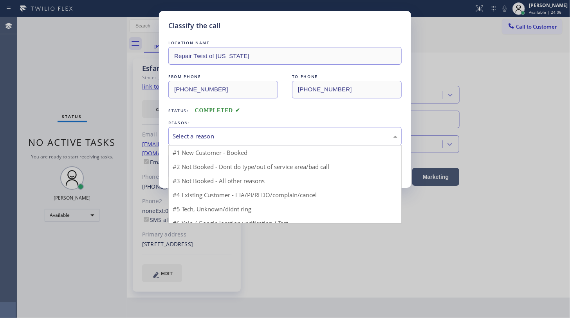
click at [214, 137] on div "Select a reason" at bounding box center [285, 136] width 225 height 9
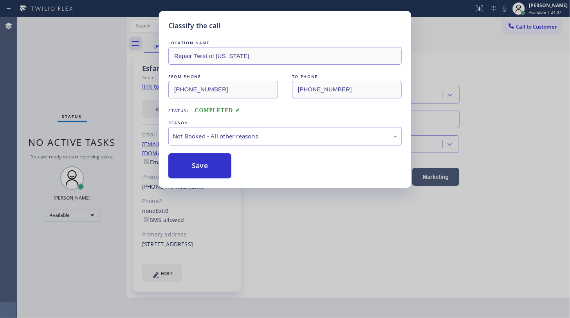
click at [204, 166] on button "Save" at bounding box center [199, 165] width 63 height 25
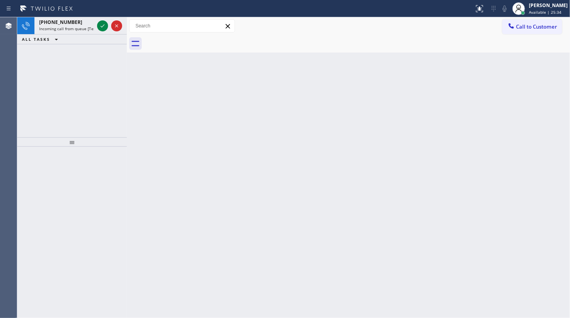
drag, startPoint x: 35, startPoint y: 30, endPoint x: 38, endPoint y: 41, distance: 11.2
click at [36, 42] on div "[PHONE_NUMBER] Incoming call from queue [Test] All ALL TASKS ALL TASKS ACTIVE T…" at bounding box center [72, 30] width 110 height 27
click at [103, 24] on icon at bounding box center [102, 25] width 9 height 9
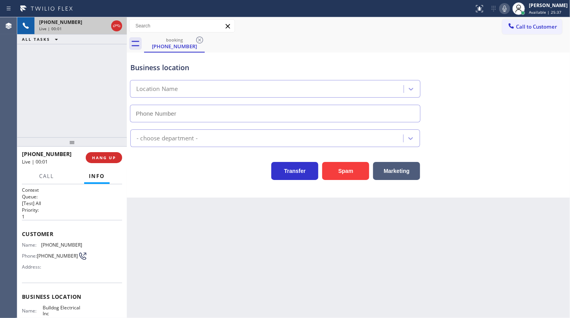
type input "[PHONE_NUMBER]"
click at [34, 93] on div "[PHONE_NUMBER] Live | 00:27 ALL TASKS ALL TASKS ACTIVE TASKS TASKS IN WRAP UP" at bounding box center [72, 77] width 110 height 120
click at [114, 158] on span "HANG UP" at bounding box center [104, 157] width 24 height 5
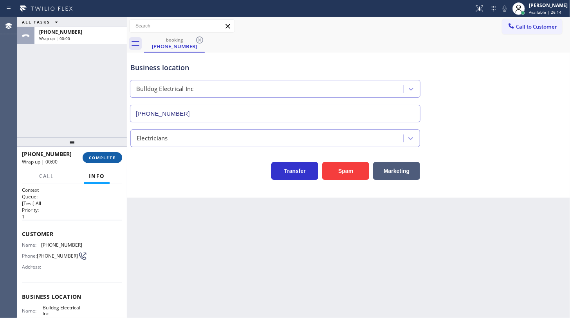
click at [115, 157] on span "COMPLETE" at bounding box center [102, 157] width 27 height 5
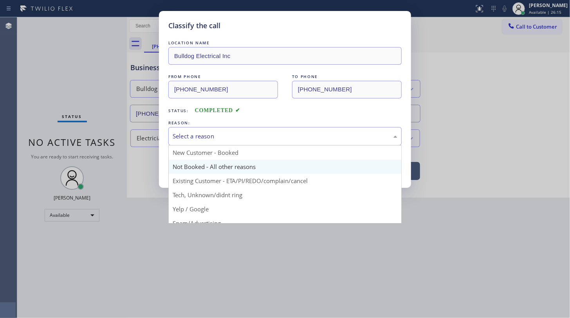
drag, startPoint x: 199, startPoint y: 135, endPoint x: 202, endPoint y: 161, distance: 26.4
click at [199, 139] on div "Select a reason" at bounding box center [285, 136] width 225 height 9
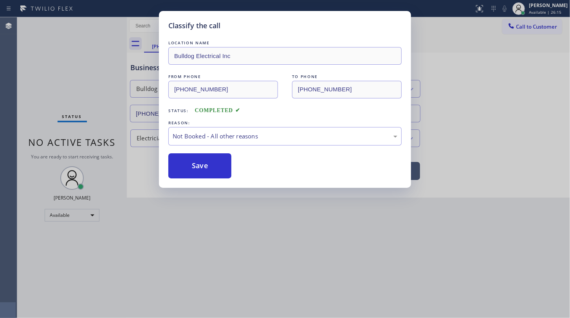
click at [203, 165] on button "Save" at bounding box center [199, 165] width 63 height 25
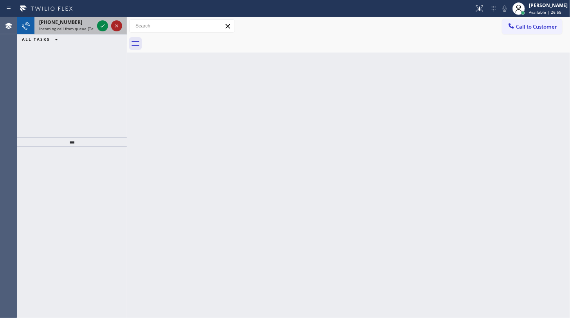
click at [112, 24] on icon at bounding box center [116, 25] width 9 height 9
click at [103, 21] on icon at bounding box center [102, 25] width 9 height 9
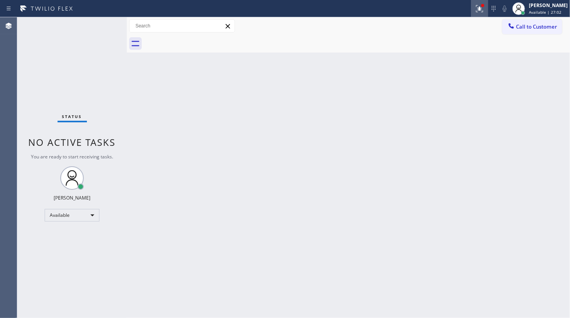
click at [478, 6] on icon at bounding box center [479, 8] width 9 height 9
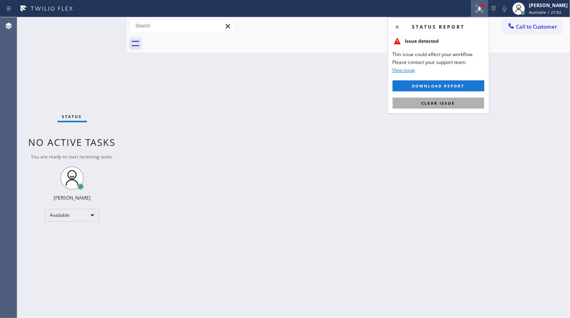
click at [465, 101] on button "Clear issue" at bounding box center [439, 103] width 92 height 11
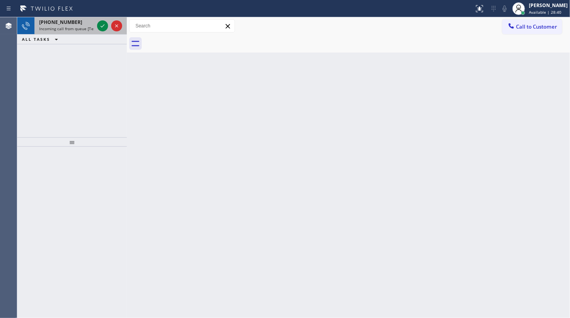
drag, startPoint x: 74, startPoint y: 47, endPoint x: 80, endPoint y: 30, distance: 17.3
click at [75, 45] on div "[PHONE_NUMBER] Incoming call from queue [Test] All ALL TASKS ALL TASKS ACTIVE T…" at bounding box center [72, 77] width 110 height 120
click at [100, 27] on icon at bounding box center [102, 25] width 9 height 9
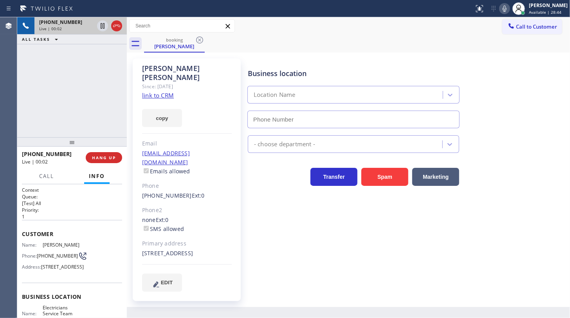
type input "[PHONE_NUMBER]"
click at [163, 91] on link "link to CRM" at bounding box center [158, 95] width 32 height 8
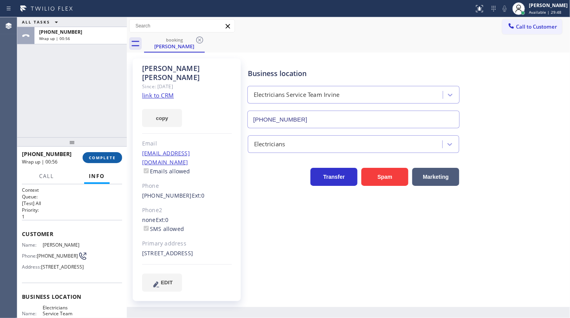
click at [102, 155] on span "COMPLETE" at bounding box center [102, 157] width 27 height 5
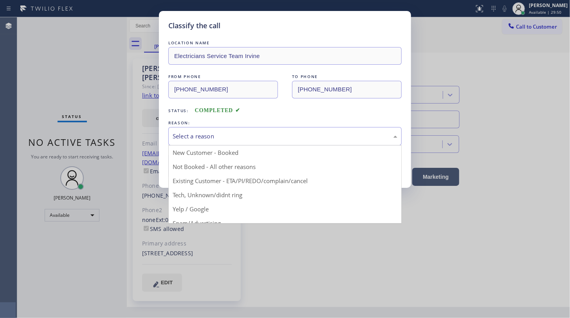
click at [235, 134] on div "Select a reason" at bounding box center [285, 136] width 225 height 9
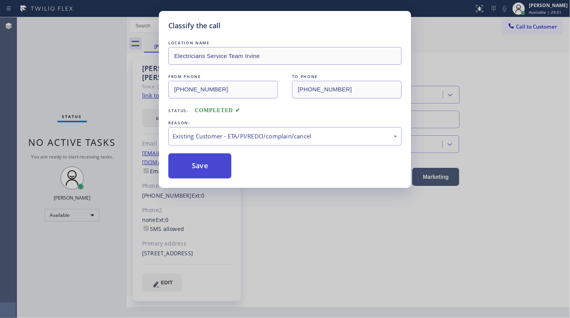
click at [203, 163] on button "Save" at bounding box center [199, 165] width 63 height 25
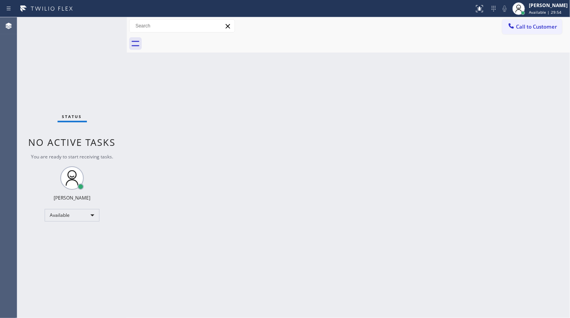
click at [570, 168] on div "Back to Dashboard Change Sender ID Customers Technicians Select a contact Outbo…" at bounding box center [349, 167] width 444 height 301
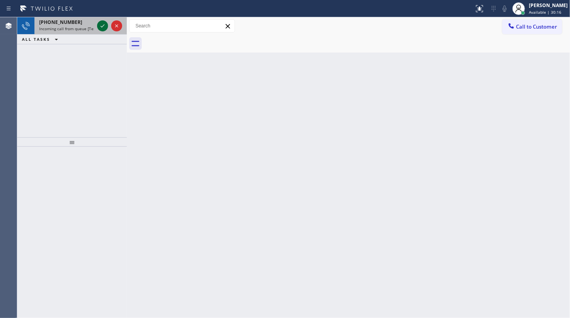
click at [104, 25] on icon at bounding box center [102, 25] width 9 height 9
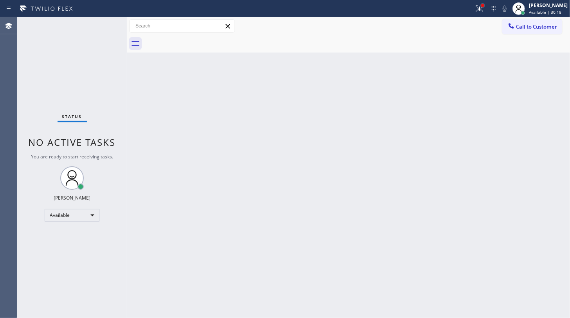
click at [485, 5] on div at bounding box center [483, 5] width 3 height 3
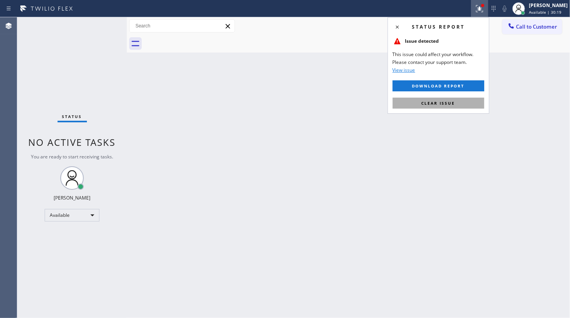
click at [451, 107] on button "Clear issue" at bounding box center [439, 103] width 92 height 11
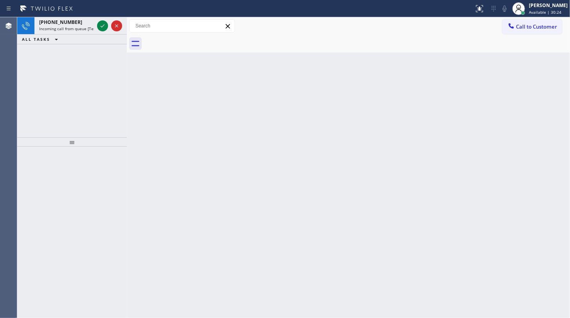
click at [53, 56] on div "[PHONE_NUMBER] Incoming call from queue [Test] All ALL TASKS ALL TASKS ACTIVE T…" at bounding box center [72, 77] width 110 height 120
click at [100, 27] on icon at bounding box center [102, 25] width 9 height 9
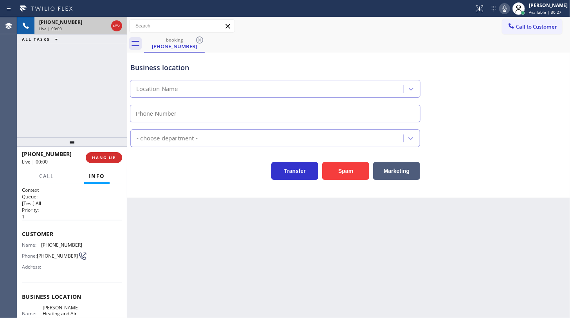
type input "[PHONE_NUMBER]"
click at [104, 106] on div "[PHONE_NUMBER] Live | 00:03 ALL TASKS ALL TASKS ACTIVE TASKS TASKS IN WRAP UP" at bounding box center [72, 77] width 110 height 120
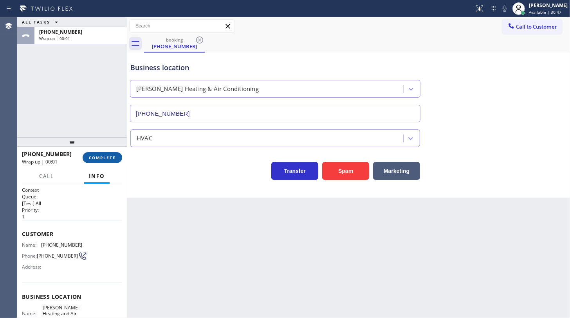
click at [98, 162] on button "COMPLETE" at bounding box center [103, 157] width 40 height 11
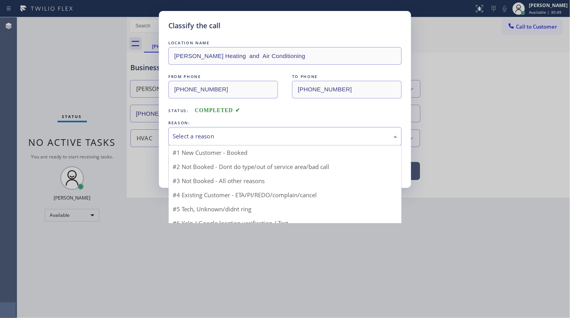
click at [185, 137] on div "Select a reason" at bounding box center [285, 136] width 225 height 9
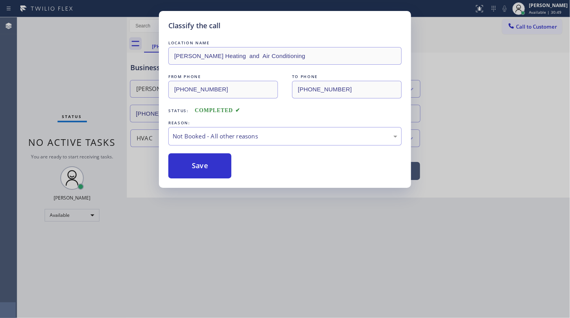
click at [181, 163] on button "Save" at bounding box center [199, 165] width 63 height 25
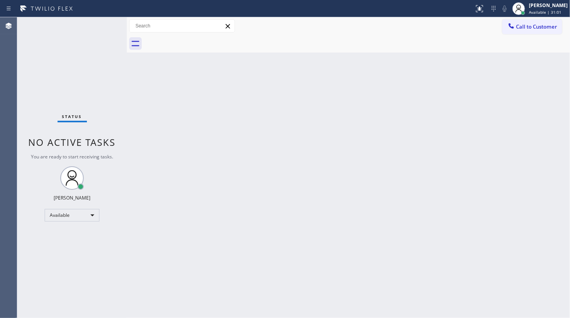
click at [69, 63] on div "Status No active tasks You are ready to start receiving tasks. JENIZA ALCAYDE A…" at bounding box center [72, 167] width 110 height 301
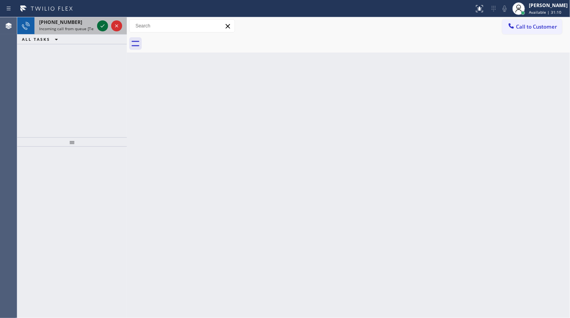
click at [101, 21] on icon at bounding box center [102, 25] width 9 height 9
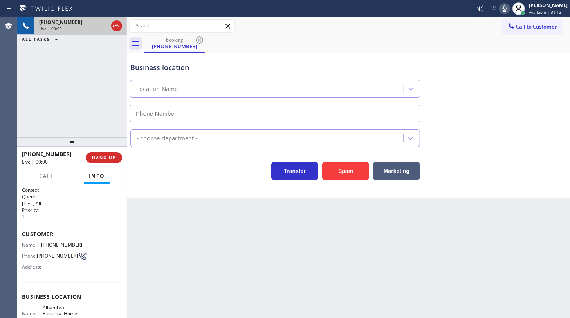
type input "[PHONE_NUMBER]"
click at [345, 169] on button "Spam" at bounding box center [345, 171] width 47 height 18
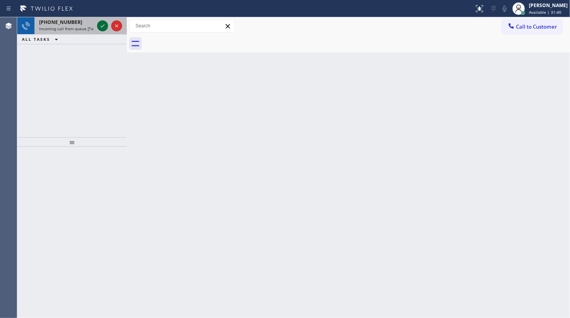
click at [101, 29] on icon at bounding box center [102, 25] width 9 height 9
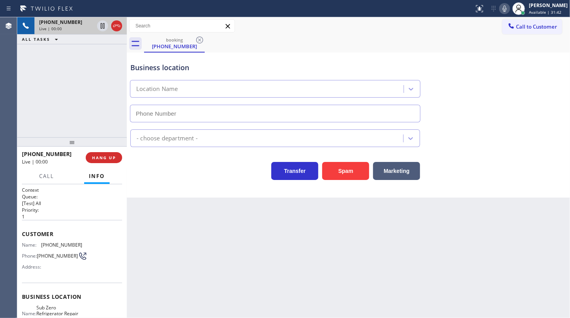
type input "[PHONE_NUMBER]"
click at [66, 220] on div "Customer Name: [PHONE_NUMBER] Phone: [PHONE_NUMBER] Address:" at bounding box center [72, 251] width 100 height 63
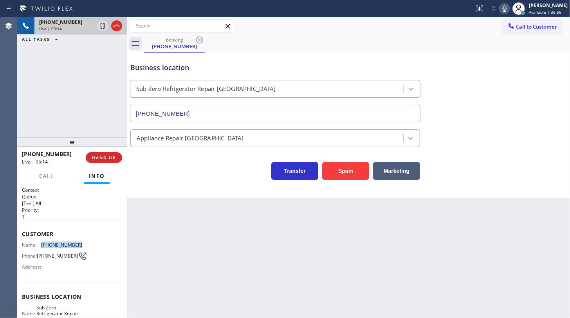
drag, startPoint x: 41, startPoint y: 243, endPoint x: 112, endPoint y: 239, distance: 71.4
click at [112, 239] on div "Customer Name: [PHONE_NUMBER] Phone: [PHONE_NUMBER] Address:" at bounding box center [72, 251] width 100 height 63
copy div "[PHONE_NUMBER]"
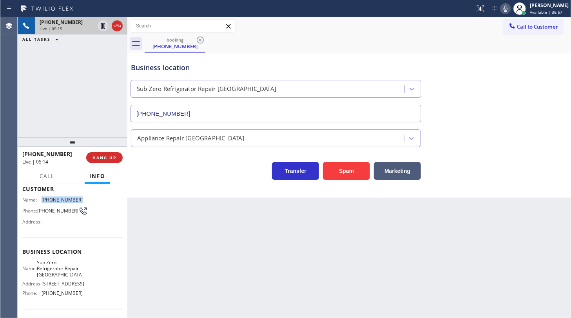
scroll to position [105, 0]
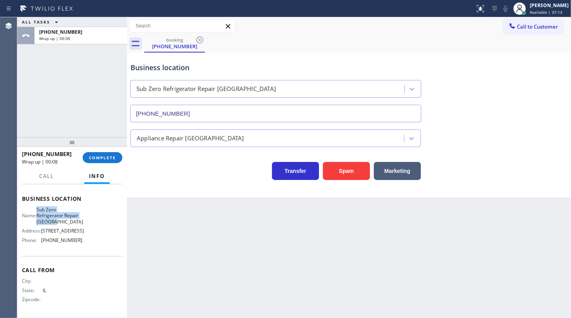
drag, startPoint x: 42, startPoint y: 200, endPoint x: 90, endPoint y: 216, distance: 50.4
click at [90, 216] on div "Name: Sub Zero Refrigerator Repair [GEOGRAPHIC_DATA] Address: [STREET_ADDRESS] …" at bounding box center [72, 226] width 100 height 40
copy span "Sub Zero Refrigerator Repair [GEOGRAPHIC_DATA]"
drag, startPoint x: 39, startPoint y: 243, endPoint x: 102, endPoint y: 239, distance: 63.2
click at [102, 239] on div "Name: Sub Zero Refrigerator Repair [GEOGRAPHIC_DATA] Address: [STREET_ADDRESS] …" at bounding box center [72, 226] width 100 height 40
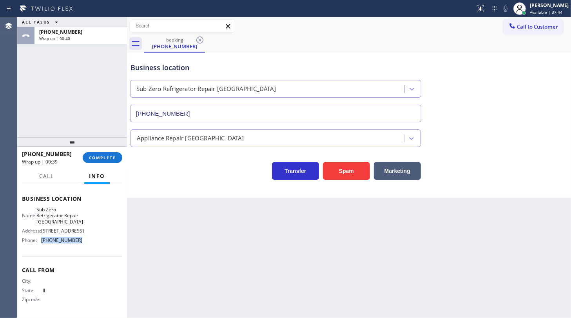
copy div "[PHONE_NUMBER]"
click at [110, 161] on button "COMPLETE" at bounding box center [103, 157] width 40 height 11
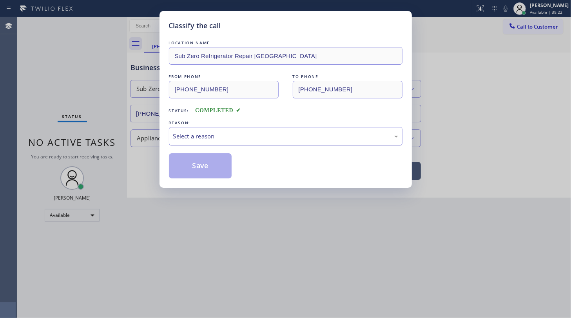
click at [195, 138] on div "Select a reason" at bounding box center [285, 136] width 225 height 9
click at [192, 163] on button "Save" at bounding box center [200, 165] width 63 height 25
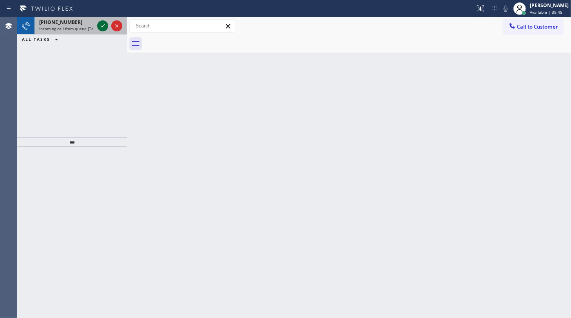
click at [104, 25] on icon at bounding box center [103, 25] width 4 height 3
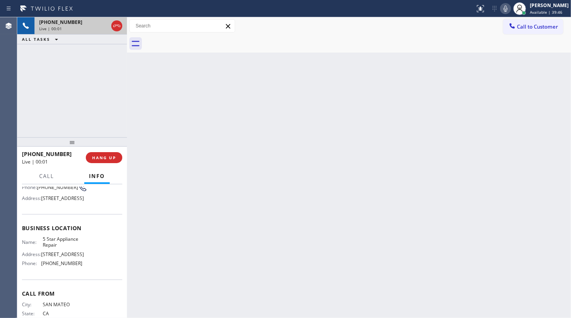
scroll to position [71, 0]
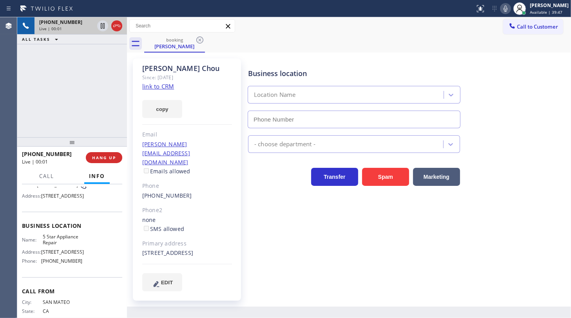
type input "[PHONE_NUMBER]"
click at [161, 90] on link "link to CRM" at bounding box center [158, 86] width 32 height 8
drag, startPoint x: 67, startPoint y: 90, endPoint x: 55, endPoint y: 5, distance: 85.4
click at [68, 81] on div "[PHONE_NUMBER] Live | 00:17 ALL TASKS ALL TASKS ACTIVE TASKS TASKS IN WRAP UP" at bounding box center [72, 77] width 110 height 120
click at [103, 25] on icon at bounding box center [102, 25] width 9 height 9
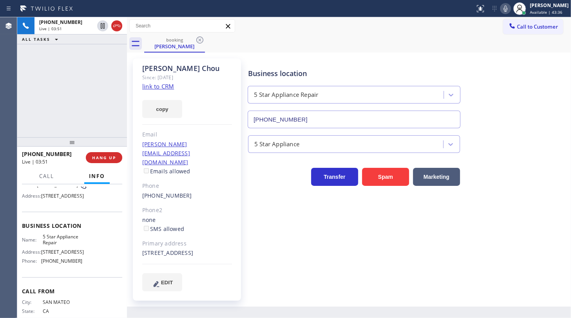
click at [504, 11] on icon at bounding box center [505, 8] width 9 height 9
click at [82, 106] on div "[PHONE_NUMBER] Live | 05:33 ALL TASKS ALL TASKS ACTIVE TASKS TASKS IN WRAP UP" at bounding box center [72, 77] width 110 height 120
drag, startPoint x: 55, startPoint y: 87, endPoint x: 56, endPoint y: 80, distance: 6.7
click at [56, 82] on div "[PHONE_NUMBER] Live | 05:45 ALL TASKS ALL TASKS ACTIVE TASKS TASKS IN WRAP UP" at bounding box center [72, 77] width 110 height 120
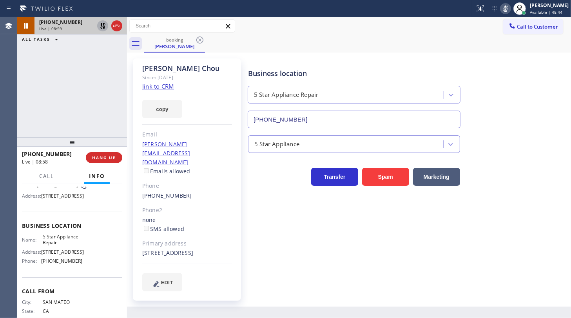
click at [100, 26] on icon at bounding box center [102, 25] width 9 height 9
click at [503, 9] on icon at bounding box center [505, 8] width 9 height 9
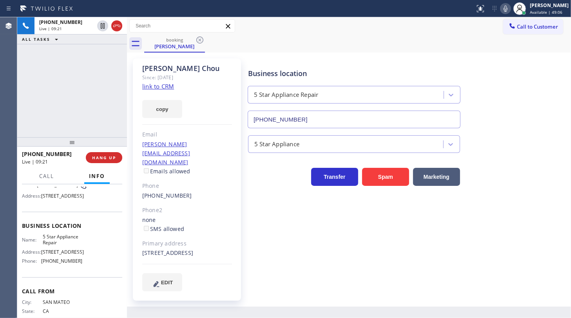
click at [51, 112] on div "[PHONE_NUMBER] Live | 09:21 ALL TASKS ALL TASKS ACTIVE TASKS TASKS IN WRAP UP" at bounding box center [72, 77] width 110 height 120
click at [97, 98] on div "[PHONE_NUMBER] Live | 09:43 ALL TASKS ALL TASKS ACTIVE TASKS TASKS IN WRAP UP" at bounding box center [72, 77] width 110 height 120
click at [98, 154] on button "HANG UP" at bounding box center [104, 157] width 36 height 11
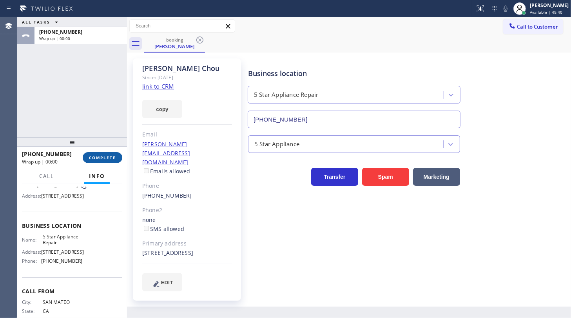
click at [98, 154] on button "COMPLETE" at bounding box center [103, 157] width 40 height 11
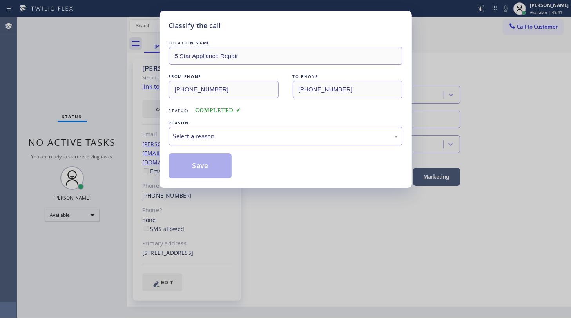
click at [208, 141] on div "Select a reason" at bounding box center [286, 136] width 234 height 18
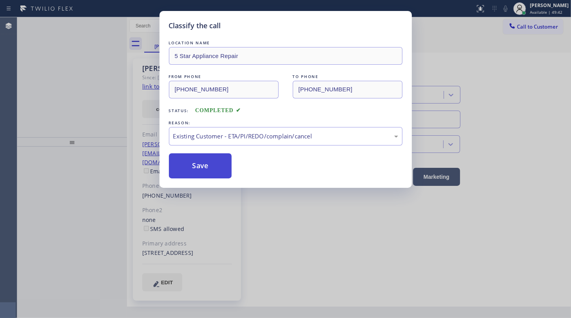
click at [195, 162] on button "Save" at bounding box center [200, 165] width 63 height 25
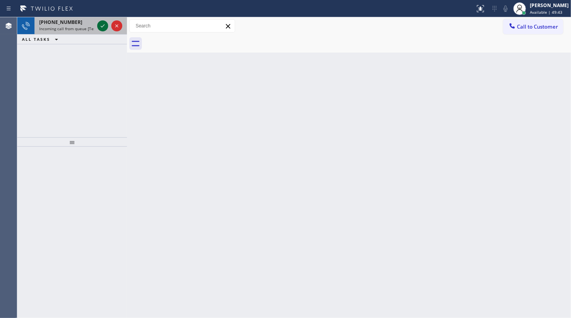
click at [98, 24] on icon at bounding box center [102, 25] width 9 height 9
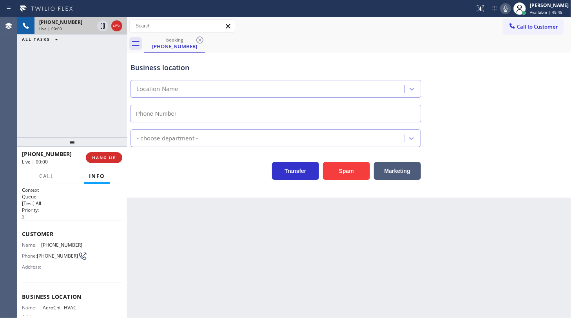
type input "[PHONE_NUMBER]"
click at [95, 157] on span "HANG UP" at bounding box center [104, 157] width 24 height 5
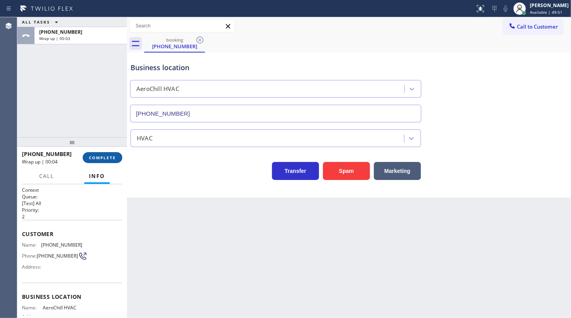
click at [95, 157] on span "COMPLETE" at bounding box center [102, 157] width 27 height 5
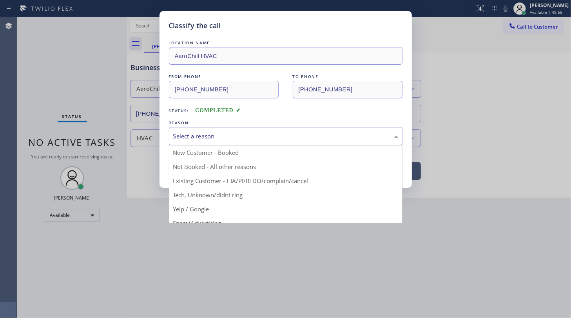
click at [192, 129] on div "Select a reason" at bounding box center [286, 136] width 234 height 18
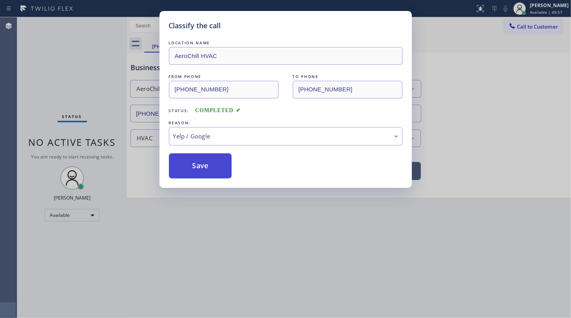
click at [199, 167] on button "Save" at bounding box center [200, 165] width 63 height 25
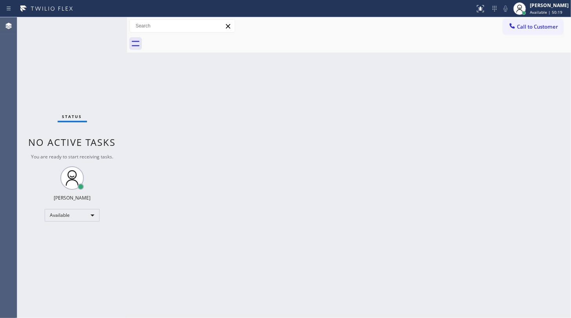
click at [330, 232] on div "Back to Dashboard Change Sender ID Customers Technicians Select a contact Outbo…" at bounding box center [349, 167] width 444 height 301
click at [51, 33] on div "Status No active tasks You are ready to start receiving tasks. JENIZA ALCAYDE A…" at bounding box center [72, 167] width 110 height 301
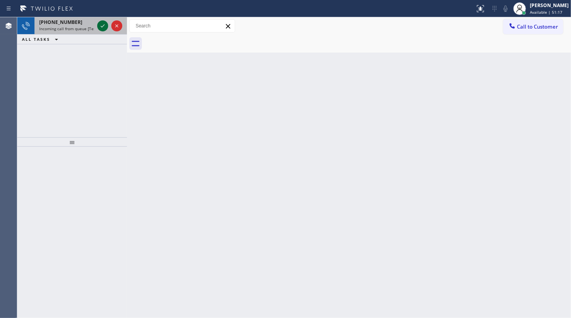
click at [98, 23] on icon at bounding box center [102, 25] width 9 height 9
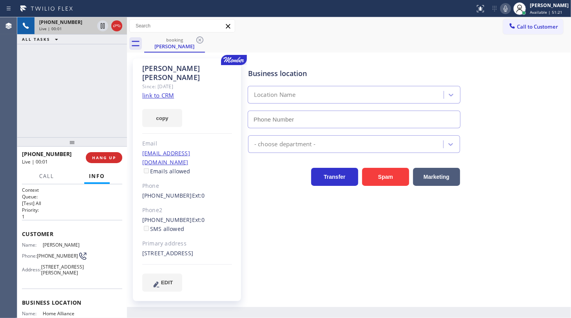
type input "[PHONE_NUMBER]"
click at [163, 91] on link "link to CRM" at bounding box center [158, 95] width 32 height 8
click at [505, 8] on icon at bounding box center [505, 8] width 4 height 6
click at [103, 25] on icon at bounding box center [102, 25] width 9 height 9
drag, startPoint x: 27, startPoint y: 79, endPoint x: 150, endPoint y: 16, distance: 137.7
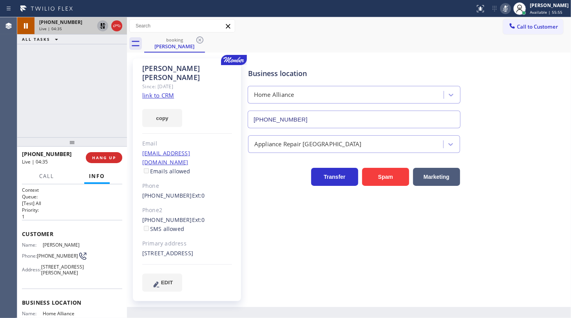
click at [29, 78] on div "[PHONE_NUMBER] Live | 04:35 ALL TASKS ALL TASKS ACTIVE TASKS TASKS IN WRAP UP" at bounding box center [72, 77] width 110 height 120
click at [101, 24] on icon at bounding box center [102, 25] width 5 height 5
click at [507, 9] on icon at bounding box center [505, 8] width 4 height 6
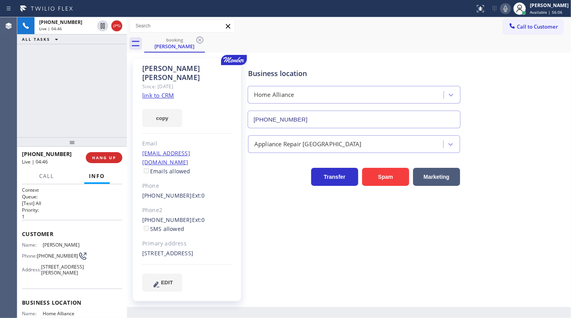
click at [63, 102] on div "[PHONE_NUMBER] Live | 04:46 ALL TASKS ALL TASKS ACTIVE TASKS TASKS IN WRAP UP" at bounding box center [72, 77] width 110 height 120
click at [214, 114] on div "copy" at bounding box center [187, 113] width 90 height 27
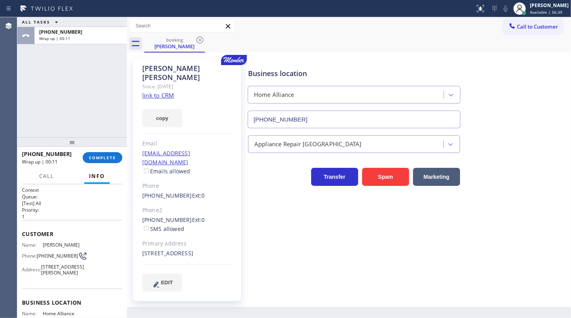
click at [59, 101] on div "ALL TASKS ALL TASKS ACTIVE TASKS TASKS IN WRAP UP [PHONE_NUMBER] Wrap up | 00:11" at bounding box center [72, 77] width 110 height 120
click at [63, 98] on div "ALL TASKS ALL TASKS ACTIVE TASKS TASKS IN WRAP UP [PHONE_NUMBER] Wrap up | 00:32" at bounding box center [72, 77] width 110 height 120
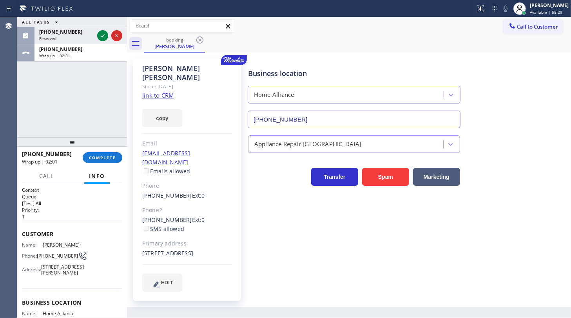
drag, startPoint x: 47, startPoint y: 94, endPoint x: 89, endPoint y: 62, distance: 52.5
click at [54, 87] on div "ALL TASKS ALL TASKS ACTIVE TASKS TASKS IN WRAP UP [PHONE_NUMBER] Reserved [PHON…" at bounding box center [72, 77] width 110 height 120
click at [100, 32] on icon at bounding box center [102, 35] width 9 height 9
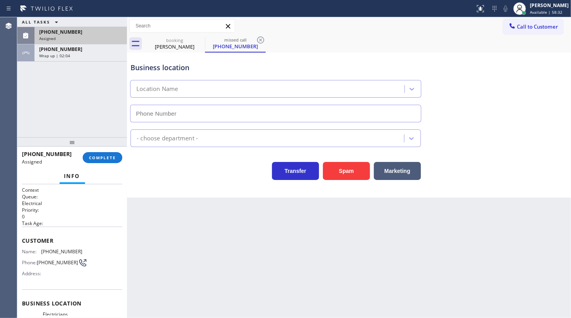
type input "[PHONE_NUMBER]"
click at [60, 102] on div "ALL TASKS ALL TASKS ACTIVE TASKS TASKS IN WRAP UP [PHONE_NUMBER] Assigned [PHON…" at bounding box center [72, 77] width 110 height 120
click at [107, 33] on div "[PHONE_NUMBER]" at bounding box center [80, 32] width 83 height 7
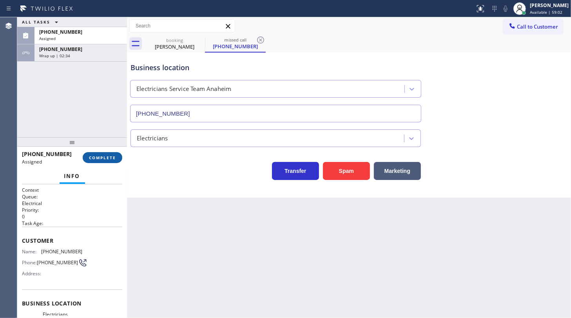
click at [113, 162] on button "COMPLETE" at bounding box center [103, 157] width 40 height 11
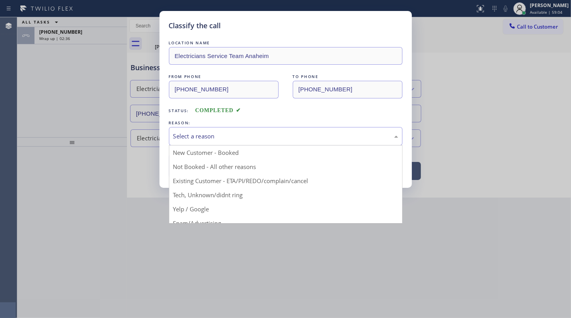
click at [205, 141] on div "Select a reason" at bounding box center [286, 136] width 234 height 18
click at [201, 137] on div "Select a reason" at bounding box center [285, 136] width 225 height 9
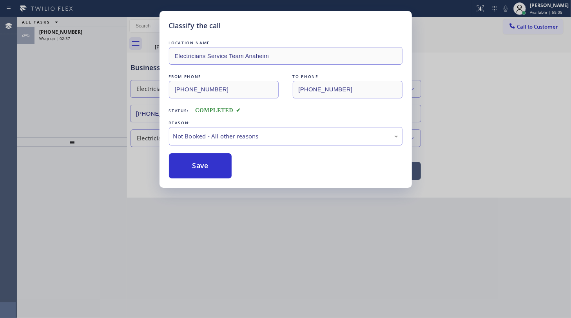
click at [198, 163] on button "Save" at bounding box center [200, 165] width 63 height 25
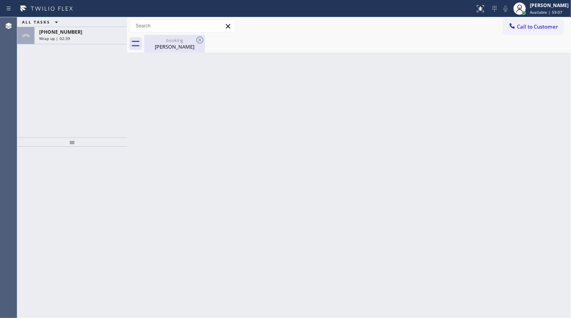
click at [155, 51] on div "booking [PERSON_NAME]" at bounding box center [174, 44] width 59 height 18
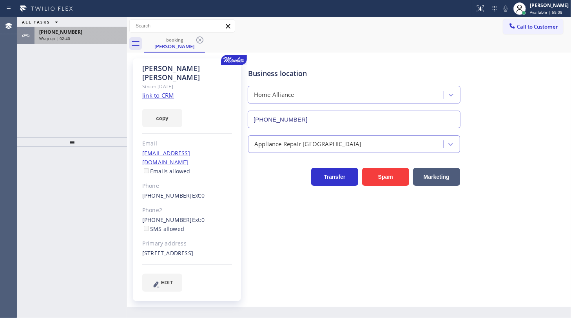
click at [92, 37] on div "Wrap up | 02:40" at bounding box center [80, 38] width 83 height 5
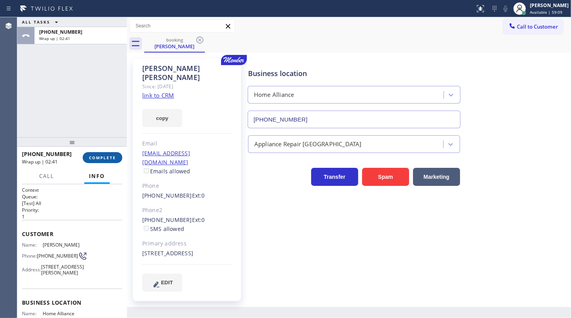
drag, startPoint x: 110, startPoint y: 159, endPoint x: 381, endPoint y: 157, distance: 270.7
click at [113, 159] on span "COMPLETE" at bounding box center [102, 157] width 27 height 5
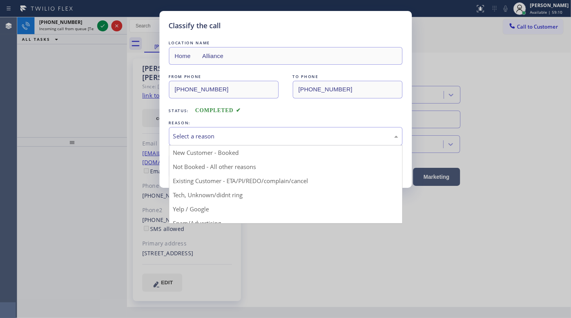
drag, startPoint x: 196, startPoint y: 136, endPoint x: 196, endPoint y: 174, distance: 38.4
click at [196, 138] on div "Select a reason" at bounding box center [285, 136] width 225 height 9
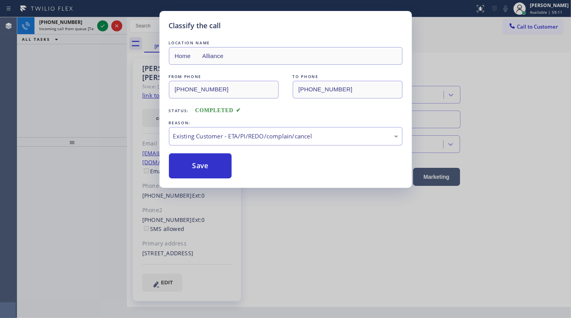
drag, startPoint x: 192, startPoint y: 161, endPoint x: 108, endPoint y: 27, distance: 157.9
click at [189, 148] on div "LOCATION NAME Home Alliance FROM PHONE [PHONE_NUMBER] TO PHONE [PHONE_NUMBER] S…" at bounding box center [286, 108] width 234 height 139
click at [98, 24] on div "Classify the call LOCATION NAME Home Alliance FROM PHONE [PHONE_NUMBER] TO PHON…" at bounding box center [285, 159] width 571 height 318
click at [98, 22] on div "Classify the call LOCATION NAME Home Alliance FROM PHONE [PHONE_NUMBER] TO PHON…" at bounding box center [285, 159] width 571 height 318
click at [101, 23] on div "Classify the call LOCATION NAME Home Alliance FROM PHONE [PHONE_NUMBER] TO PHON…" at bounding box center [285, 159] width 571 height 318
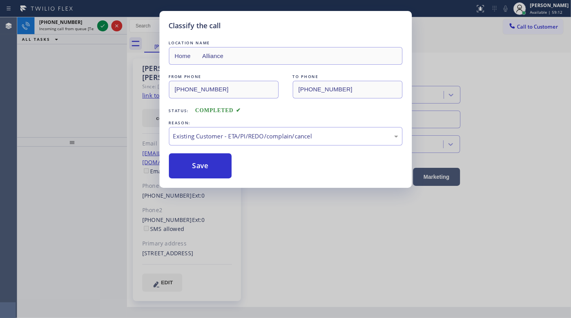
click at [105, 24] on div "Classify the call LOCATION NAME Home Alliance FROM PHONE [PHONE_NUMBER] TO PHON…" at bounding box center [285, 159] width 571 height 318
click at [203, 161] on div "LOCATION NAME Home Alliance FROM PHONE [PHONE_NUMBER] TO PHONE [PHONE_NUMBER] S…" at bounding box center [286, 108] width 234 height 139
click at [203, 165] on button "Save" at bounding box center [200, 165] width 63 height 25
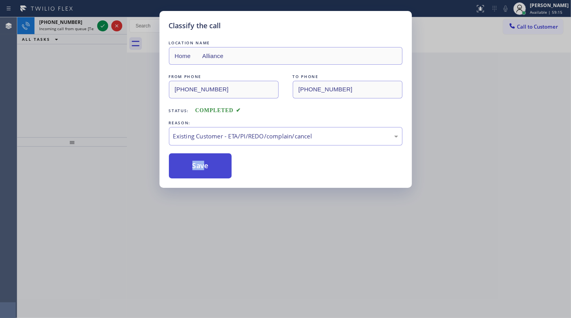
click at [207, 166] on div "Classify the call LOCATION NAME Next Door Appliance Repair [GEOGRAPHIC_DATA] FR…" at bounding box center [294, 167] width 554 height 301
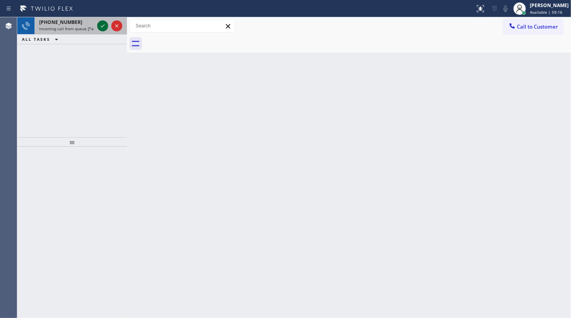
click at [103, 23] on icon at bounding box center [102, 25] width 9 height 9
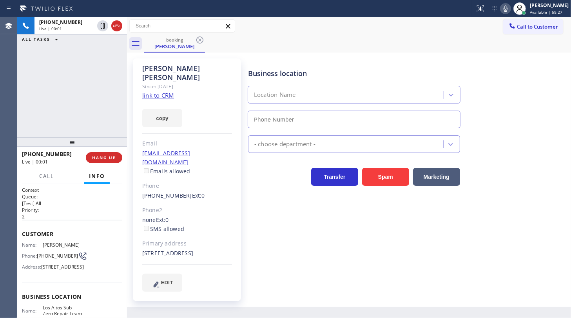
type input "[PHONE_NUMBER]"
click at [171, 91] on link "link to CRM" at bounding box center [158, 95] width 32 height 8
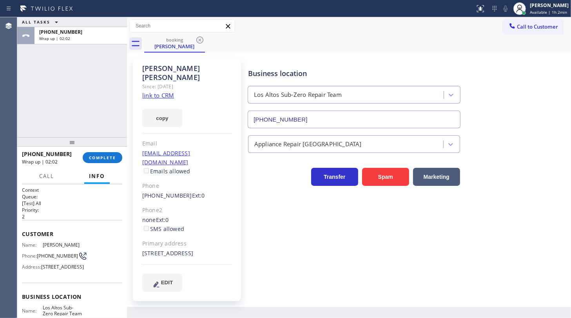
click at [51, 79] on div "ALL TASKS ALL TASKS ACTIVE TASKS TASKS IN WRAP UP [PHONE_NUMBER] Wrap up | 02:02" at bounding box center [72, 77] width 110 height 120
click at [107, 159] on span "COMPLETE" at bounding box center [102, 157] width 27 height 5
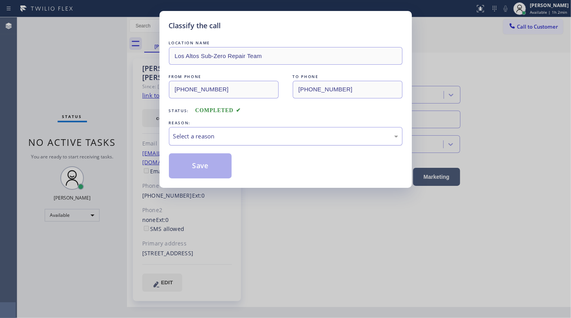
click at [188, 134] on div "Select a reason" at bounding box center [285, 136] width 225 height 9
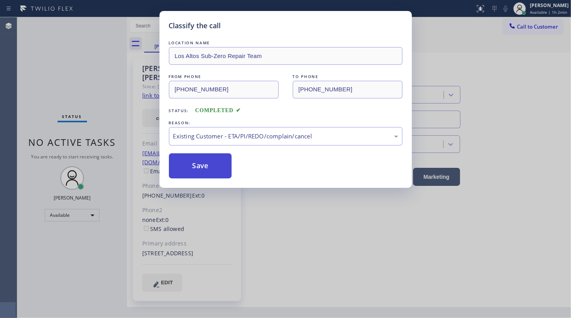
click at [192, 165] on button "Save" at bounding box center [200, 165] width 63 height 25
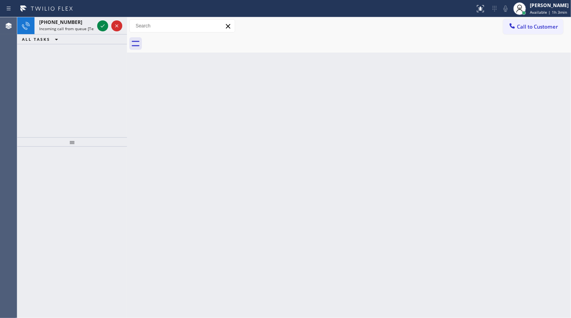
click at [47, 62] on div "[PHONE_NUMBER] Incoming call from queue [Test] All ALL TASKS ALL TASKS ACTIVE T…" at bounding box center [72, 77] width 110 height 120
click at [98, 23] on icon at bounding box center [102, 25] width 9 height 9
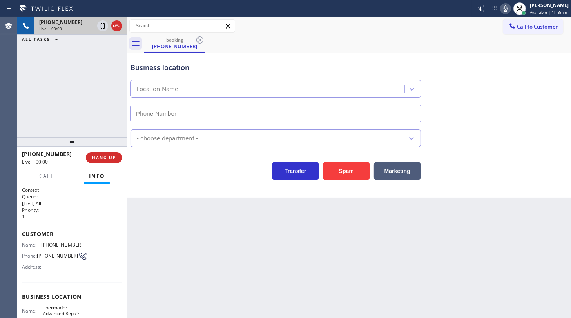
type input "[PHONE_NUMBER]"
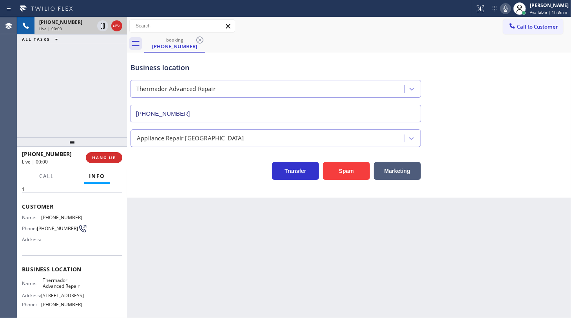
scroll to position [35, 0]
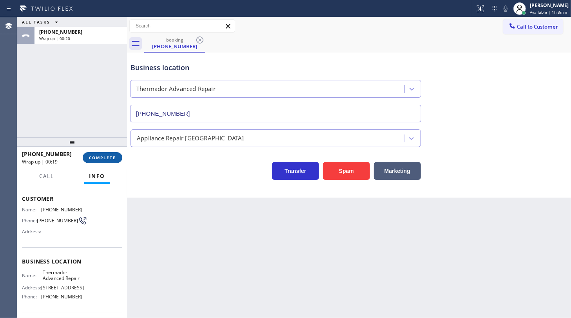
click at [102, 154] on button "COMPLETE" at bounding box center [103, 157] width 40 height 11
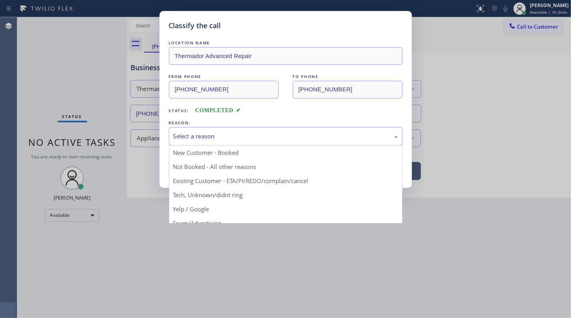
click at [197, 138] on div "Select a reason" at bounding box center [285, 136] width 225 height 9
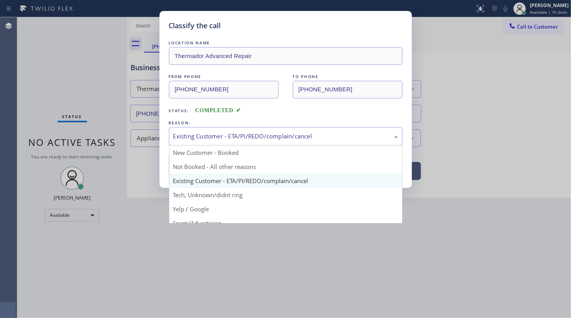
click at [190, 142] on div "Existing Customer - ETA/PI/REDO/complain/cancel" at bounding box center [286, 136] width 234 height 18
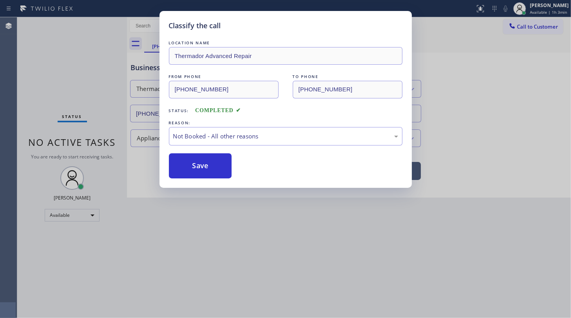
click at [185, 167] on button "Save" at bounding box center [200, 165] width 63 height 25
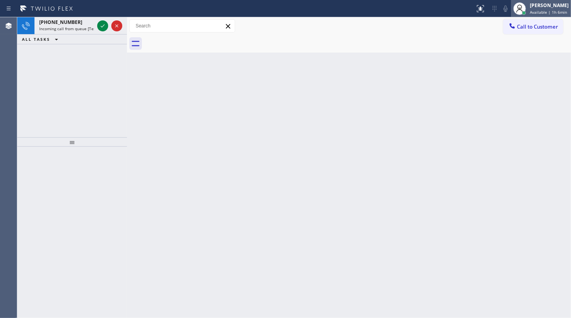
click at [532, 10] on span "Available | 1h 6min" at bounding box center [548, 11] width 37 height 5
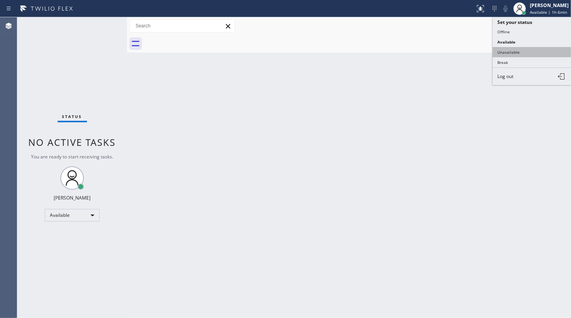
click at [520, 51] on button "Unavailable" at bounding box center [531, 52] width 78 height 10
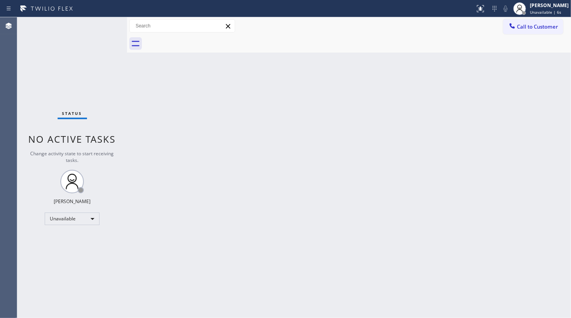
click at [410, 208] on div "Back to Dashboard Change Sender ID Customers Technicians Select a contact Outbo…" at bounding box center [349, 167] width 444 height 301
click at [44, 92] on div "Status No active tasks Change activity state to start receiving tasks. JENIZA A…" at bounding box center [72, 167] width 110 height 301
click at [537, 4] on div "[PERSON_NAME]" at bounding box center [549, 5] width 39 height 7
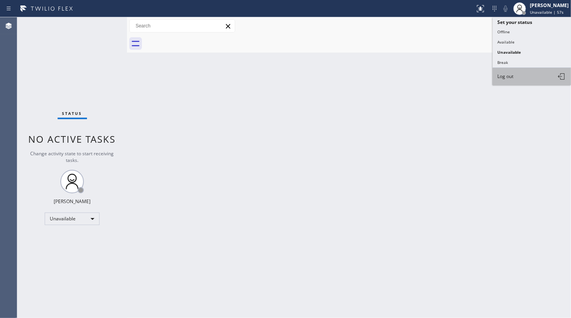
click at [514, 76] on button "Log out" at bounding box center [531, 76] width 78 height 17
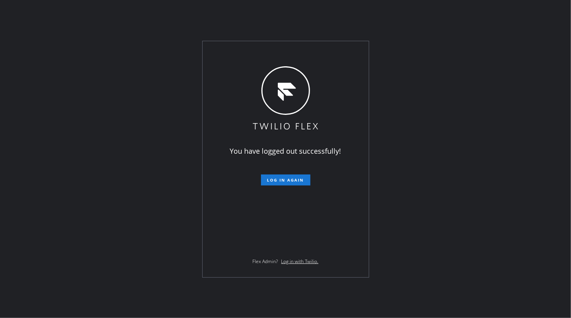
drag, startPoint x: 52, startPoint y: 210, endPoint x: 90, endPoint y: 212, distance: 37.7
click at [52, 210] on div "You have logged out successfully! Log in again Flex Admin? Log in with Twilio." at bounding box center [285, 159] width 571 height 318
click at [21, 243] on div "You have logged out successfully! Log in again Flex Admin? Log in with Twilio." at bounding box center [285, 159] width 571 height 318
click at [67, 226] on div "You have logged out successfully! Log in again Flex Admin? Log in with Twilio." at bounding box center [285, 159] width 571 height 318
